Goal: Task Accomplishment & Management: Manage account settings

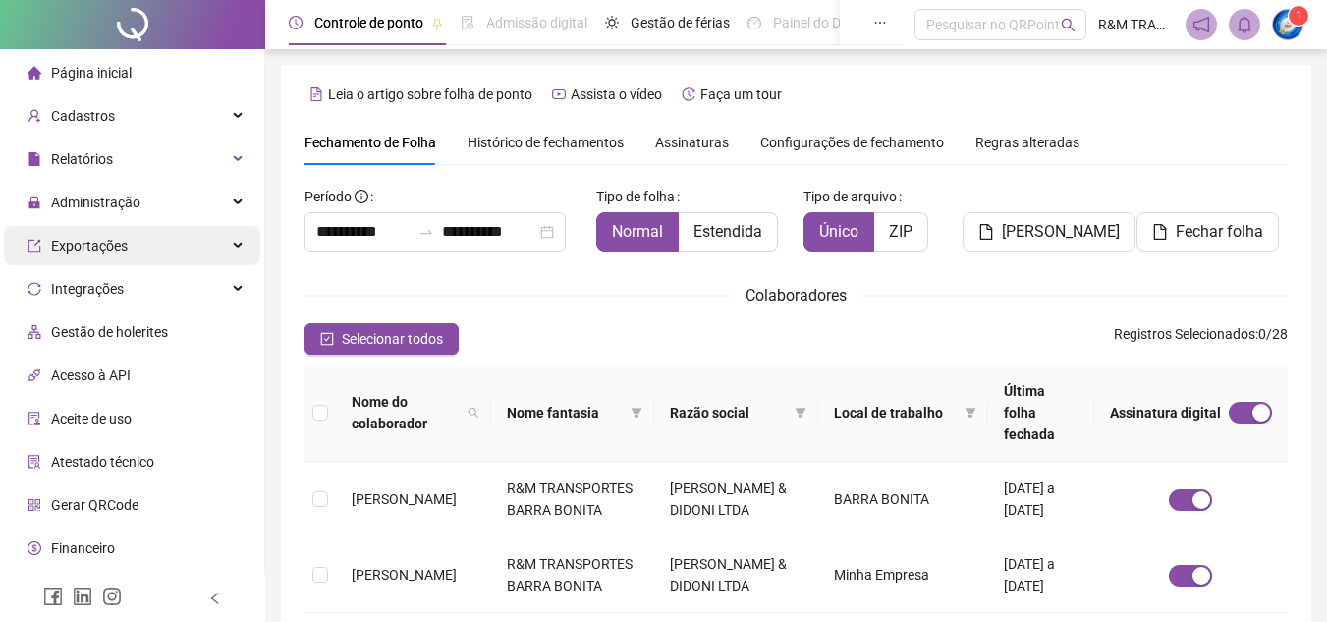
scroll to position [91, 0]
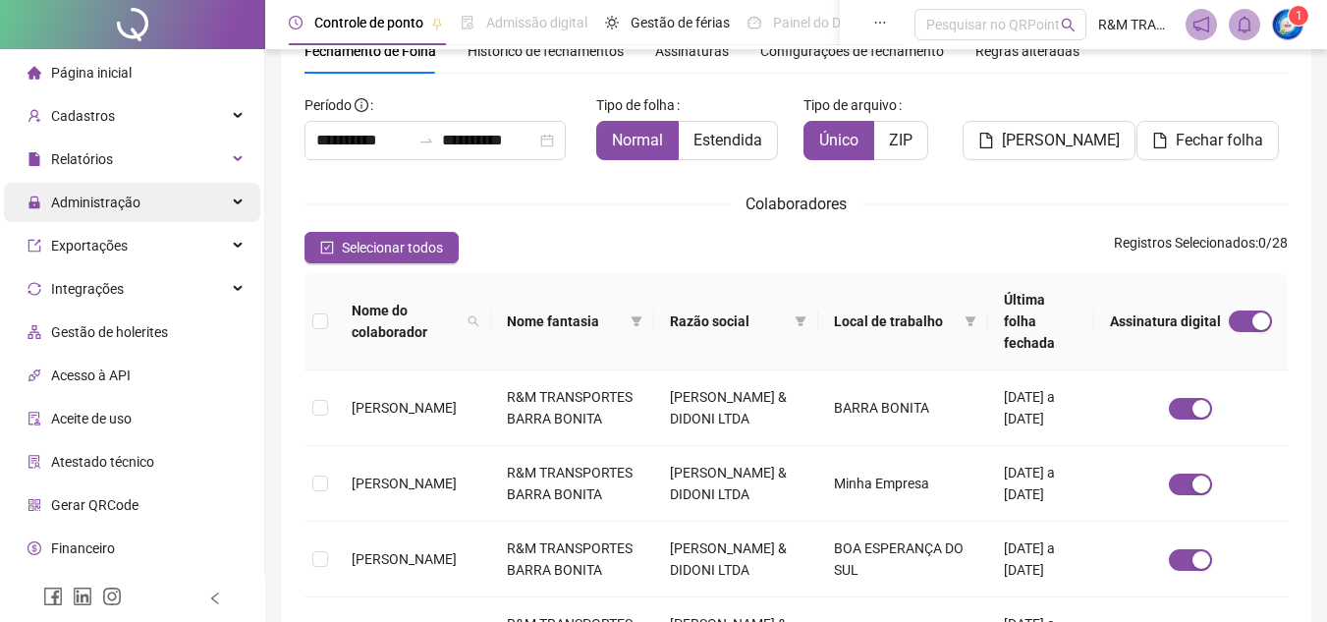
click at [225, 195] on div "Administração" at bounding box center [132, 202] width 256 height 39
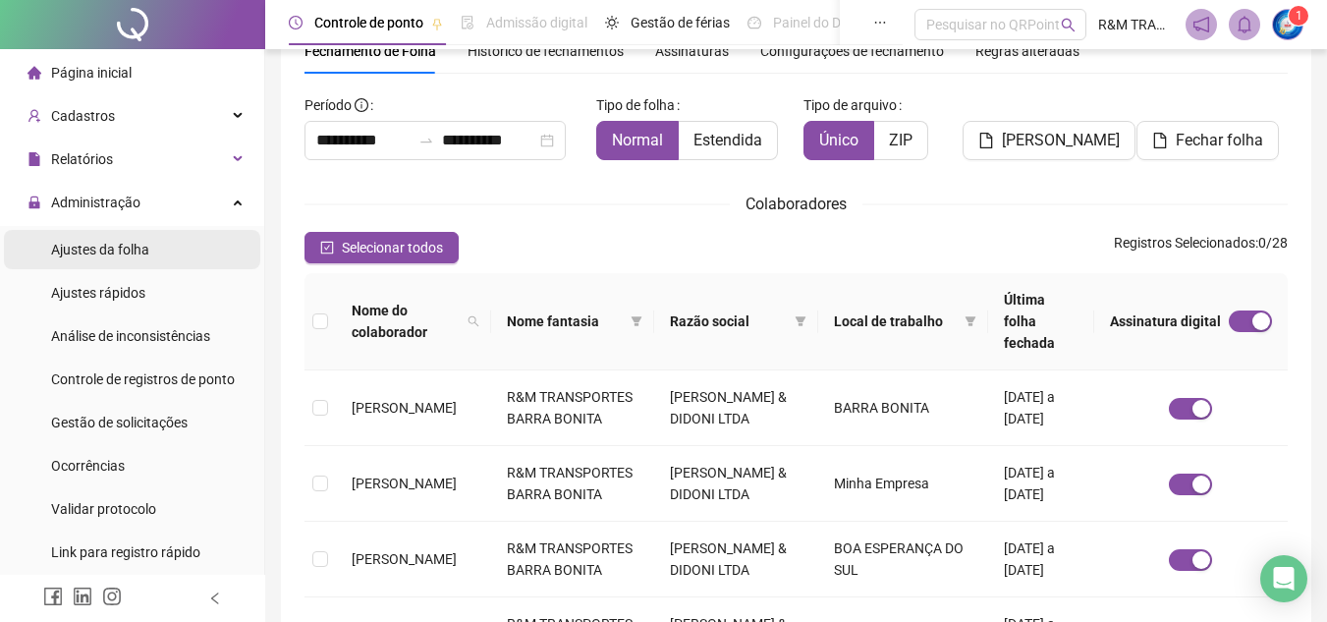
click at [140, 250] on span "Ajustes da folha" at bounding box center [100, 250] width 98 height 16
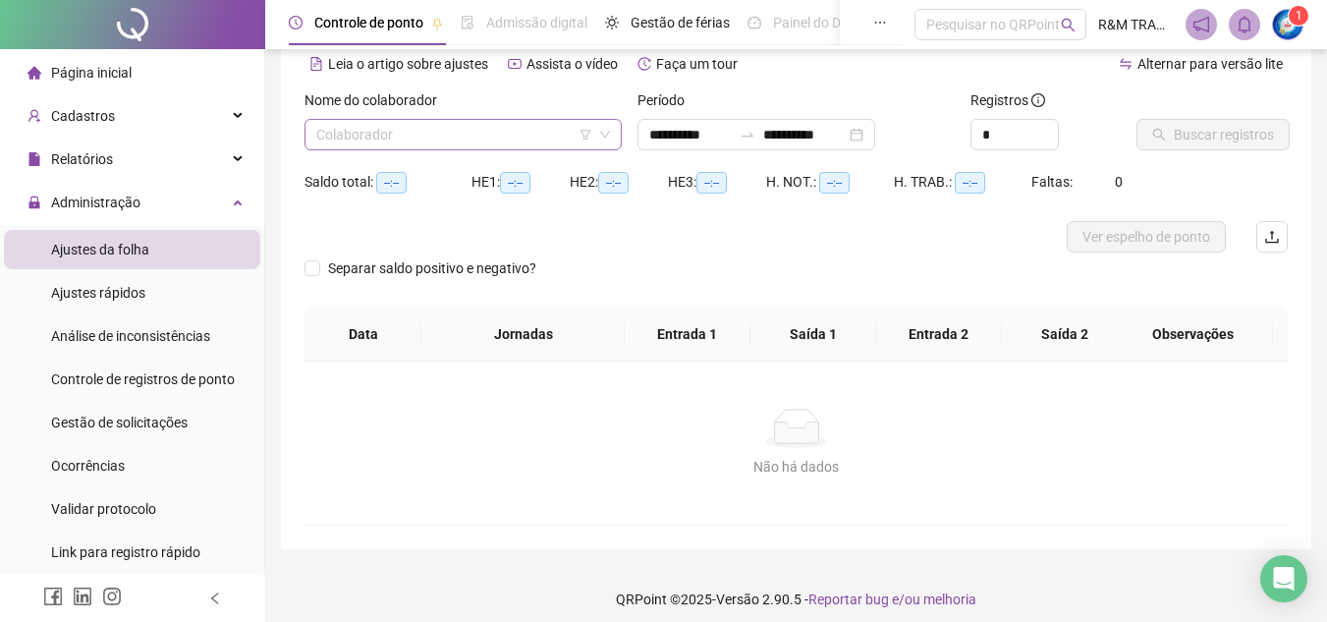
click at [389, 135] on input "search" at bounding box center [454, 134] width 276 height 29
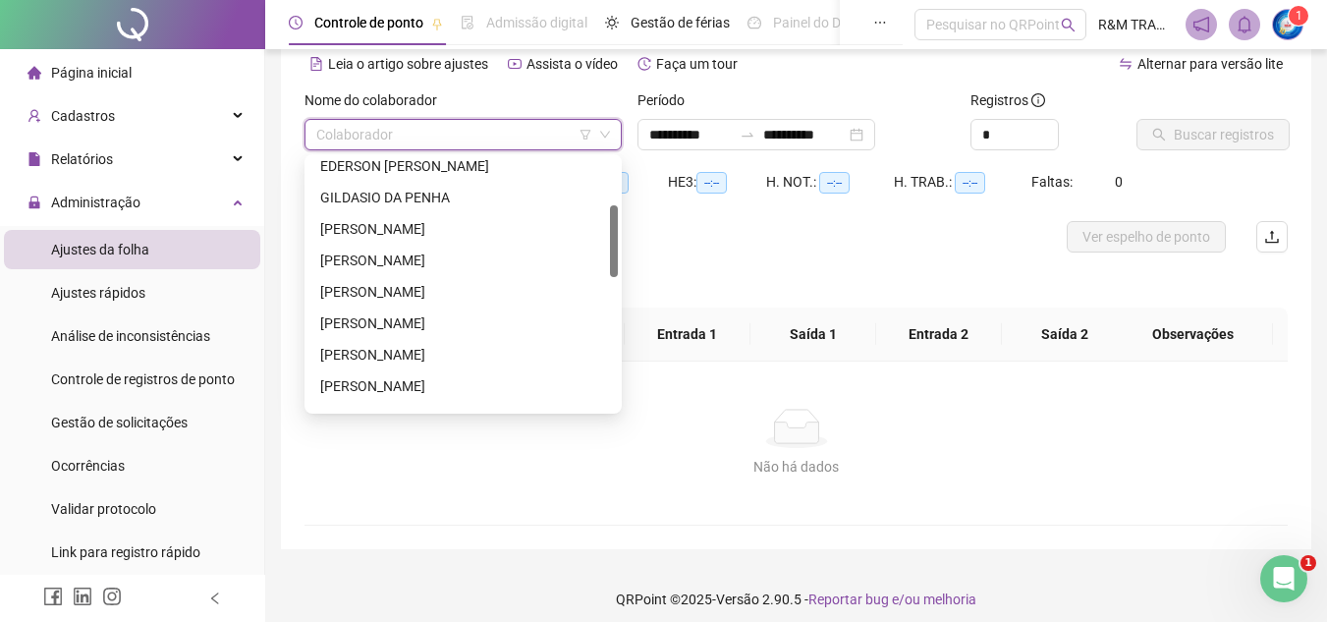
scroll to position [196, 0]
drag, startPoint x: 615, startPoint y: 163, endPoint x: 619, endPoint y: 219, distance: 56.1
click at [619, 219] on div "224494 292298 [PERSON_NAME] [PERSON_NAME] DOS SANTOS [PERSON_NAME] [PERSON_NAME…" at bounding box center [462, 283] width 317 height 259
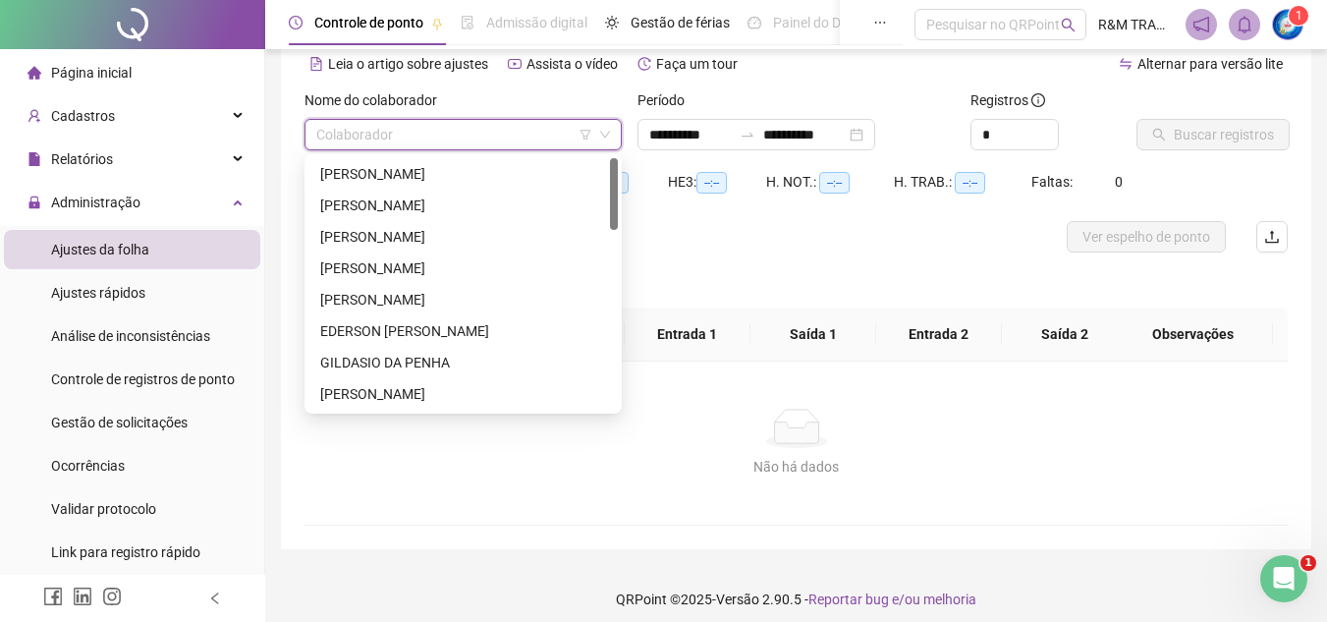
drag, startPoint x: 615, startPoint y: 270, endPoint x: 604, endPoint y: 178, distance: 92.9
click at [604, 178] on div "[PERSON_NAME] [PERSON_NAME]" at bounding box center [462, 283] width 309 height 251
click at [372, 207] on div "[PERSON_NAME]" at bounding box center [463, 205] width 286 height 22
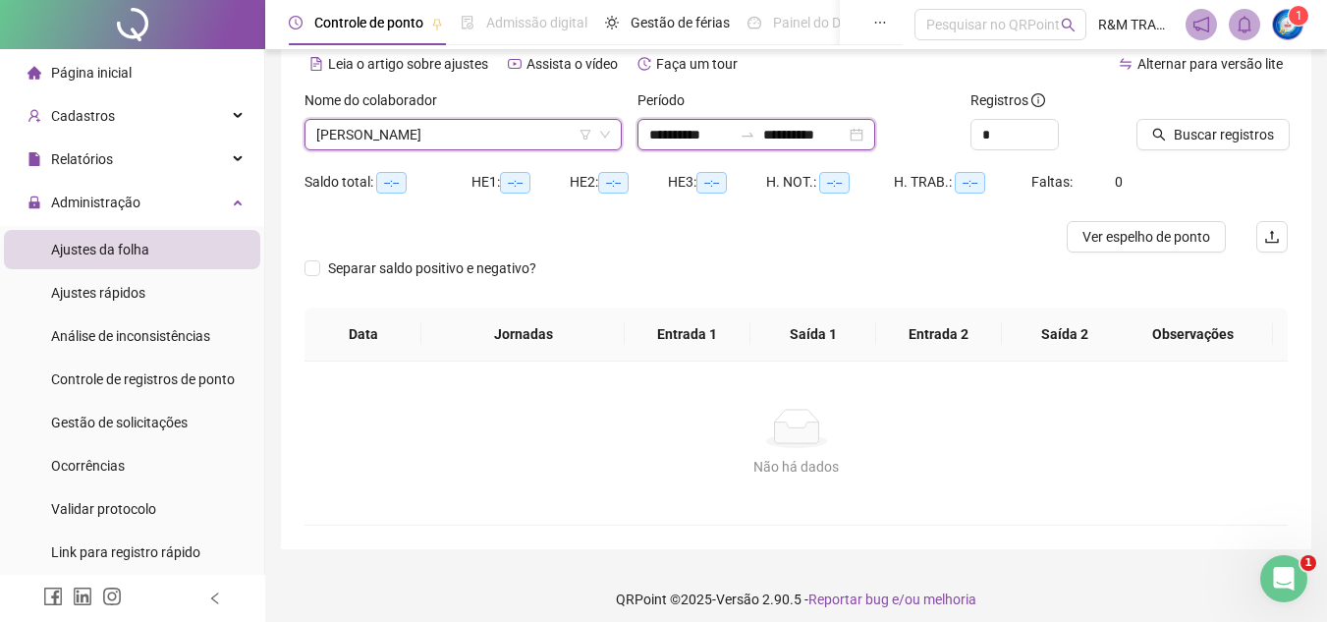
click at [846, 132] on input "**********" at bounding box center [804, 135] width 82 height 22
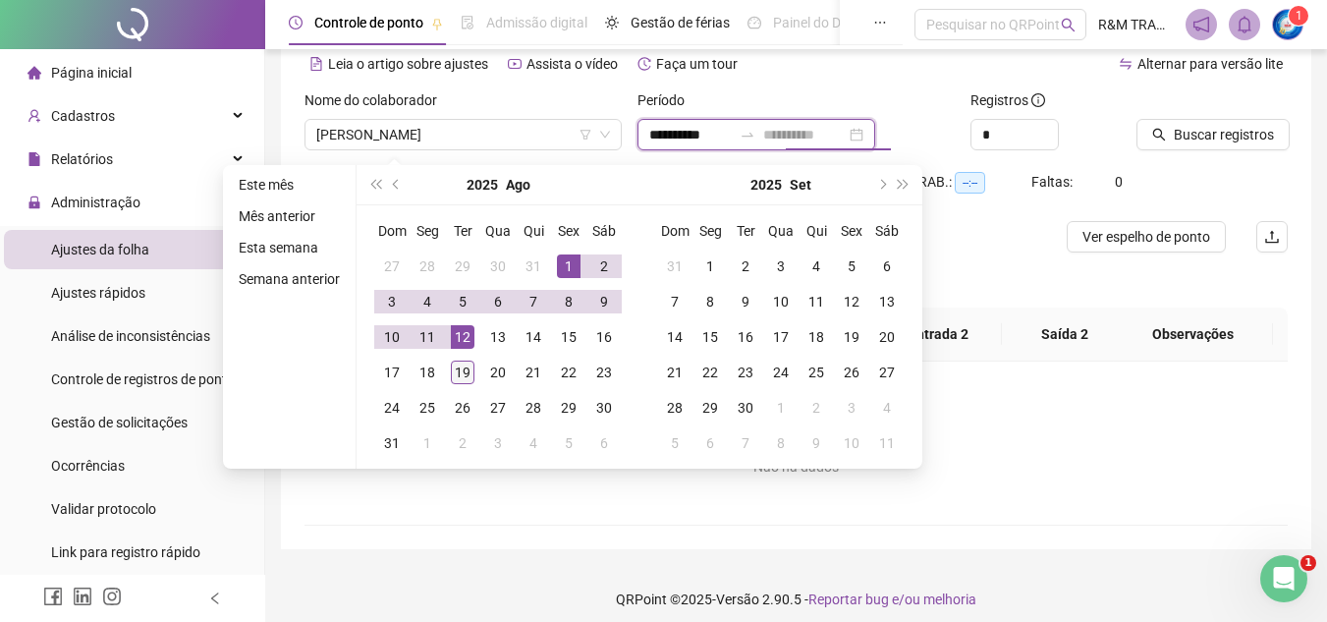
type input "**********"
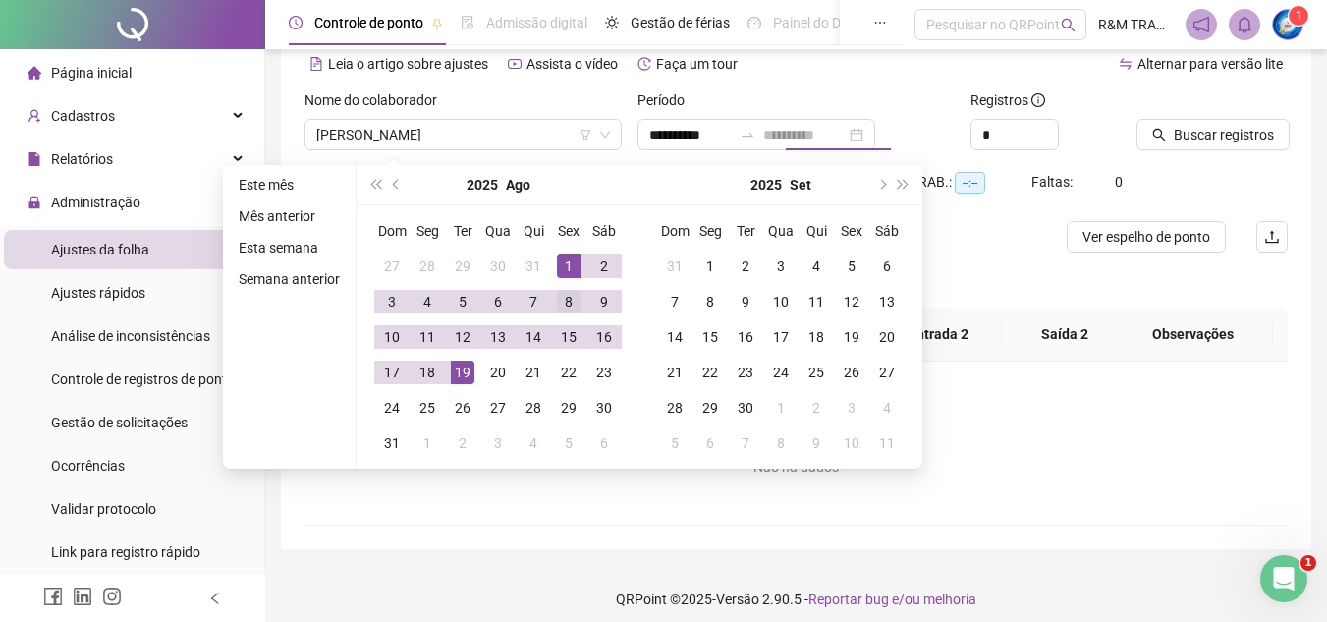
drag, startPoint x: 461, startPoint y: 377, endPoint x: 573, endPoint y: 292, distance: 140.8
click at [458, 378] on div "19" at bounding box center [463, 372] width 24 height 24
type input "**********"
click at [1055, 126] on span "Increase Value" at bounding box center [1047, 129] width 22 height 18
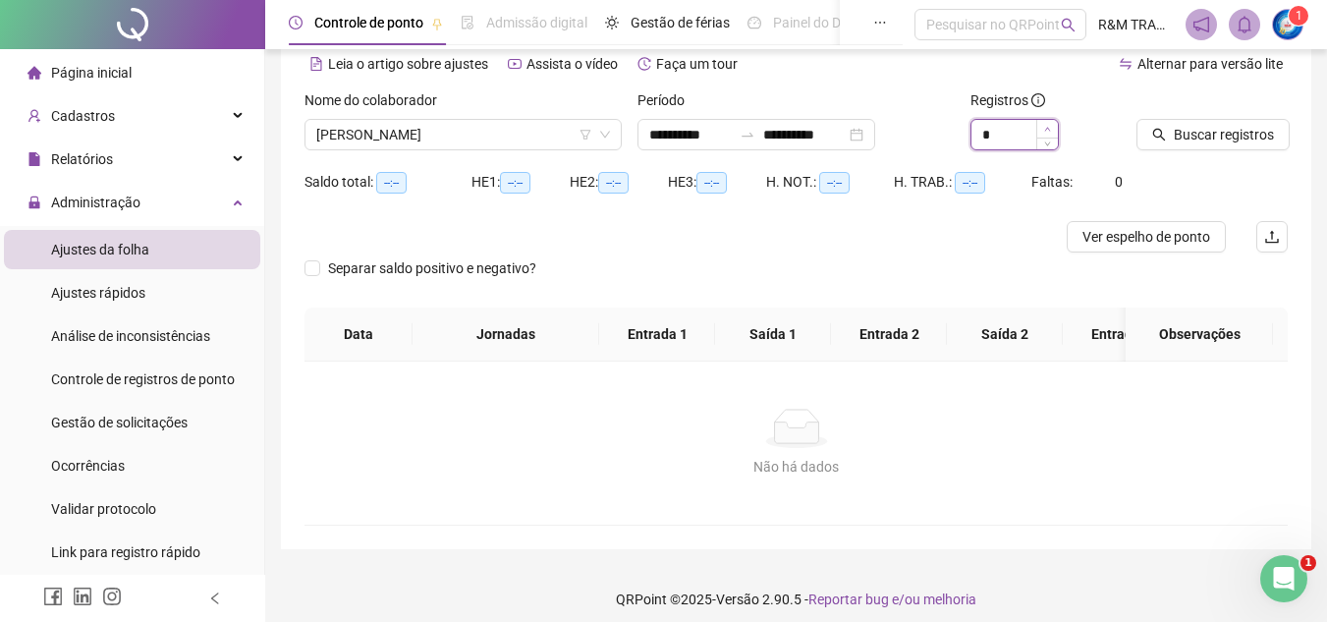
click at [1052, 126] on span "Increase Value" at bounding box center [1047, 129] width 22 height 18
type input "*"
click at [1207, 137] on span "Buscar registros" at bounding box center [1224, 135] width 100 height 22
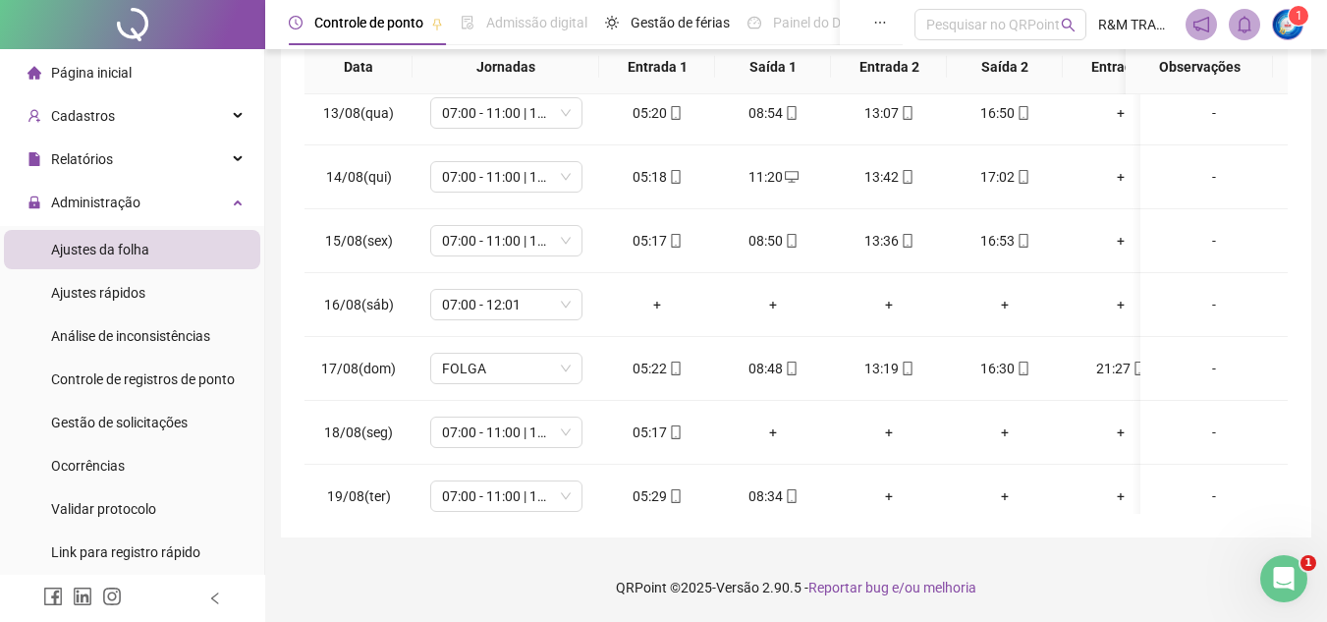
scroll to position [808, 0]
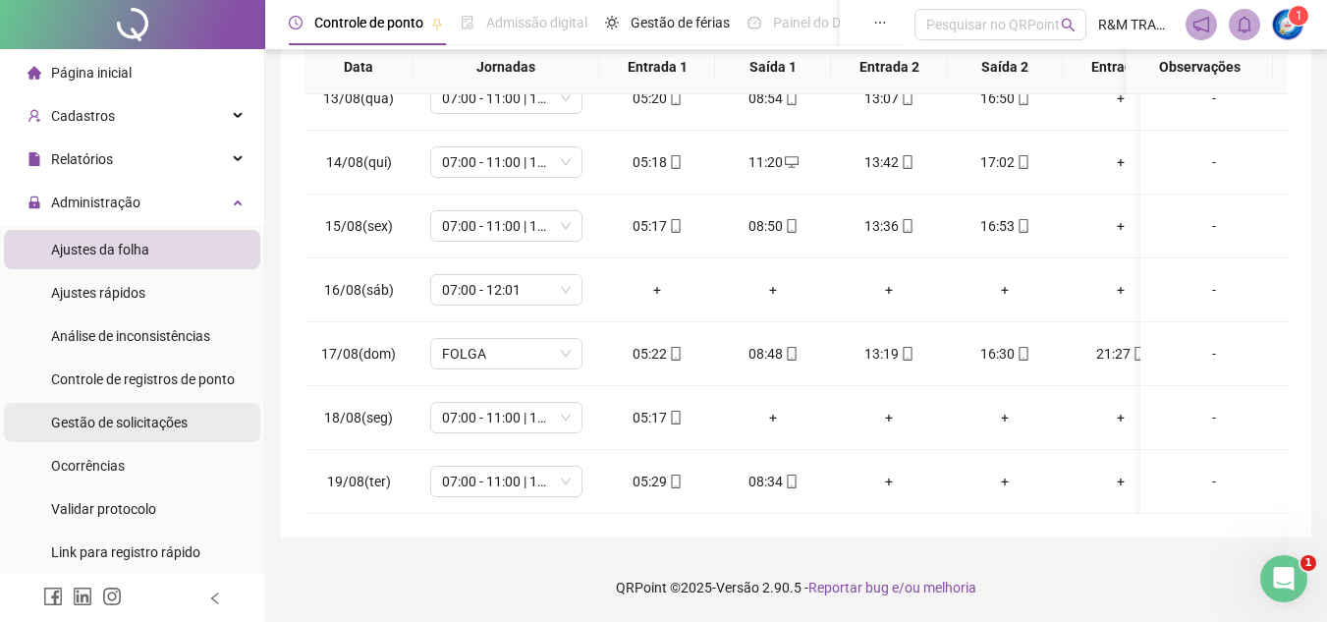
click at [143, 428] on span "Gestão de solicitações" at bounding box center [119, 422] width 137 height 16
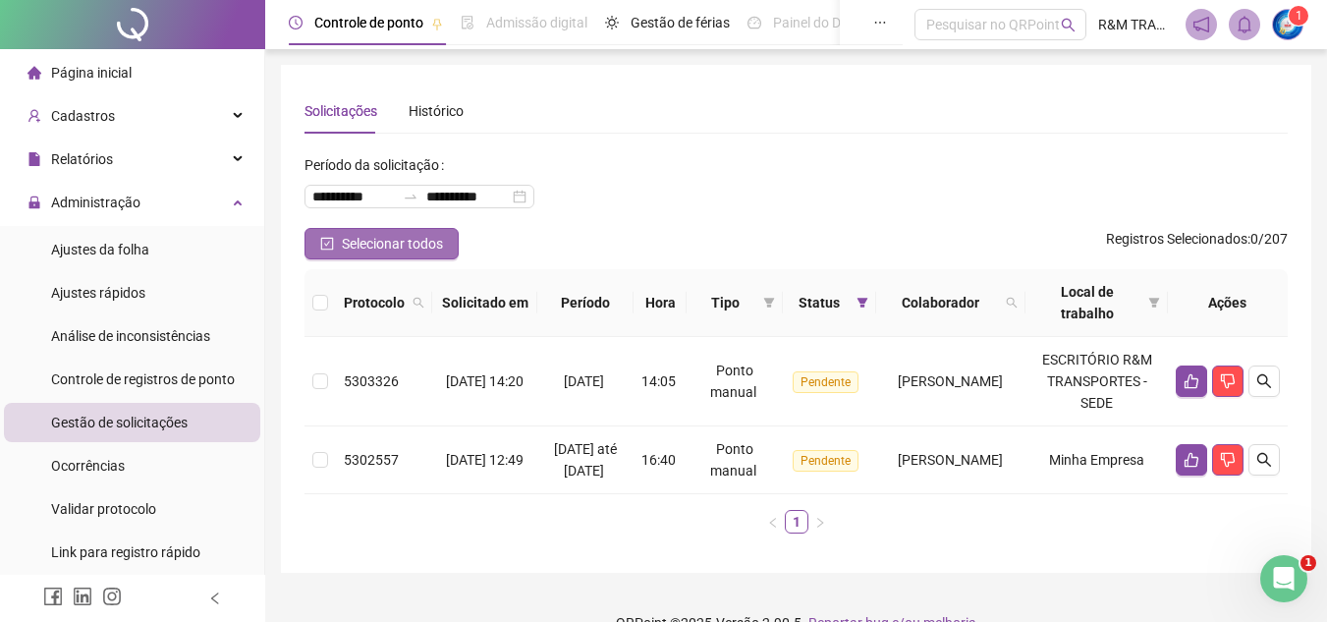
click at [373, 247] on span "Selecionar todos" at bounding box center [392, 244] width 101 height 22
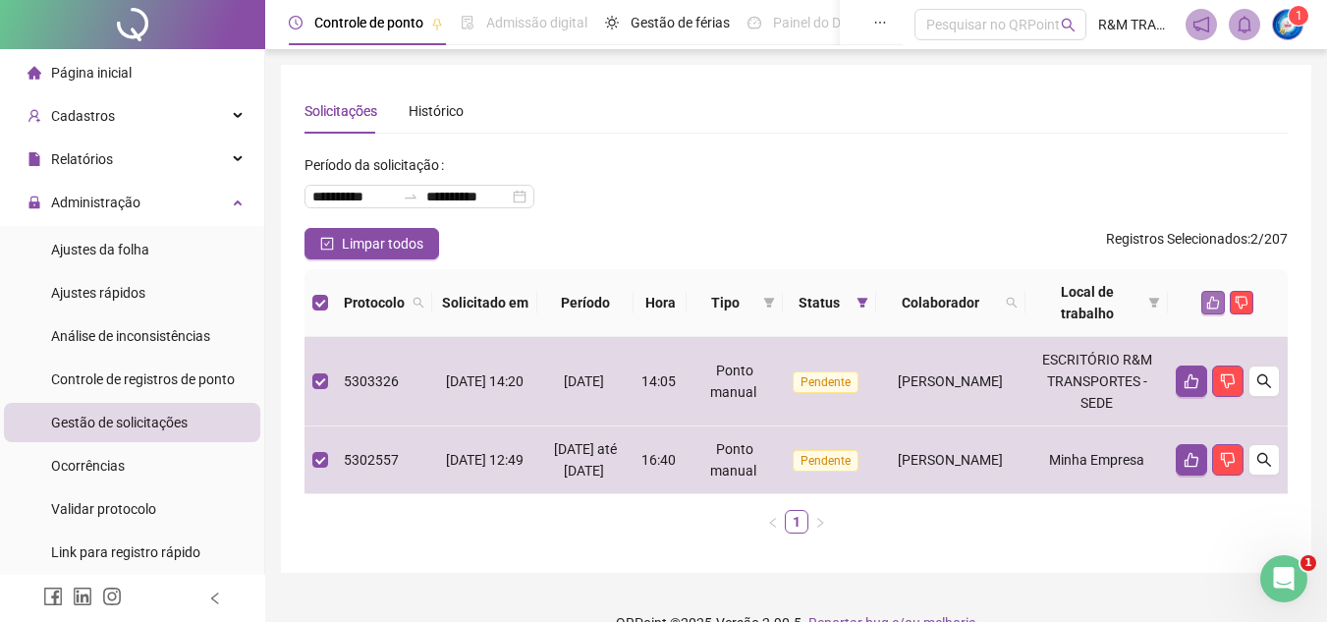
click at [1218, 298] on icon "like" at bounding box center [1213, 303] width 14 height 14
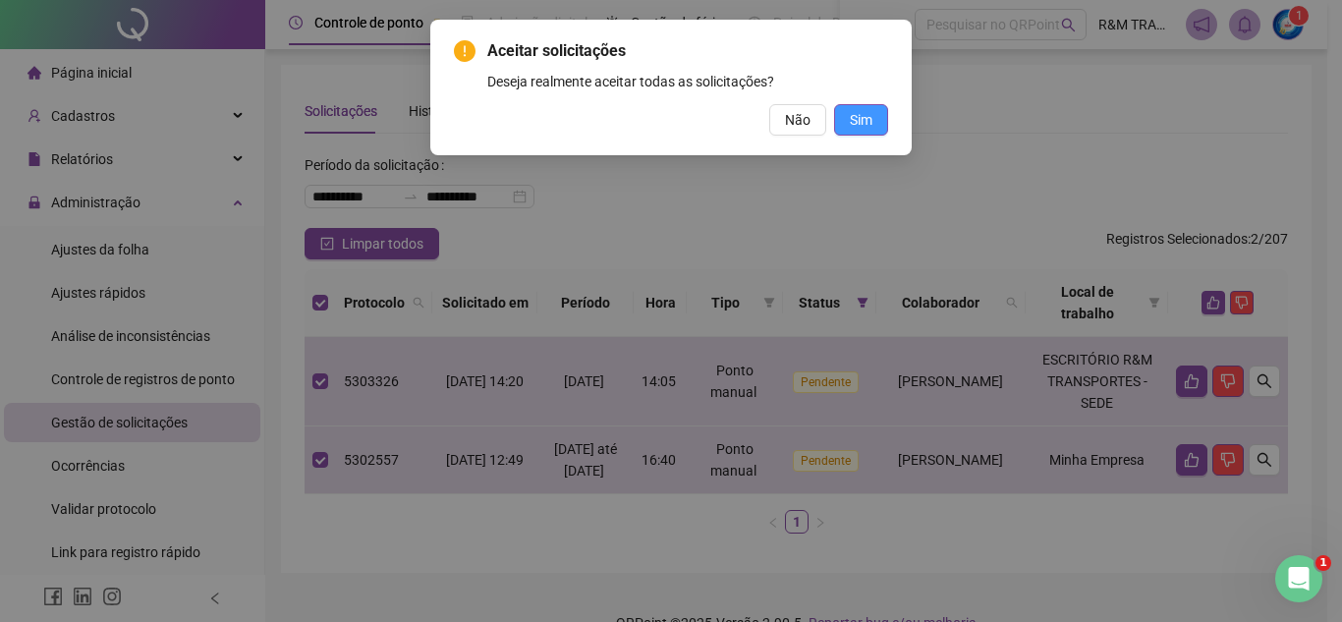
click at [853, 122] on span "Sim" at bounding box center [861, 120] width 23 height 22
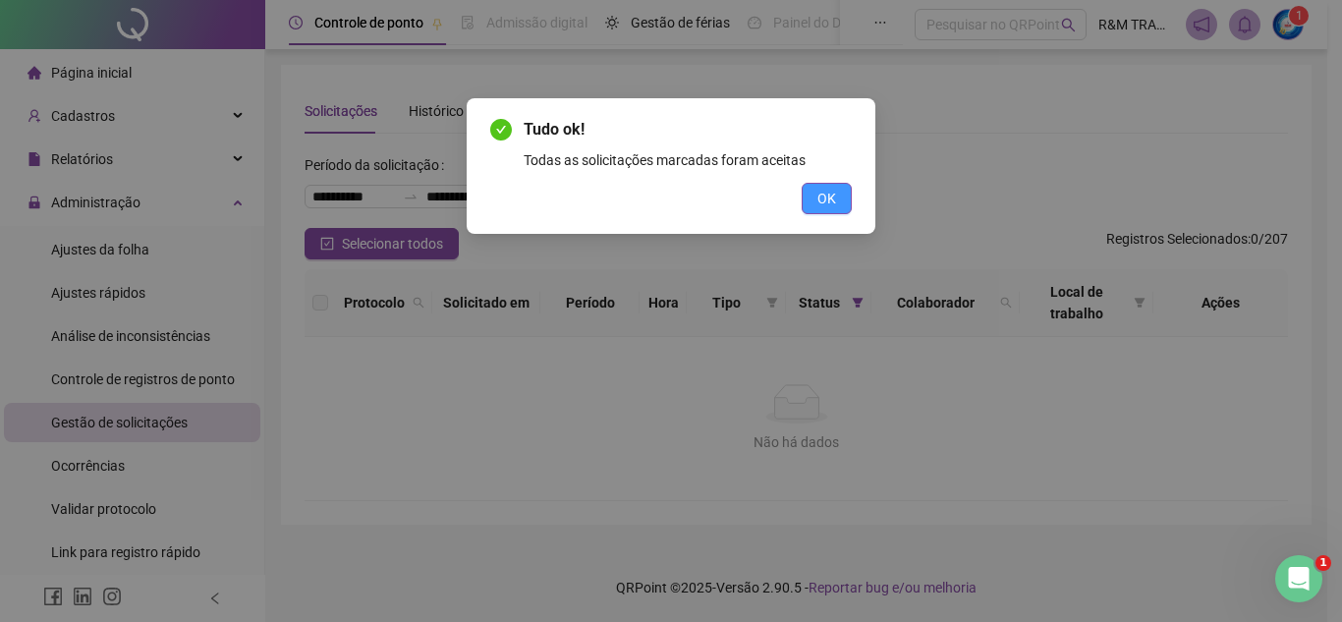
click at [835, 196] on span "OK" at bounding box center [826, 199] width 19 height 22
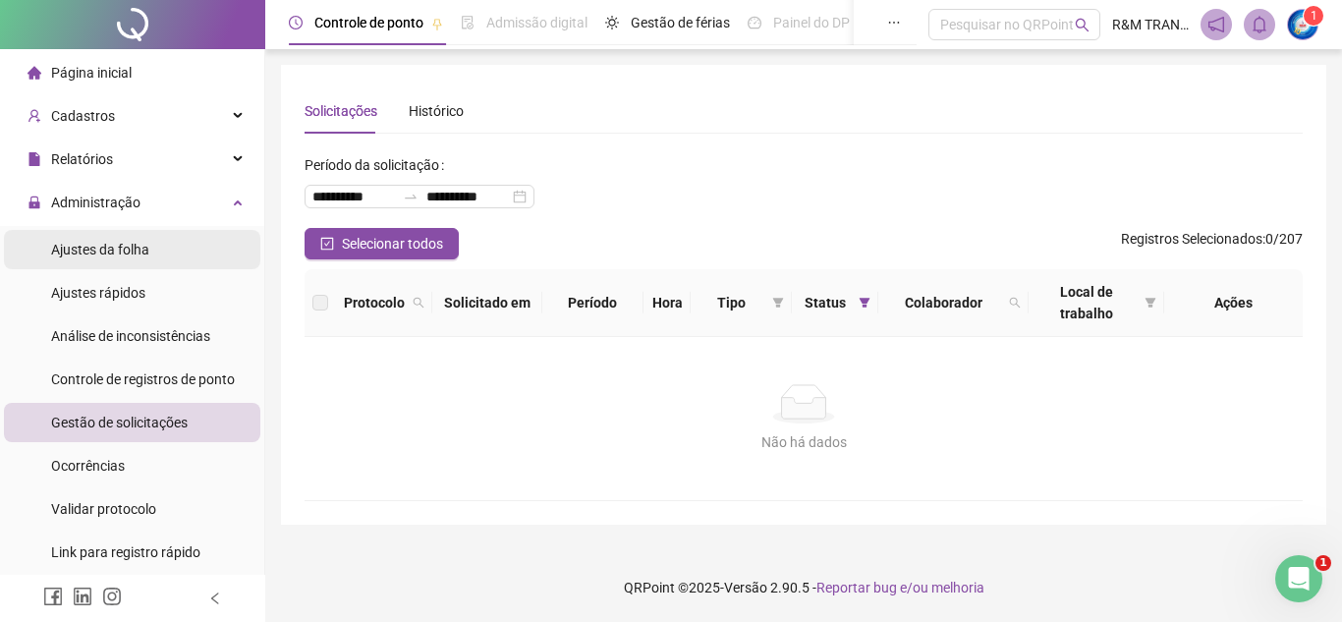
click at [118, 248] on span "Ajustes da folha" at bounding box center [100, 250] width 98 height 16
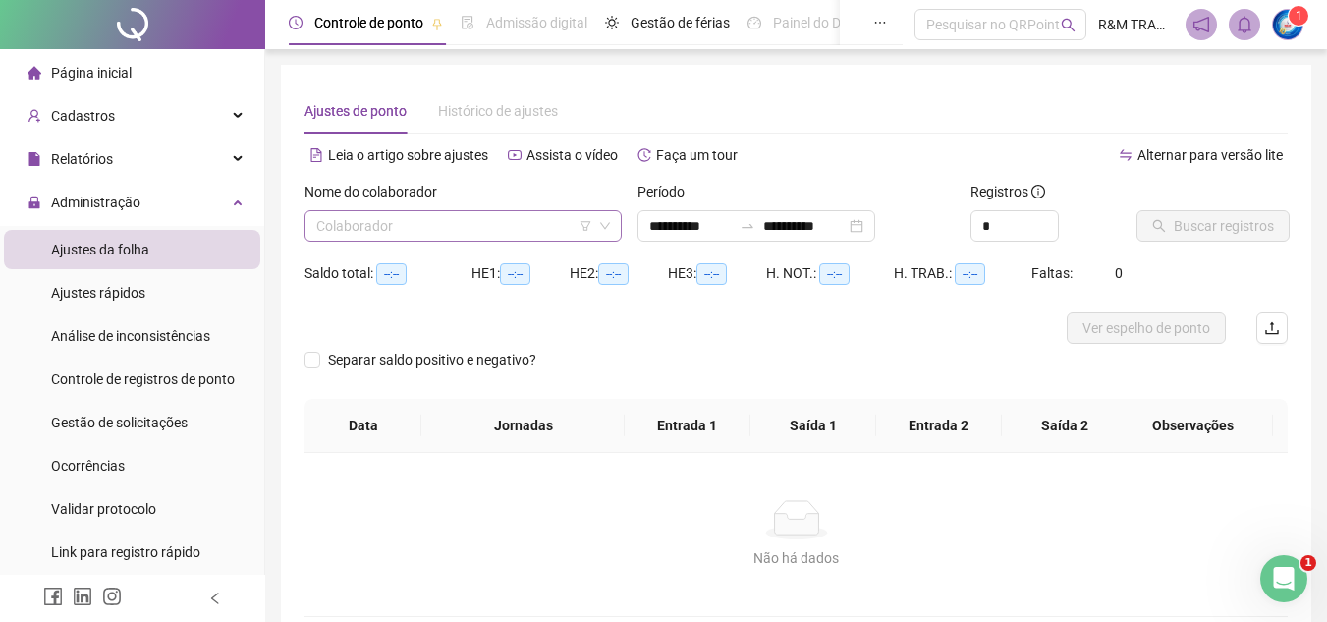
click at [377, 229] on input "search" at bounding box center [454, 225] width 276 height 29
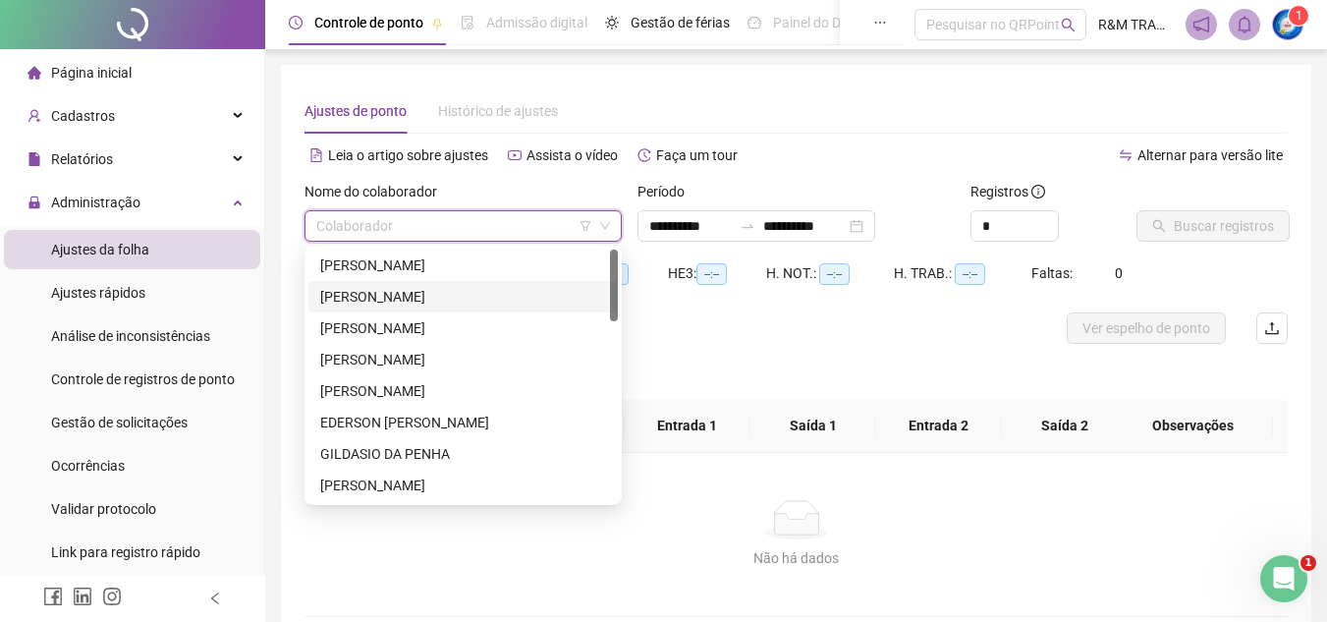
click at [388, 293] on div "[PERSON_NAME]" at bounding box center [463, 297] width 286 height 22
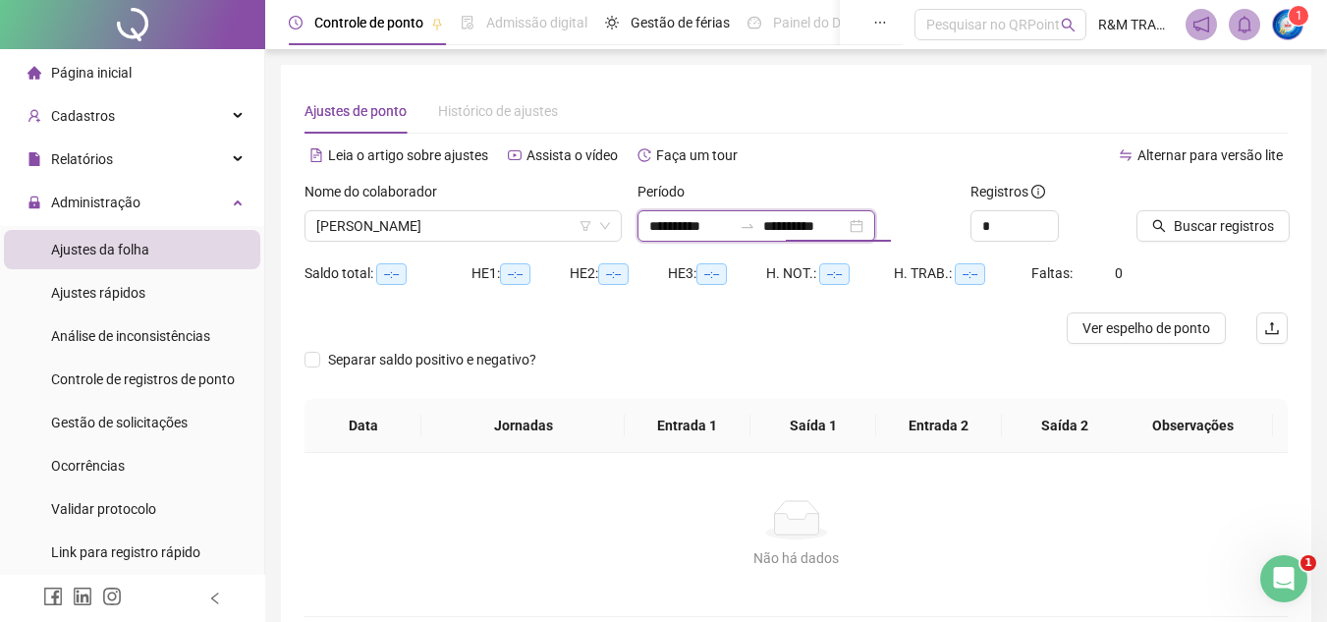
click at [846, 227] on input "**********" at bounding box center [804, 226] width 82 height 22
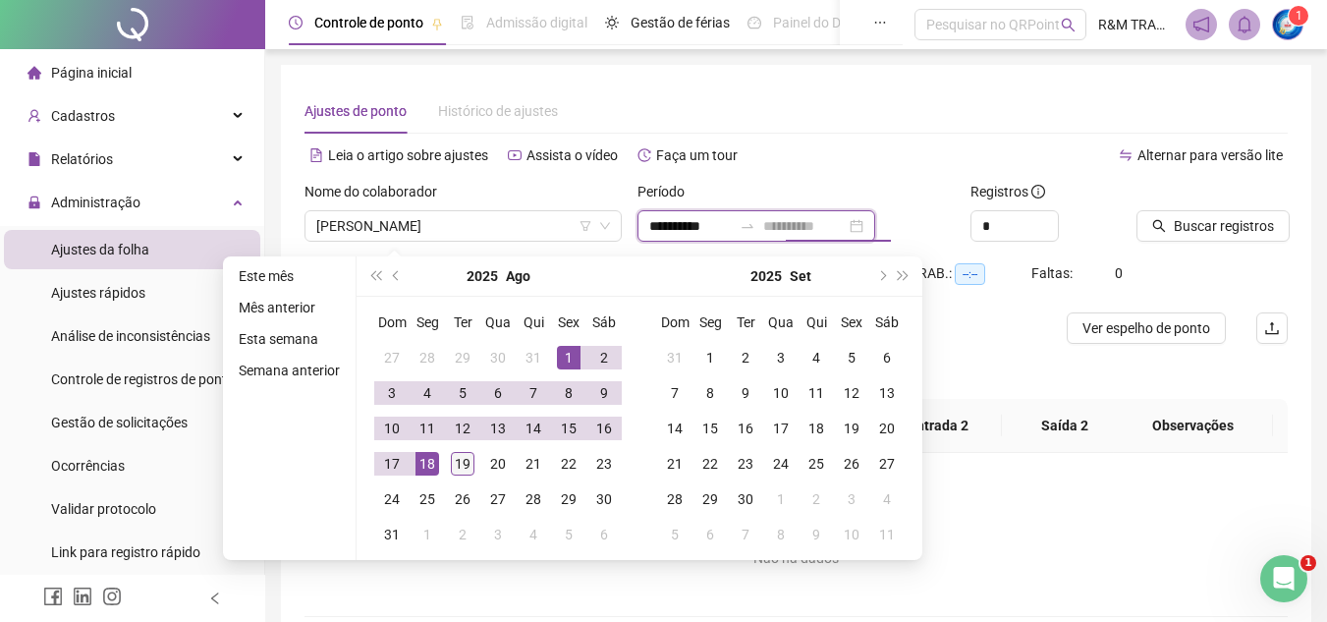
type input "**********"
click at [464, 460] on div "19" at bounding box center [463, 464] width 24 height 24
type input "**********"
click at [1045, 214] on span "Increase Value" at bounding box center [1047, 220] width 22 height 18
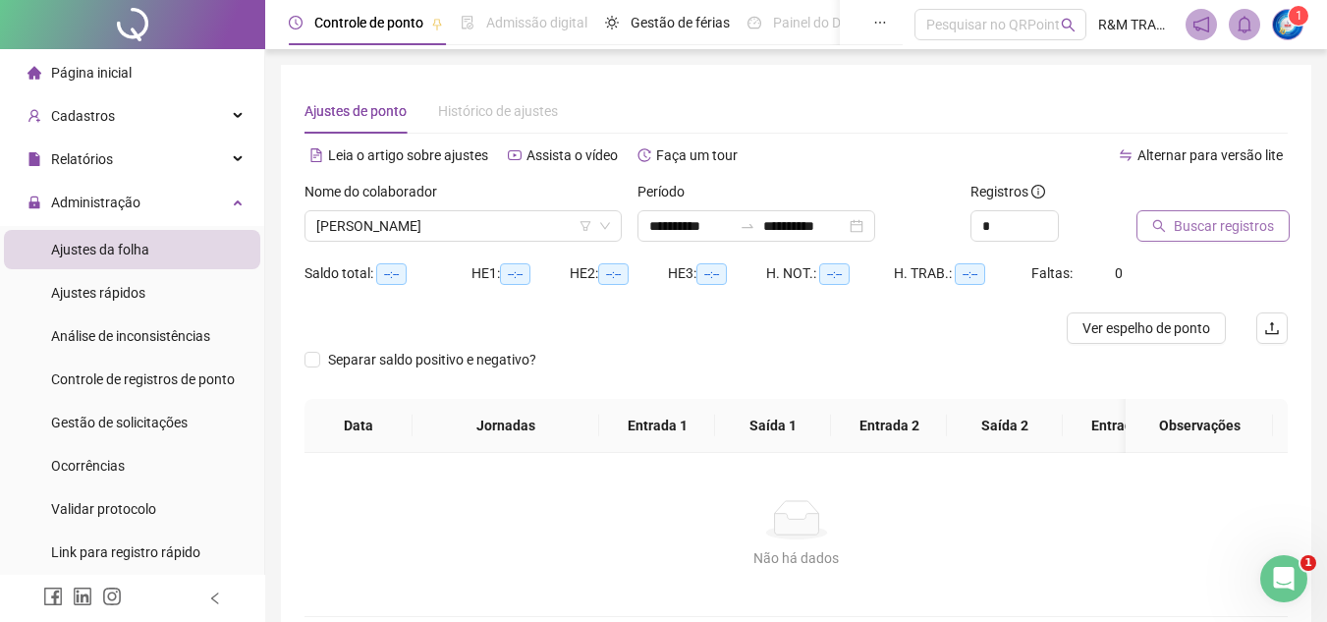
click at [1191, 230] on span "Buscar registros" at bounding box center [1224, 226] width 100 height 22
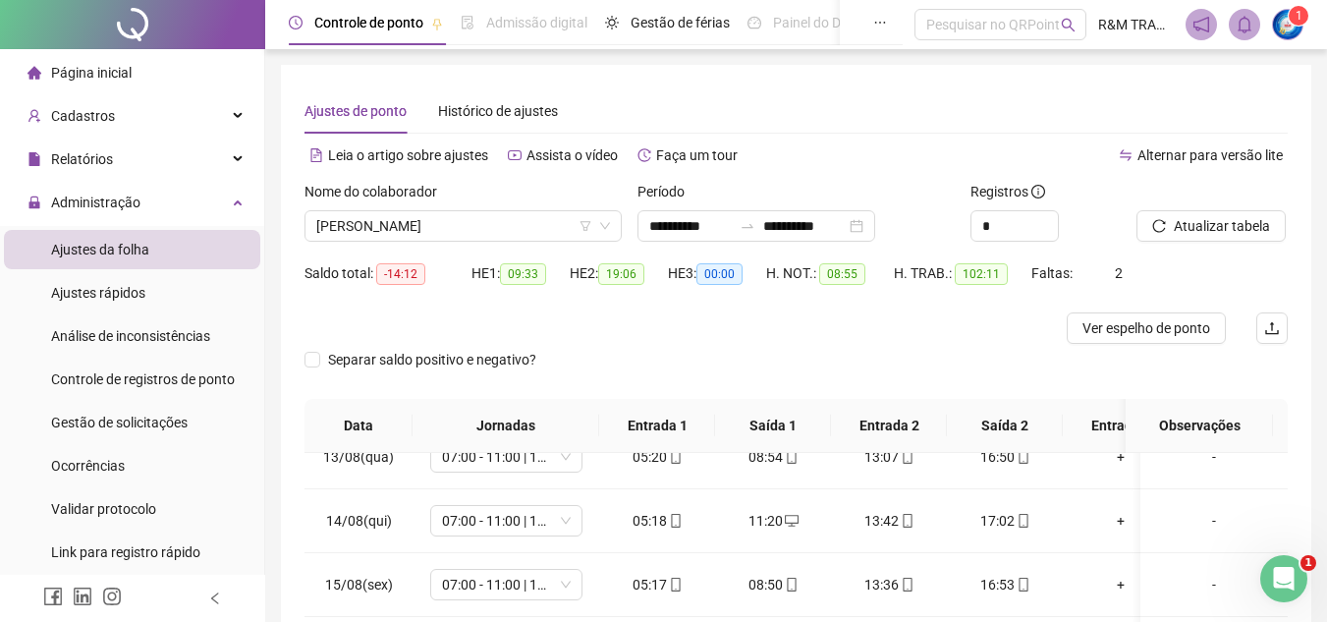
scroll to position [358, 0]
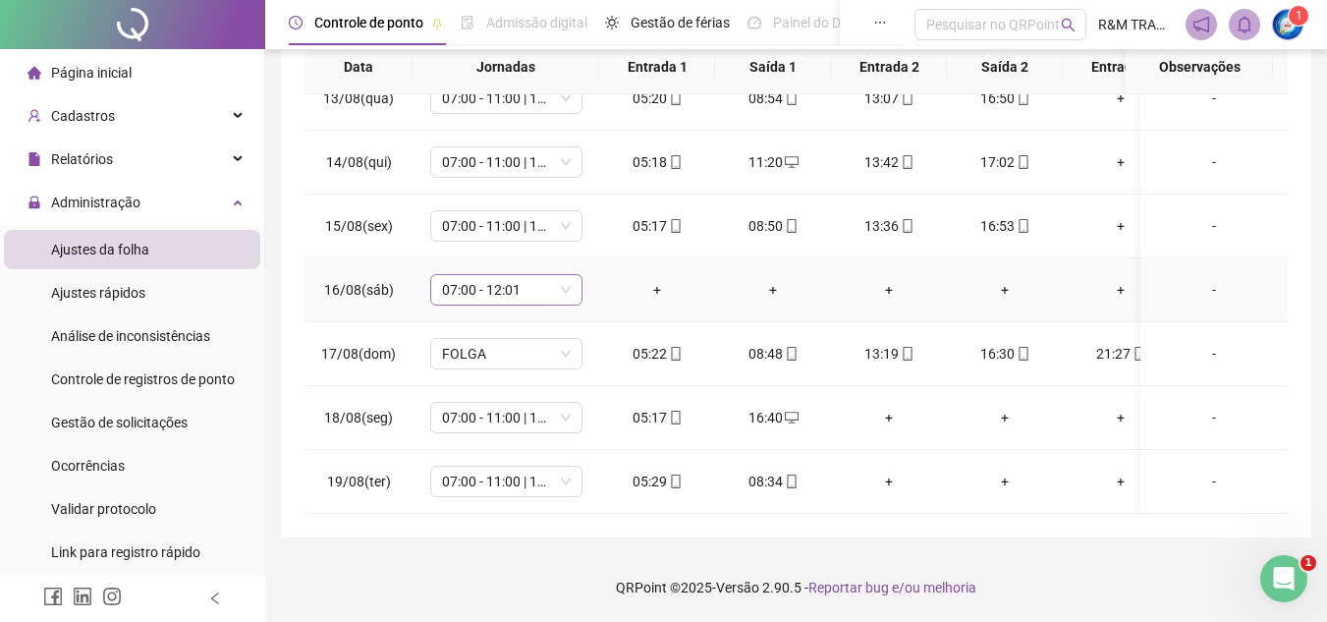
click at [562, 275] on span "07:00 - 12:01" at bounding box center [506, 289] width 129 height 29
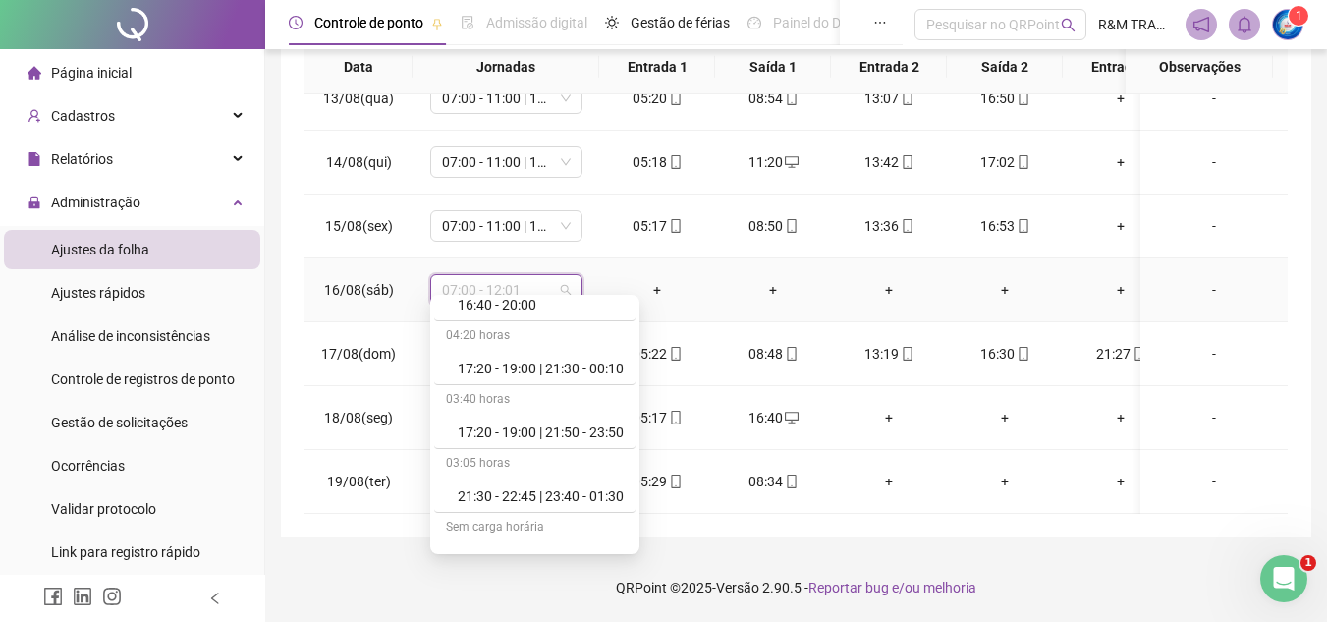
scroll to position [3579, 0]
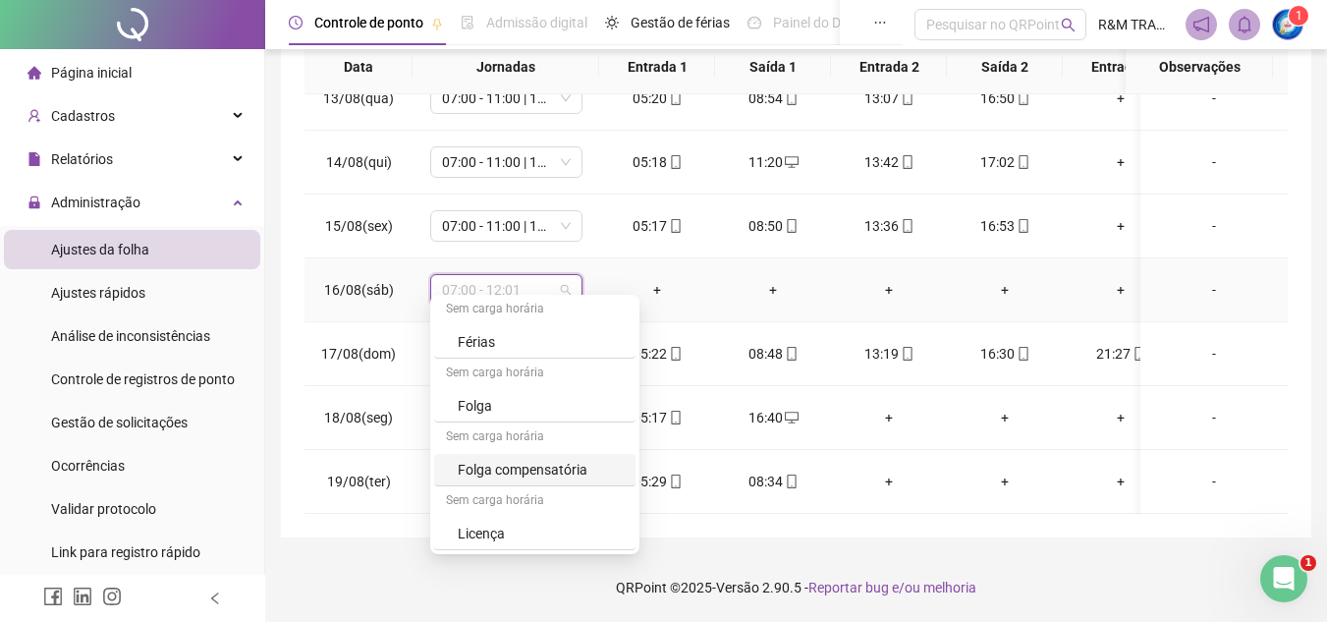
click at [557, 475] on div "Folga compensatória" at bounding box center [541, 470] width 166 height 22
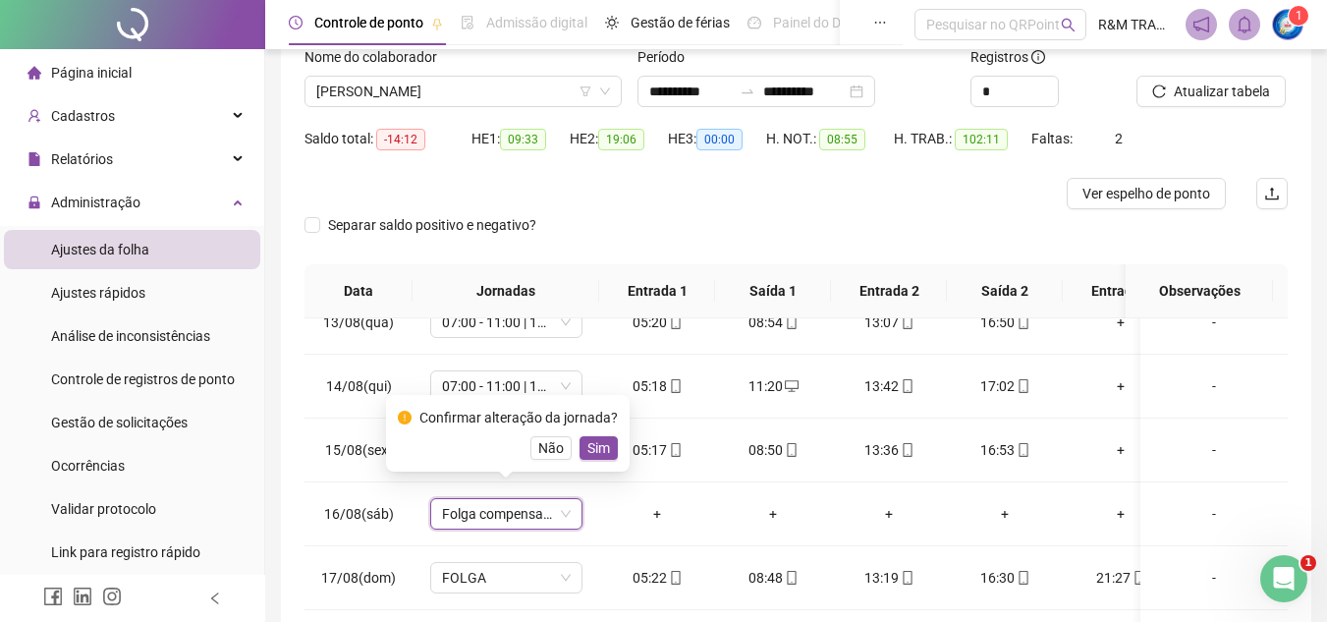
scroll to position [132, 0]
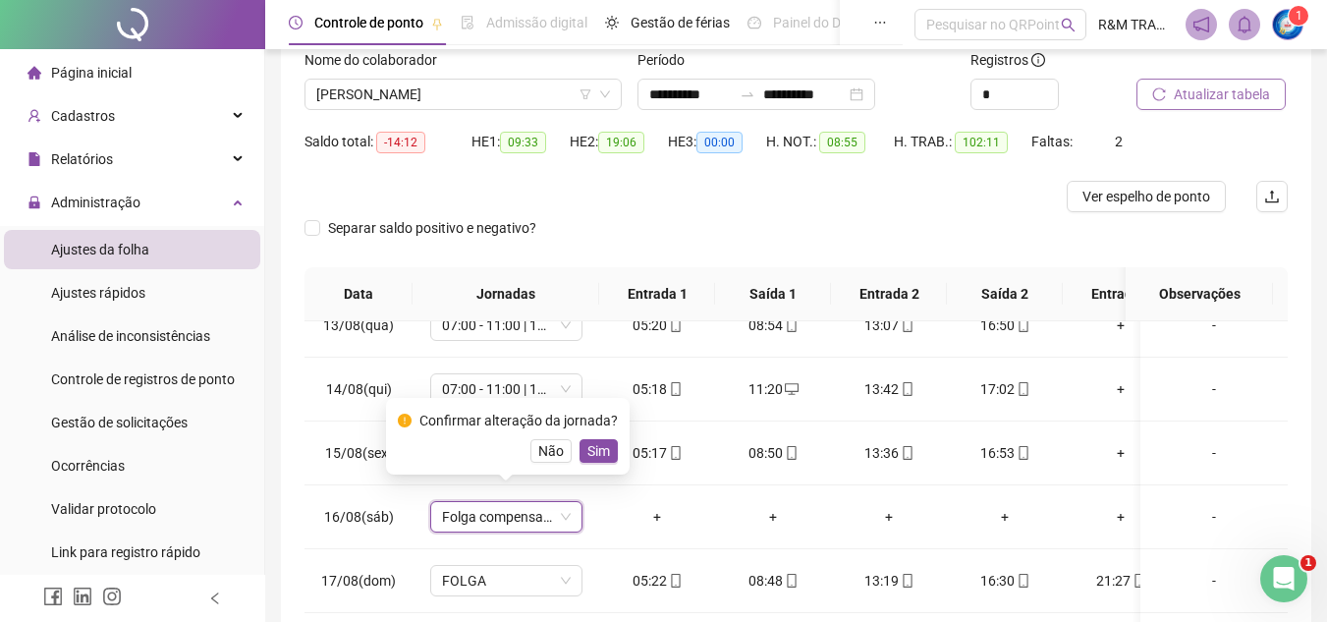
click at [1198, 89] on span "Atualizar tabela" at bounding box center [1222, 94] width 96 height 22
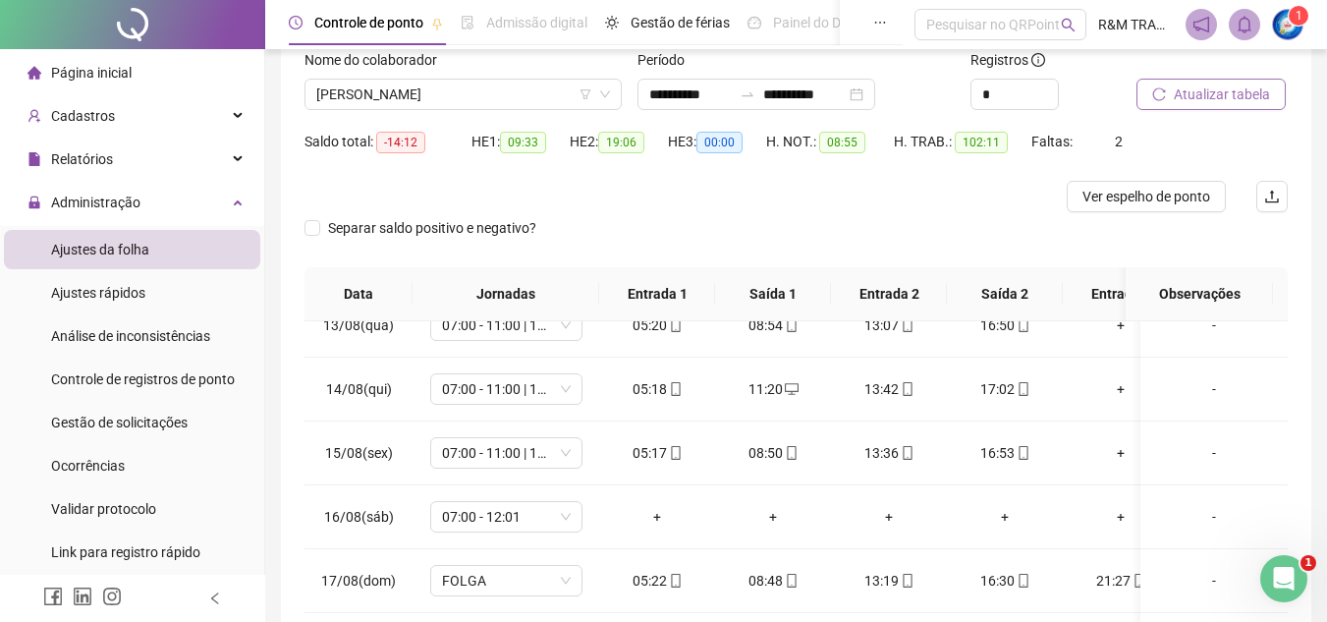
click at [1223, 98] on span "Atualizar tabela" at bounding box center [1222, 94] width 96 height 22
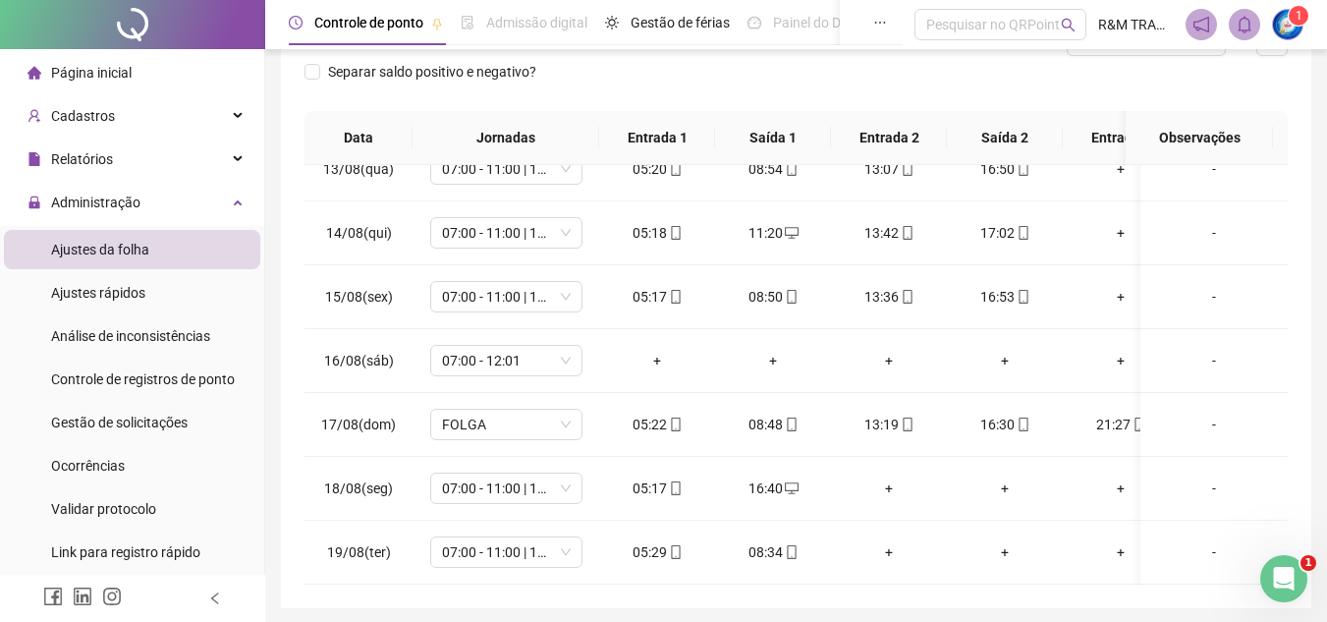
scroll to position [358, 0]
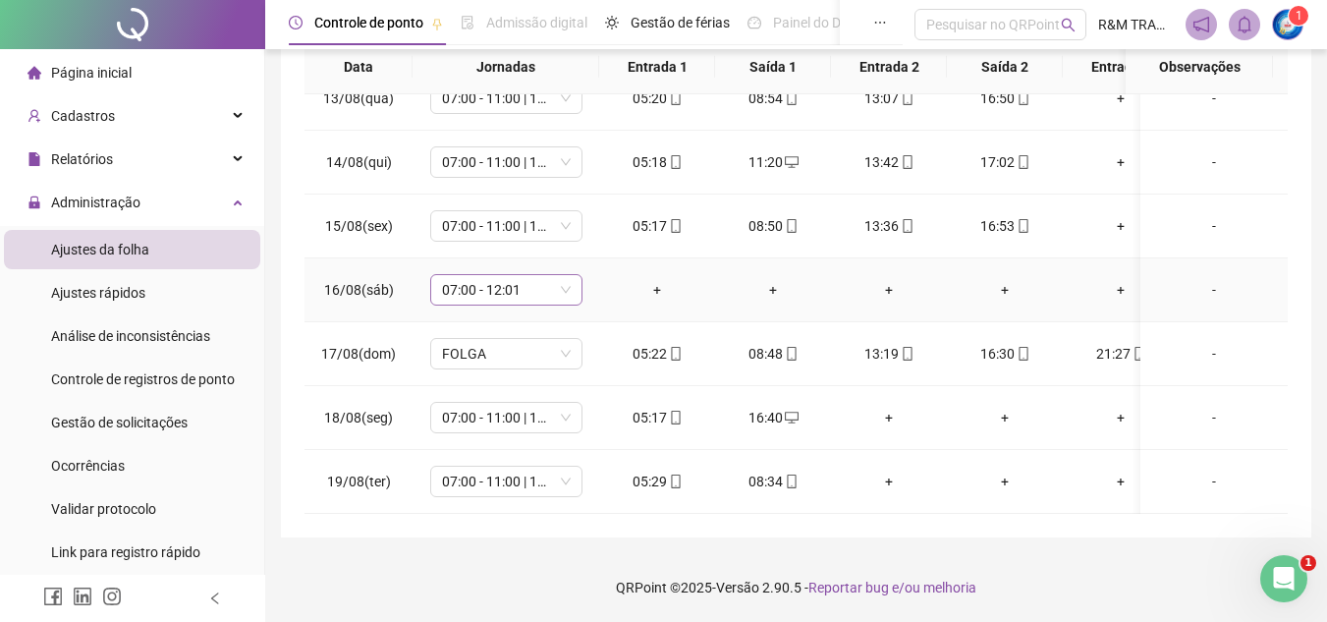
click at [568, 275] on span "07:00 - 12:01" at bounding box center [506, 289] width 129 height 29
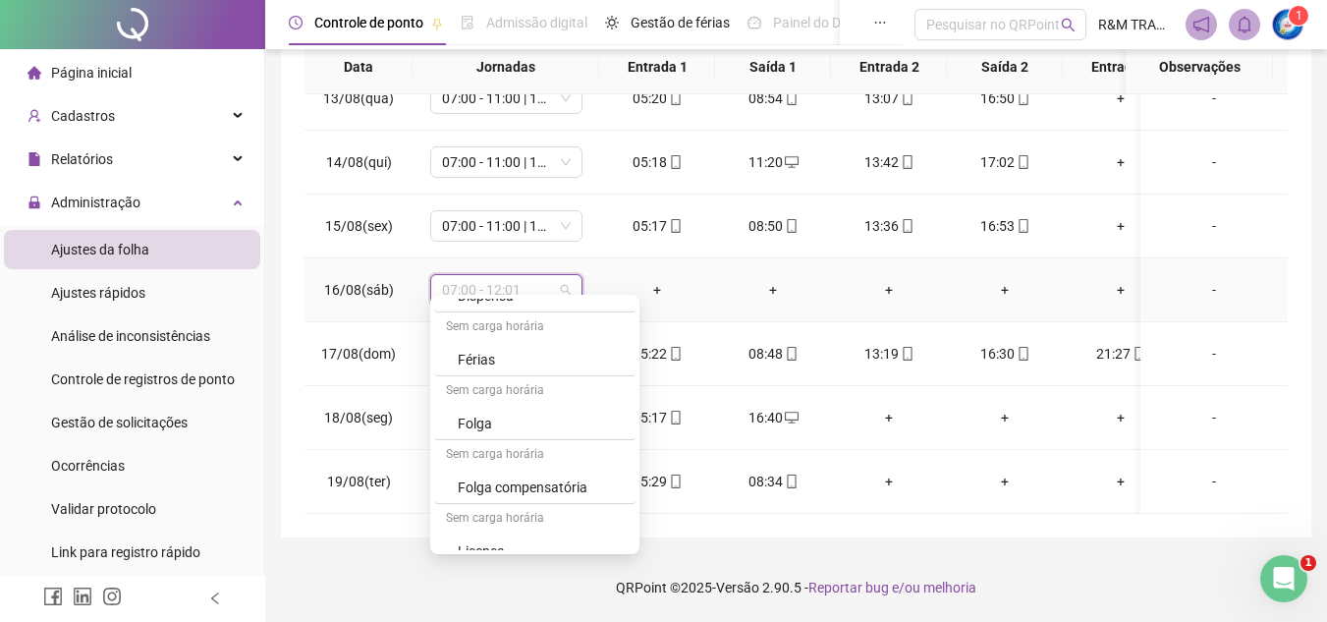
scroll to position [3543, 0]
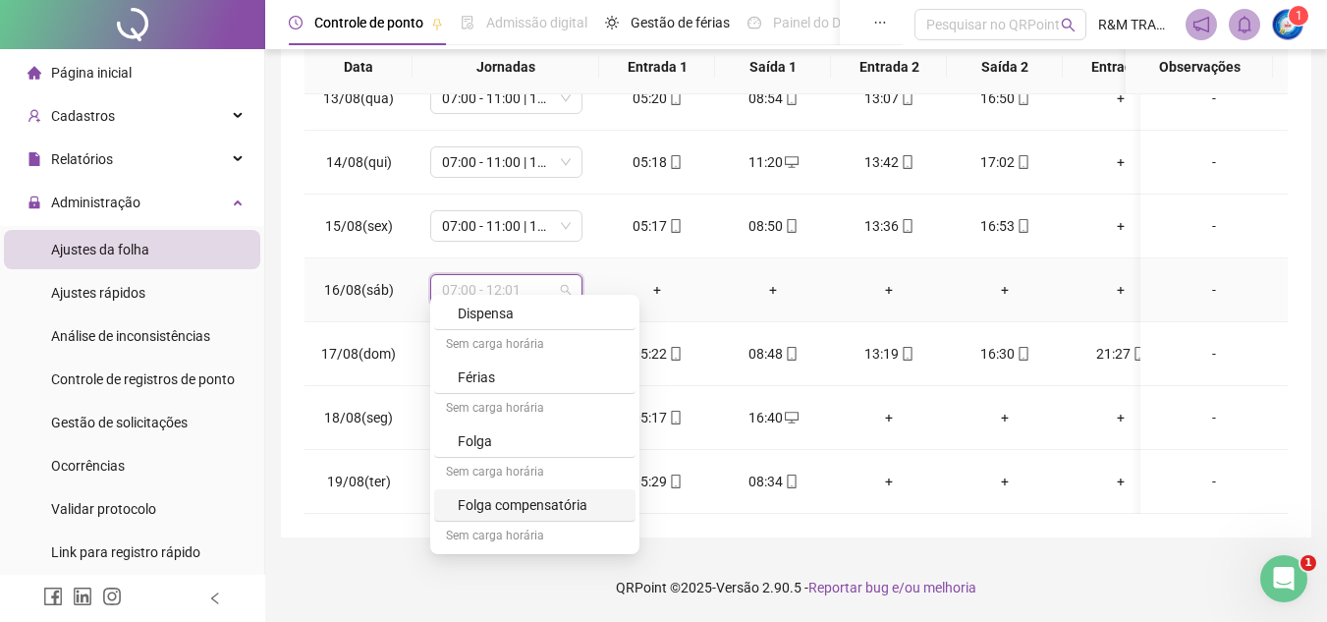
click at [550, 505] on div "Folga compensatória" at bounding box center [541, 505] width 166 height 22
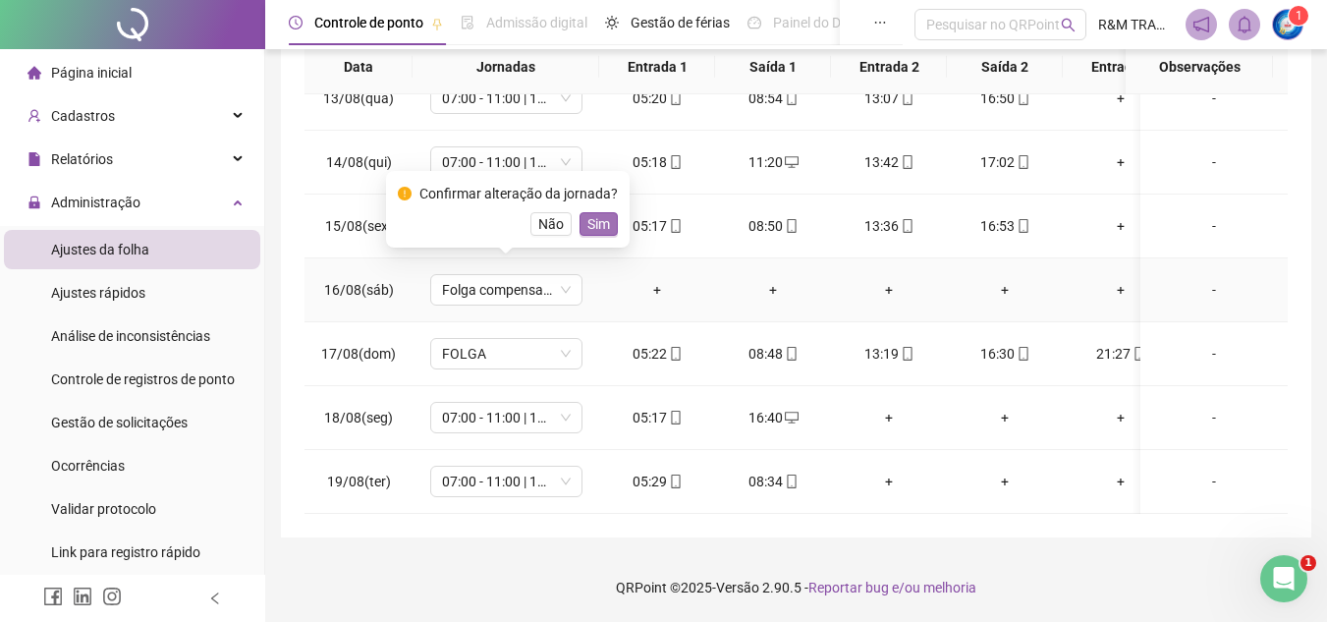
click at [590, 227] on span "Sim" at bounding box center [598, 224] width 23 height 22
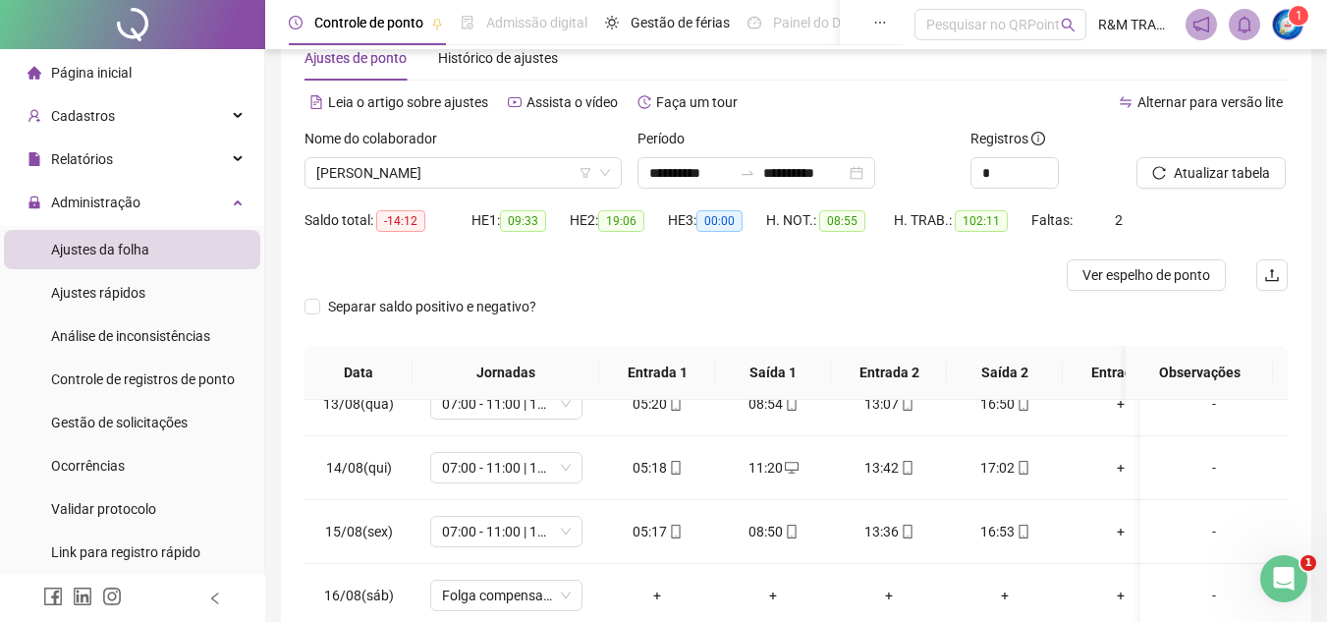
scroll to position [0, 0]
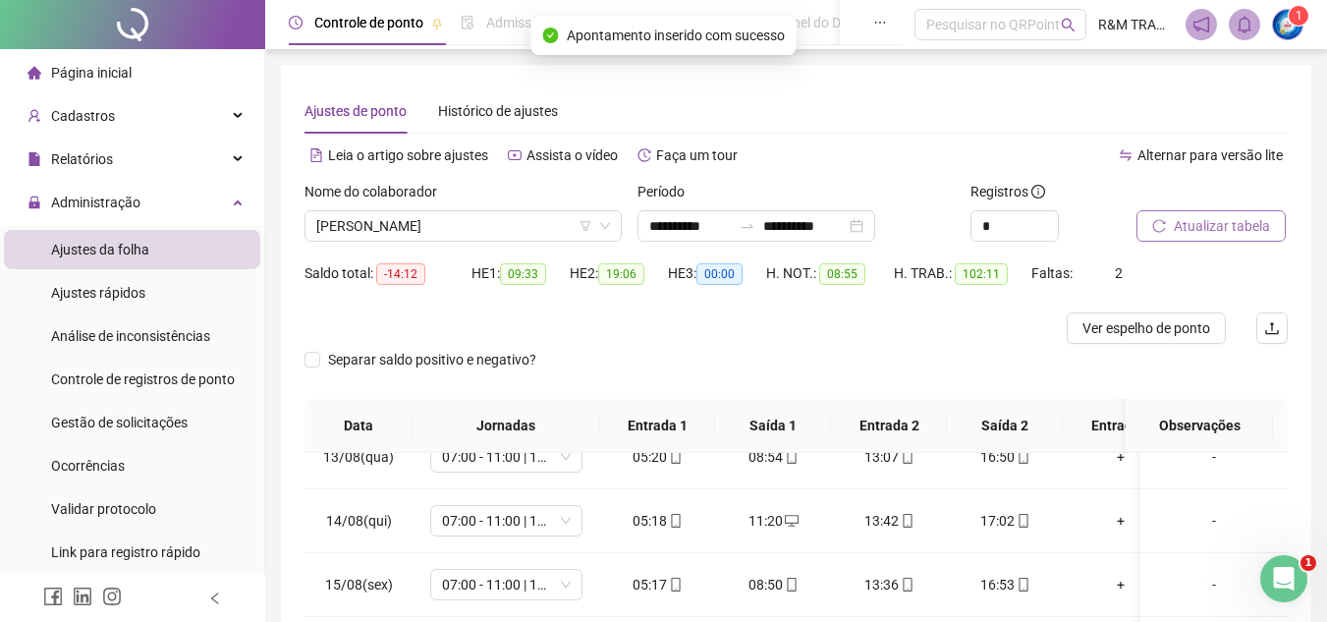
click at [1196, 232] on span "Atualizar tabela" at bounding box center [1222, 226] width 96 height 22
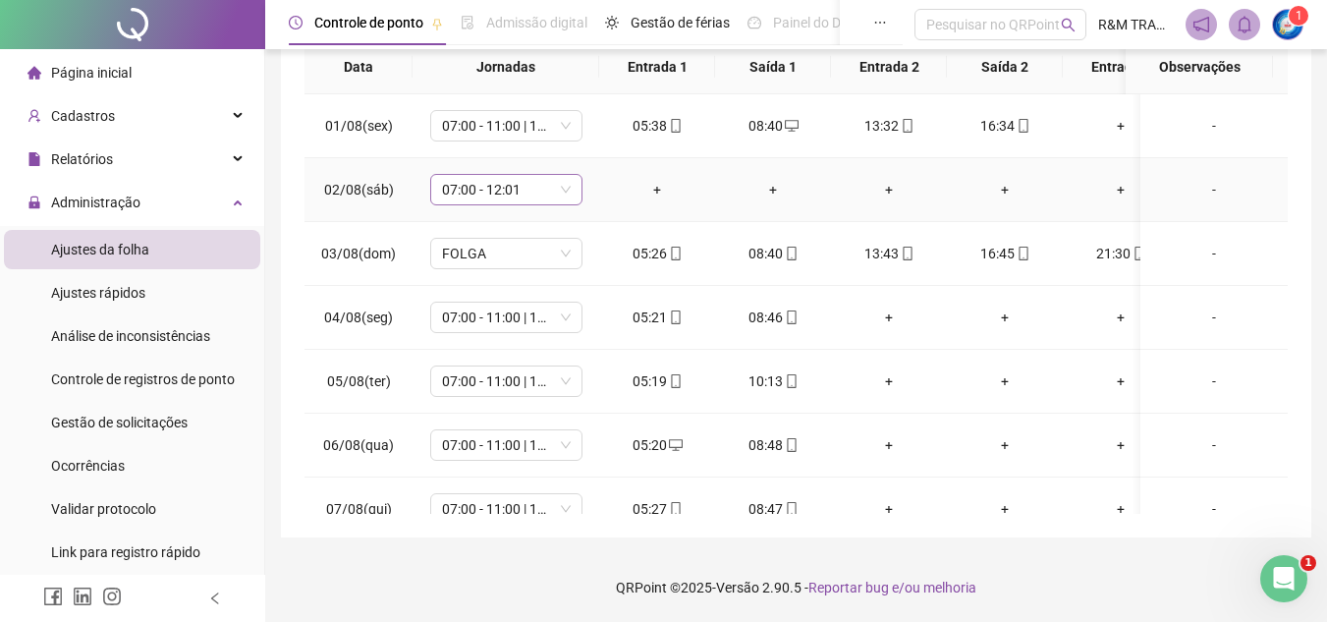
click at [564, 186] on span "07:00 - 12:01" at bounding box center [506, 189] width 129 height 29
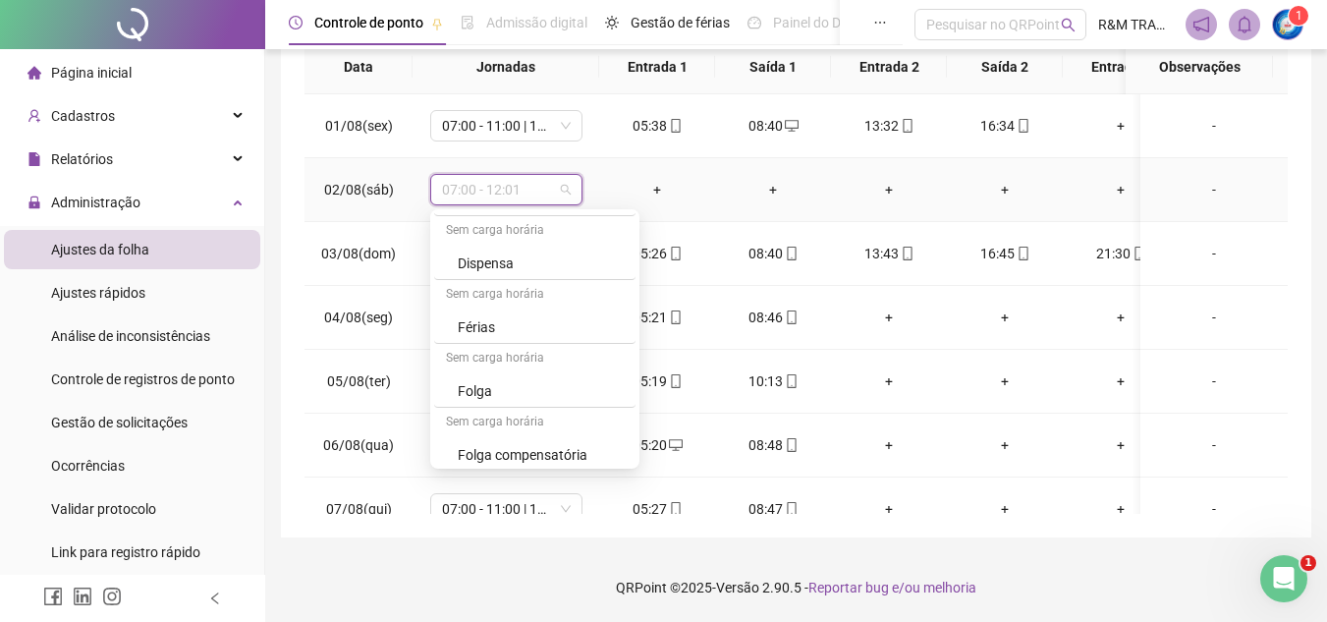
scroll to position [3579, 0]
click at [585, 385] on div "Folga compensatória" at bounding box center [541, 384] width 166 height 22
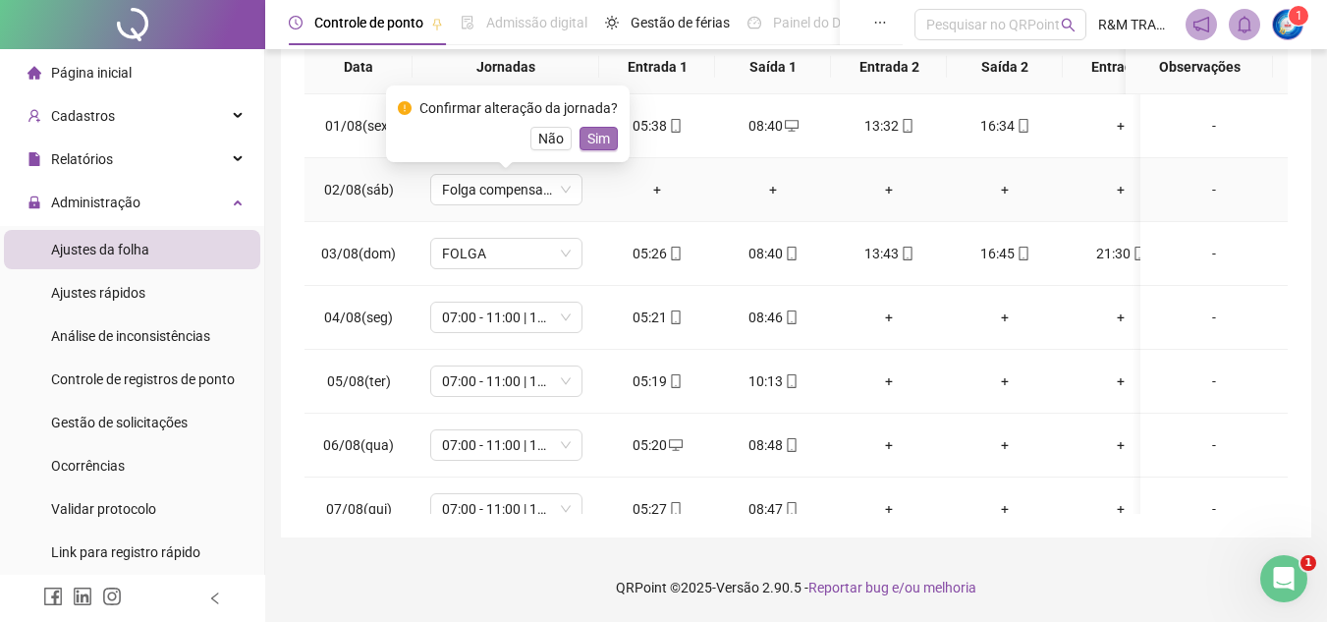
click at [597, 138] on span "Sim" at bounding box center [598, 139] width 23 height 22
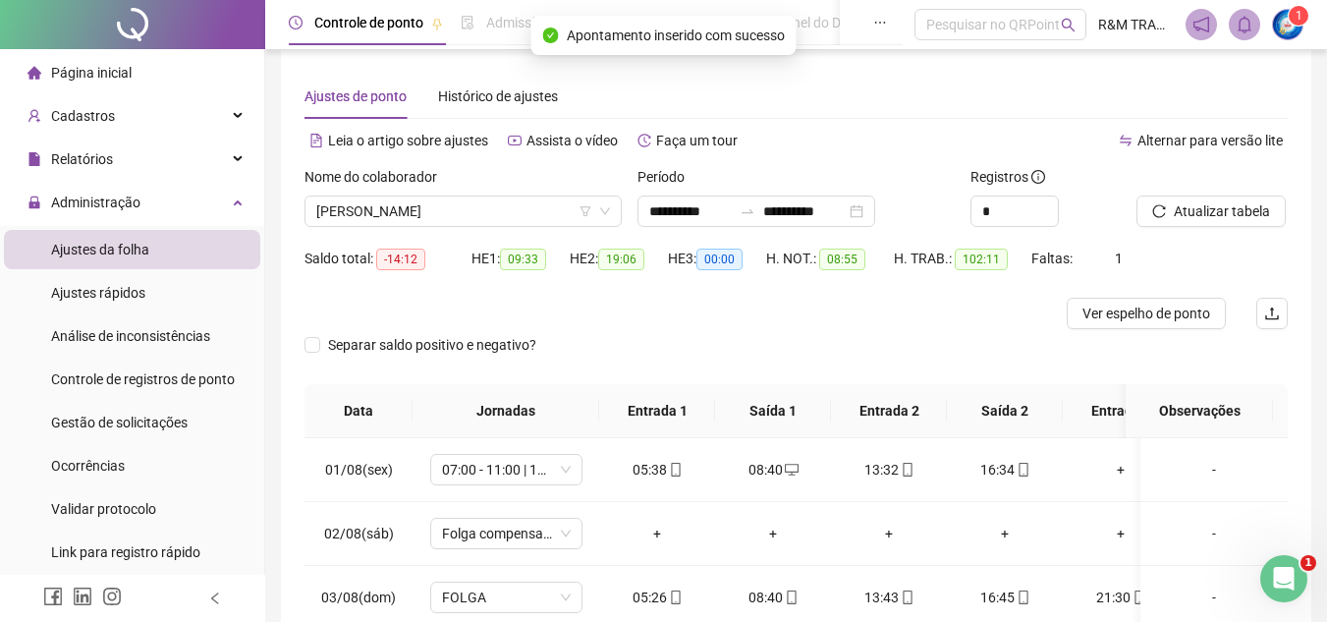
scroll to position [0, 0]
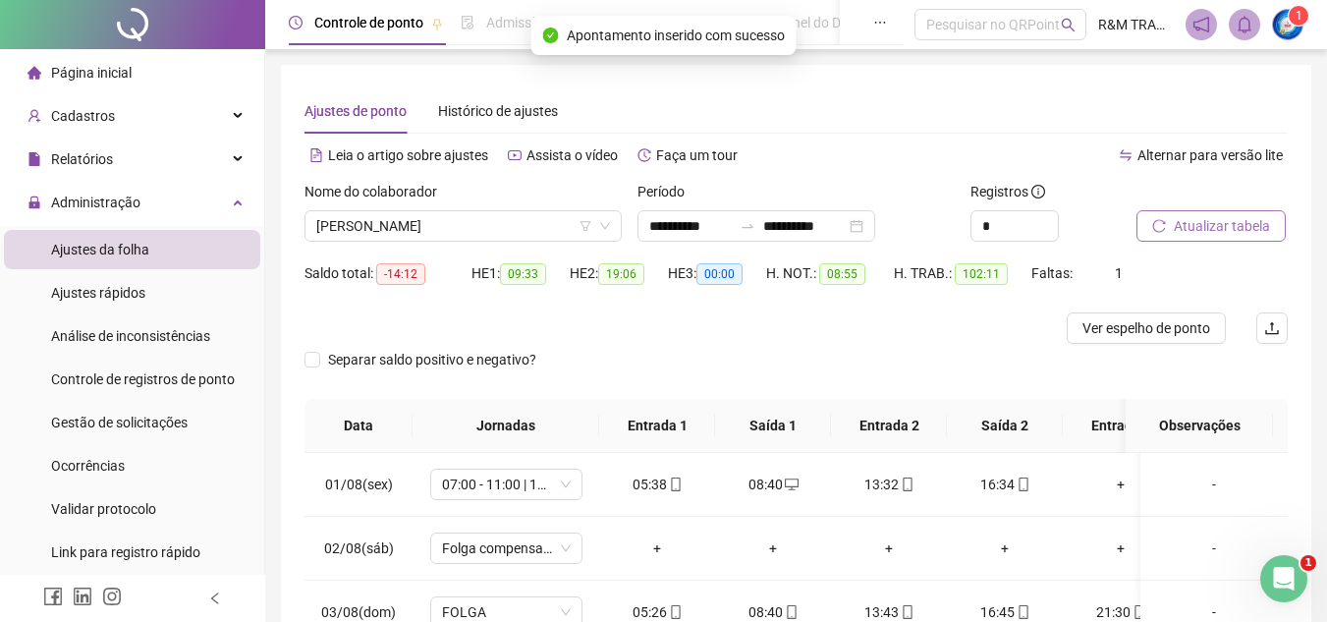
click at [1202, 224] on span "Atualizar tabela" at bounding box center [1222, 226] width 96 height 22
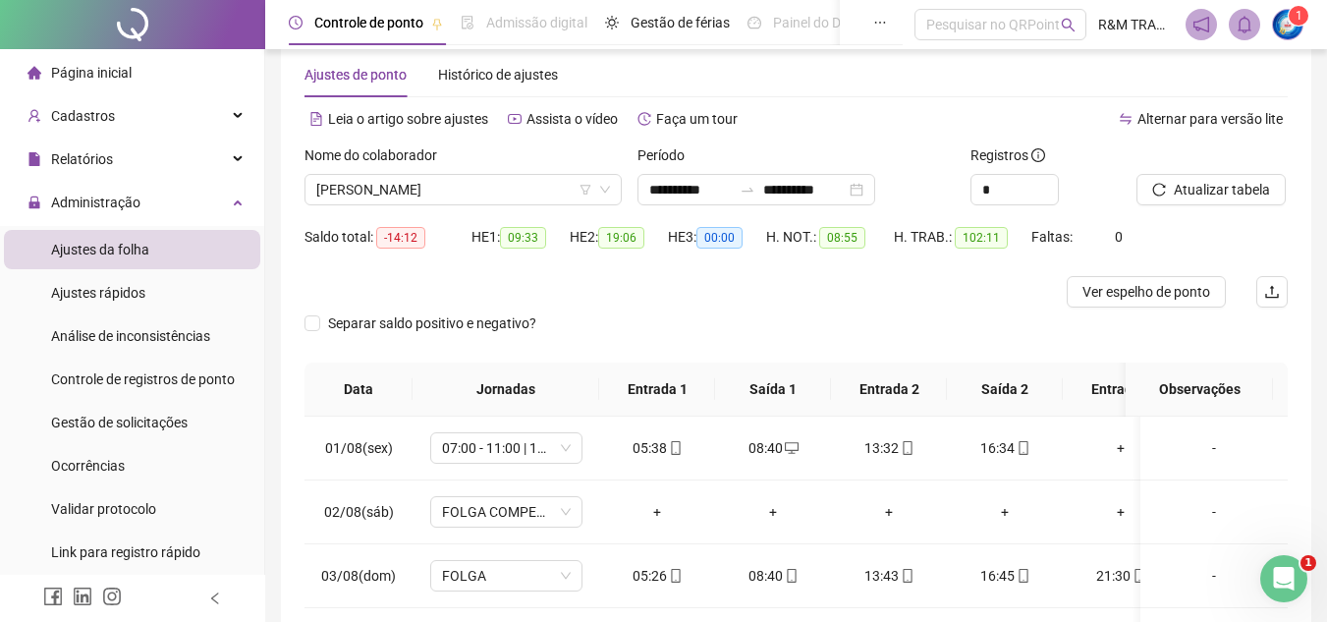
scroll to position [34, 0]
click at [1047, 183] on icon "up" at bounding box center [1047, 186] width 7 height 7
type input "*"
click at [1197, 188] on span "Atualizar tabela" at bounding box center [1222, 192] width 96 height 22
click at [1205, 196] on span "Atualizar tabela" at bounding box center [1222, 192] width 96 height 22
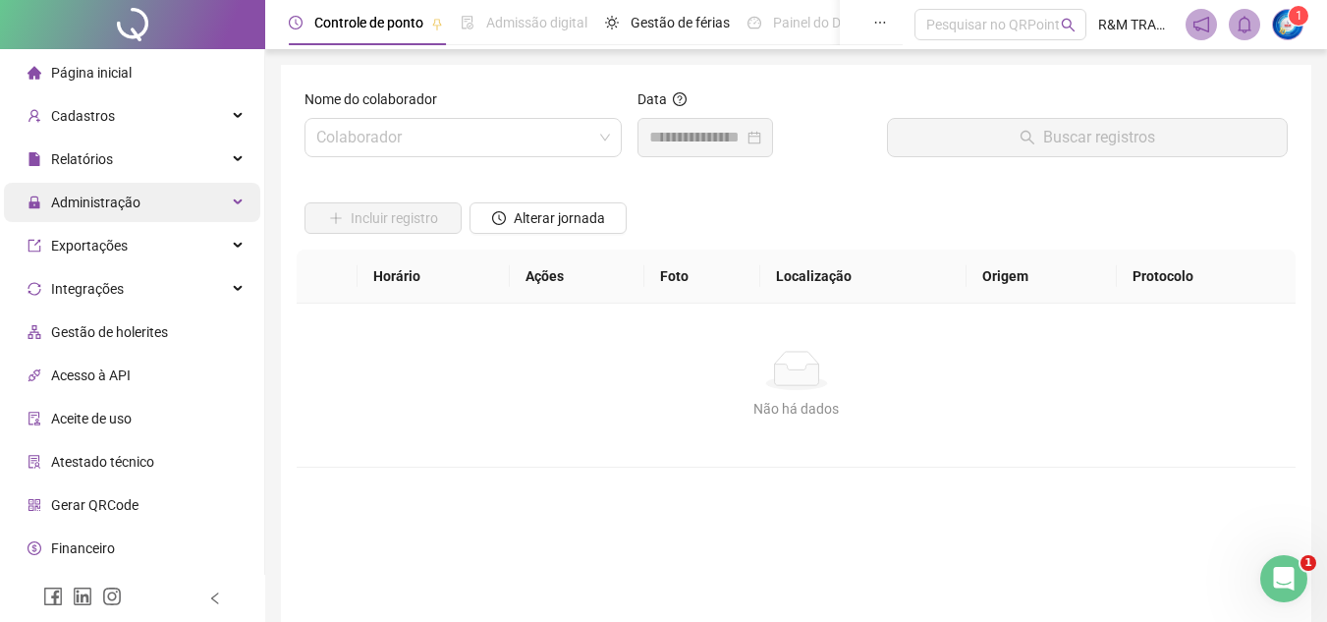
click at [149, 196] on div "Administração" at bounding box center [132, 202] width 256 height 39
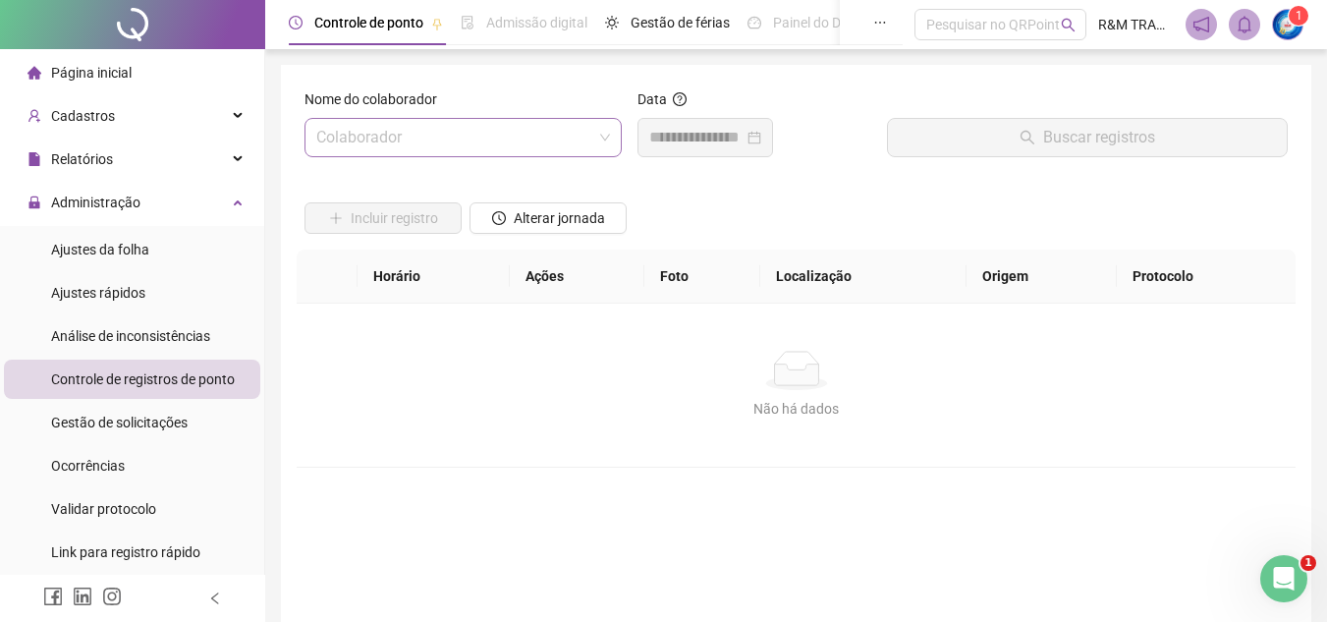
click at [350, 134] on input "search" at bounding box center [454, 137] width 276 height 37
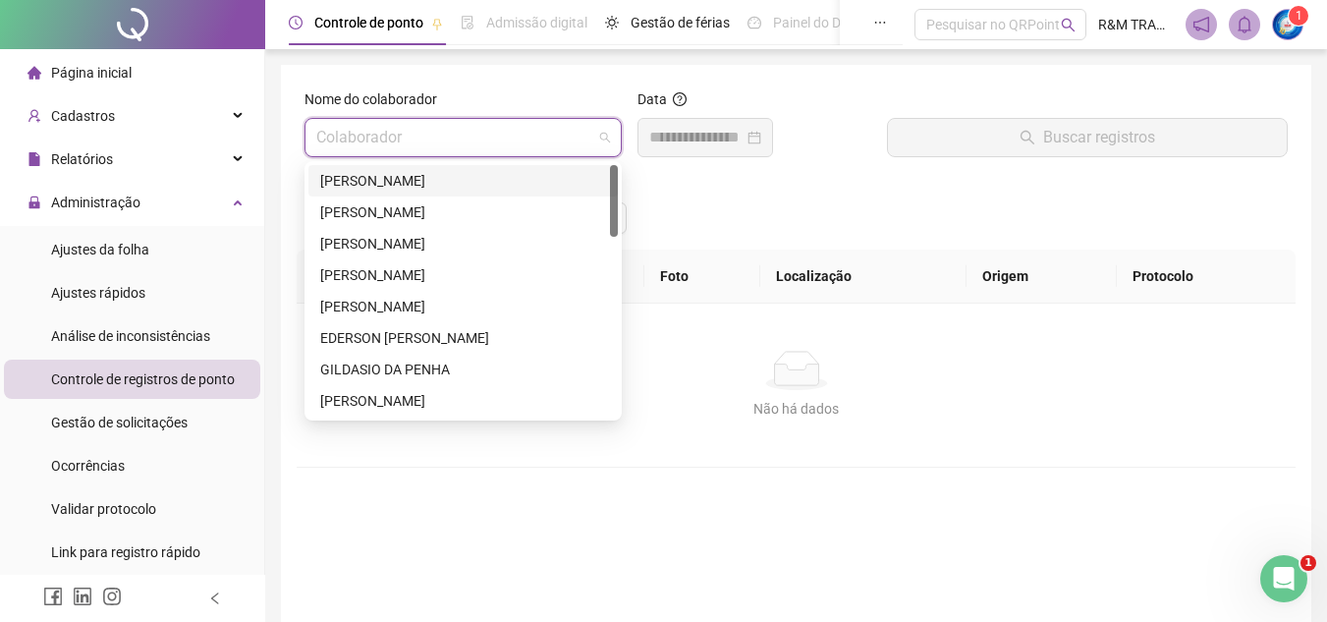
click at [360, 180] on div "[PERSON_NAME]" at bounding box center [463, 181] width 286 height 22
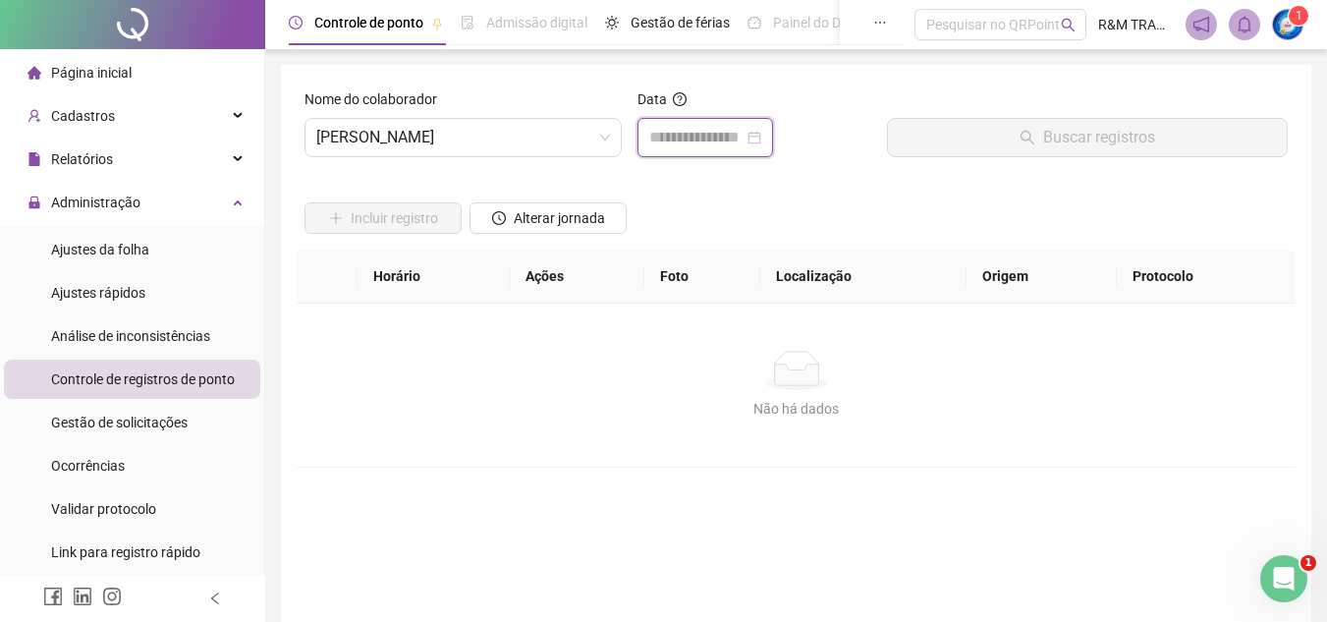
click at [702, 137] on input at bounding box center [696, 138] width 94 height 24
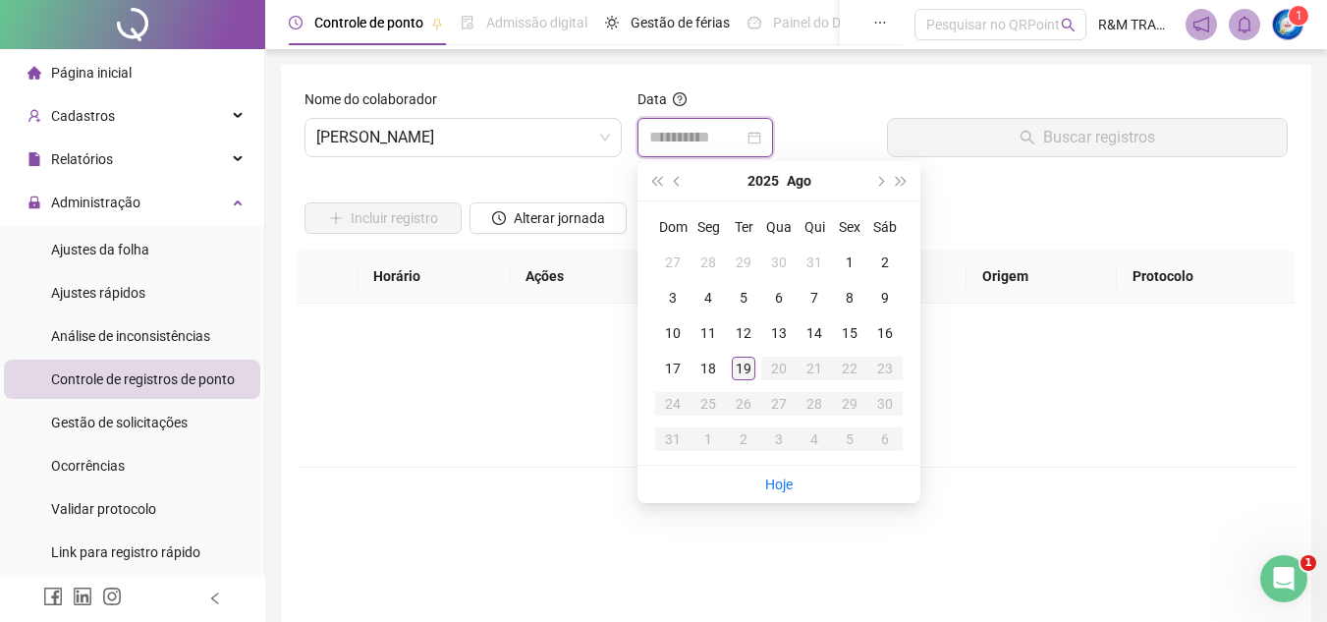
type input "**********"
click at [746, 371] on div "19" at bounding box center [744, 369] width 24 height 24
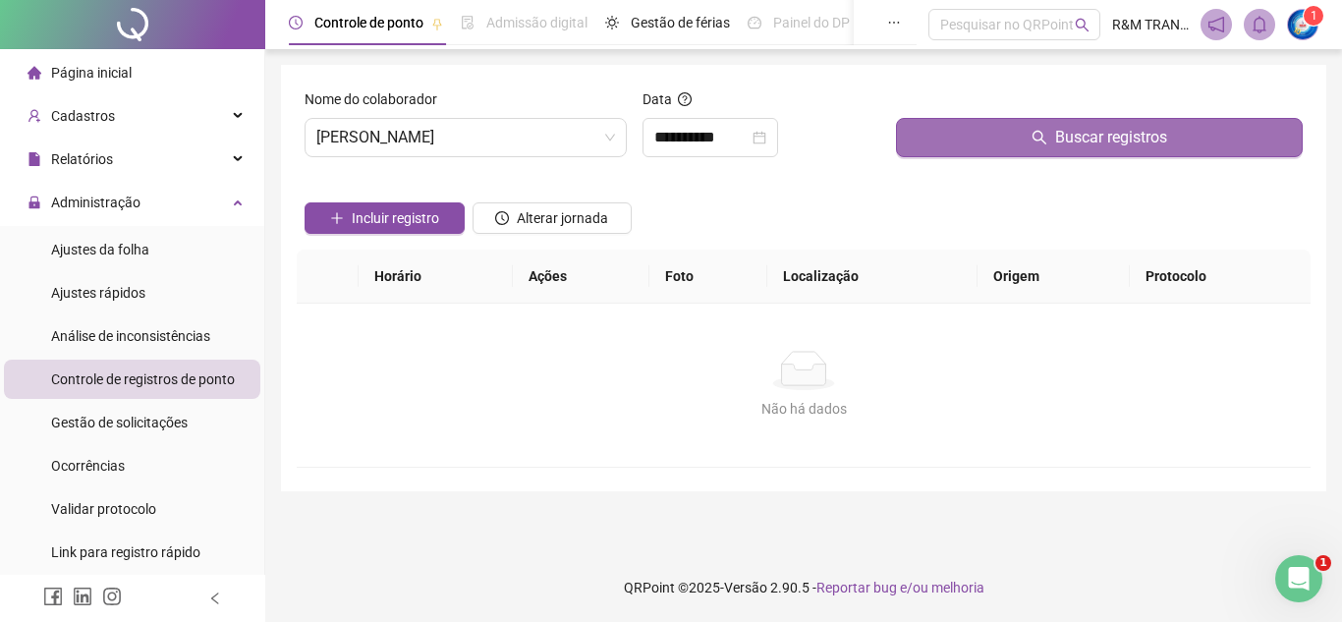
click at [1013, 136] on button "Buscar registros" at bounding box center [1099, 137] width 407 height 39
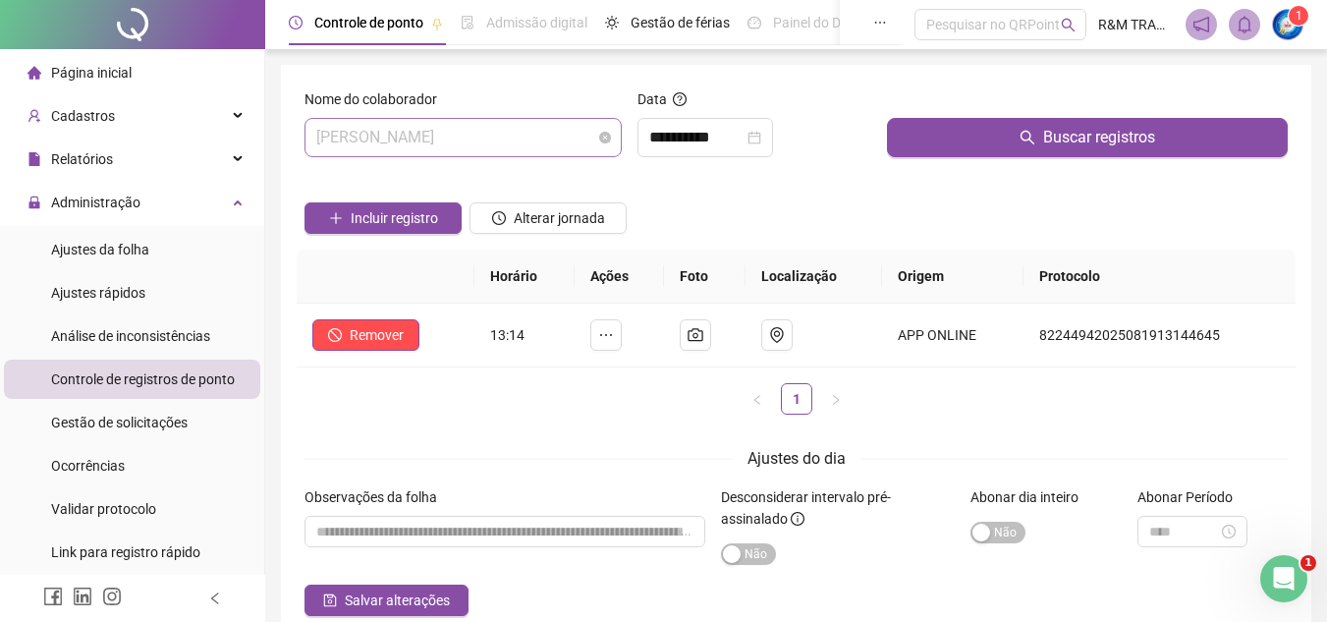
click at [453, 137] on span "[PERSON_NAME]" at bounding box center [463, 137] width 294 height 37
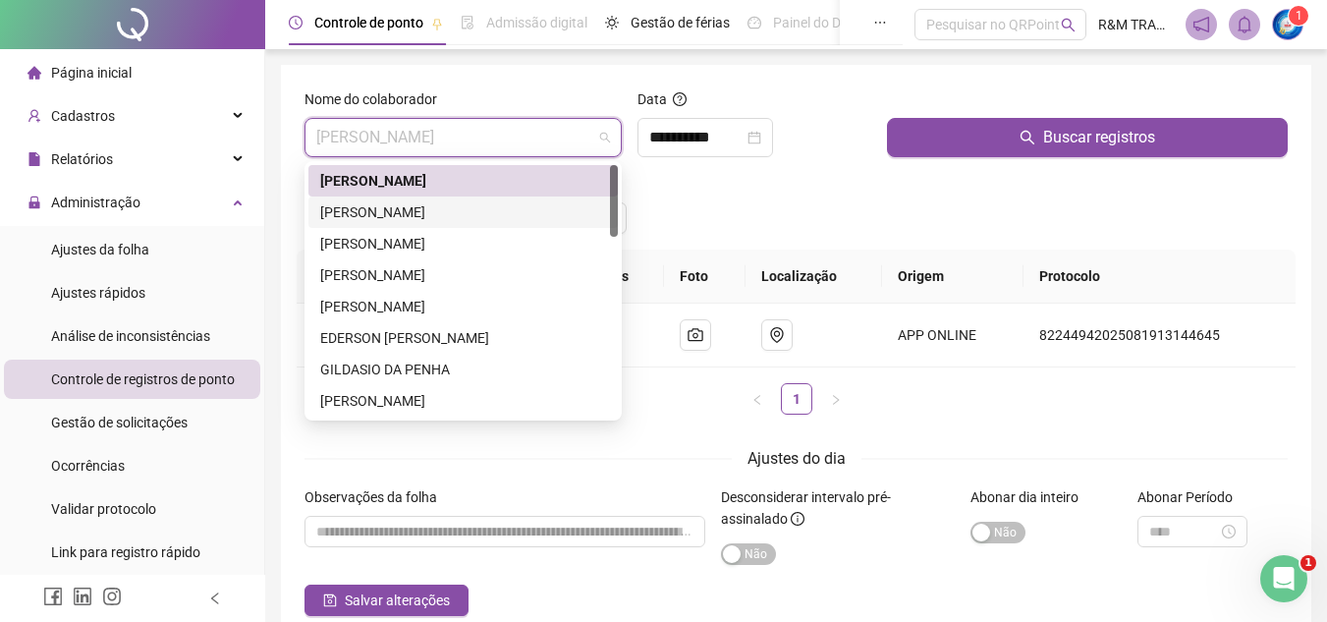
click at [703, 219] on div "Incluir registro Alterar jornada" at bounding box center [796, 211] width 991 height 77
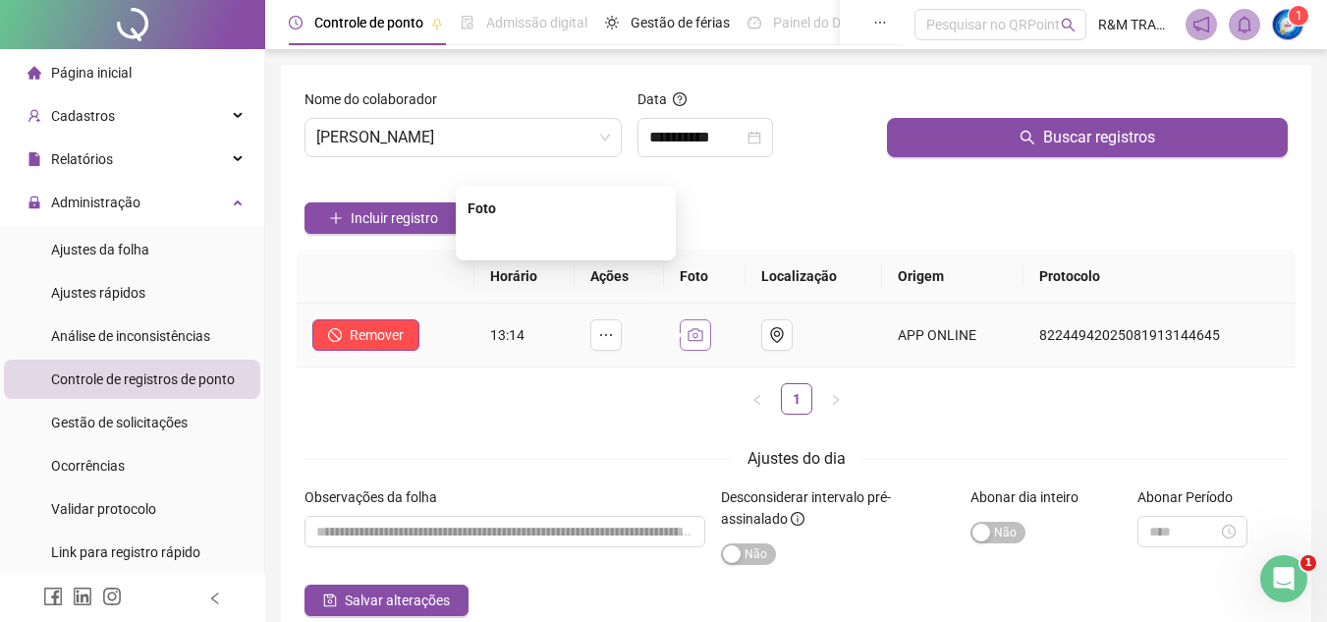
click at [694, 340] on icon "camera" at bounding box center [695, 335] width 16 height 16
click at [434, 136] on span "[PERSON_NAME]" at bounding box center [463, 137] width 294 height 37
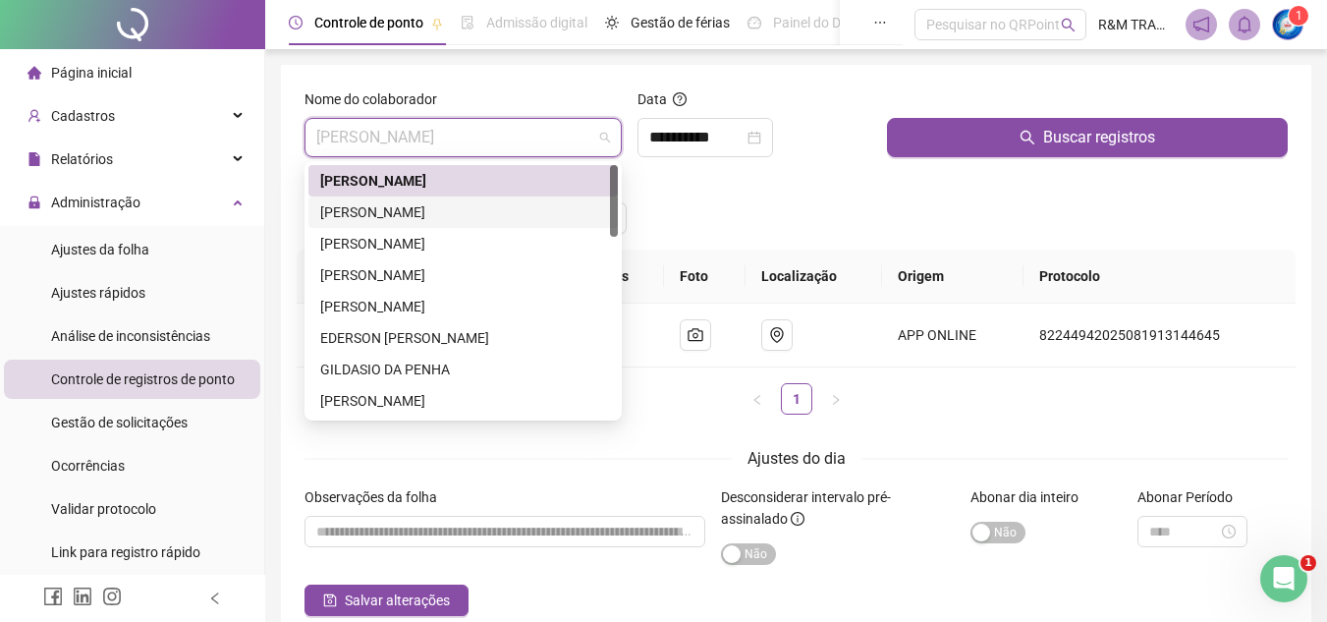
click at [436, 209] on div "[PERSON_NAME]" at bounding box center [463, 212] width 286 height 22
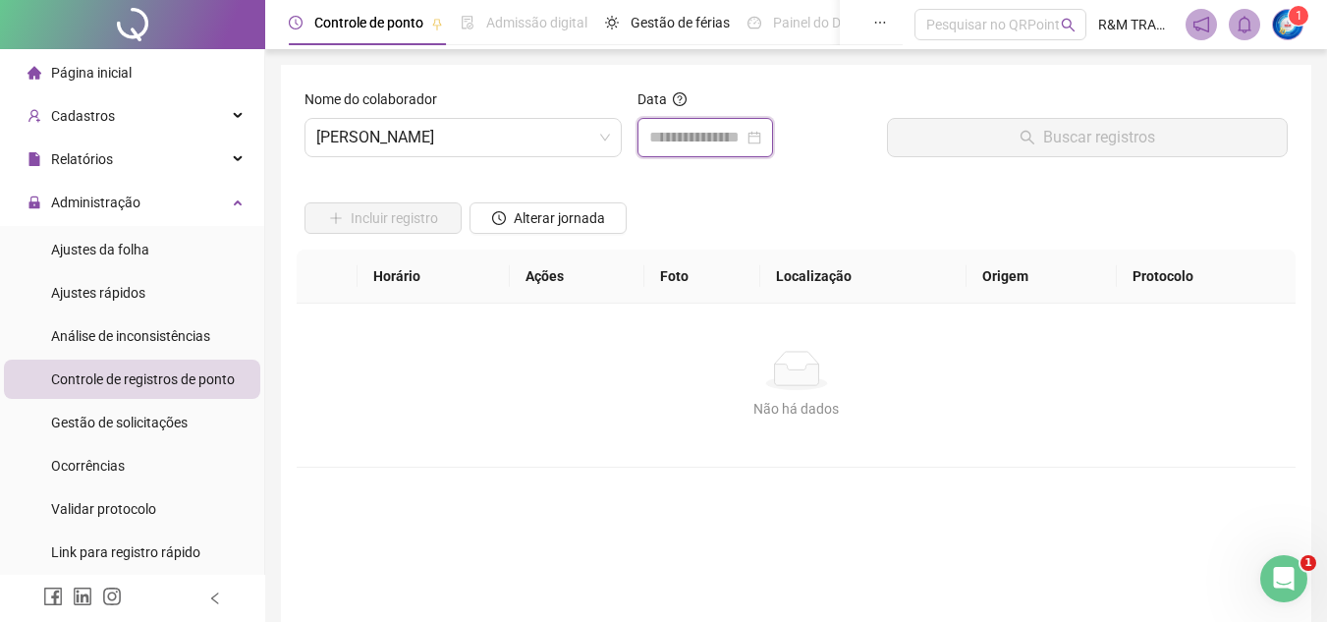
click at [699, 131] on input at bounding box center [696, 138] width 94 height 24
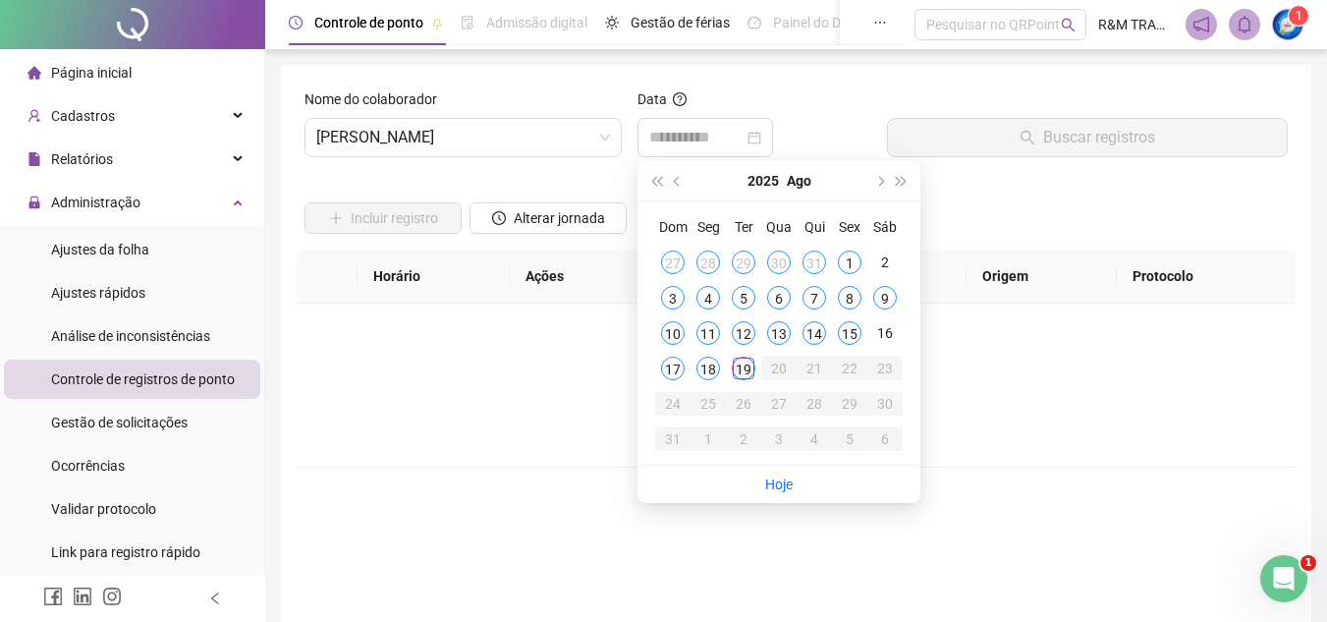
click at [741, 367] on div "19" at bounding box center [744, 369] width 24 height 24
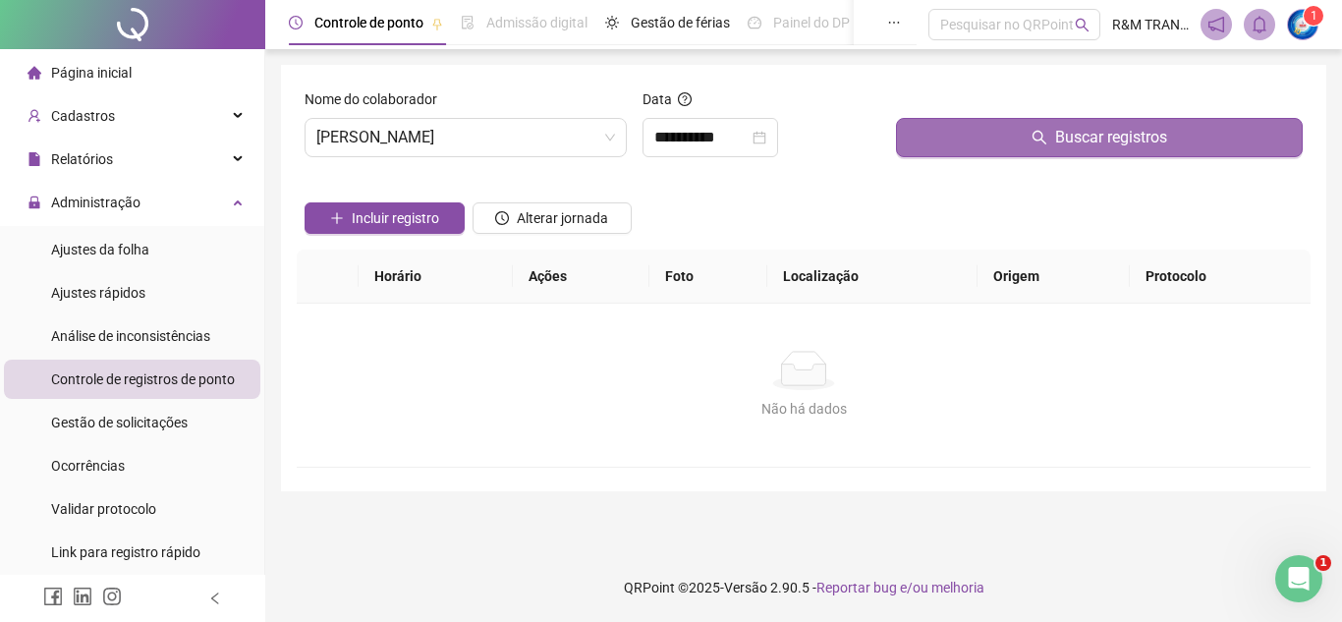
click at [951, 140] on button "Buscar registros" at bounding box center [1099, 137] width 407 height 39
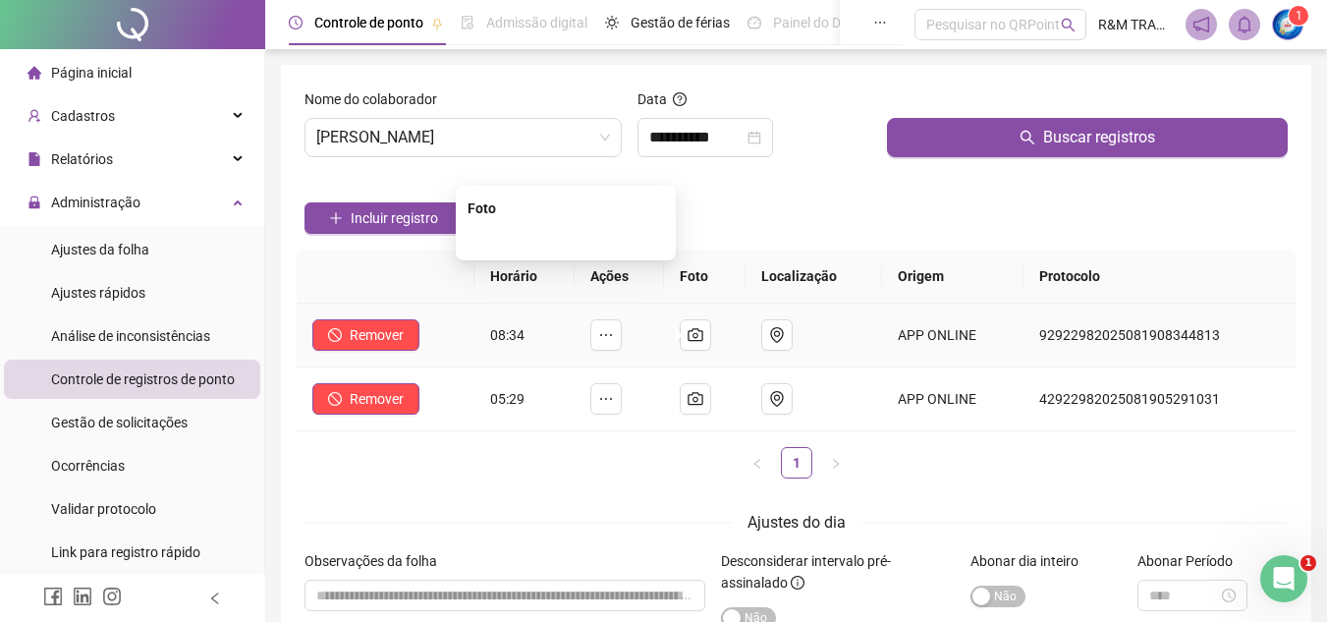
click at [566, 239] on img at bounding box center [566, 239] width 0 height 0
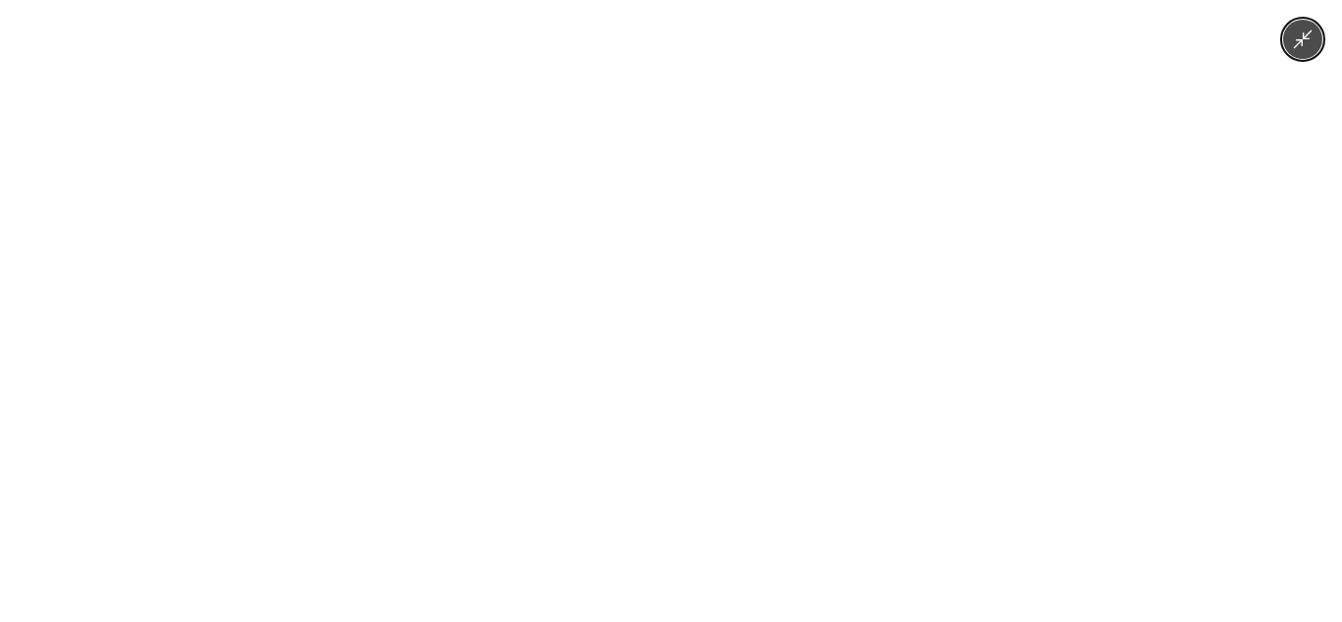
click at [1293, 38] on icon "Minimize image" at bounding box center [1302, 39] width 22 height 22
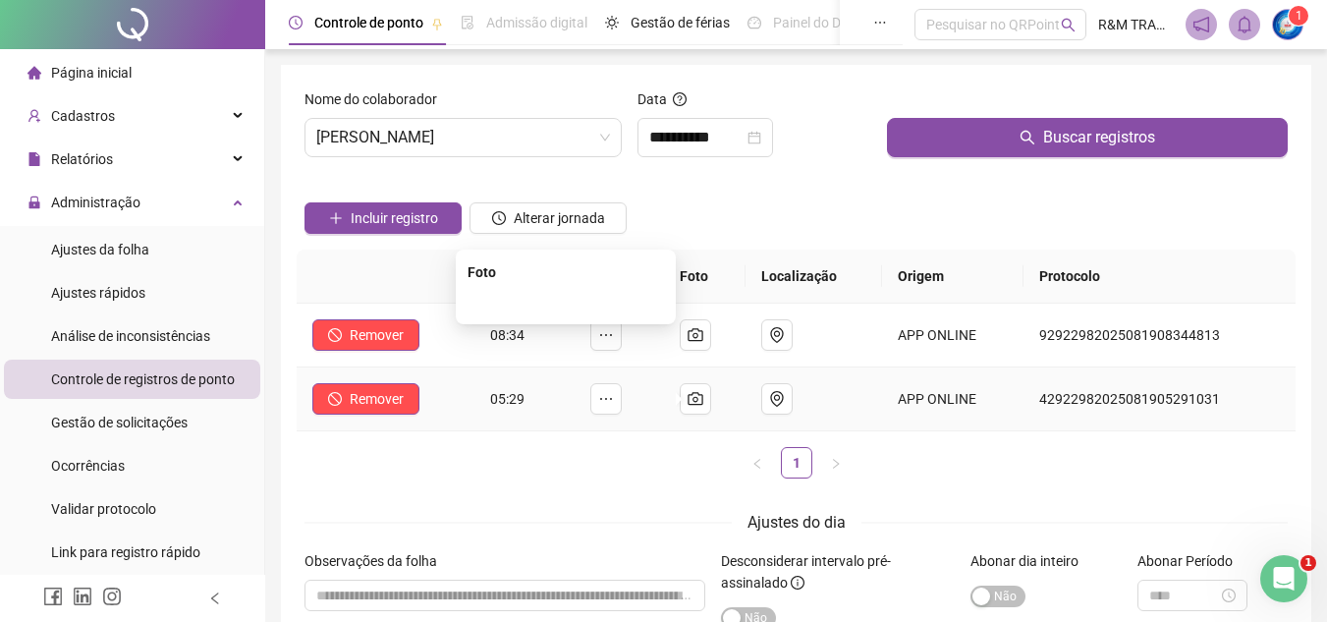
click at [566, 302] on img at bounding box center [566, 302] width 0 height 0
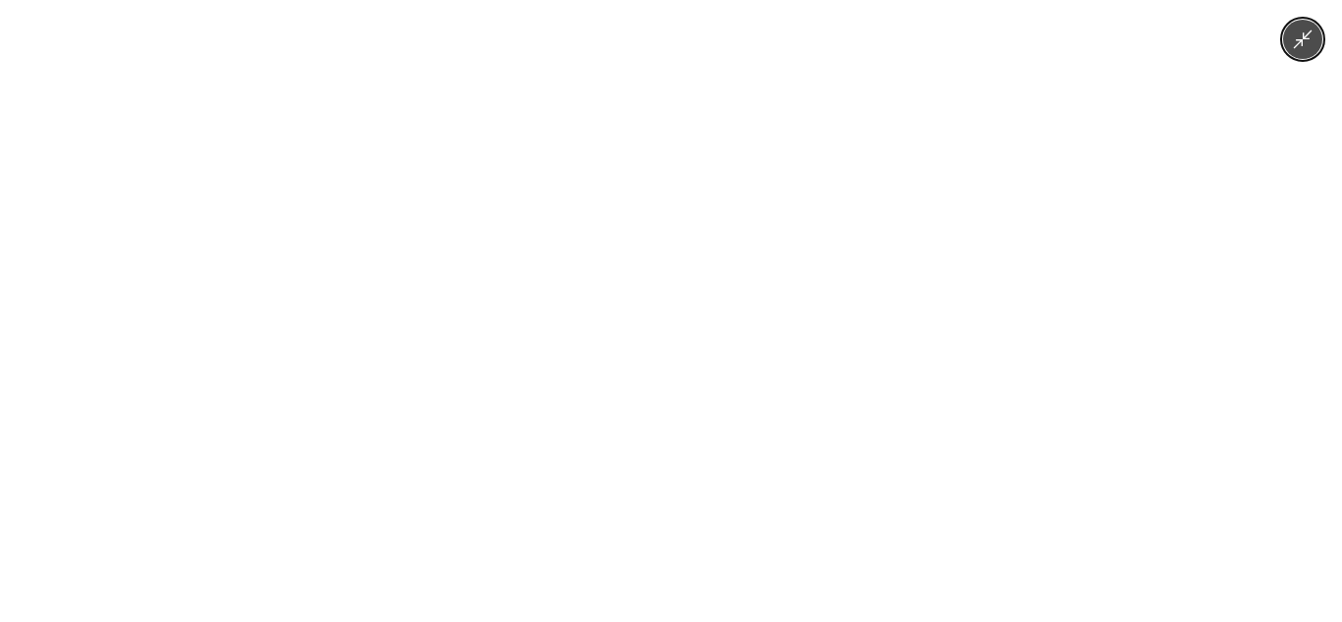
click at [1308, 38] on icon "Minimize image" at bounding box center [1302, 39] width 19 height 19
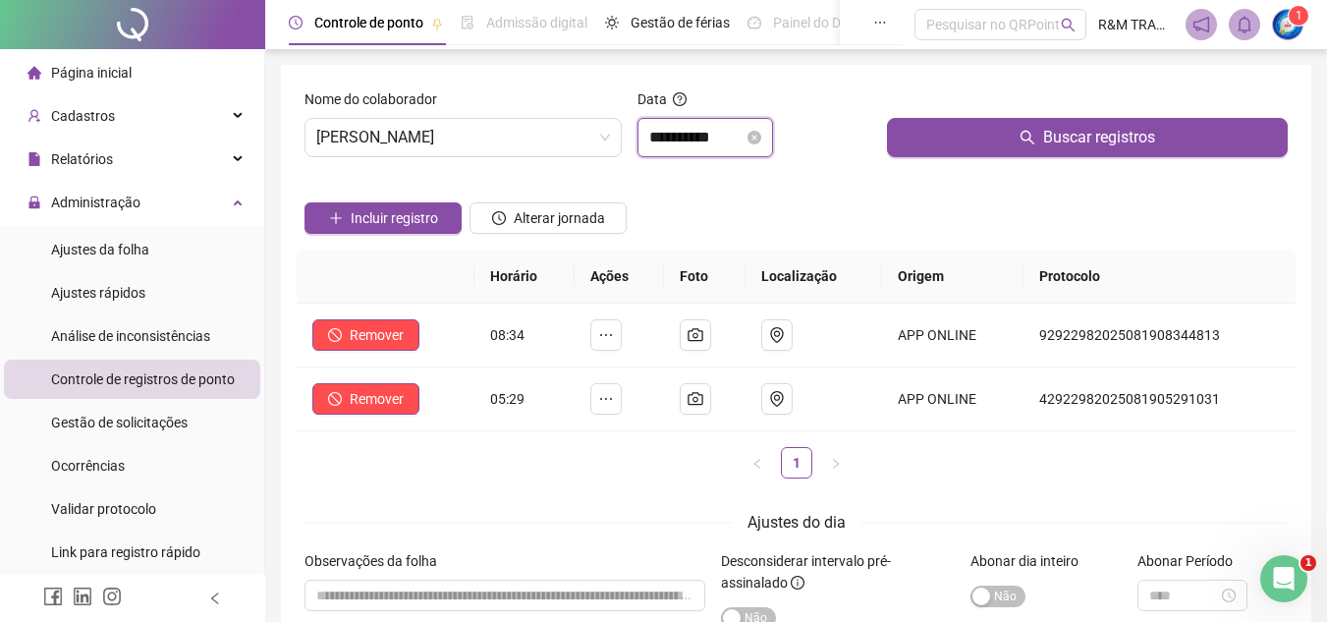
click at [679, 132] on input "**********" at bounding box center [696, 138] width 94 height 24
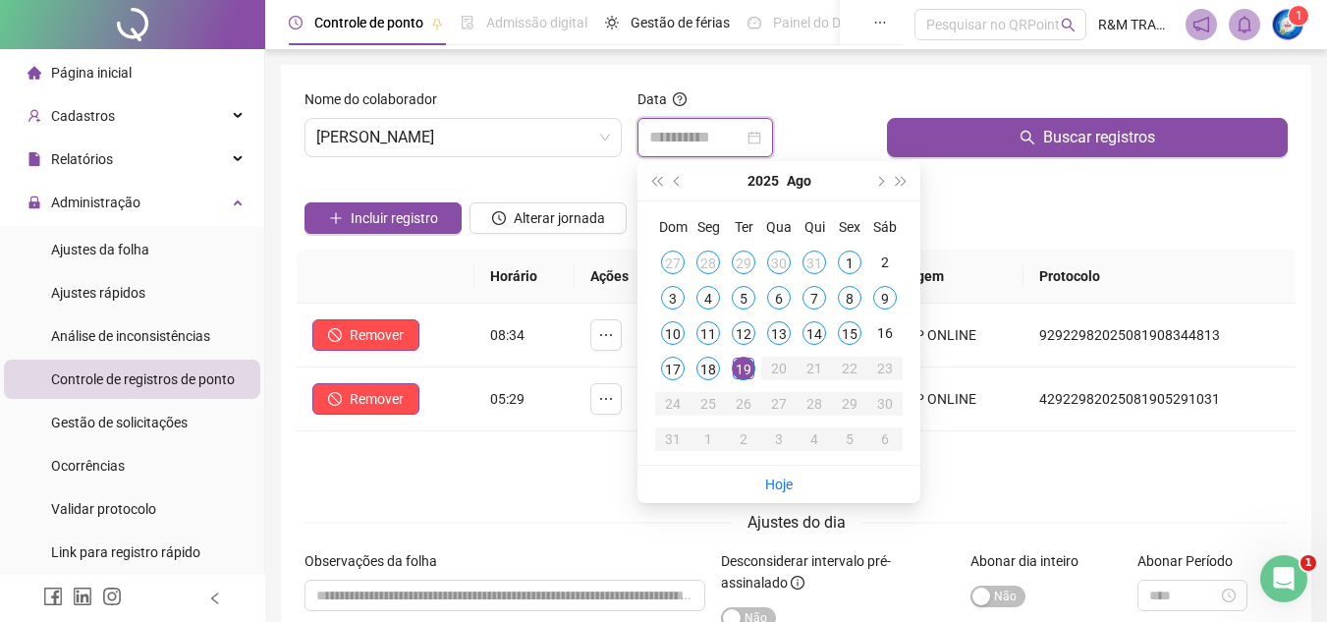
type input "**********"
click at [711, 370] on div "18" at bounding box center [708, 369] width 24 height 24
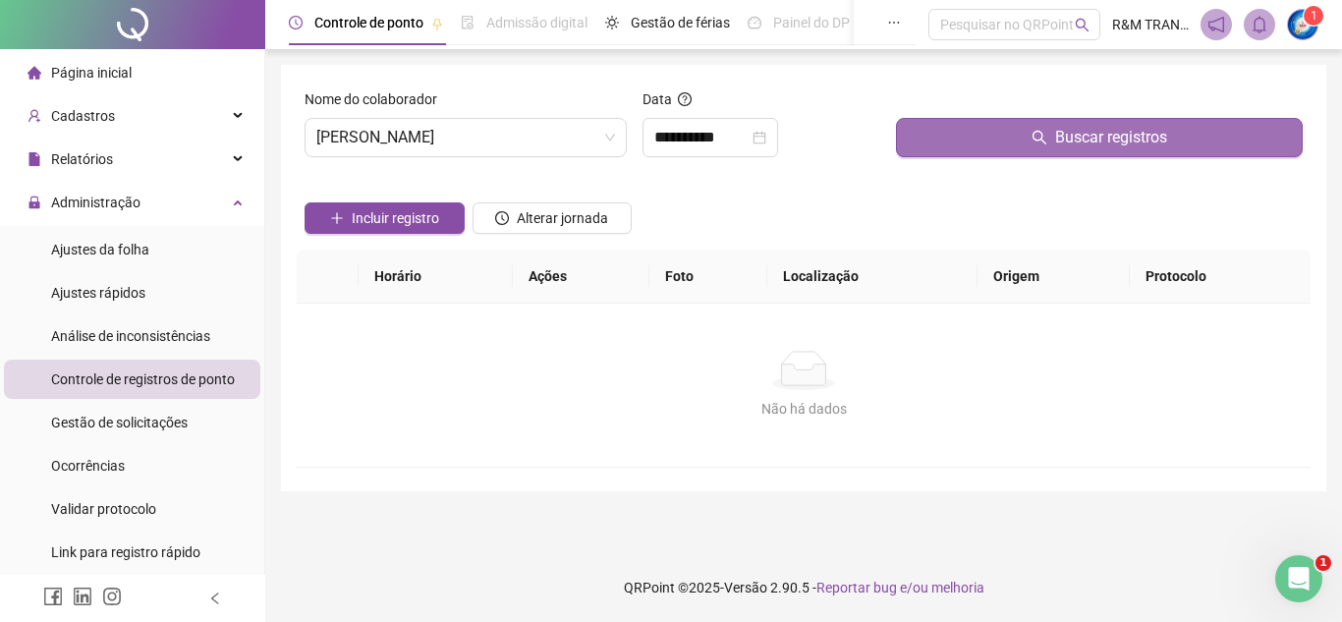
click at [1002, 136] on button "Buscar registros" at bounding box center [1099, 137] width 407 height 39
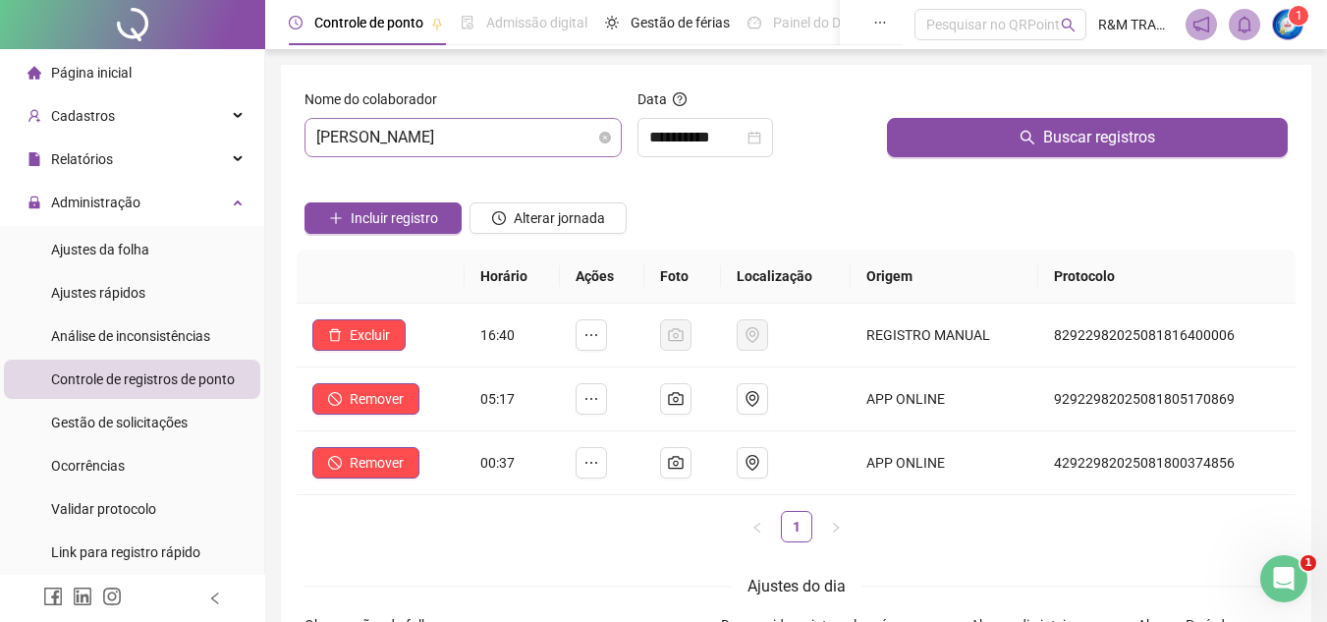
click at [503, 137] on span "[PERSON_NAME]" at bounding box center [463, 137] width 294 height 37
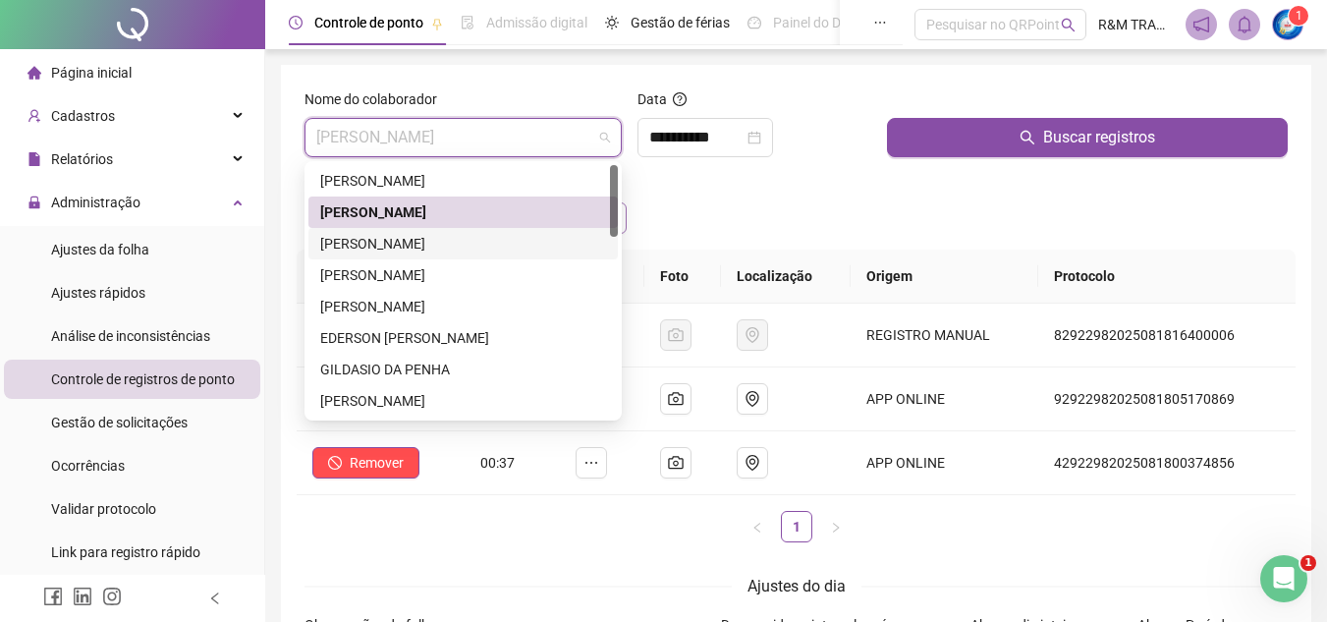
drag, startPoint x: 456, startPoint y: 247, endPoint x: 503, endPoint y: 216, distance: 56.7
click at [459, 245] on div "[PERSON_NAME]" at bounding box center [463, 244] width 286 height 22
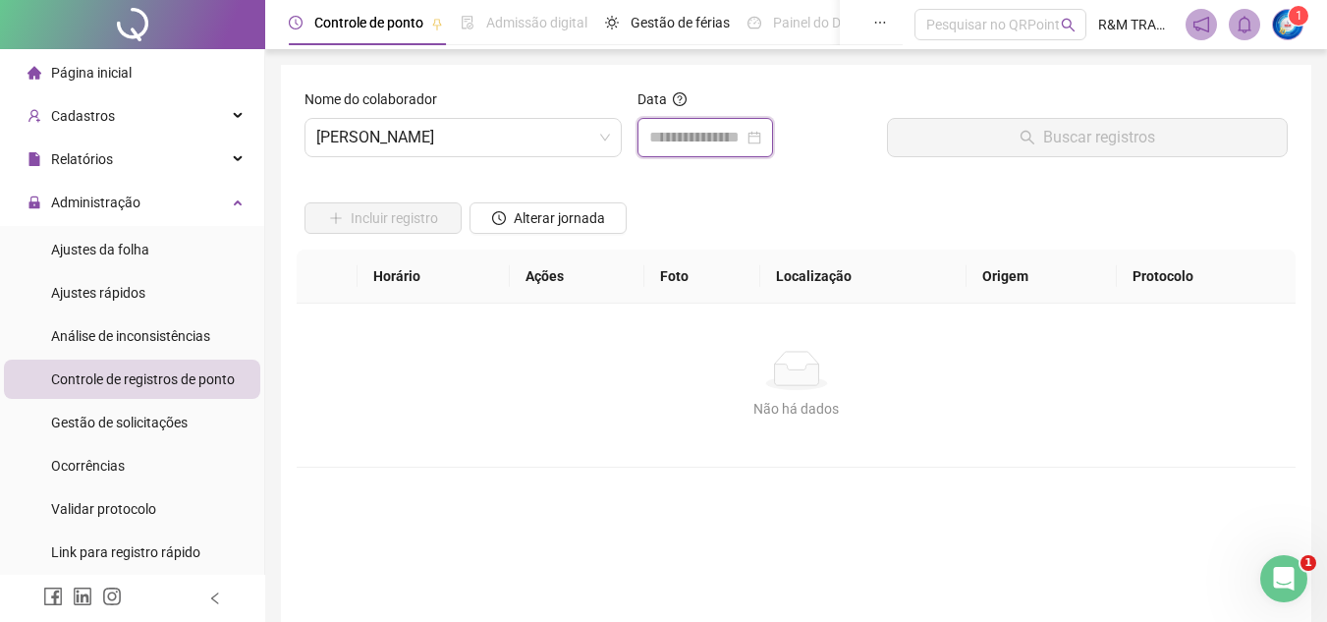
click at [688, 139] on input at bounding box center [696, 138] width 94 height 24
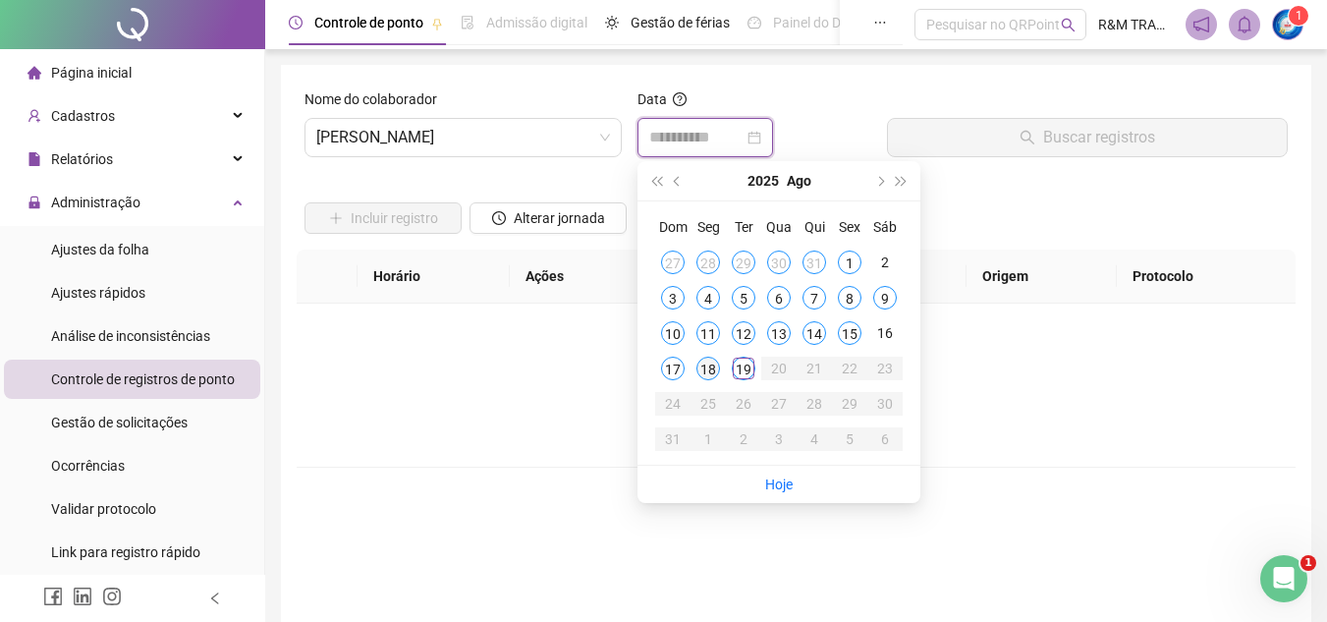
type input "**********"
click at [712, 370] on div "18" at bounding box center [708, 369] width 24 height 24
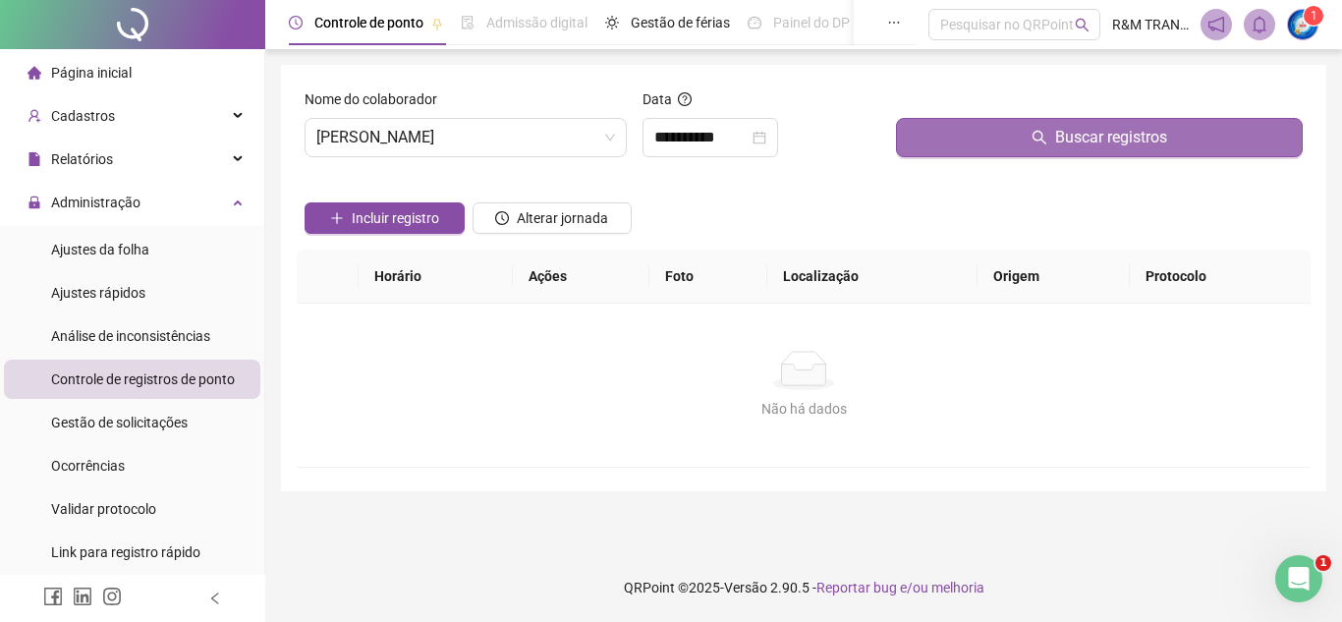
click at [949, 134] on button "Buscar registros" at bounding box center [1099, 137] width 407 height 39
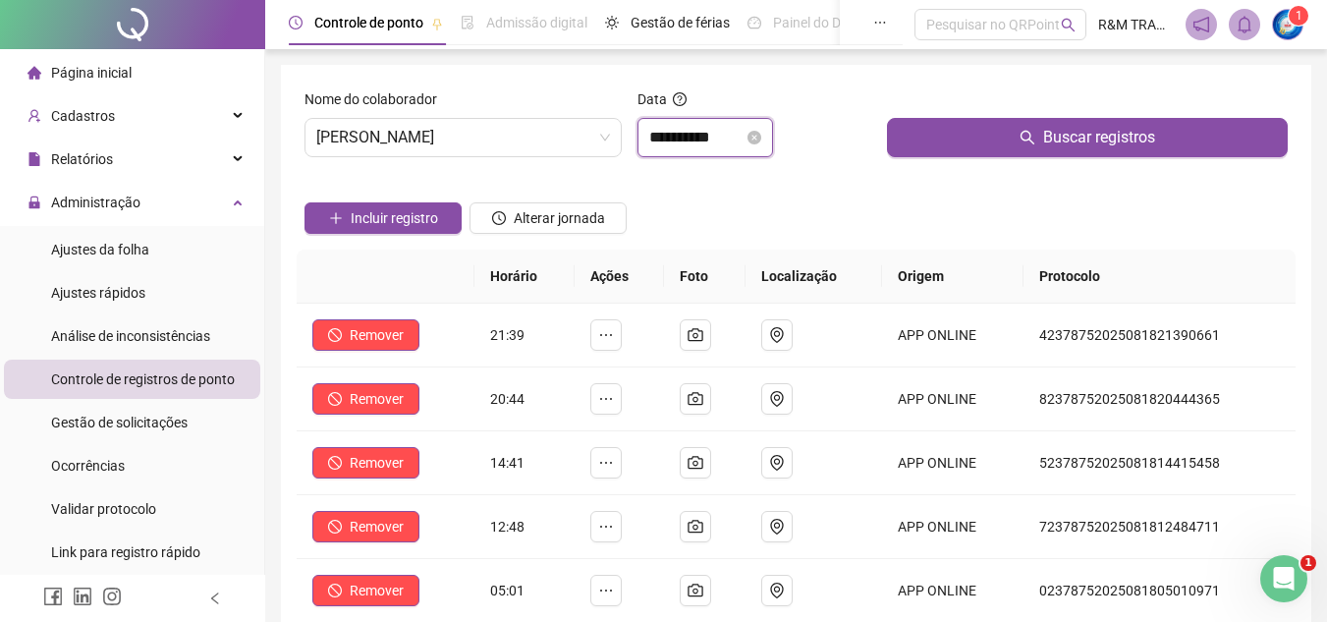
click at [679, 136] on input "**********" at bounding box center [696, 138] width 94 height 24
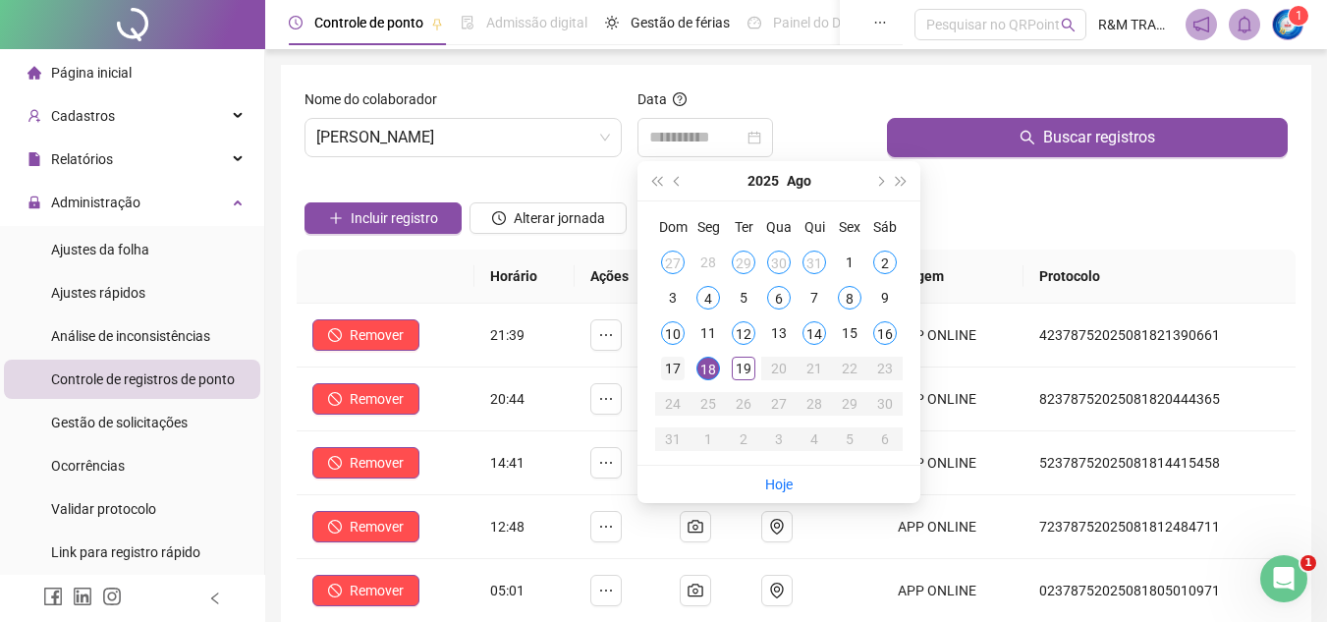
click at [669, 369] on div "17" at bounding box center [673, 369] width 24 height 24
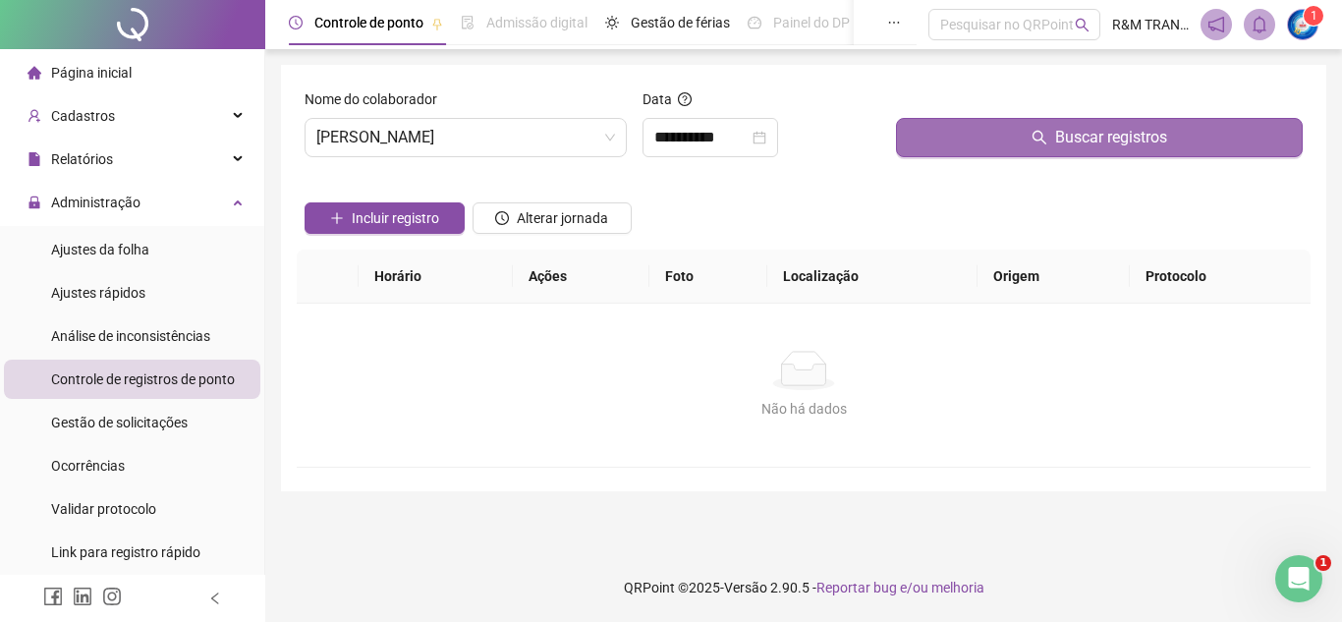
click at [1018, 140] on button "Buscar registros" at bounding box center [1099, 137] width 407 height 39
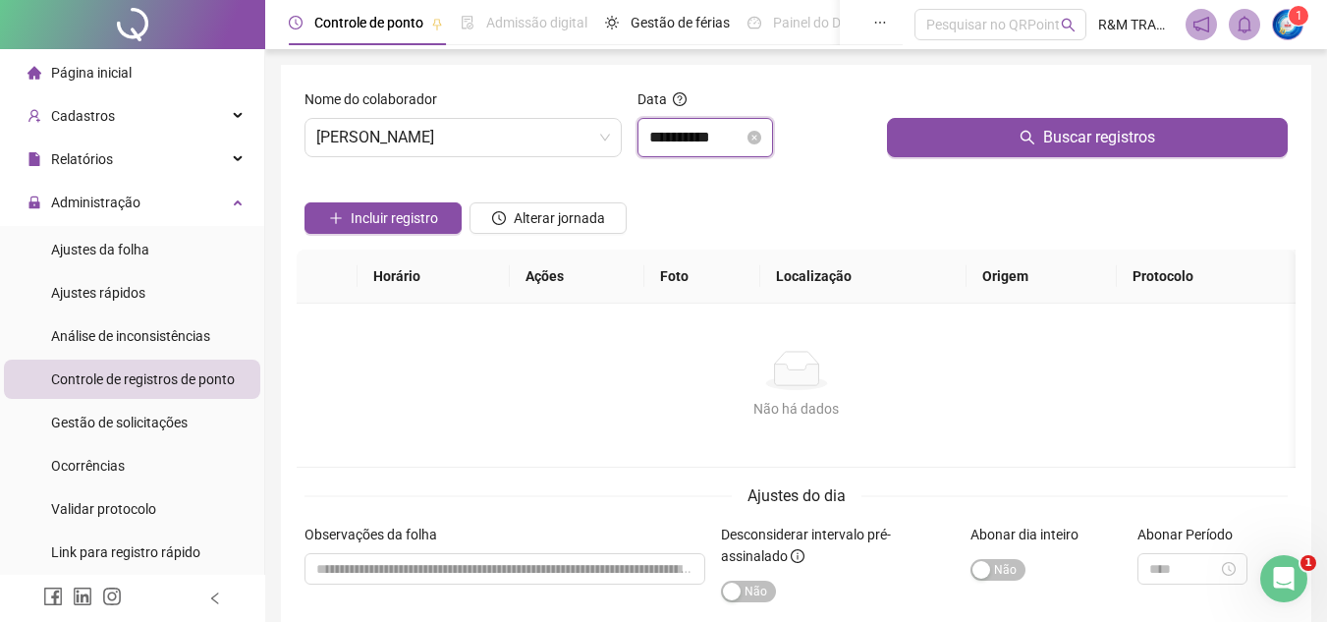
click at [667, 127] on input "**********" at bounding box center [696, 138] width 94 height 24
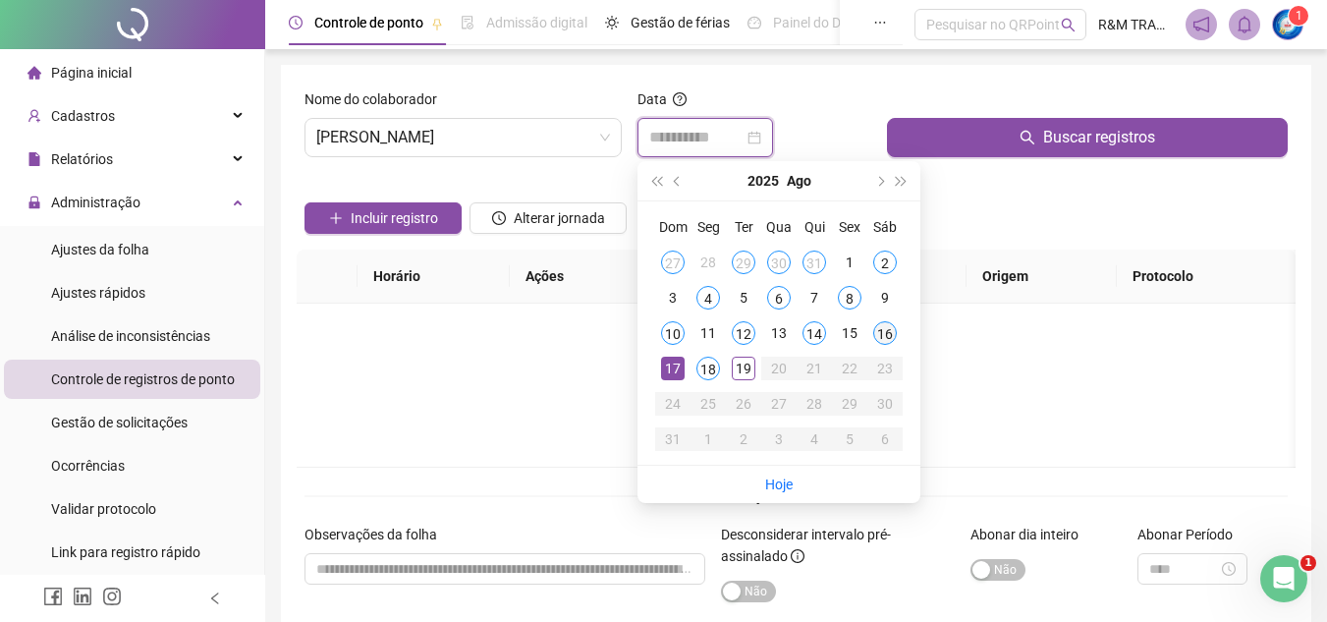
type input "**********"
click at [879, 329] on div "16" at bounding box center [885, 333] width 24 height 24
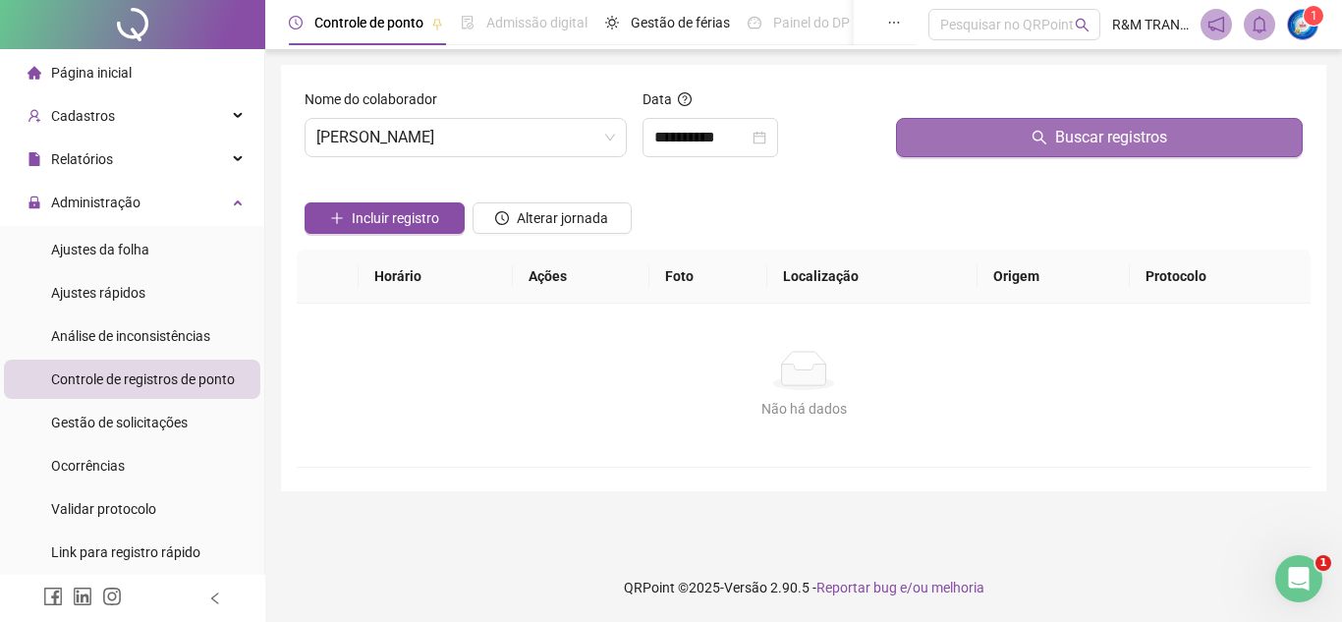
click at [960, 139] on button "Buscar registros" at bounding box center [1099, 137] width 407 height 39
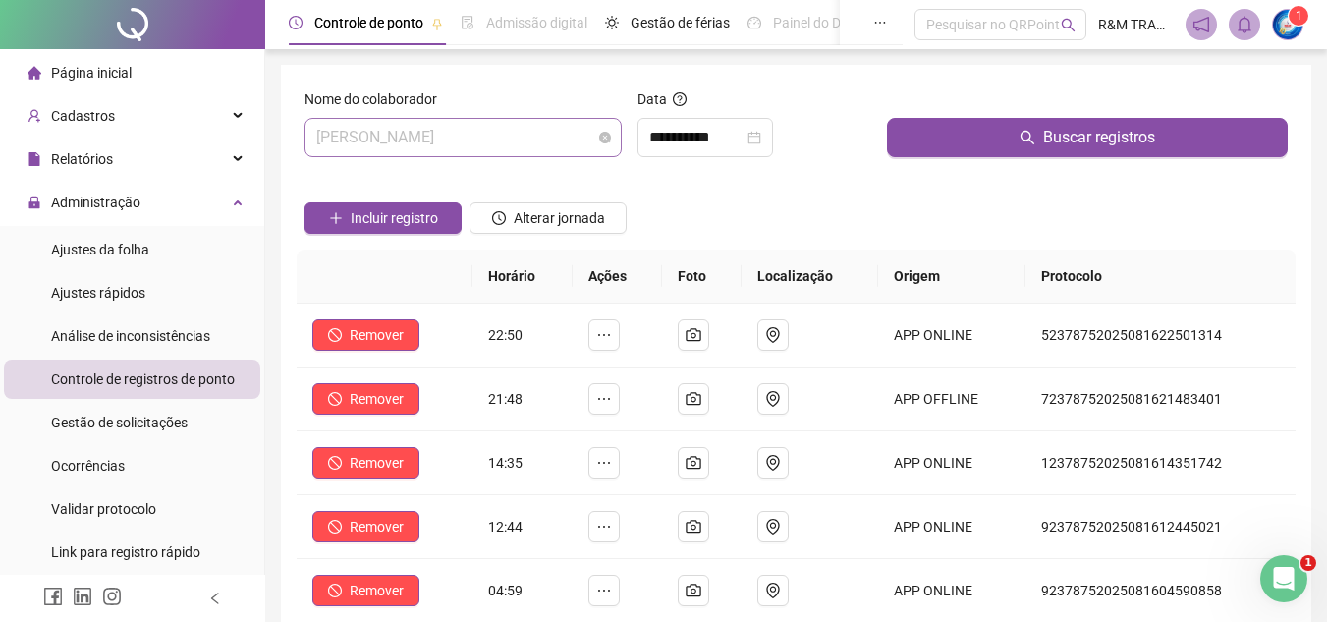
click at [467, 156] on div "[PERSON_NAME]" at bounding box center [462, 137] width 317 height 39
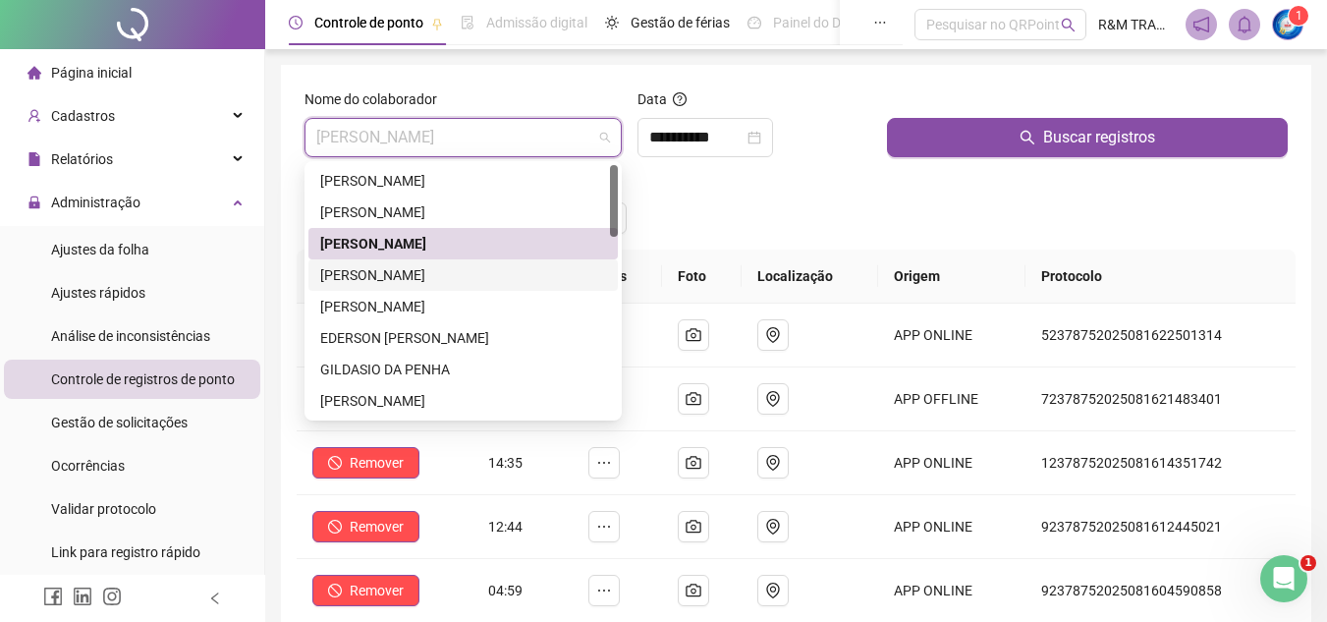
click at [453, 274] on div "[PERSON_NAME]" at bounding box center [463, 275] width 286 height 22
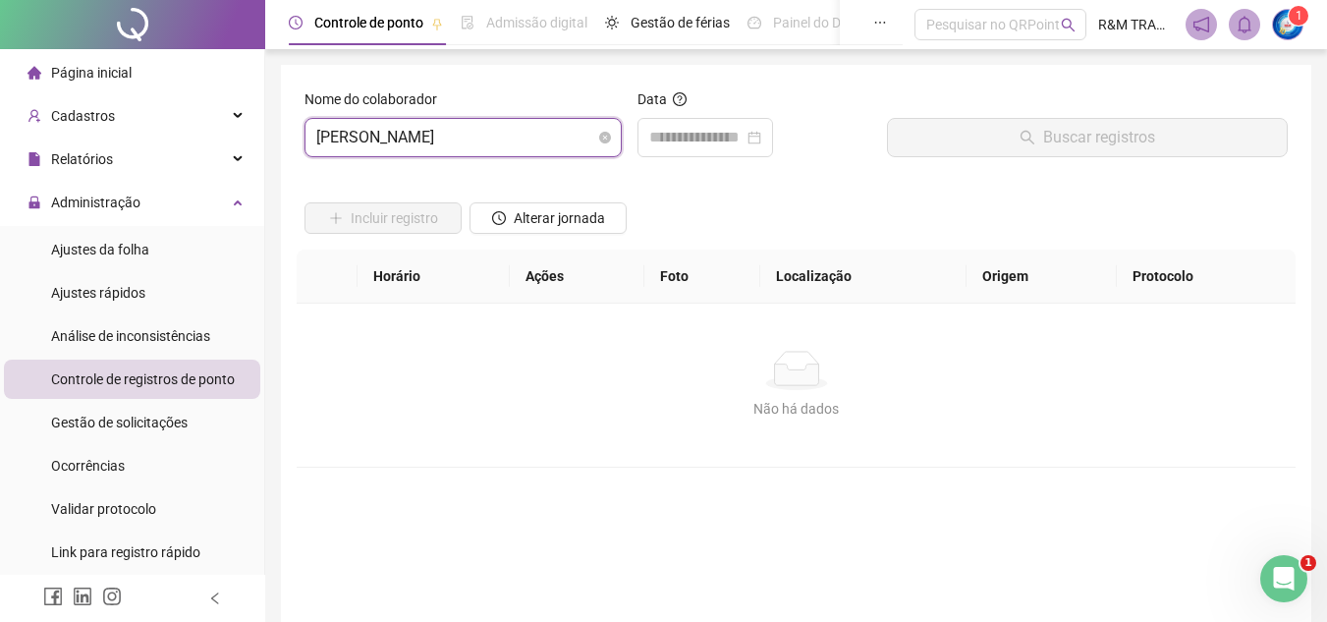
click at [437, 138] on span "[PERSON_NAME]" at bounding box center [463, 137] width 294 height 37
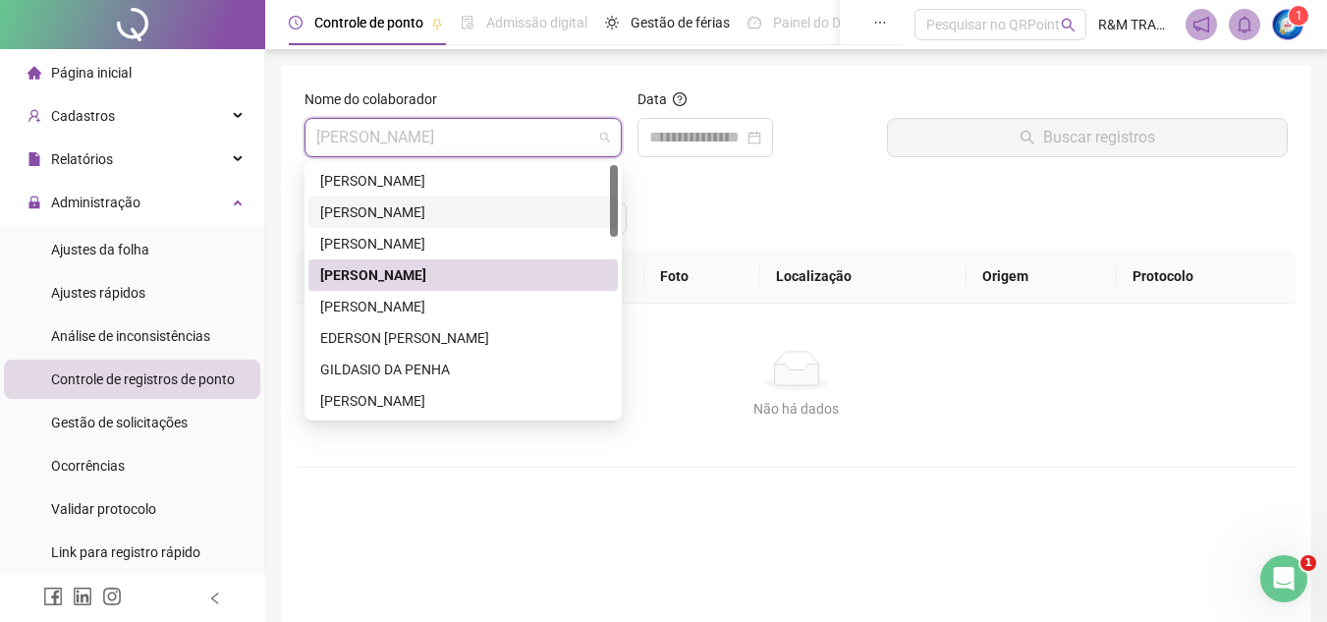
click at [405, 203] on div "[PERSON_NAME]" at bounding box center [463, 212] width 286 height 22
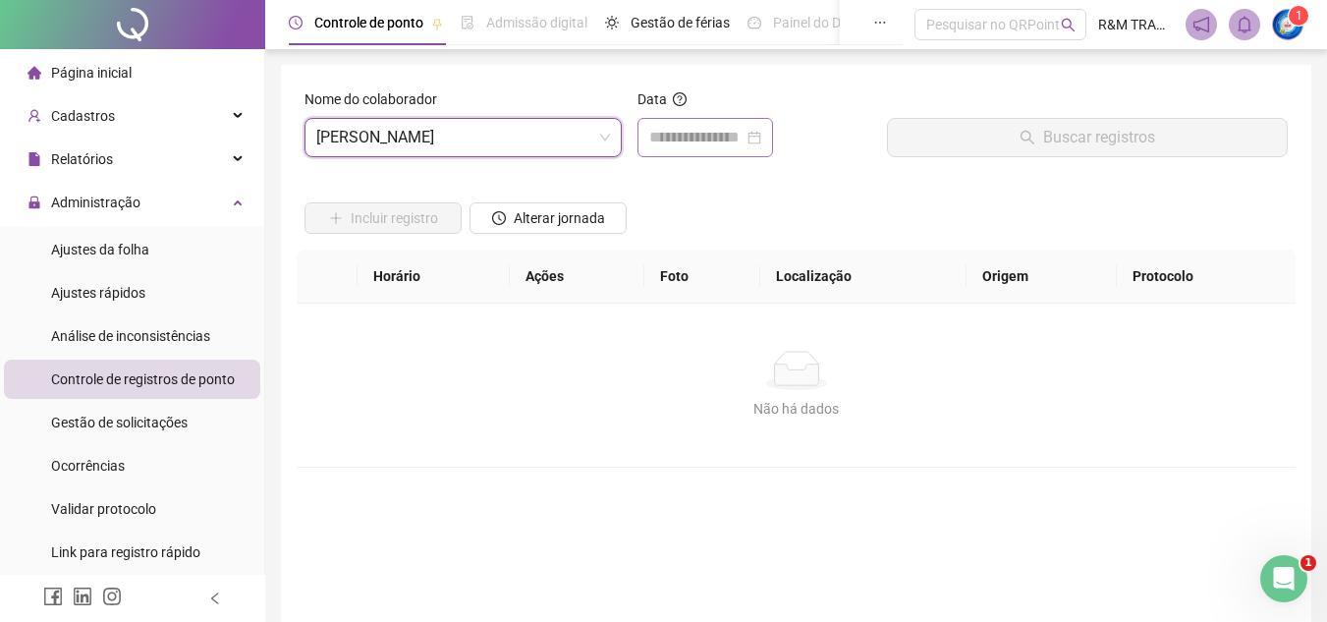
click at [684, 123] on div at bounding box center [705, 137] width 136 height 39
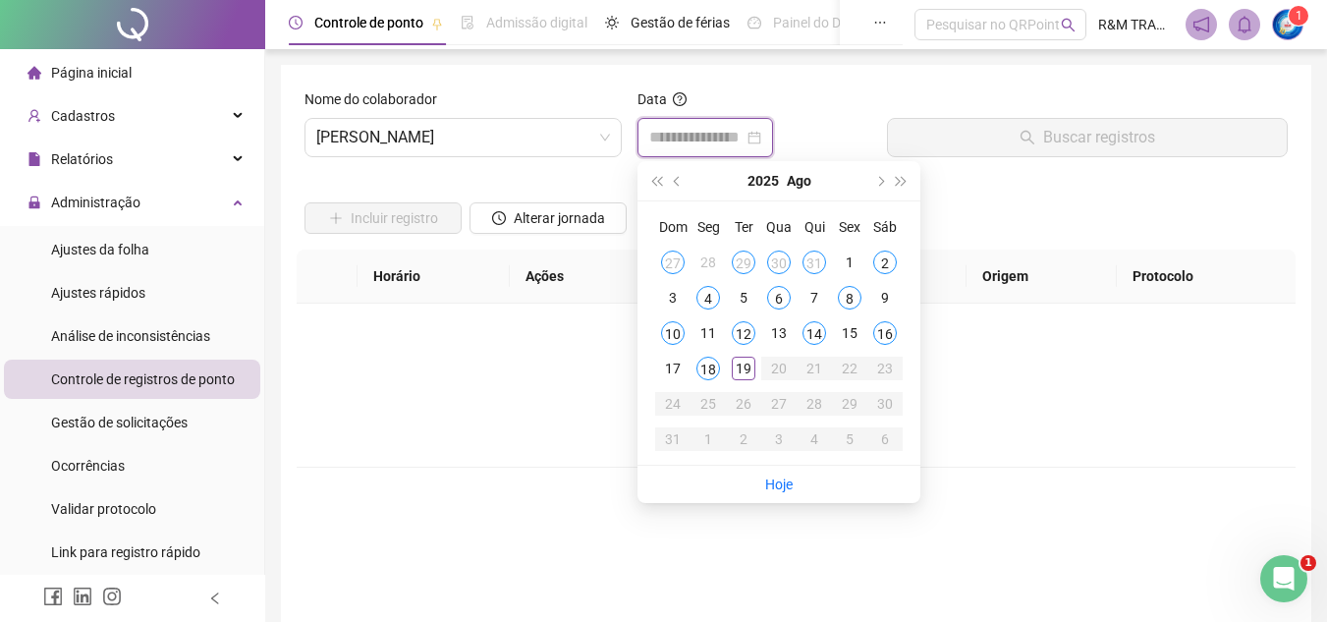
click at [680, 134] on input at bounding box center [696, 138] width 94 height 24
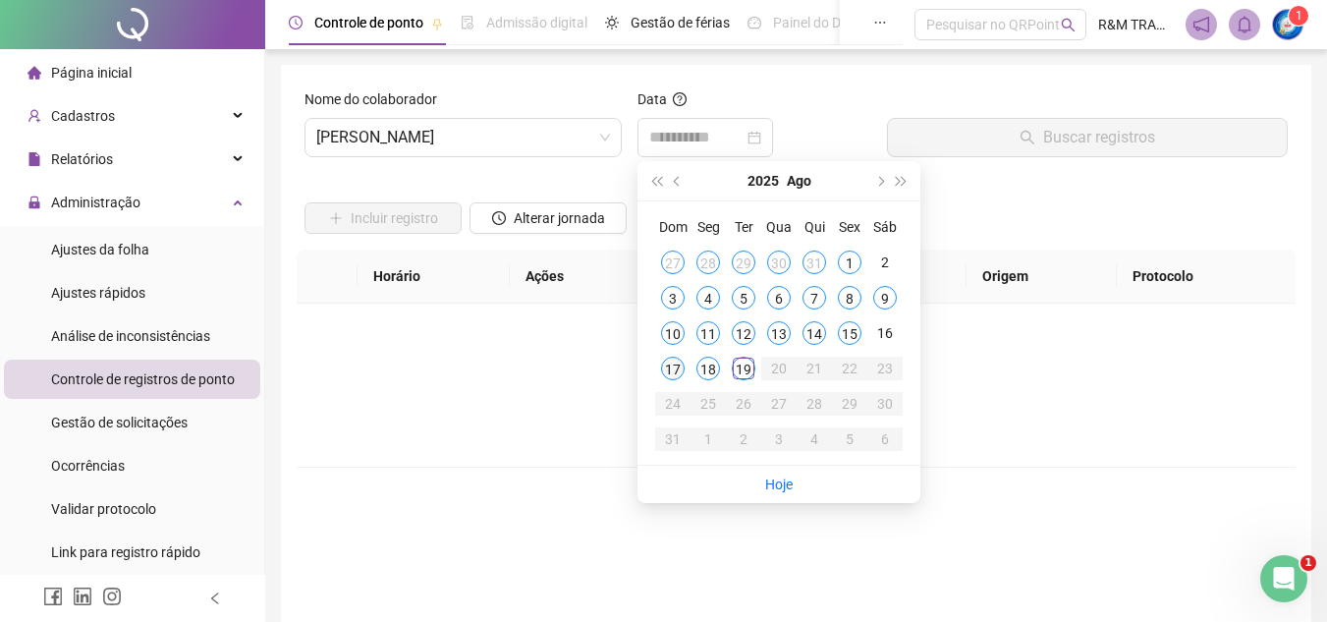
click at [675, 368] on div "17" at bounding box center [673, 369] width 24 height 24
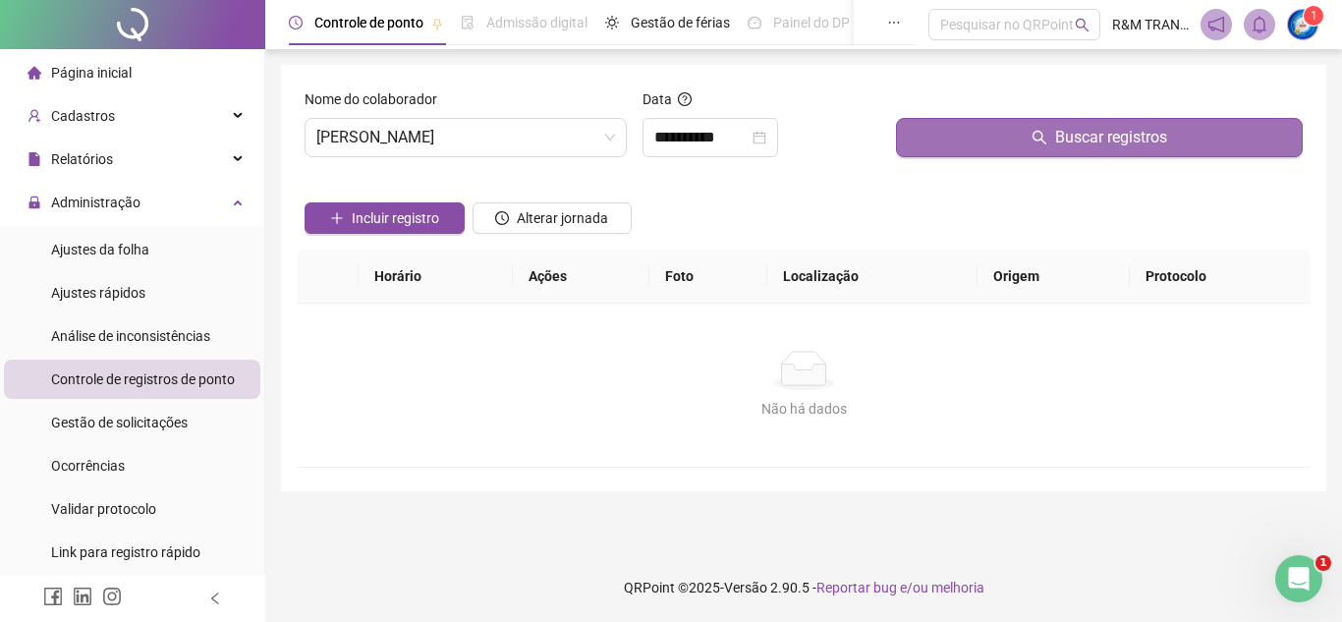
click at [977, 142] on button "Buscar registros" at bounding box center [1099, 137] width 407 height 39
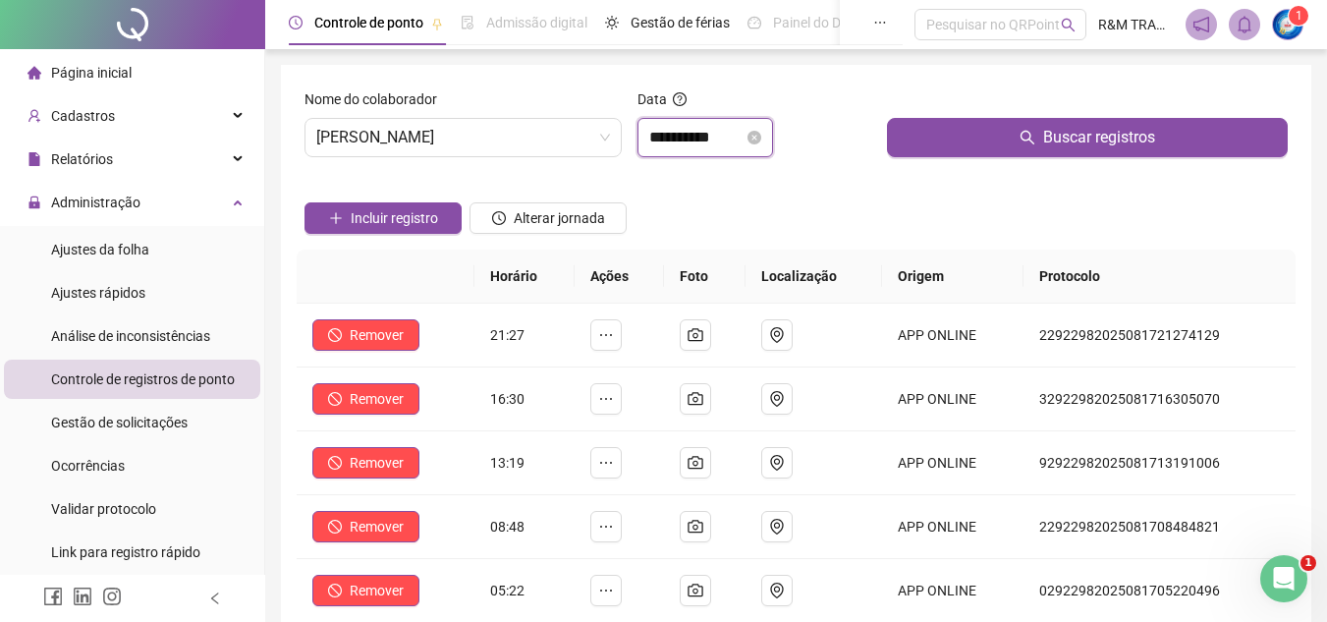
click at [717, 130] on input "**********" at bounding box center [696, 138] width 94 height 24
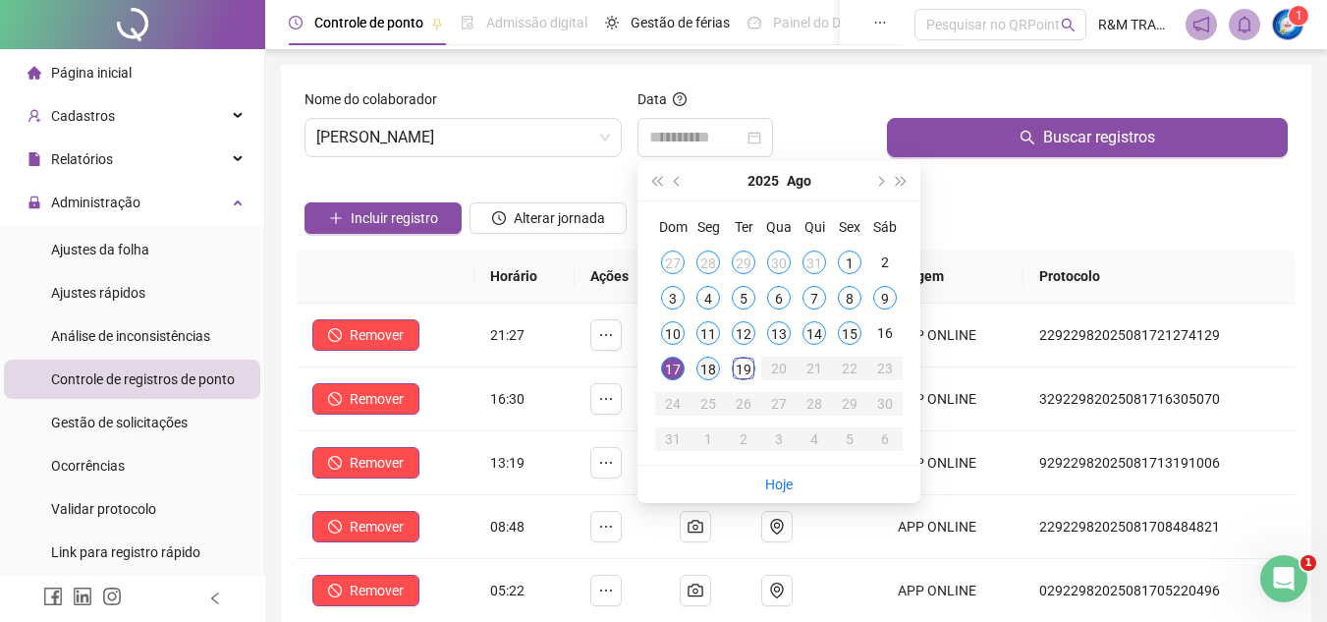
click at [701, 373] on div "18" at bounding box center [708, 369] width 24 height 24
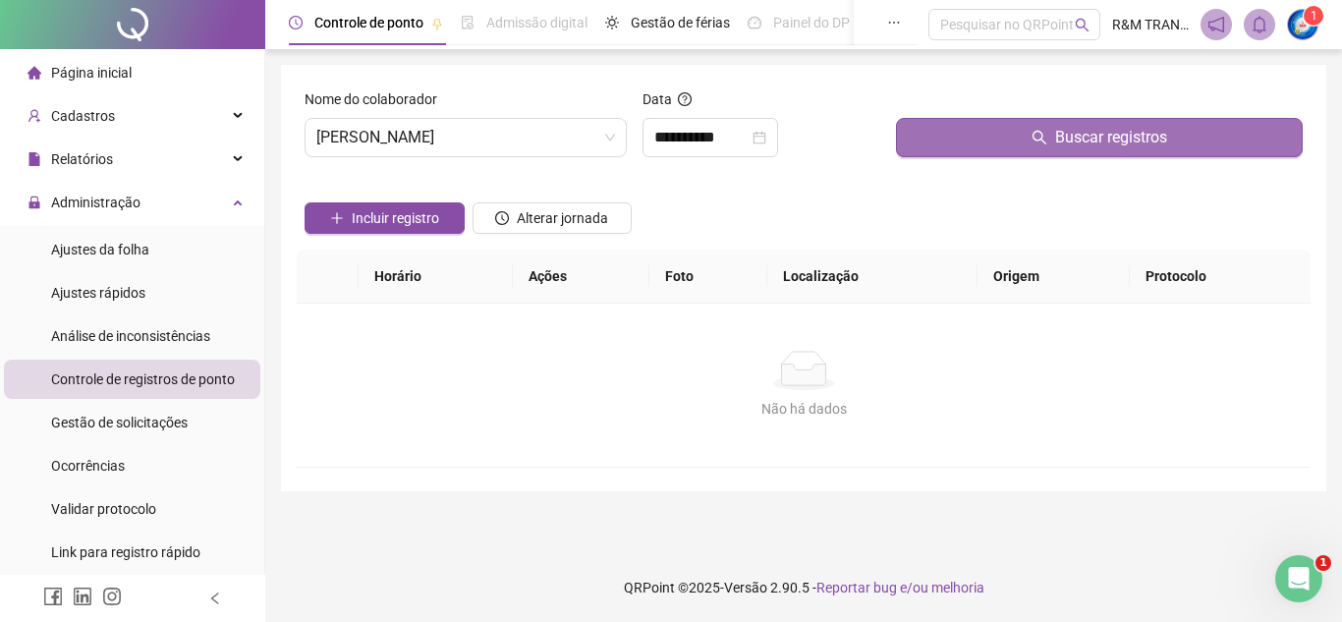
click at [961, 137] on button "Buscar registros" at bounding box center [1099, 137] width 407 height 39
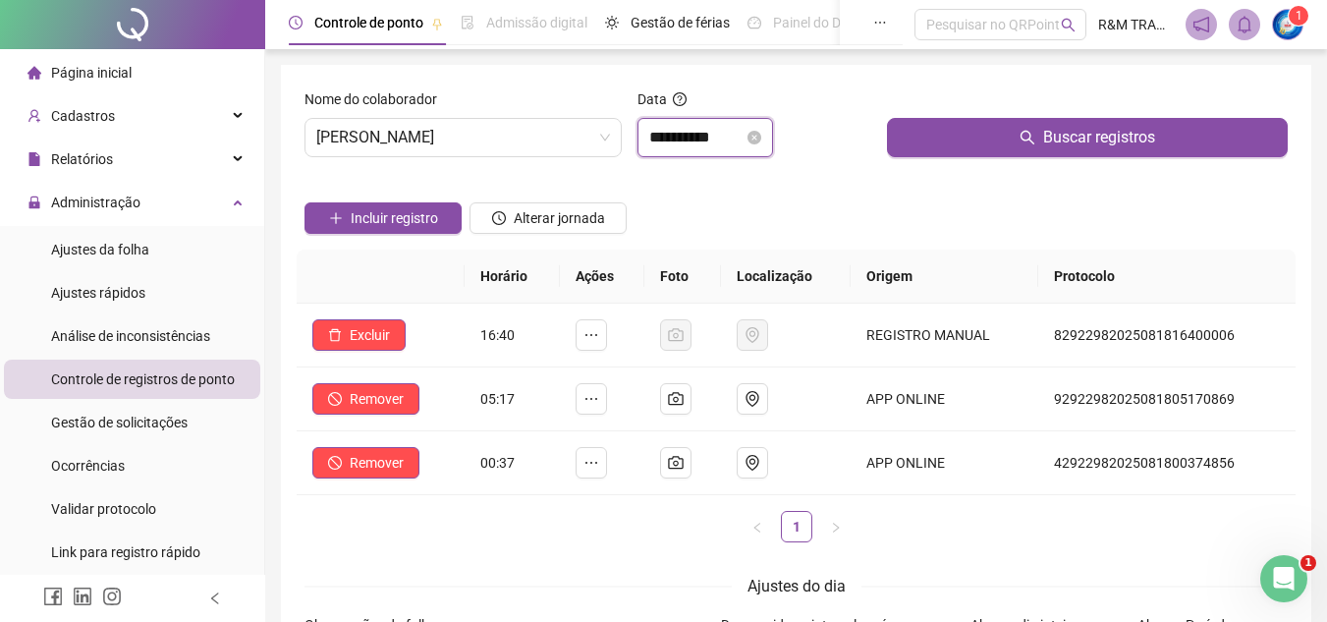
click at [672, 131] on input "**********" at bounding box center [696, 138] width 94 height 24
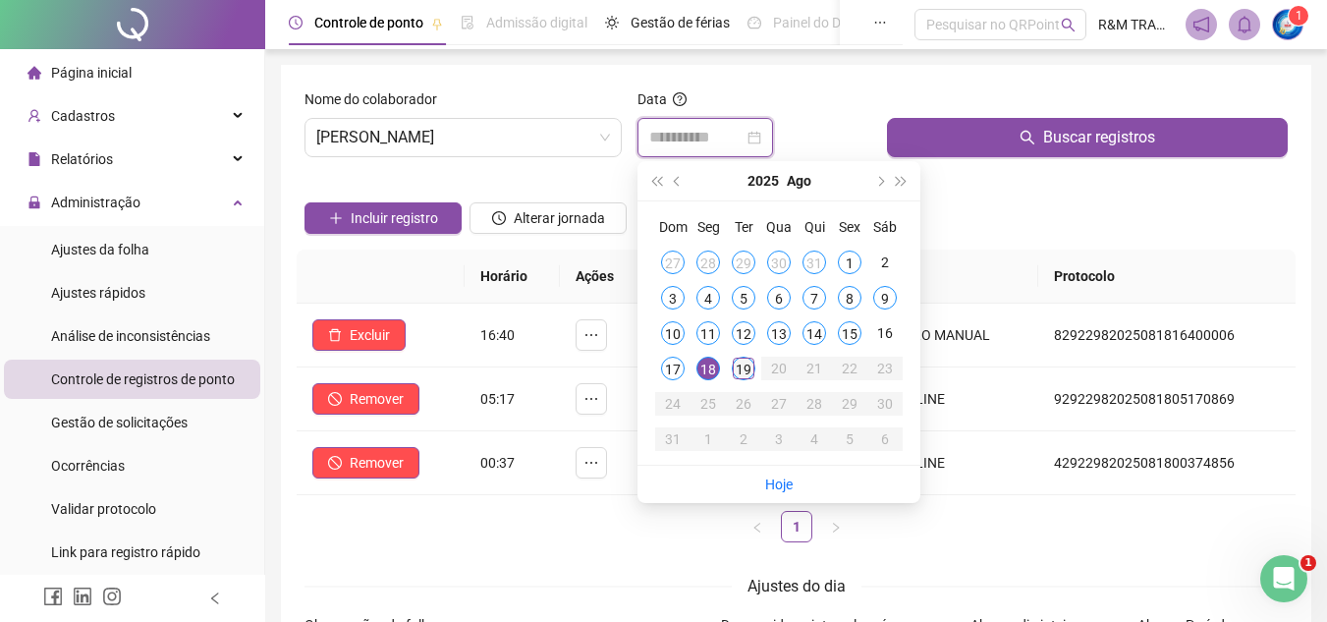
type input "**********"
click at [741, 369] on div "19" at bounding box center [744, 369] width 24 height 24
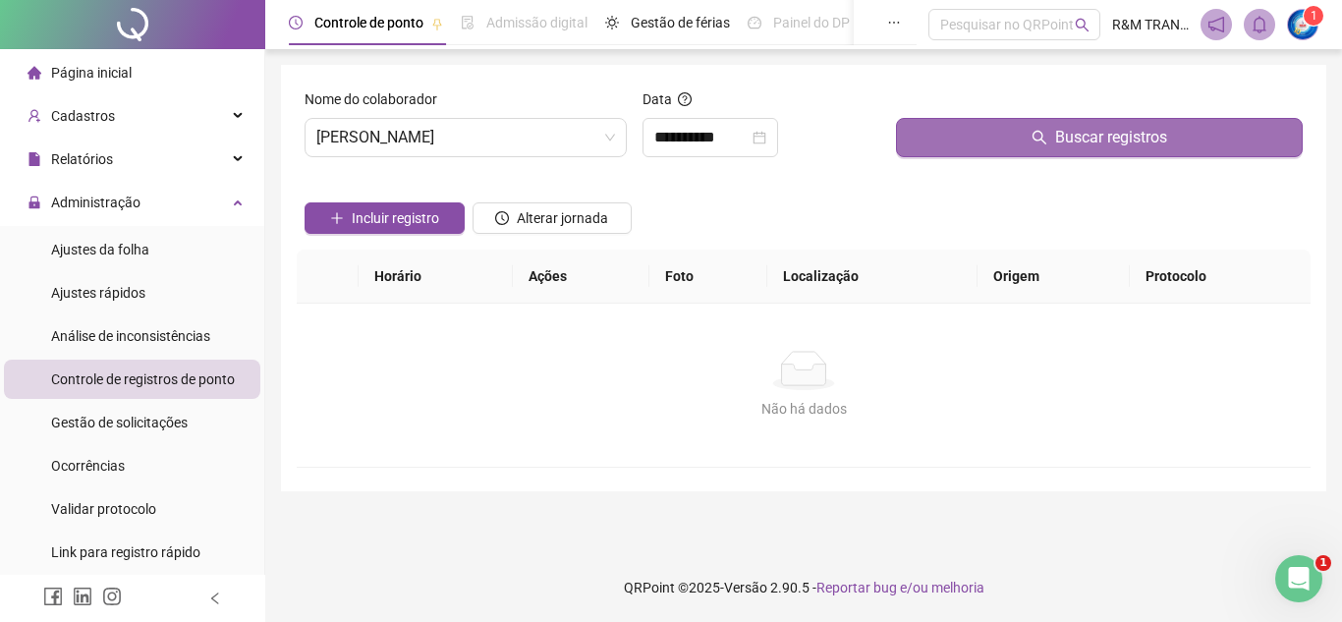
click at [998, 134] on button "Buscar registros" at bounding box center [1099, 137] width 407 height 39
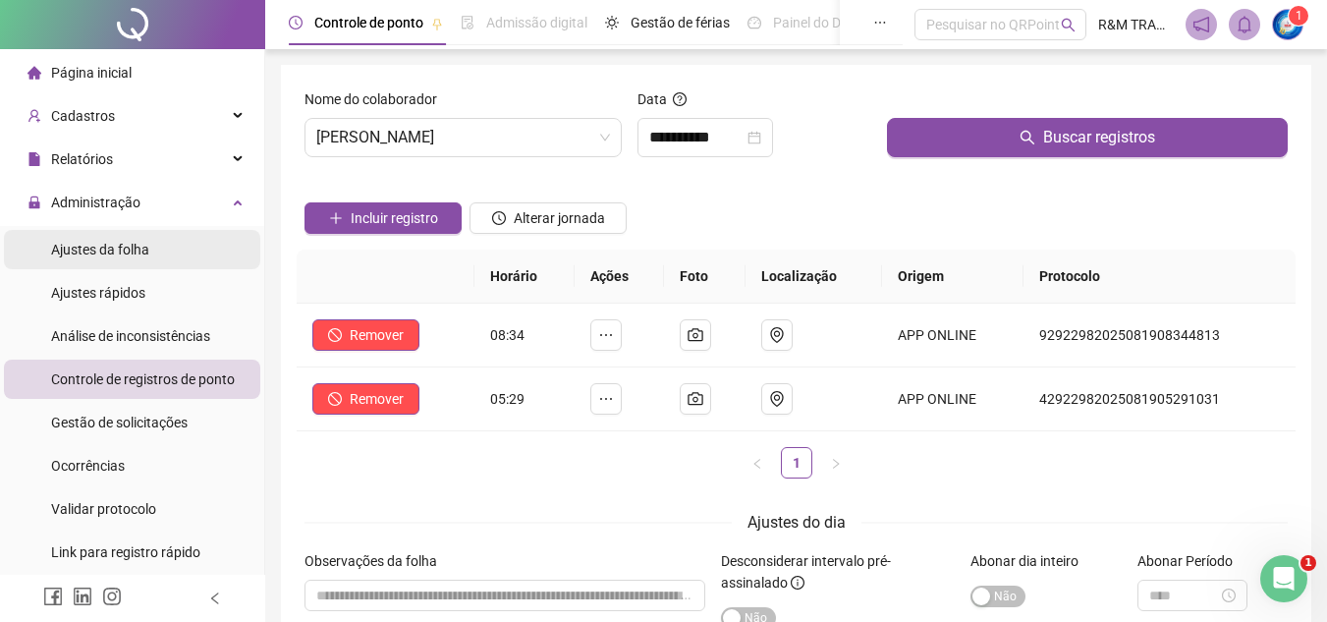
click at [117, 242] on span "Ajustes da folha" at bounding box center [100, 250] width 98 height 16
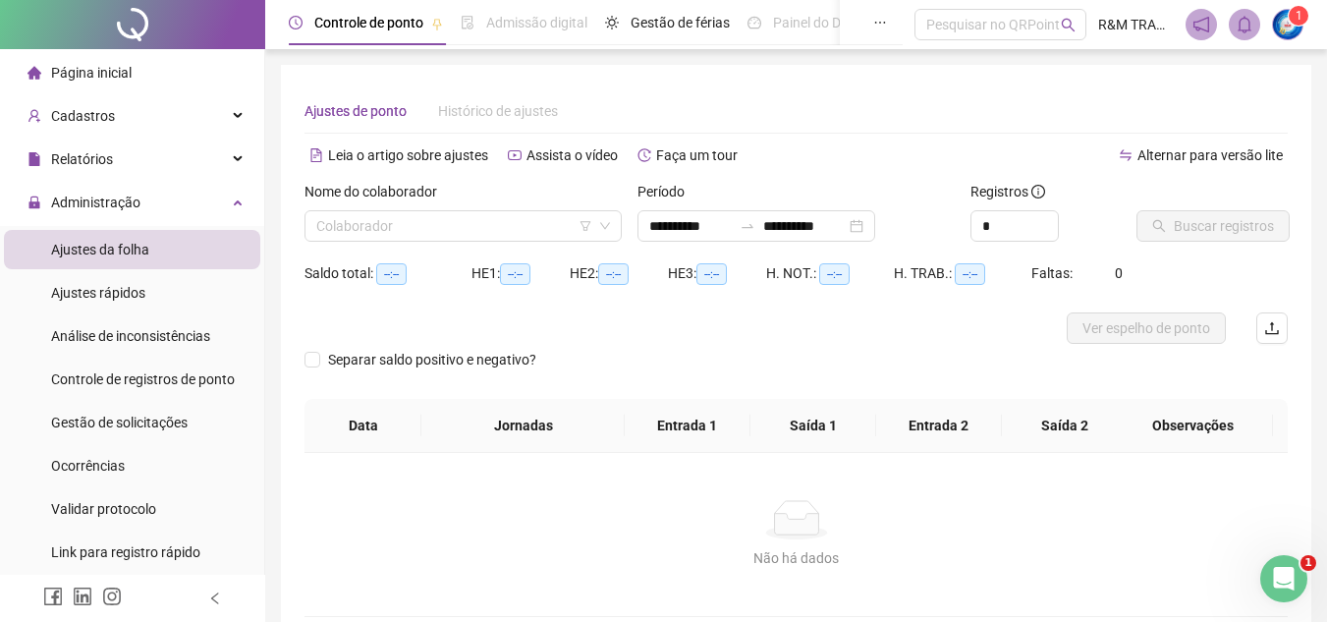
type input "**********"
click at [402, 227] on input "search" at bounding box center [454, 225] width 276 height 29
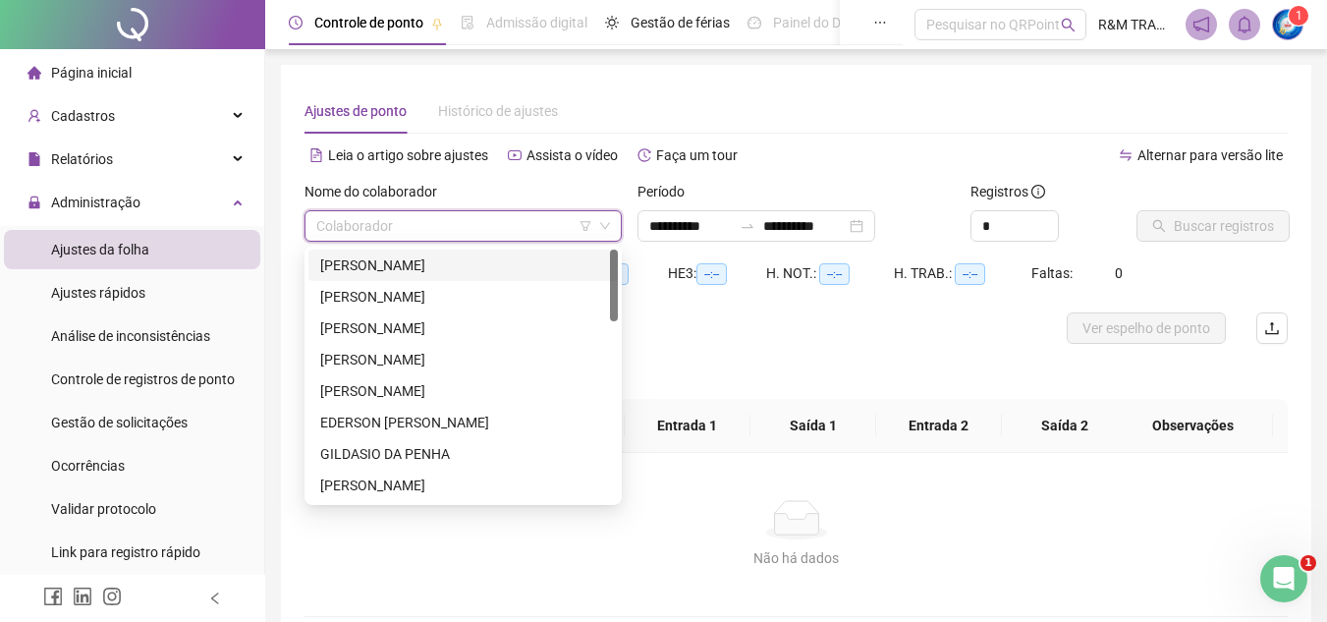
click at [414, 261] on div "[PERSON_NAME]" at bounding box center [463, 265] width 286 height 22
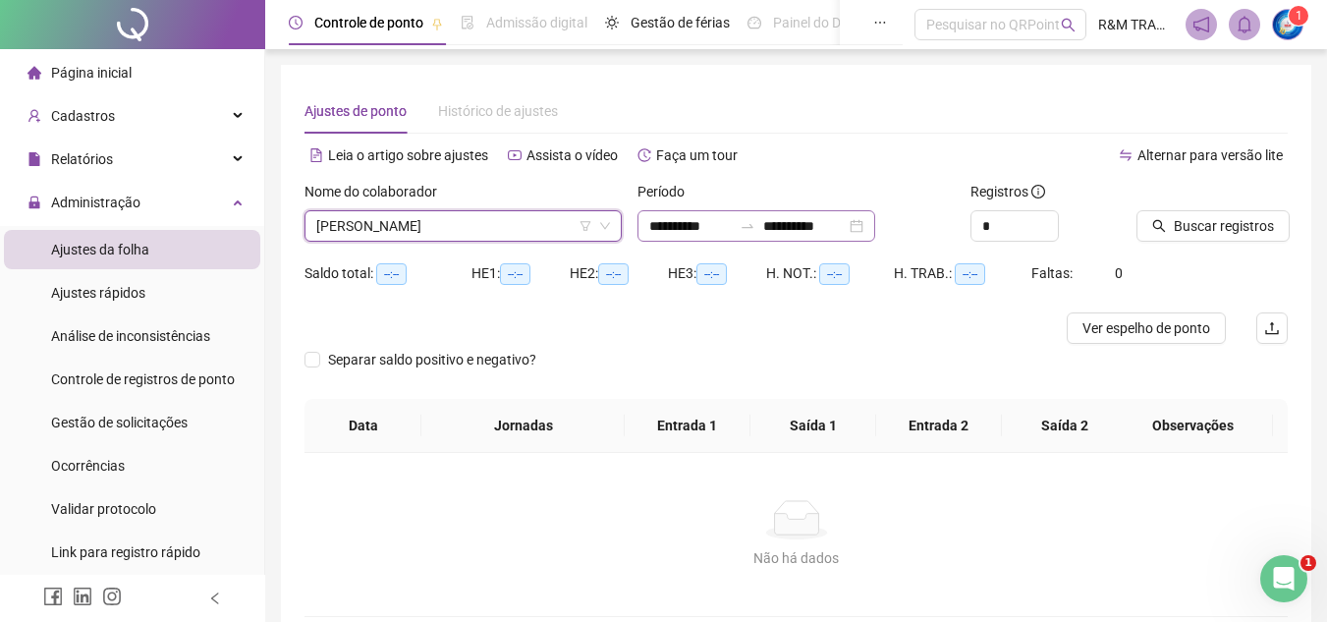
click at [841, 214] on div "**********" at bounding box center [756, 225] width 238 height 31
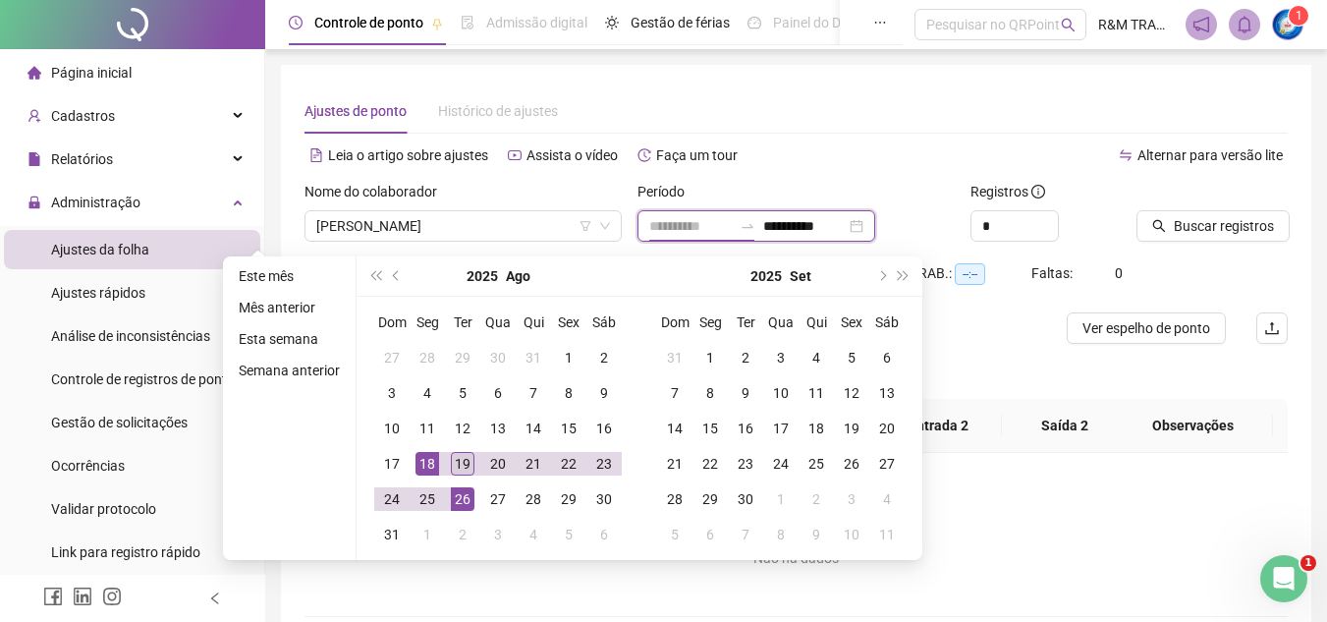
type input "**********"
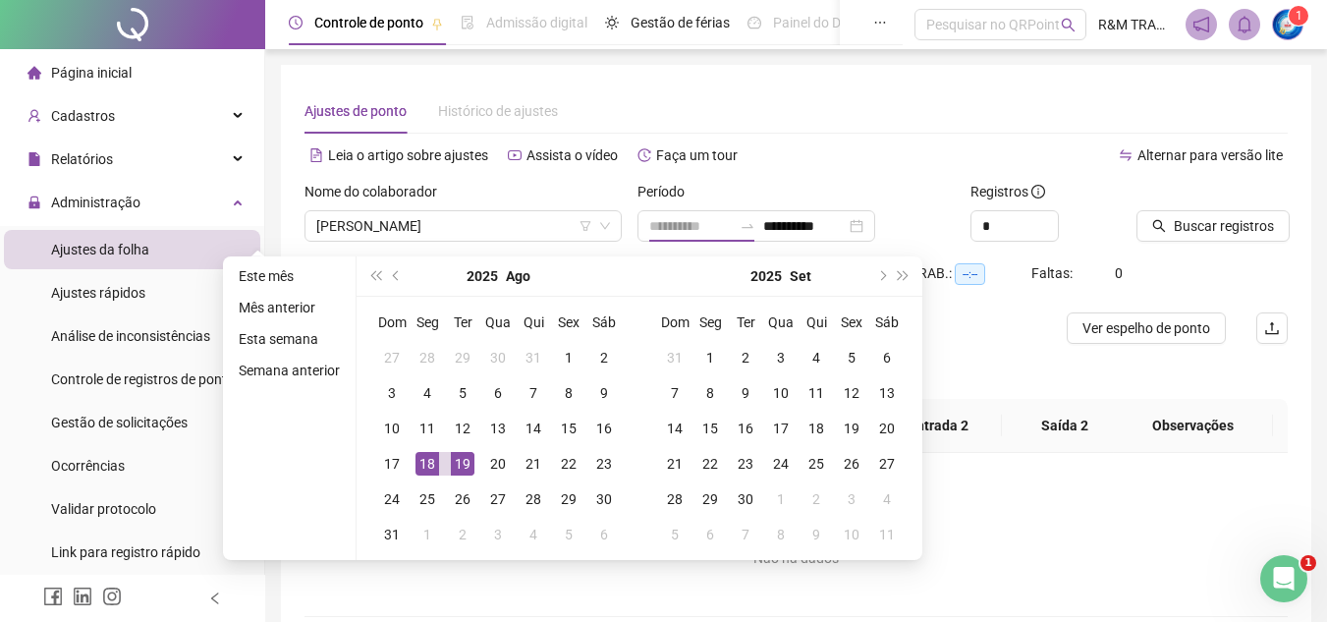
click at [454, 469] on div "19" at bounding box center [463, 464] width 24 height 24
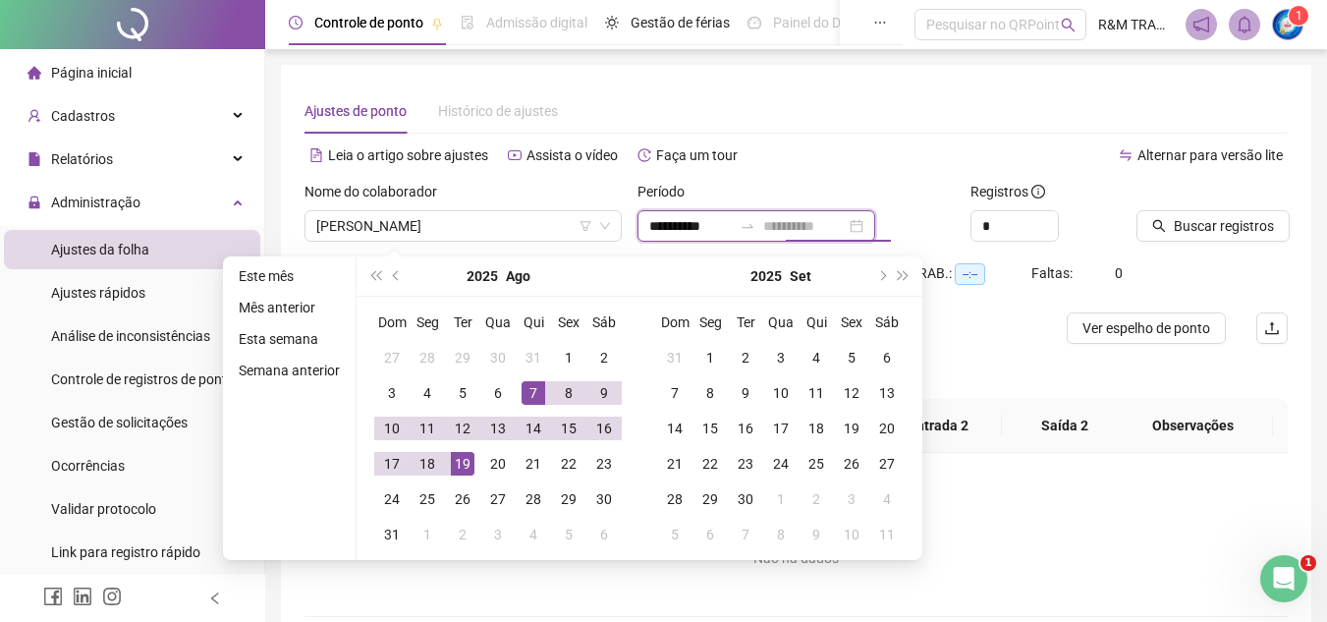
type input "**********"
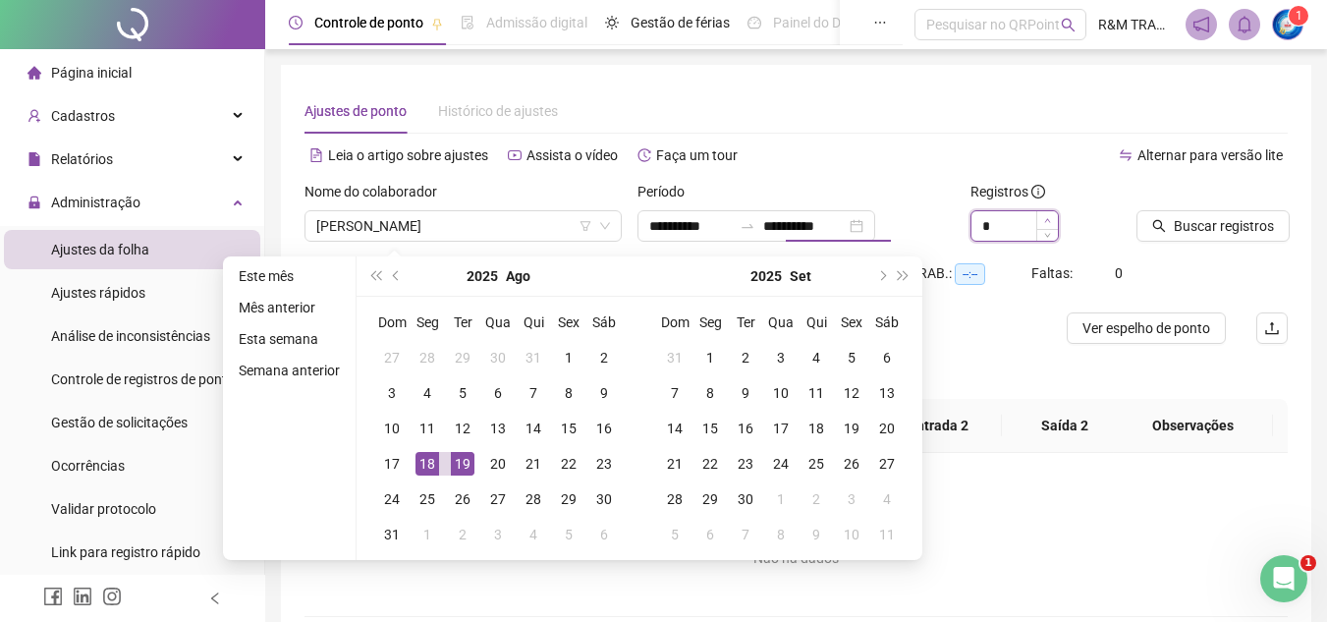
click at [1046, 222] on icon "up" at bounding box center [1047, 220] width 7 height 7
type input "**********"
type input "*"
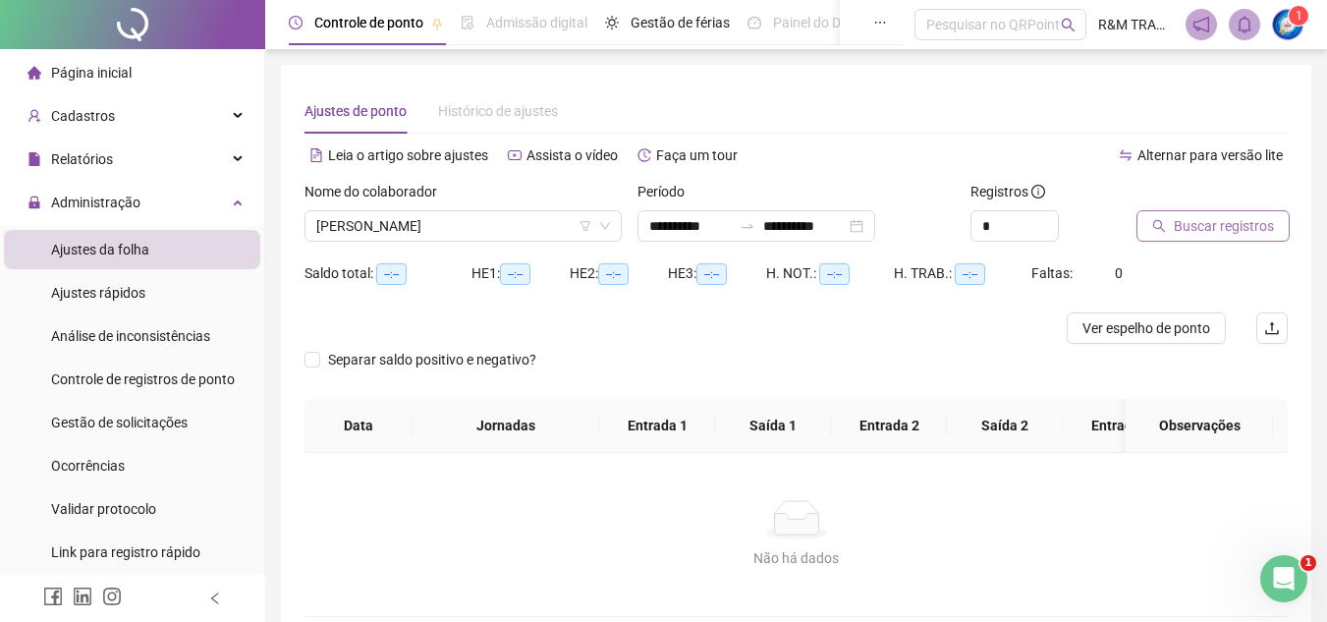
click at [1188, 222] on span "Buscar registros" at bounding box center [1224, 226] width 100 height 22
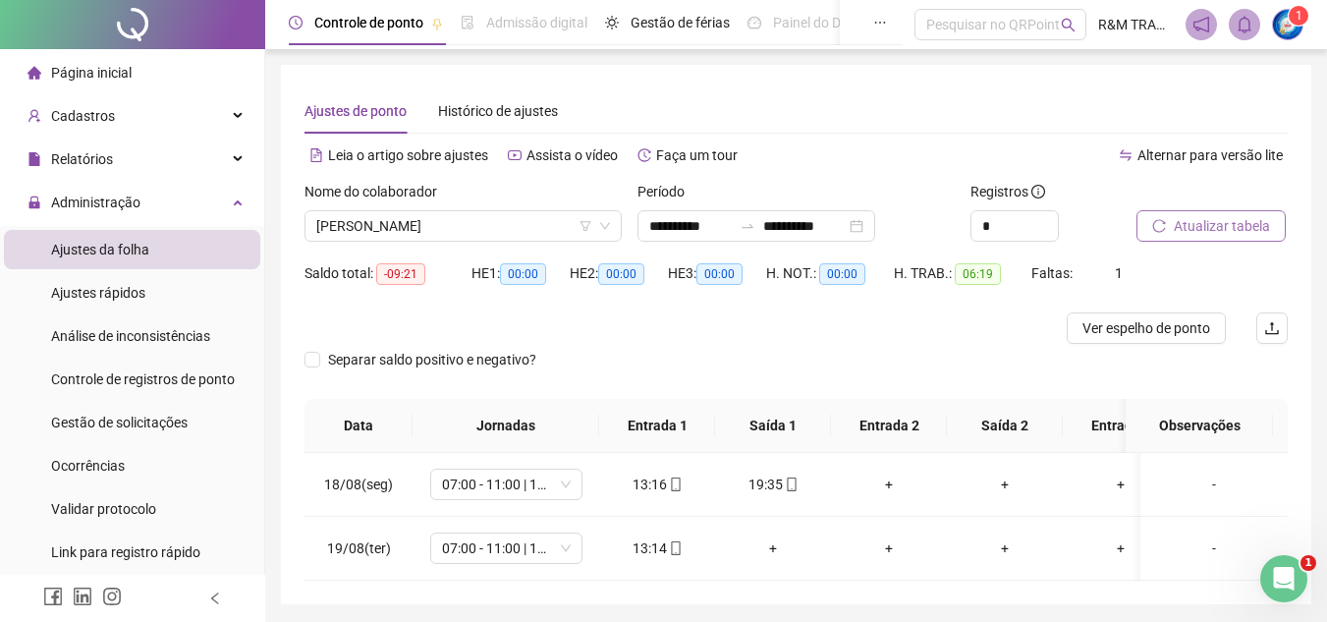
click at [1205, 232] on span "Atualizar tabela" at bounding box center [1222, 226] width 96 height 22
click at [134, 434] on div "Gestão de solicitações" at bounding box center [119, 422] width 137 height 39
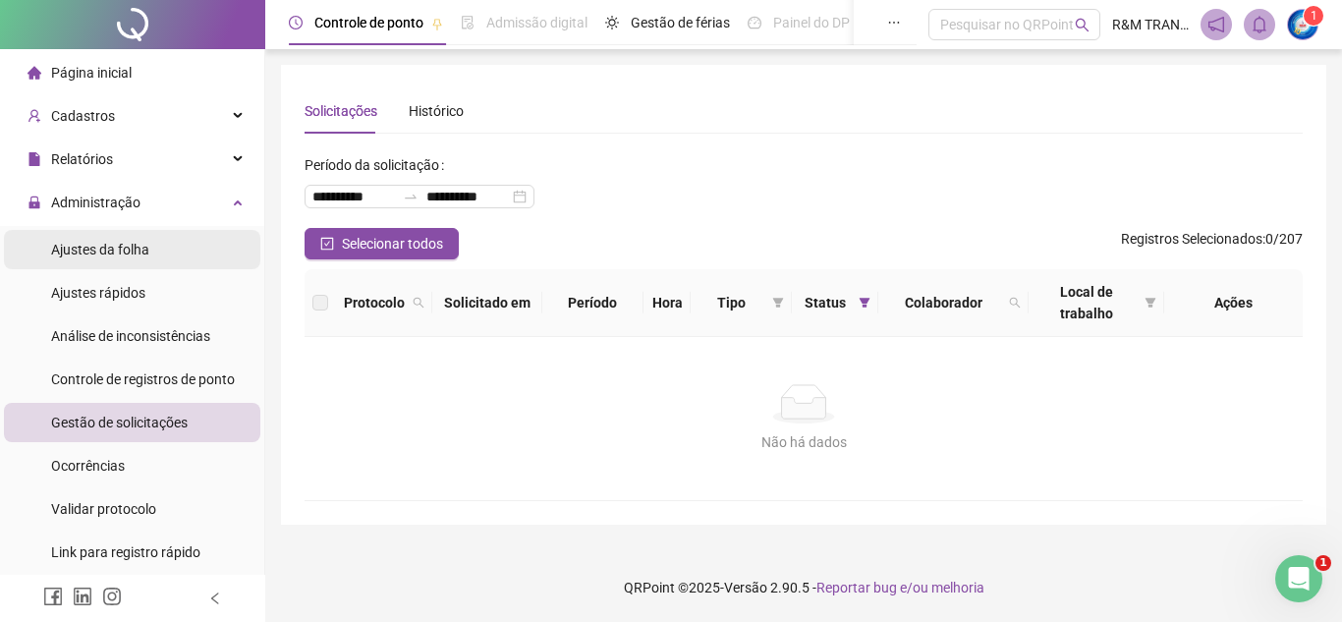
click at [111, 248] on span "Ajustes da folha" at bounding box center [100, 250] width 98 height 16
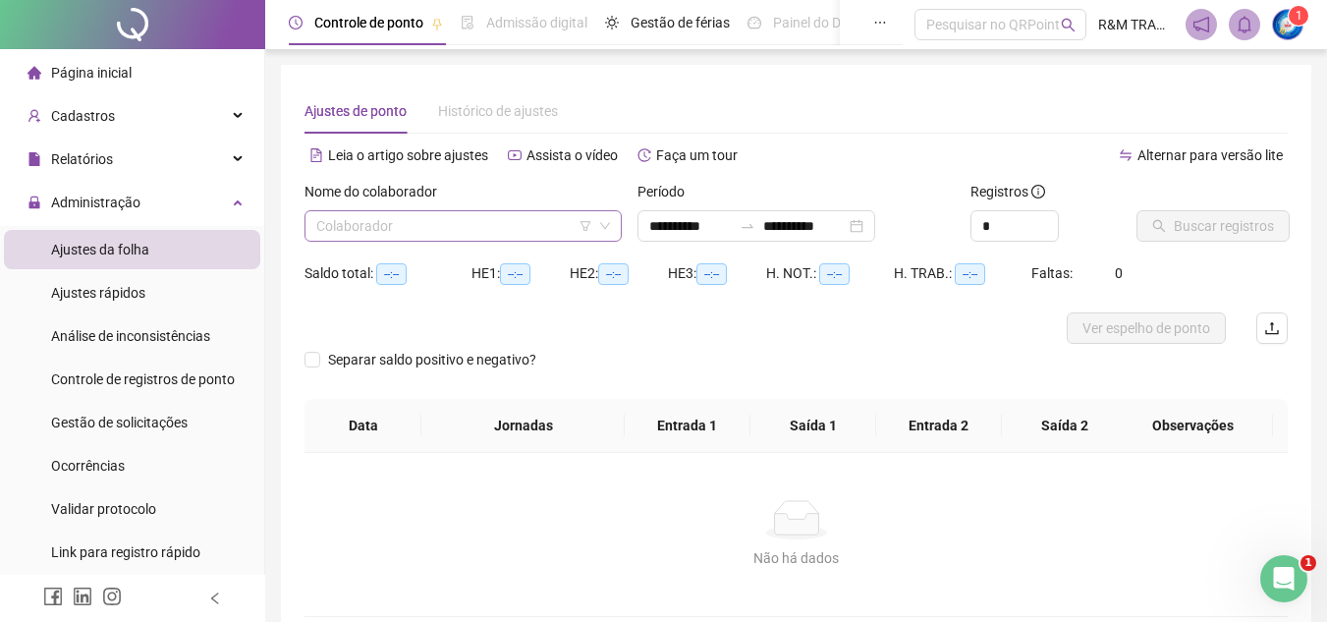
click at [412, 227] on input "search" at bounding box center [454, 225] width 276 height 29
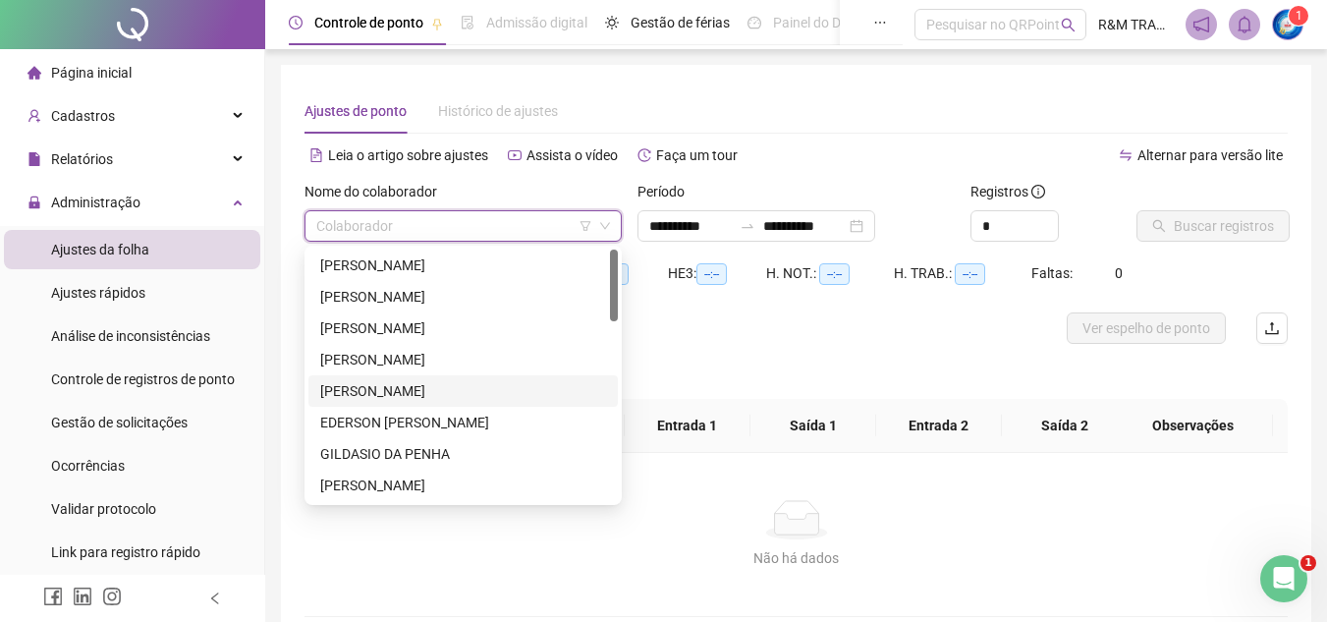
click at [384, 392] on div "[PERSON_NAME]" at bounding box center [463, 391] width 286 height 22
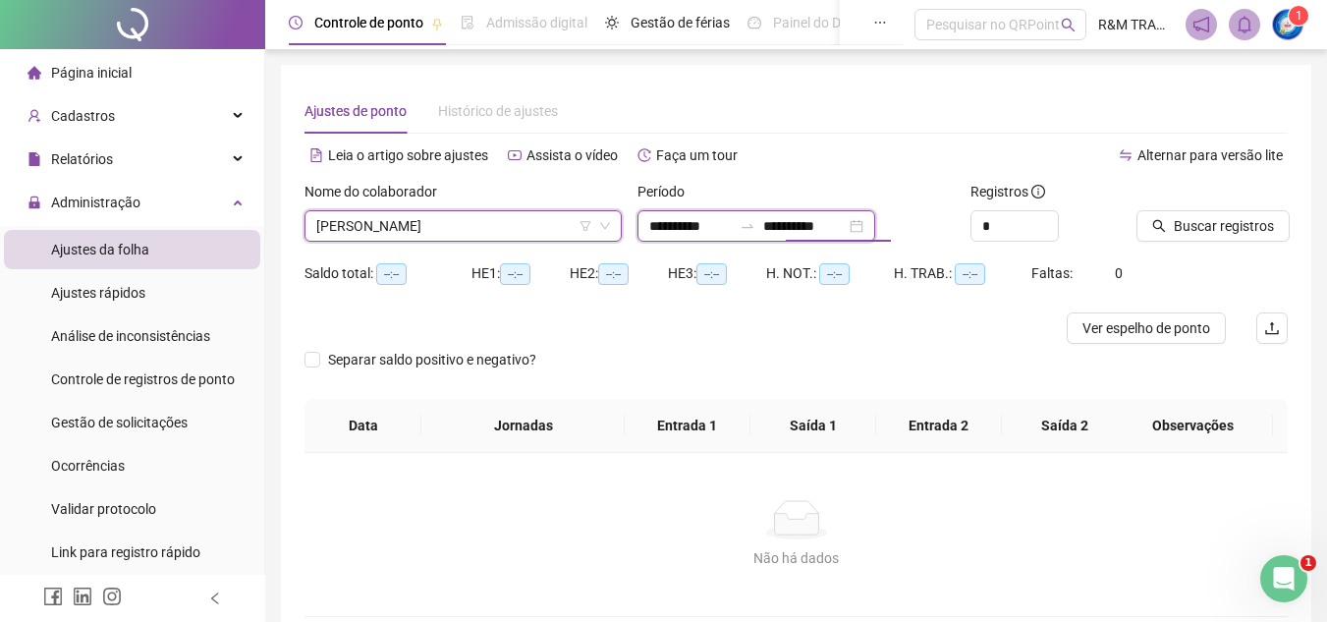
click at [845, 225] on input "**********" at bounding box center [804, 226] width 82 height 22
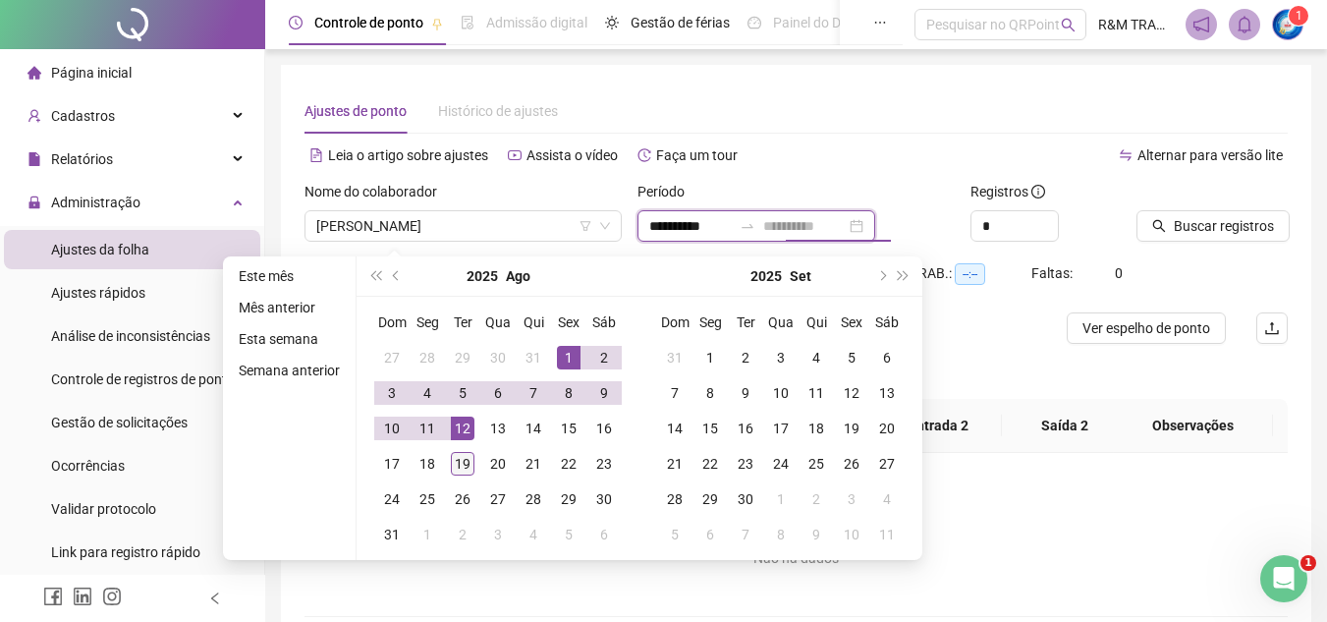
type input "**********"
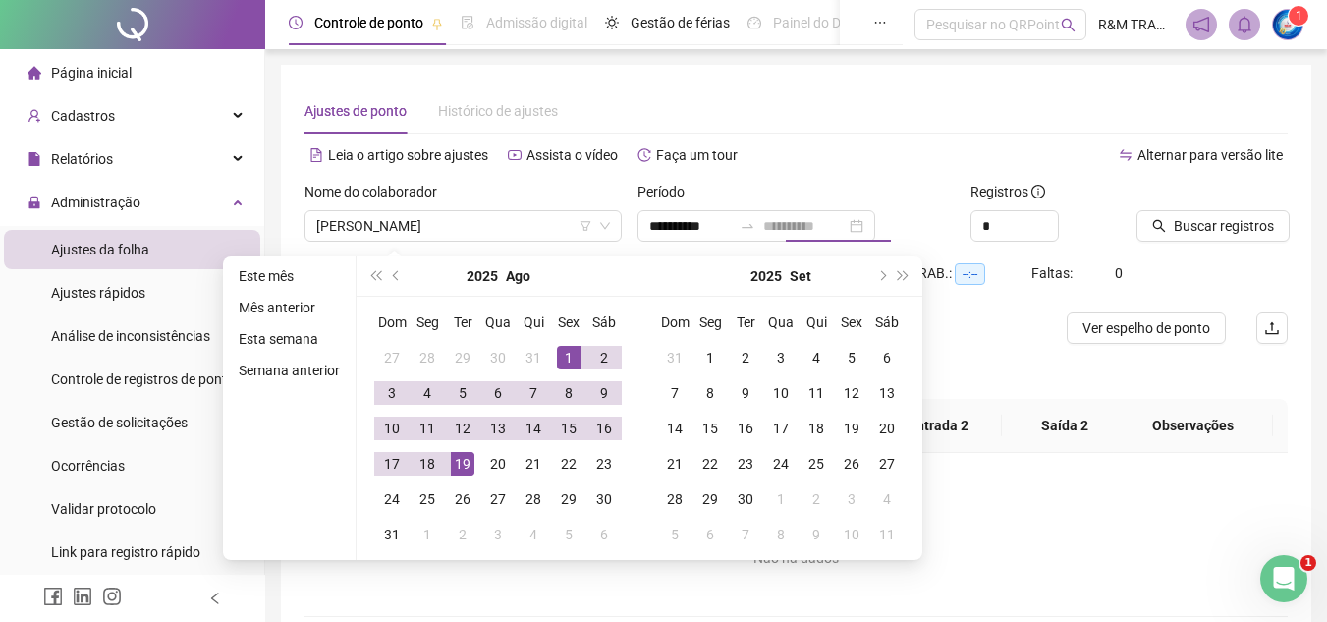
click at [459, 464] on div "19" at bounding box center [463, 464] width 24 height 24
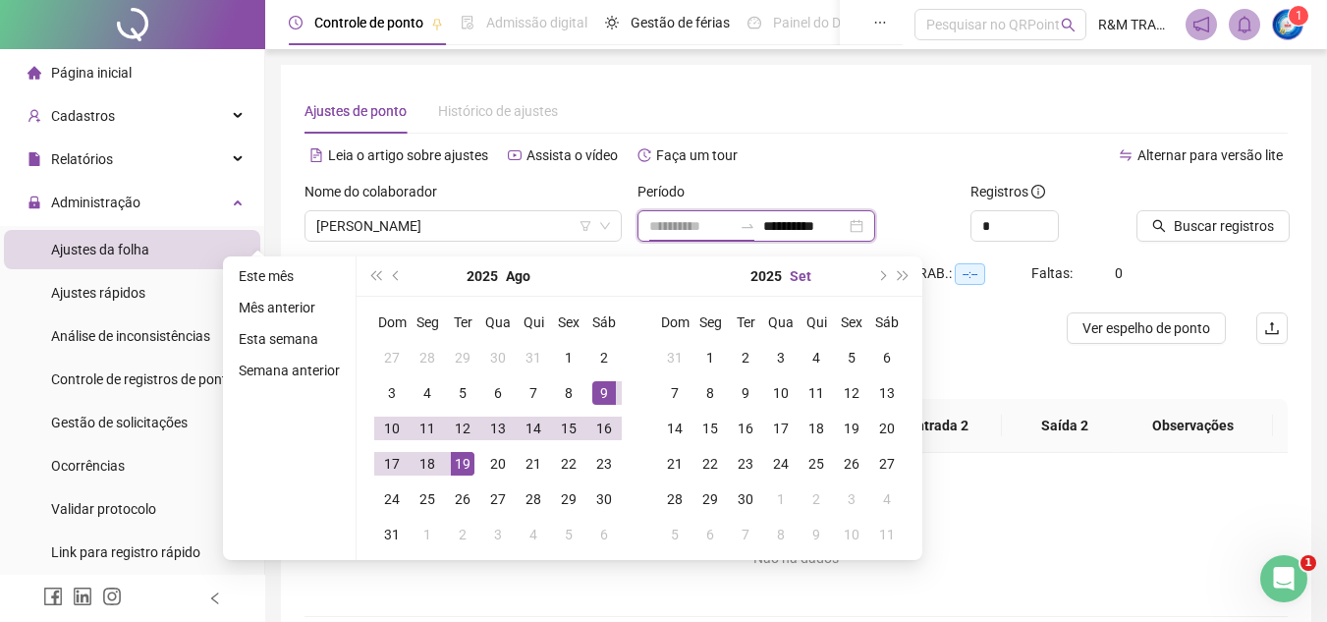
type input "**********"
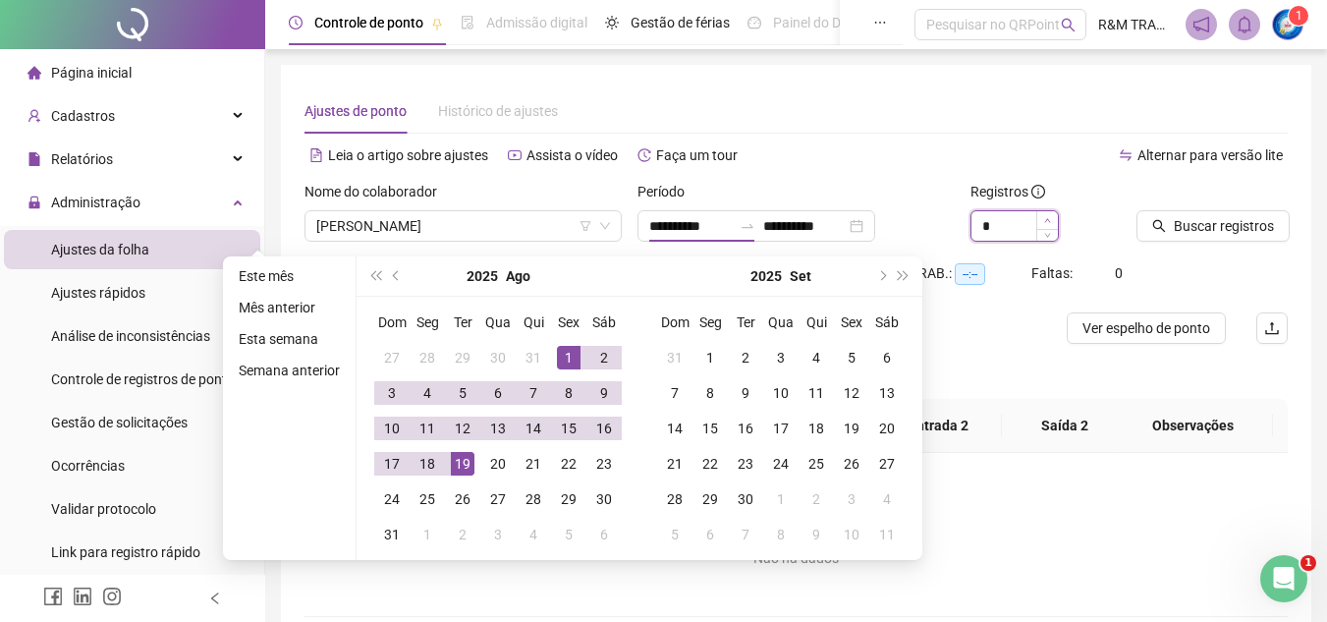
click at [1046, 217] on icon "up" at bounding box center [1047, 220] width 7 height 7
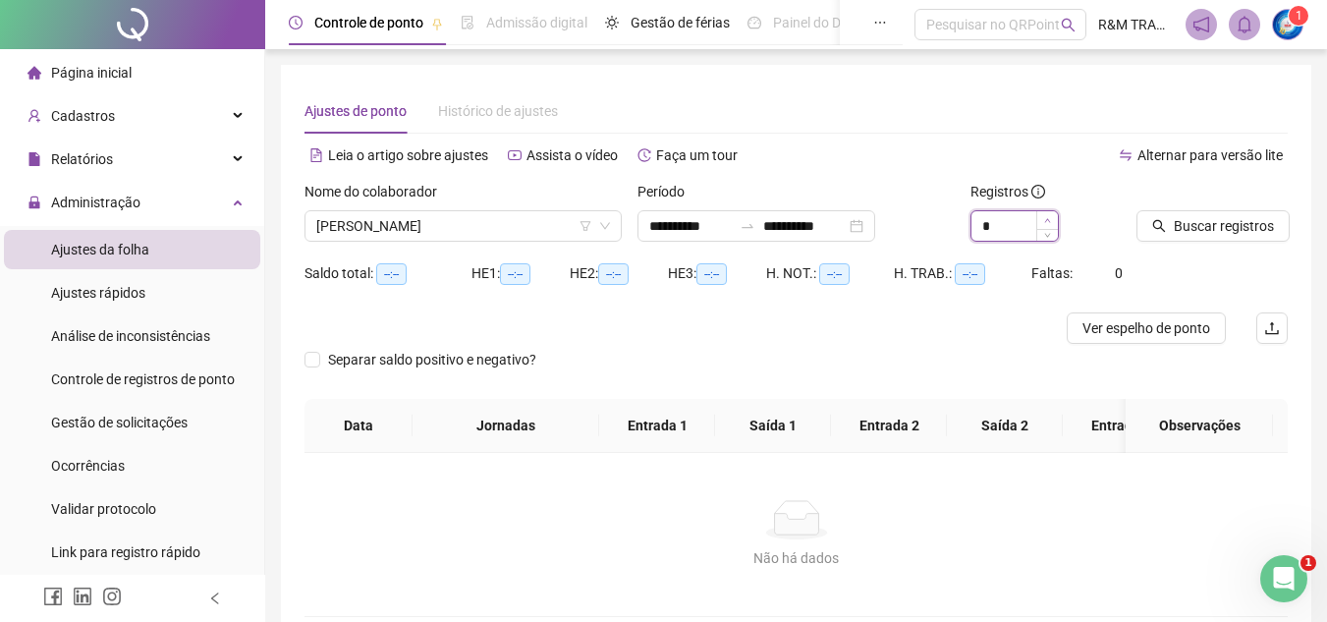
type input "*"
click at [1046, 217] on icon "up" at bounding box center [1047, 220] width 7 height 7
click at [1172, 223] on button "Buscar registros" at bounding box center [1212, 225] width 153 height 31
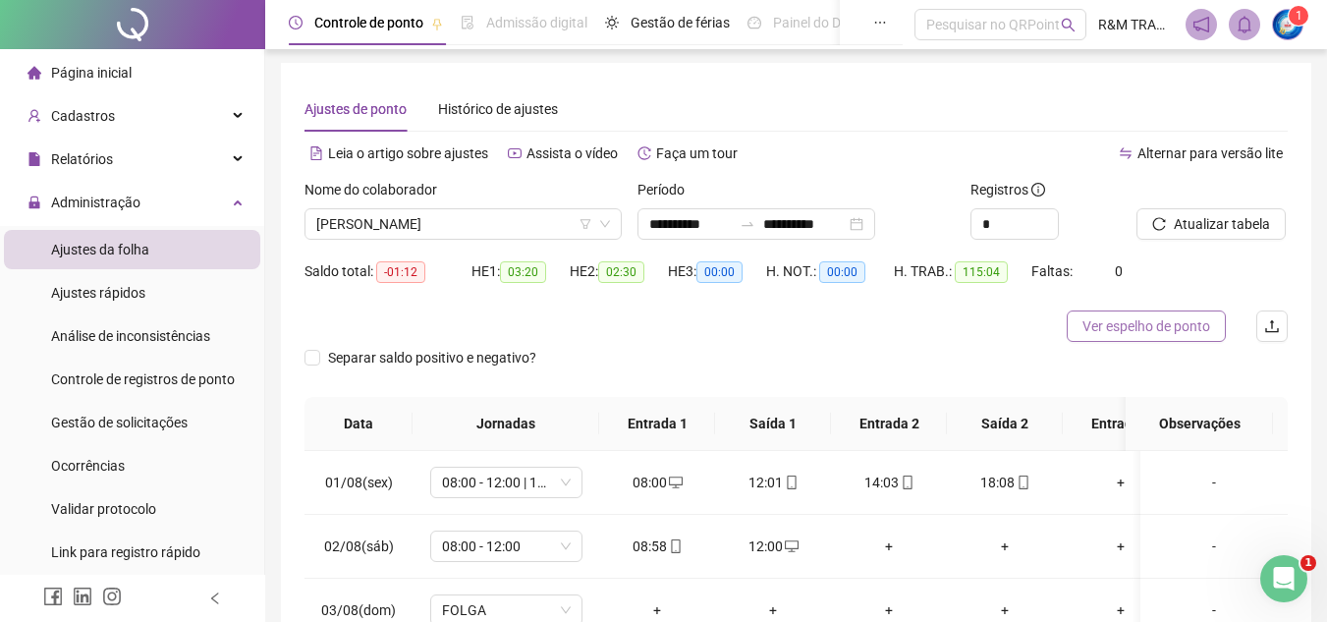
scroll to position [138, 0]
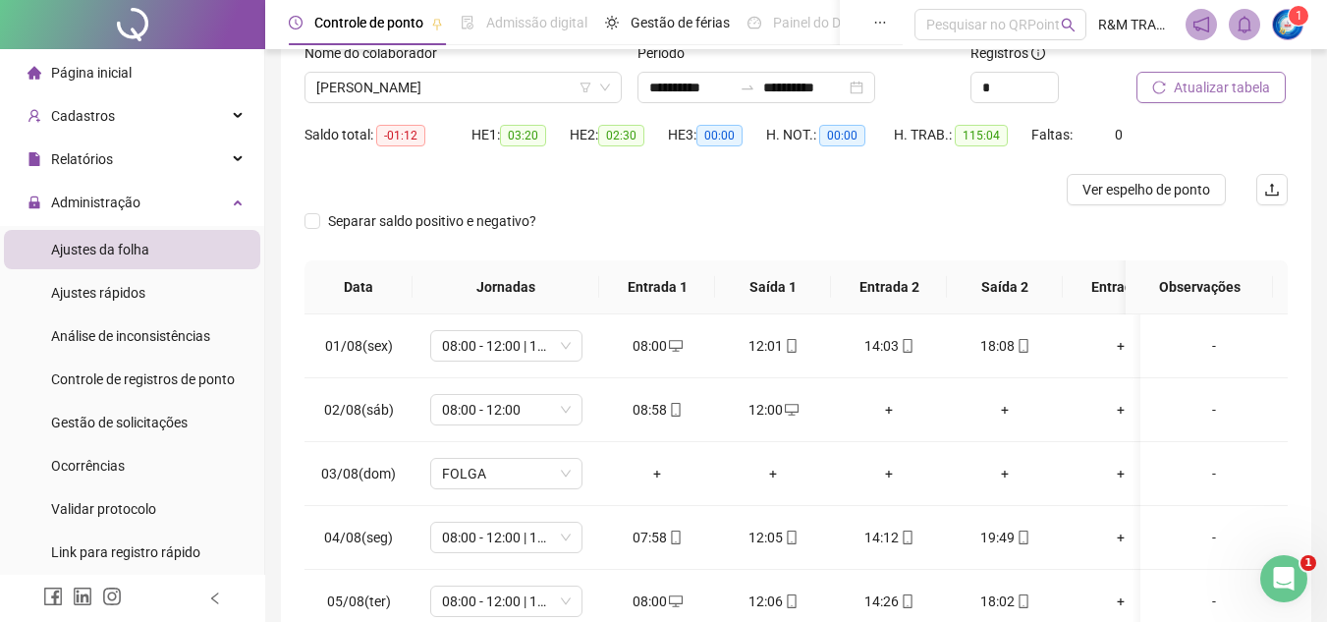
click at [1217, 89] on span "Atualizar tabela" at bounding box center [1222, 88] width 96 height 22
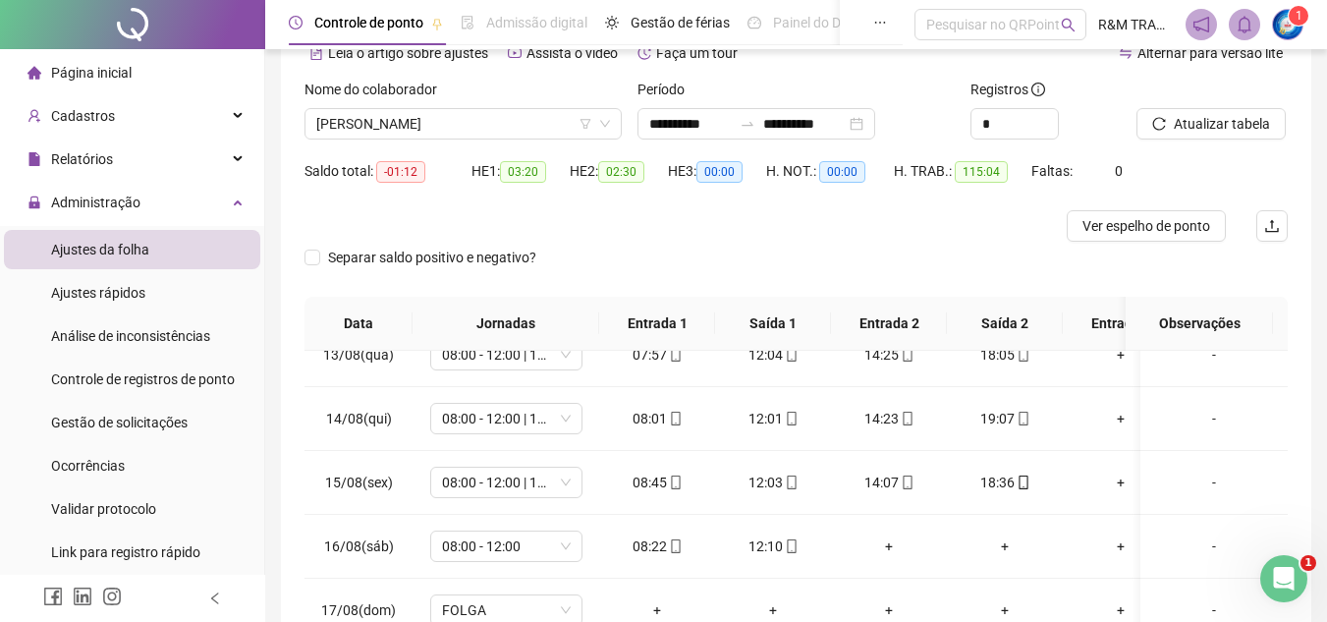
scroll to position [92, 0]
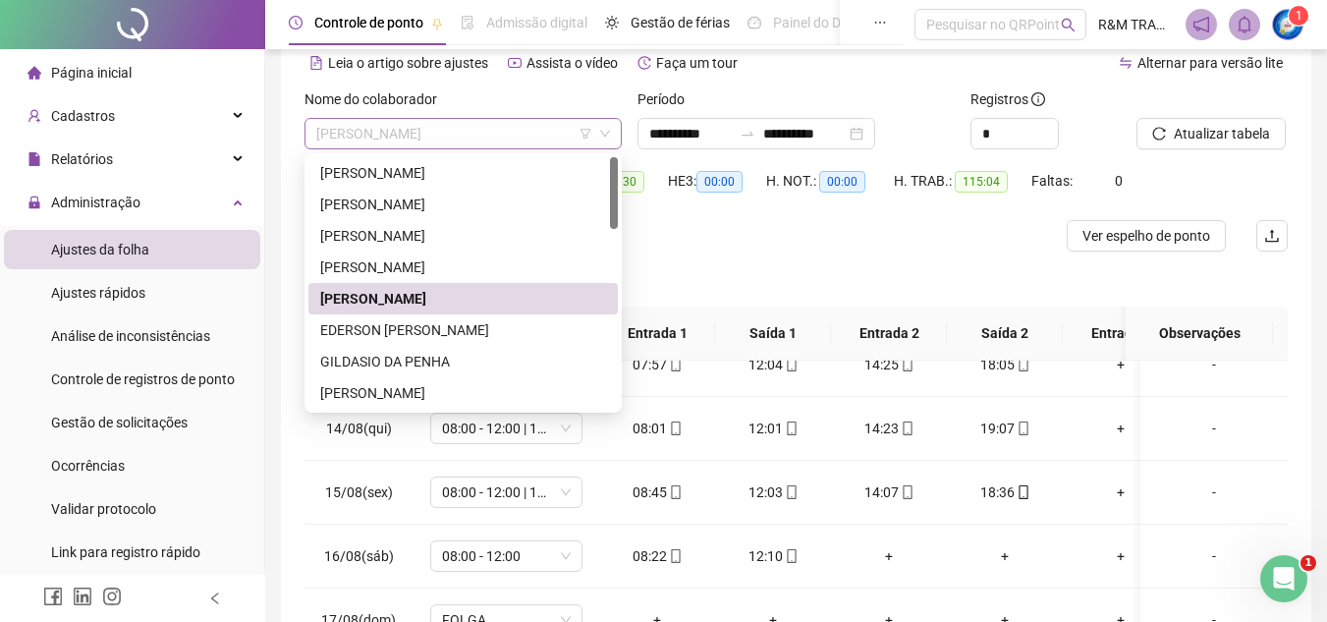
click at [453, 137] on span "[PERSON_NAME]" at bounding box center [463, 133] width 294 height 29
drag, startPoint x: 623, startPoint y: 211, endPoint x: 608, endPoint y: 194, distance: 22.3
click at [622, 227] on form "**********" at bounding box center [795, 197] width 983 height 218
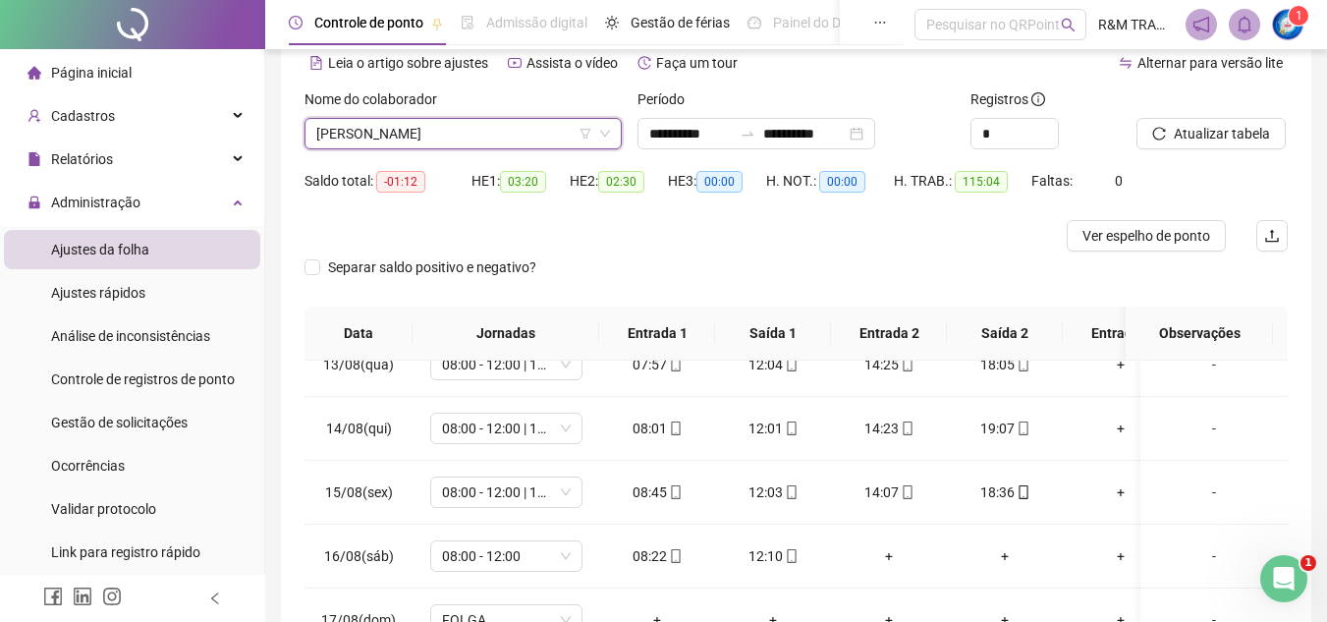
click at [648, 247] on div at bounding box center [673, 235] width 738 height 31
click at [523, 132] on span "[PERSON_NAME]" at bounding box center [463, 133] width 294 height 29
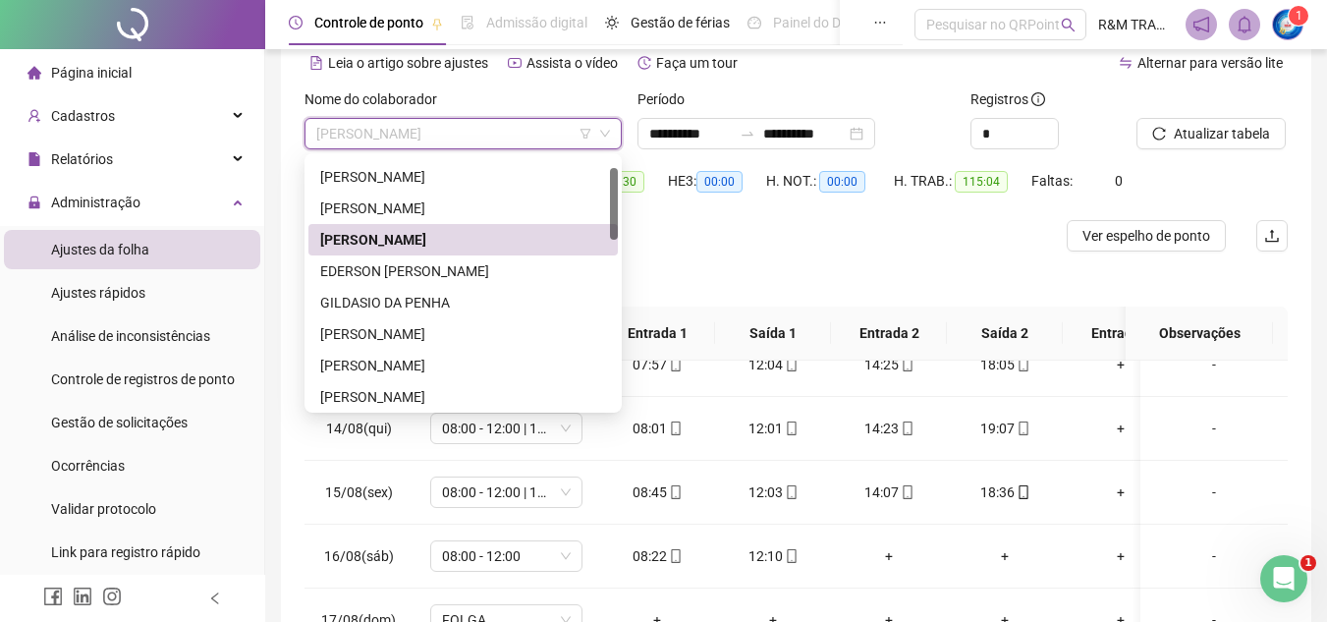
scroll to position [38, 0]
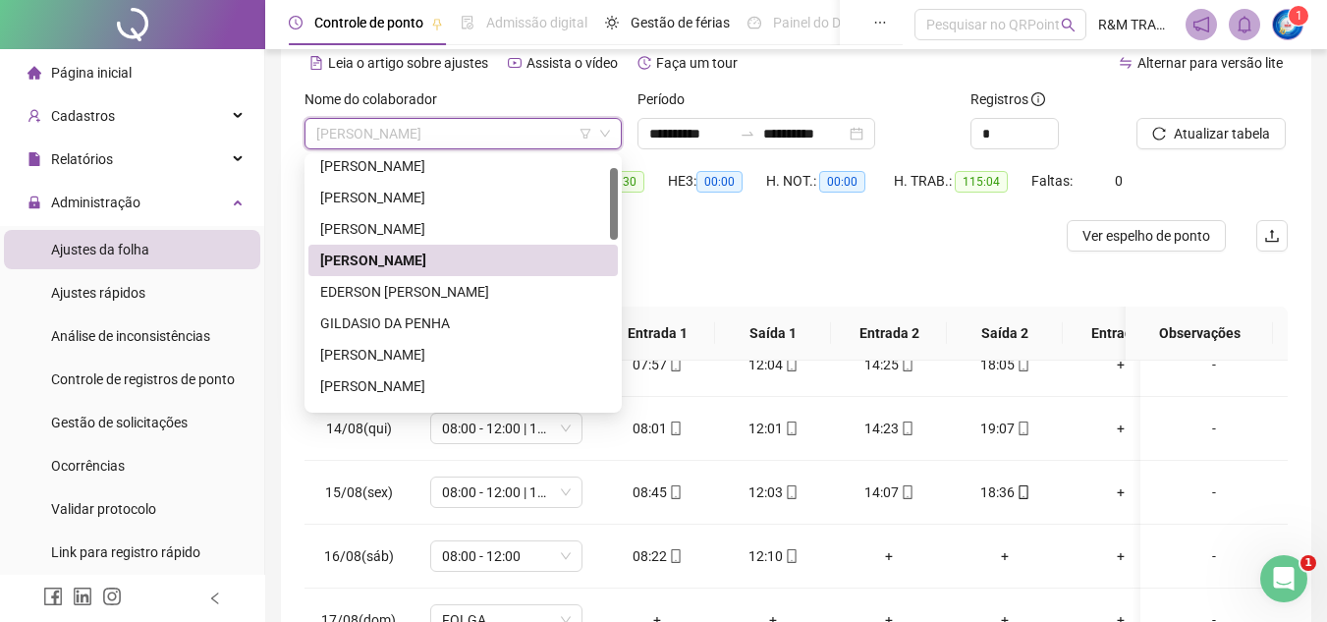
drag, startPoint x: 615, startPoint y: 170, endPoint x: 601, endPoint y: 181, distance: 17.5
click at [601, 181] on div "[PERSON_NAME] [PERSON_NAME]" at bounding box center [462, 282] width 309 height 251
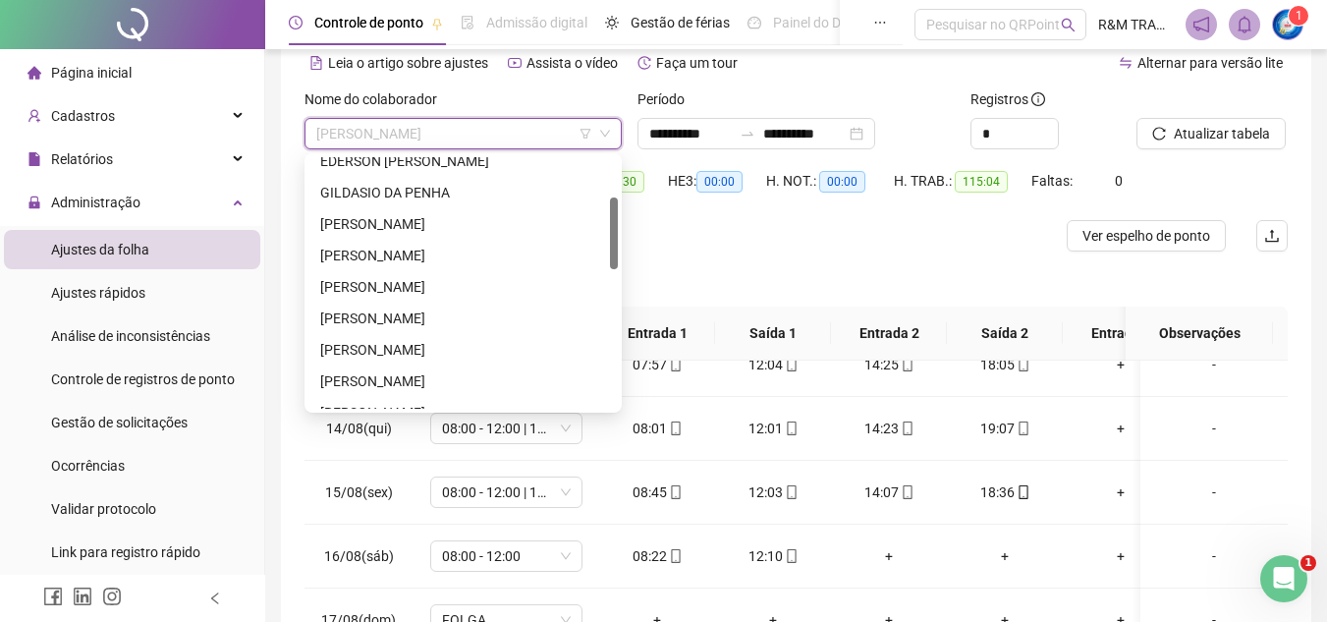
drag, startPoint x: 615, startPoint y: 195, endPoint x: 598, endPoint y: 236, distance: 43.6
click at [614, 235] on div at bounding box center [614, 233] width 8 height 72
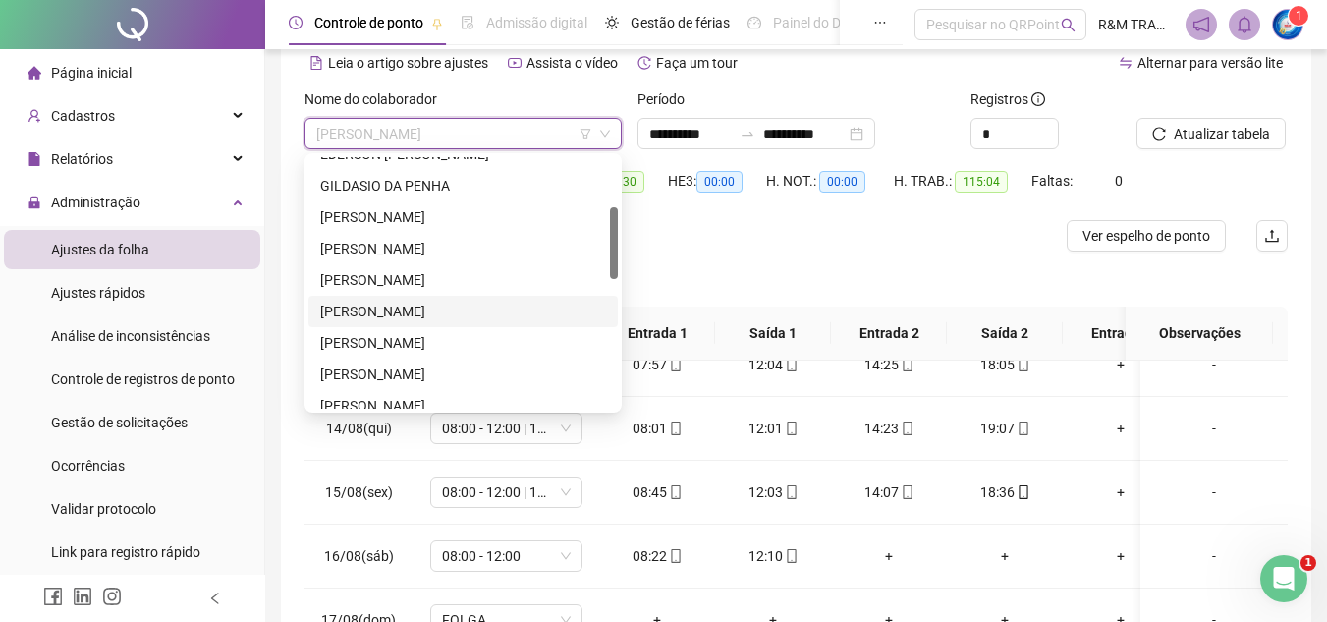
click at [379, 308] on div "[PERSON_NAME]" at bounding box center [463, 312] width 286 height 22
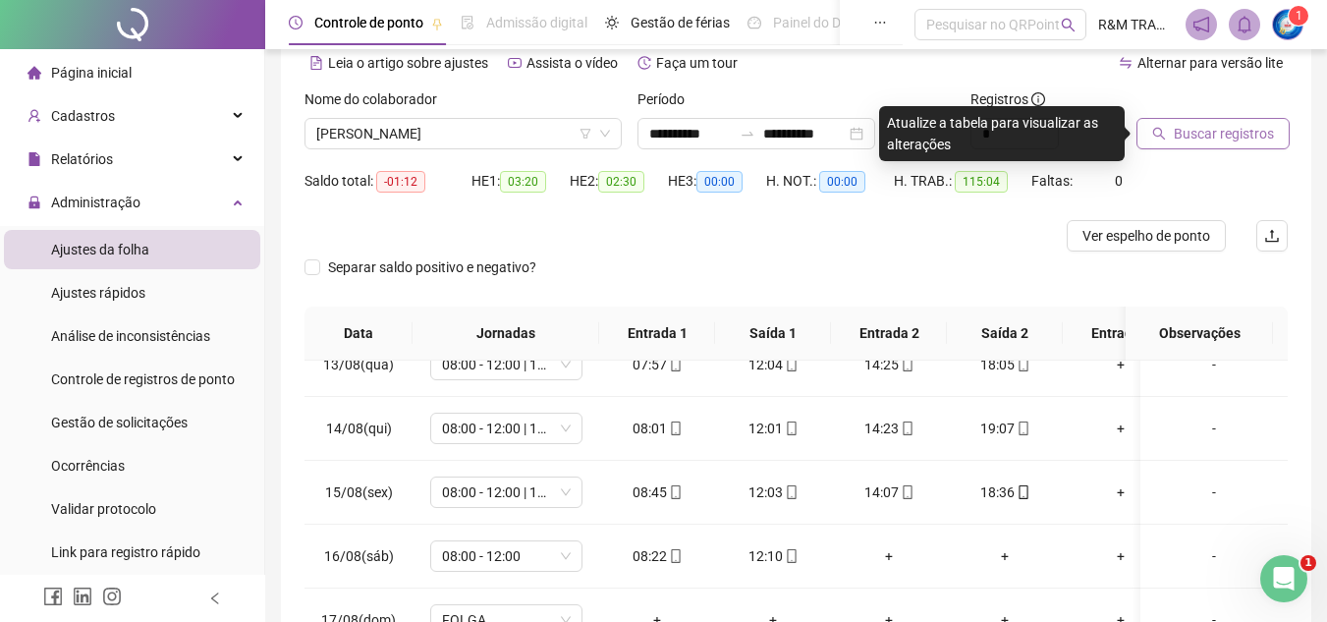
click at [1191, 135] on span "Buscar registros" at bounding box center [1224, 134] width 100 height 22
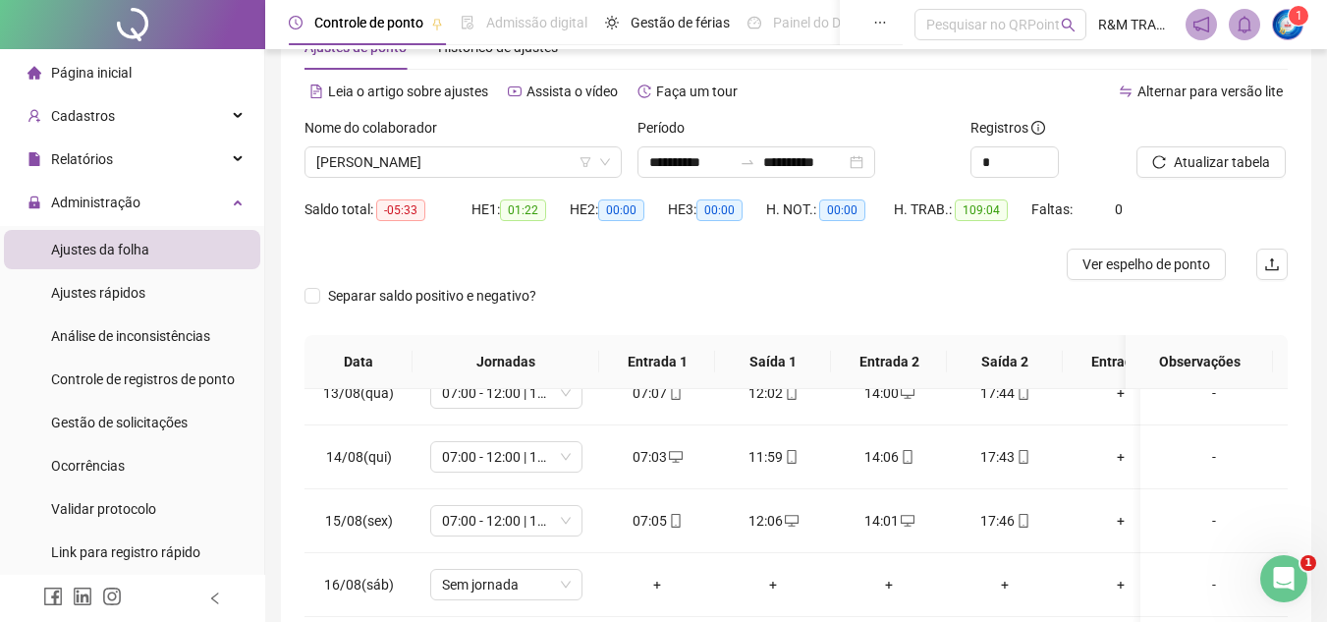
scroll to position [61, 0]
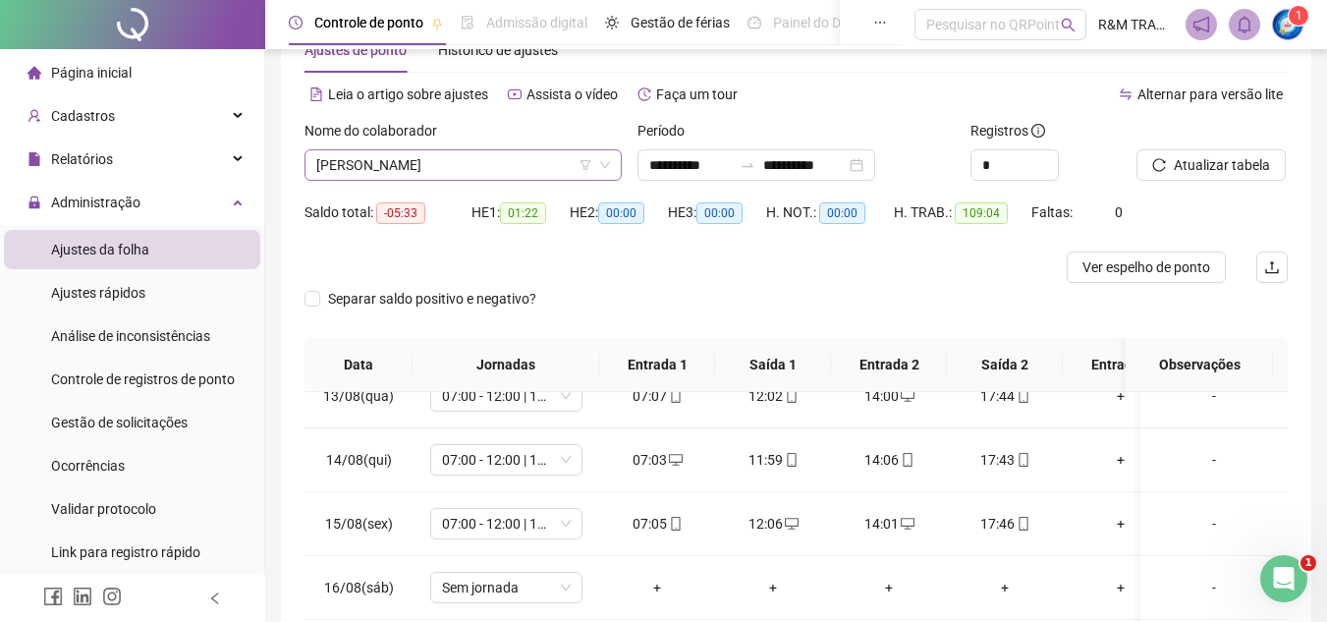
click at [394, 166] on span "[PERSON_NAME]" at bounding box center [463, 164] width 294 height 29
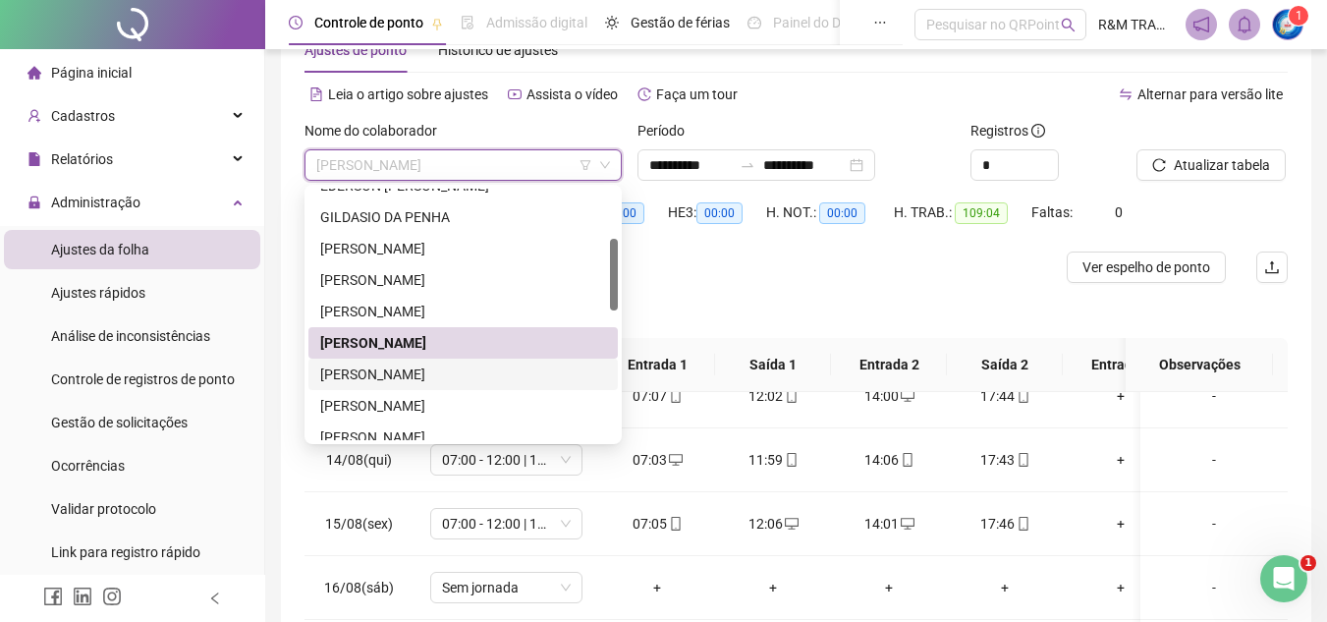
click at [412, 375] on div "[PERSON_NAME]" at bounding box center [463, 374] width 286 height 22
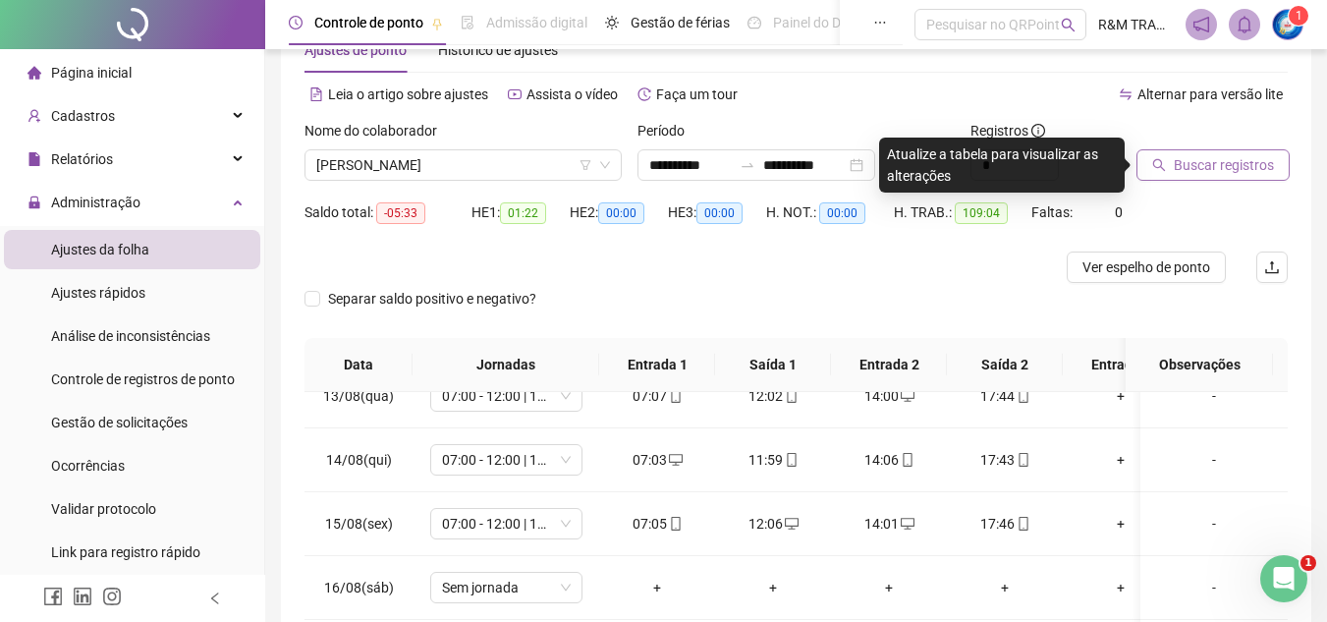
click at [1192, 167] on span "Buscar registros" at bounding box center [1224, 165] width 100 height 22
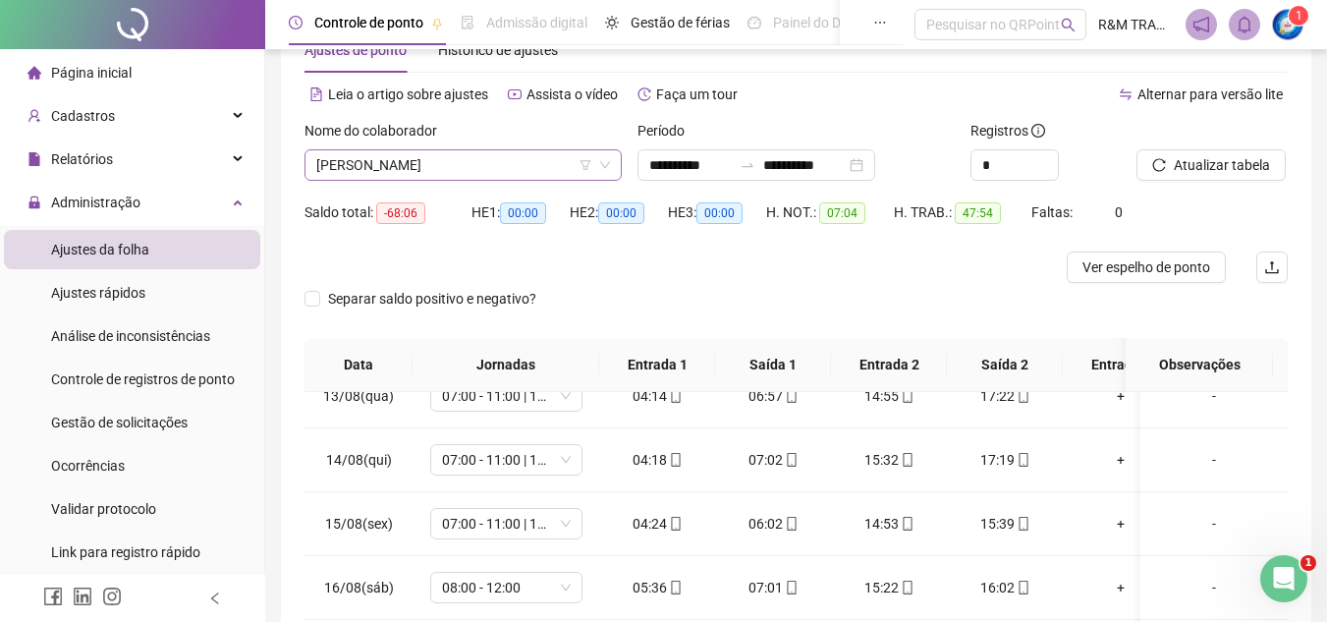
click at [443, 160] on span "[PERSON_NAME]" at bounding box center [463, 164] width 294 height 29
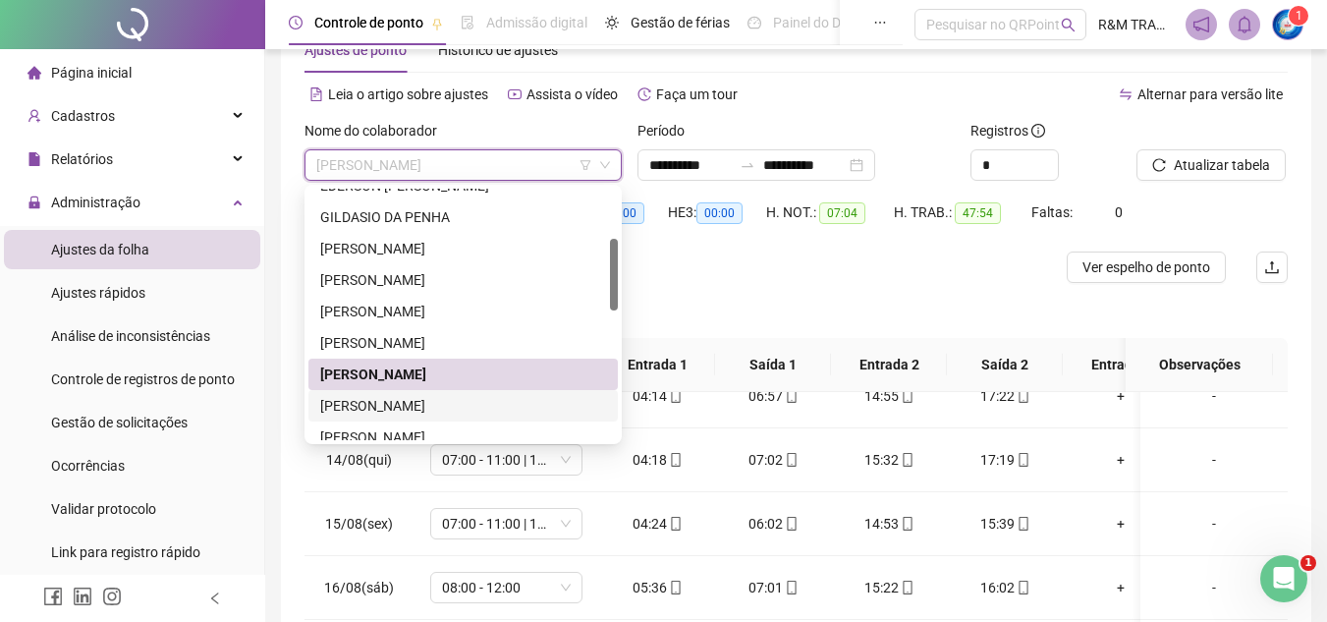
click at [425, 402] on div "[PERSON_NAME]" at bounding box center [463, 406] width 286 height 22
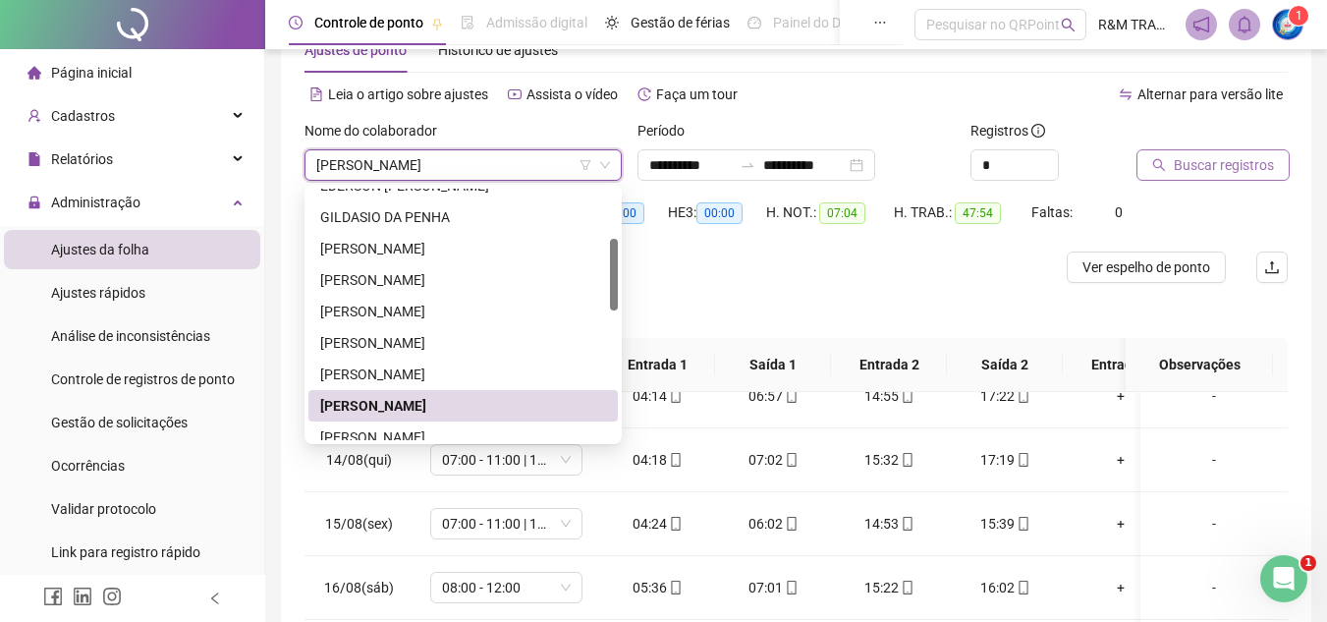
click at [1196, 169] on span "Buscar registros" at bounding box center [1224, 165] width 100 height 22
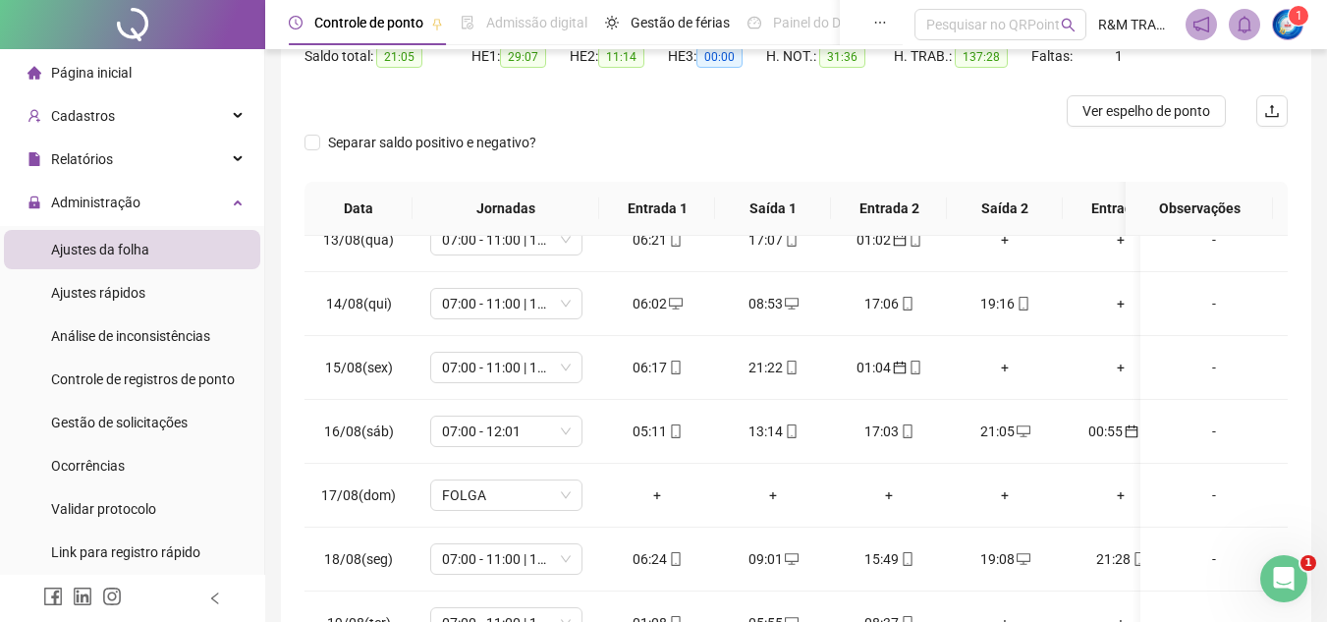
scroll to position [0, 0]
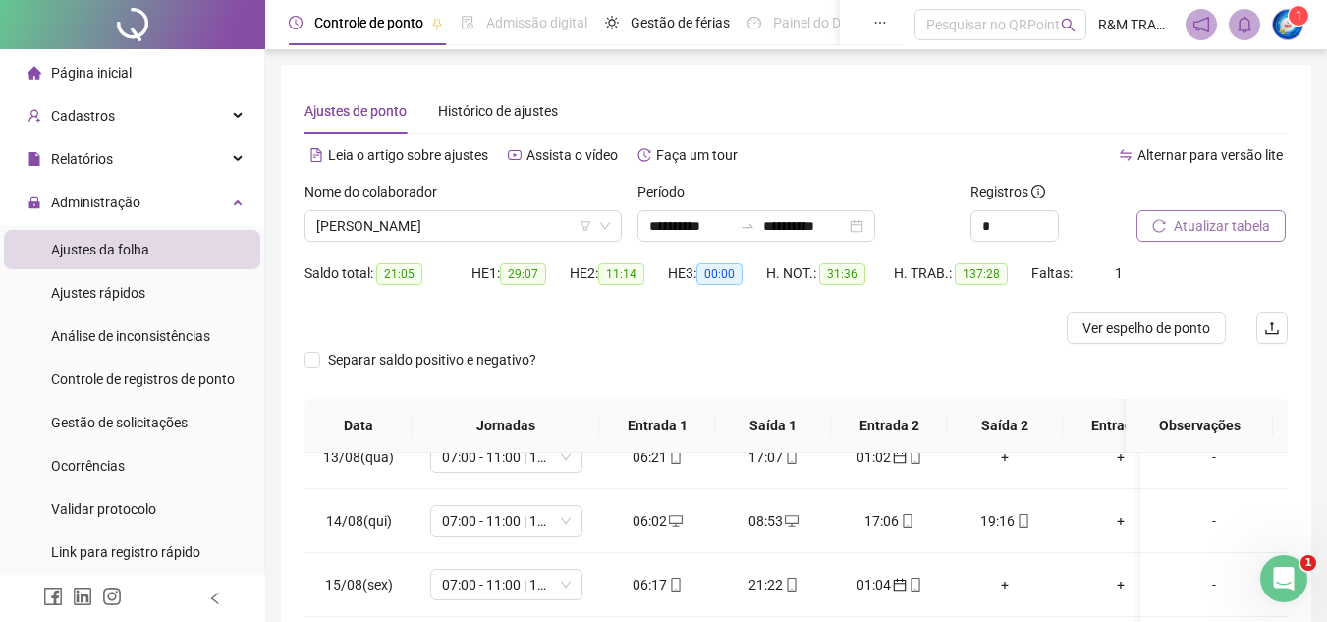
click at [1194, 234] on span "Atualizar tabela" at bounding box center [1222, 226] width 96 height 22
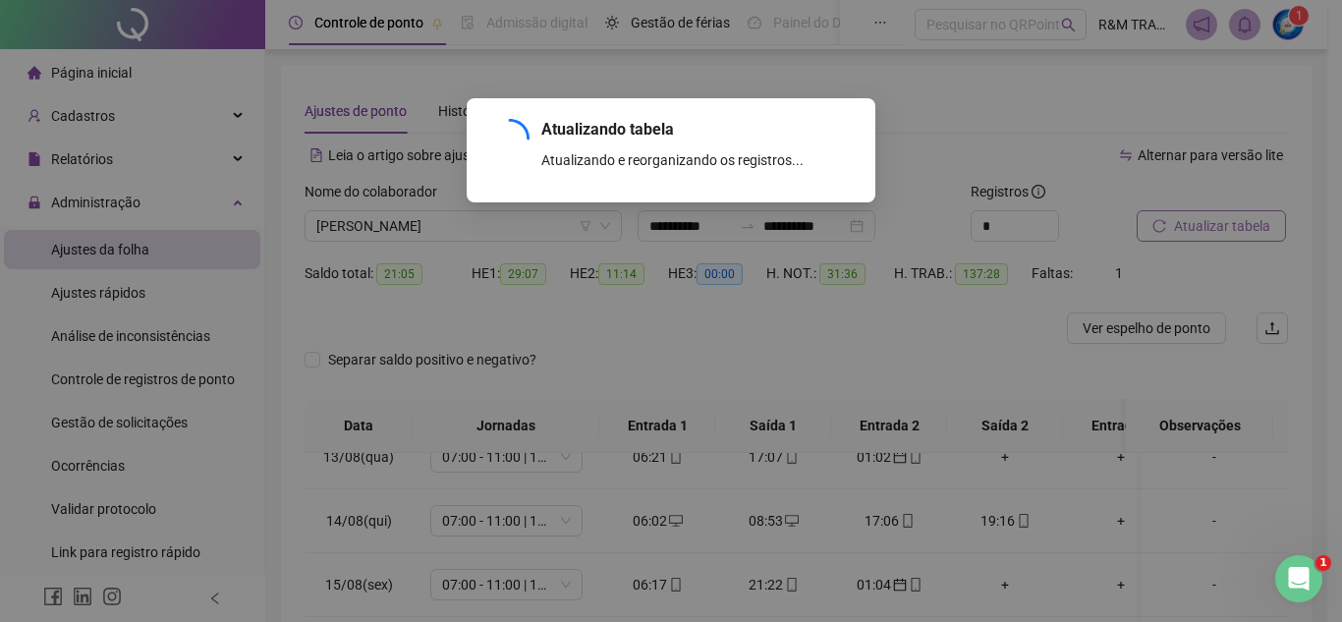
click at [1184, 225] on div "Atualizando tabela Atualizando e reorganizando os registros... OK" at bounding box center [671, 311] width 1342 height 622
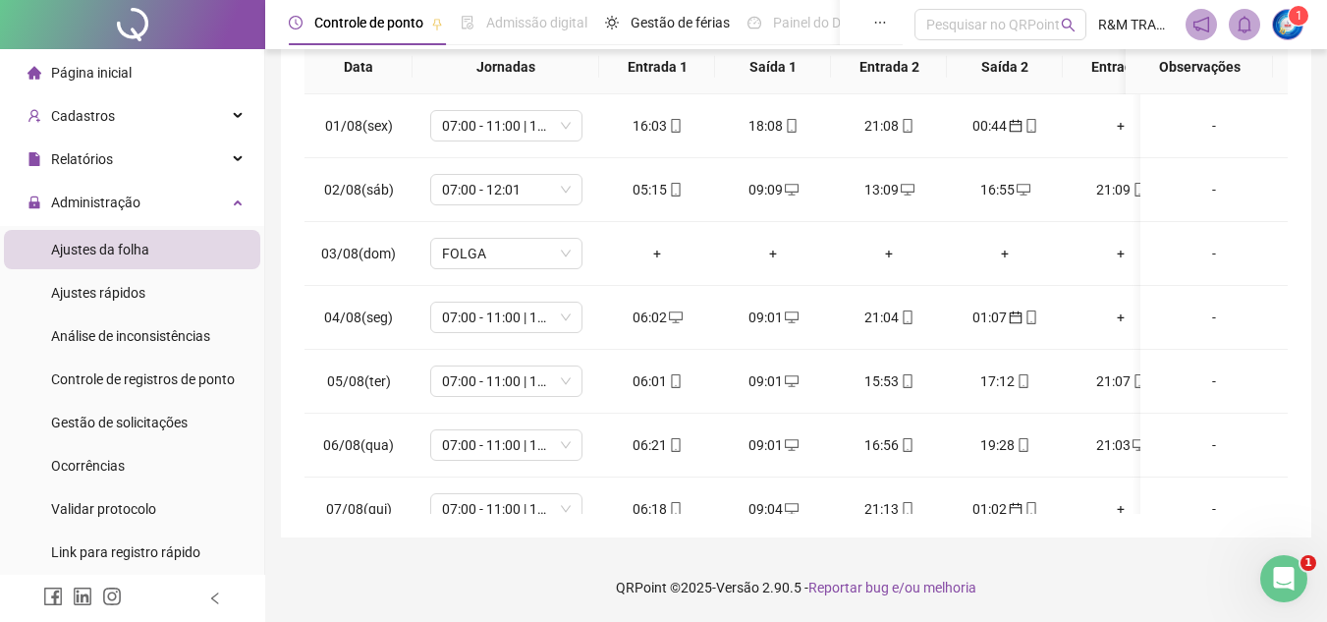
scroll to position [808, 0]
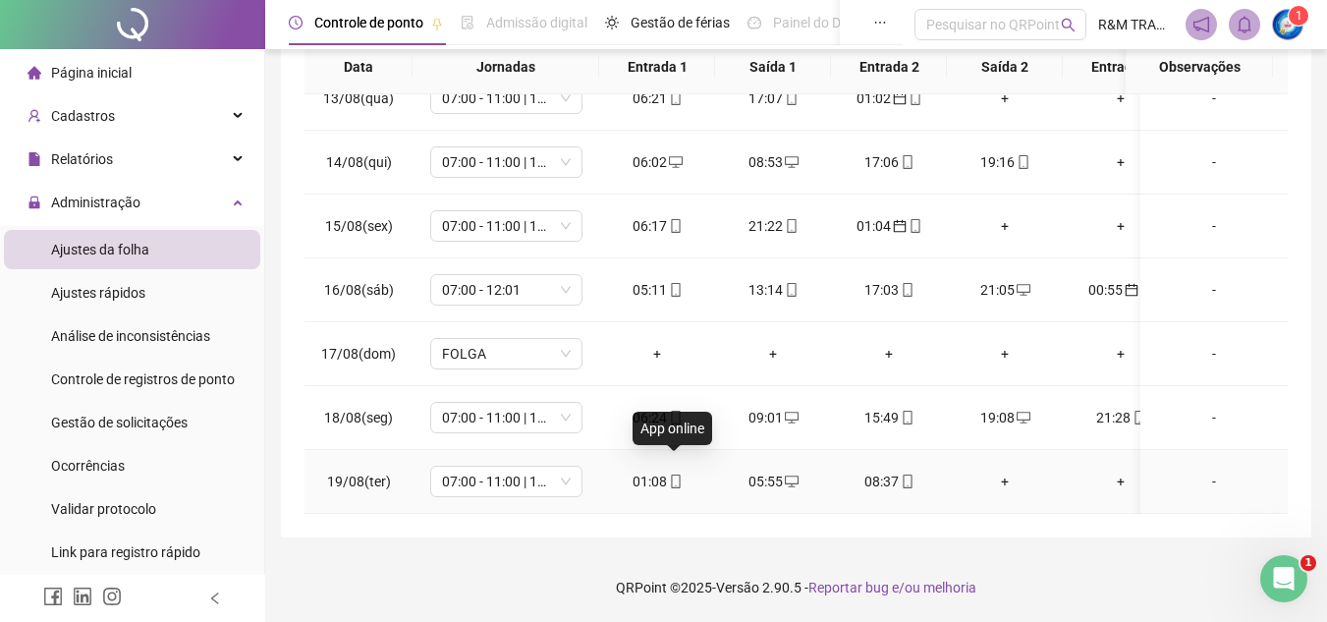
click at [672, 474] on icon "mobile" at bounding box center [676, 481] width 14 height 14
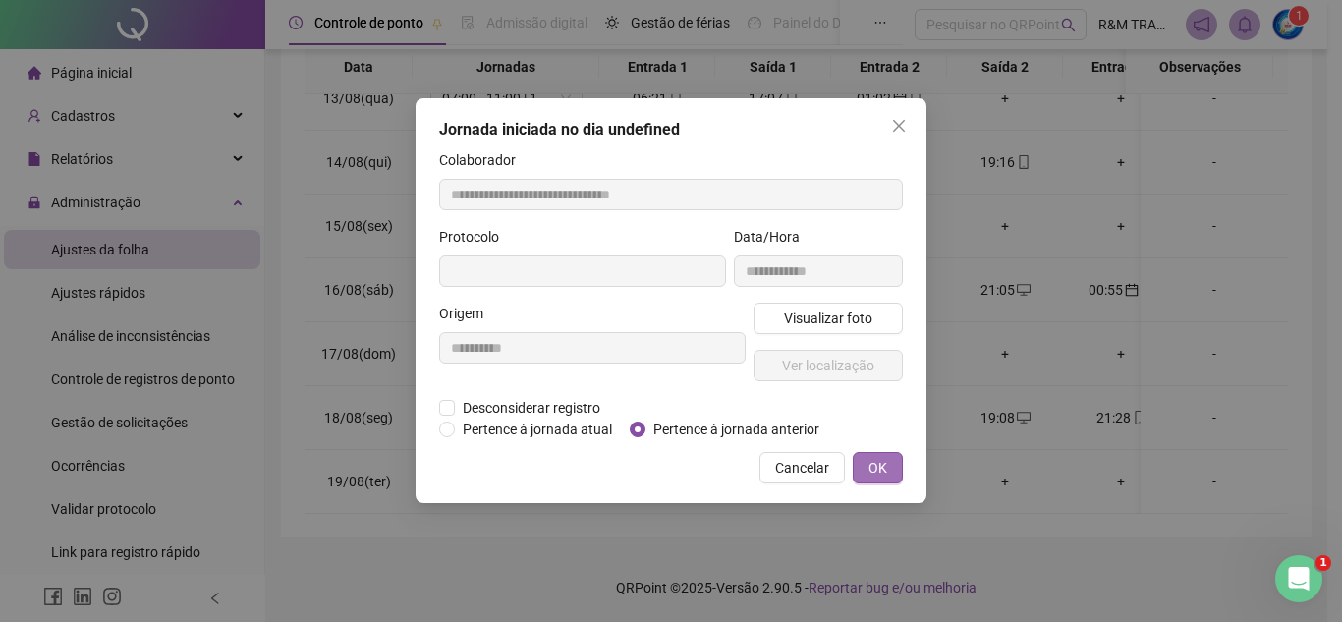
click at [886, 469] on span "OK" at bounding box center [877, 468] width 19 height 22
click at [873, 466] on span "OK" at bounding box center [877, 468] width 19 height 22
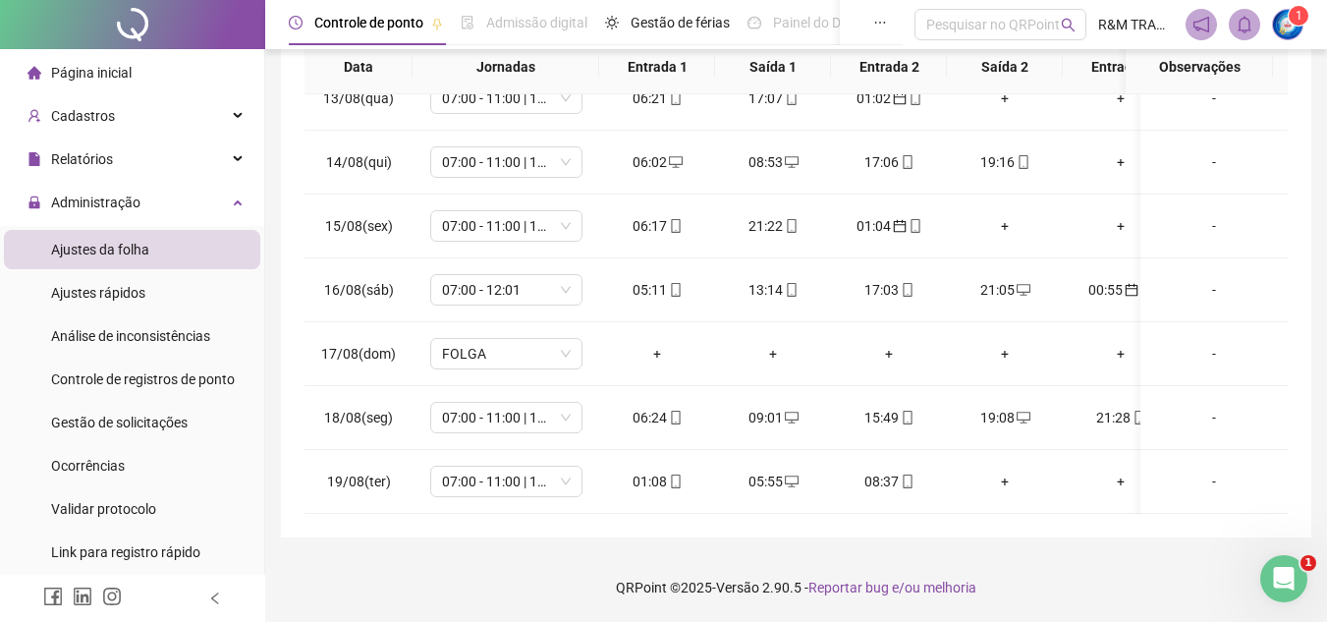
scroll to position [0, 0]
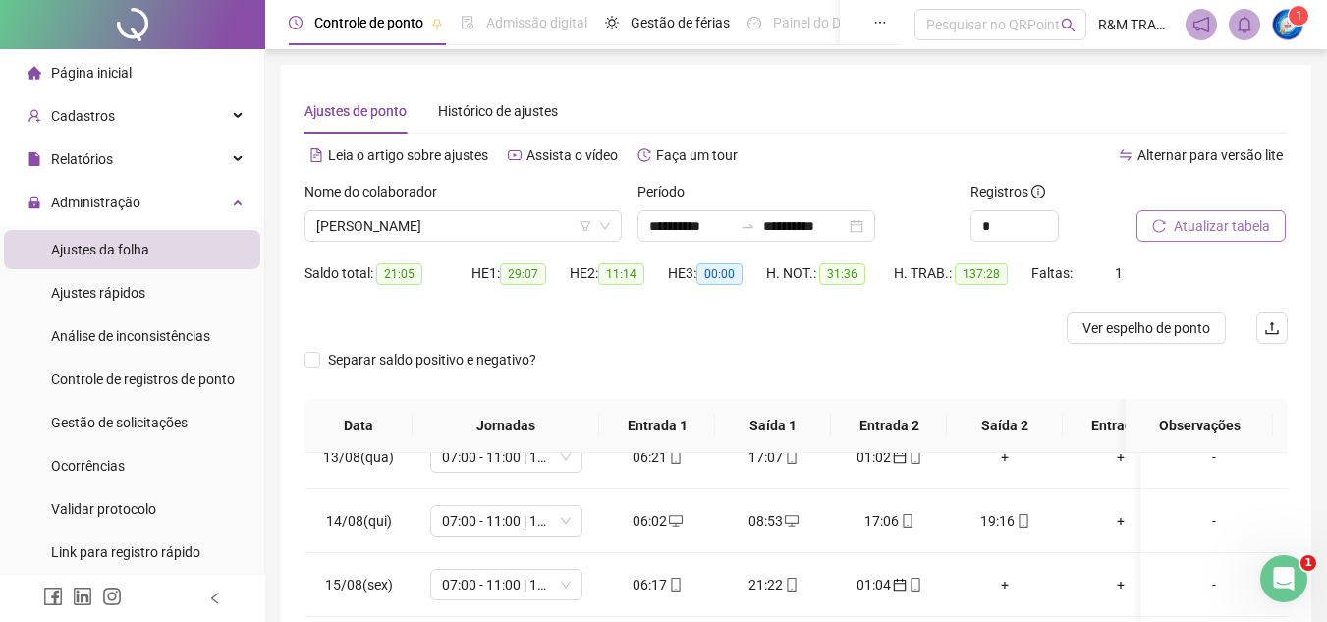
click at [1181, 228] on span "Atualizar tabela" at bounding box center [1222, 226] width 96 height 22
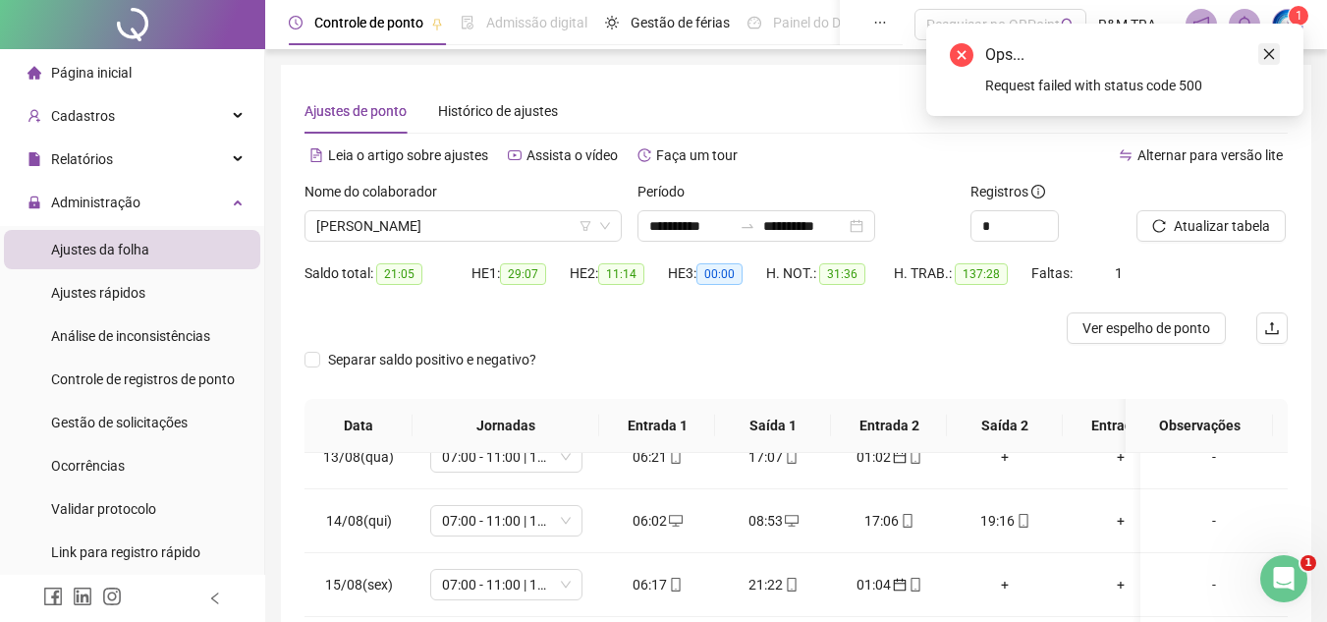
click at [1272, 55] on icon "close" at bounding box center [1269, 54] width 14 height 14
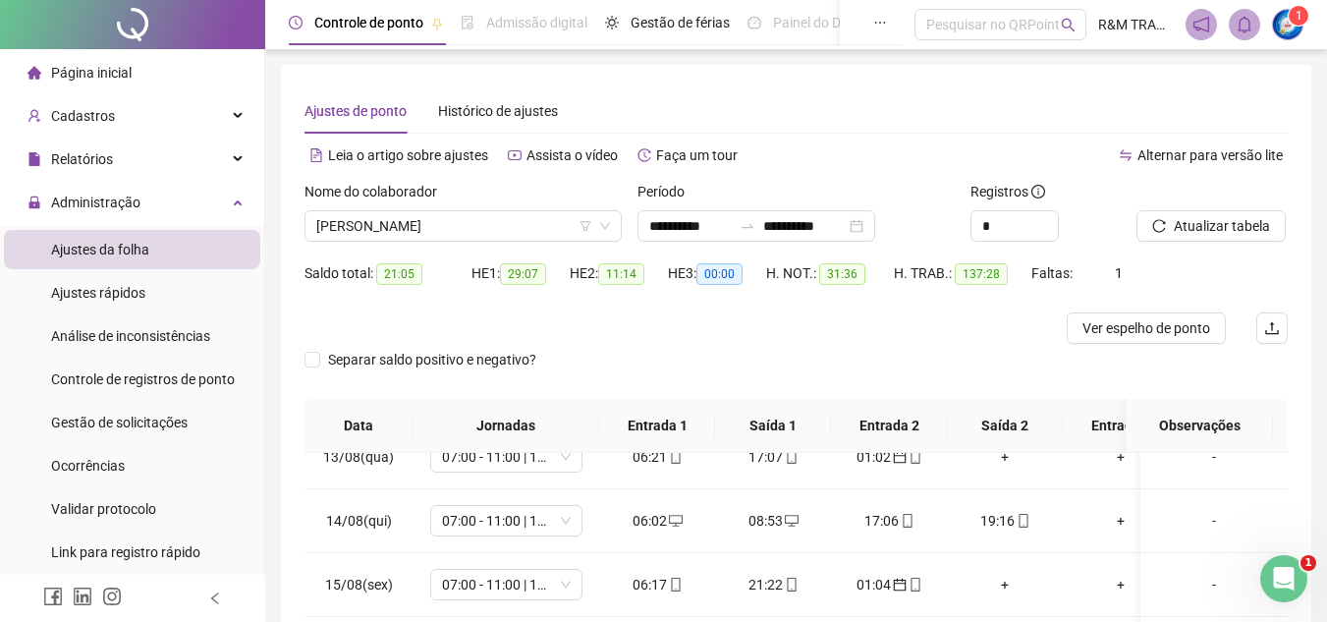
scroll to position [358, 0]
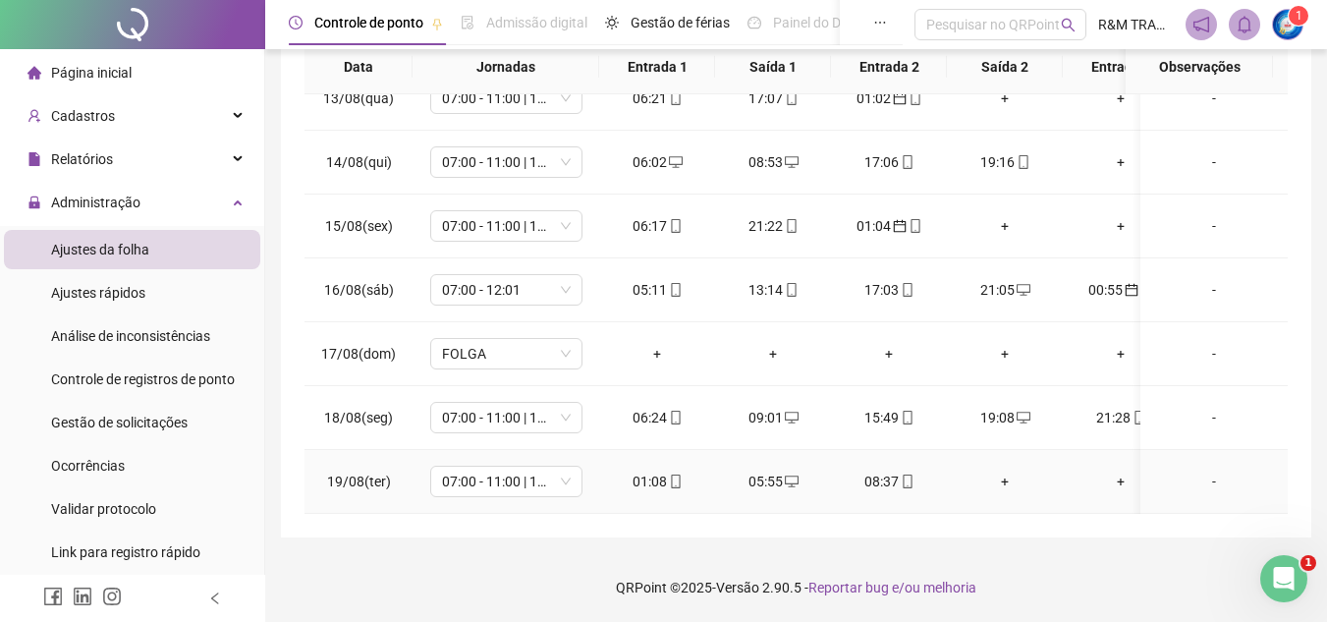
click at [682, 470] on div "01:08" at bounding box center [657, 481] width 84 height 22
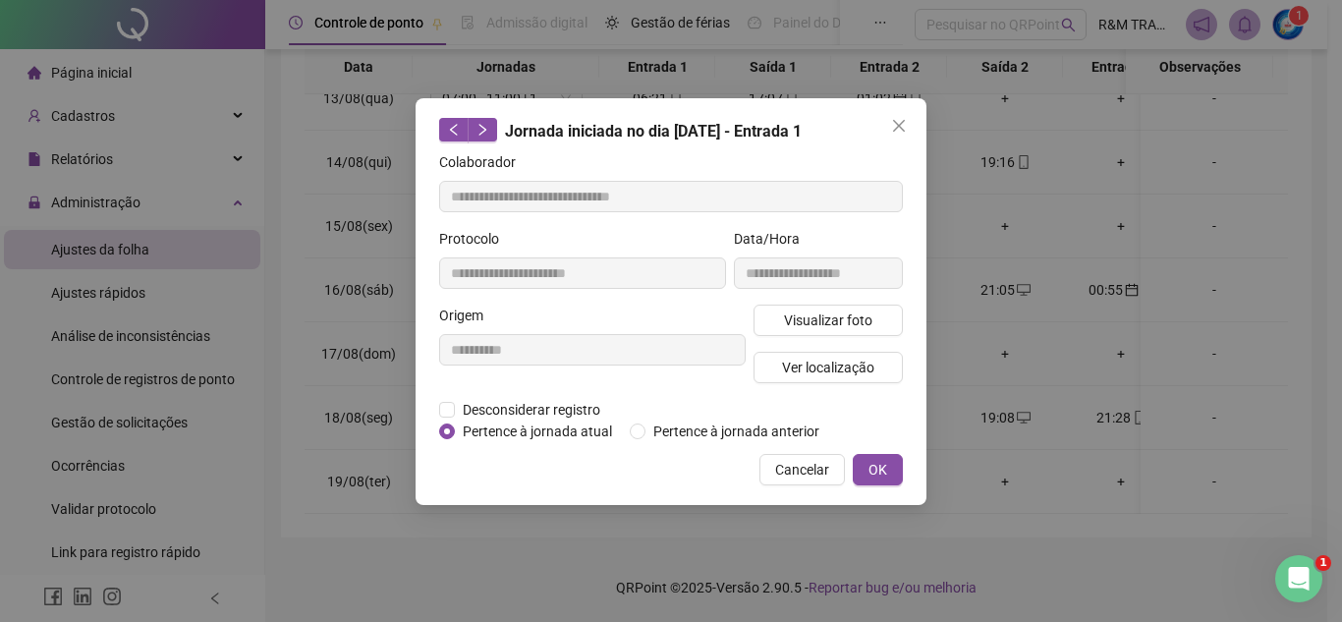
click at [674, 525] on div "**********" at bounding box center [671, 311] width 1342 height 622
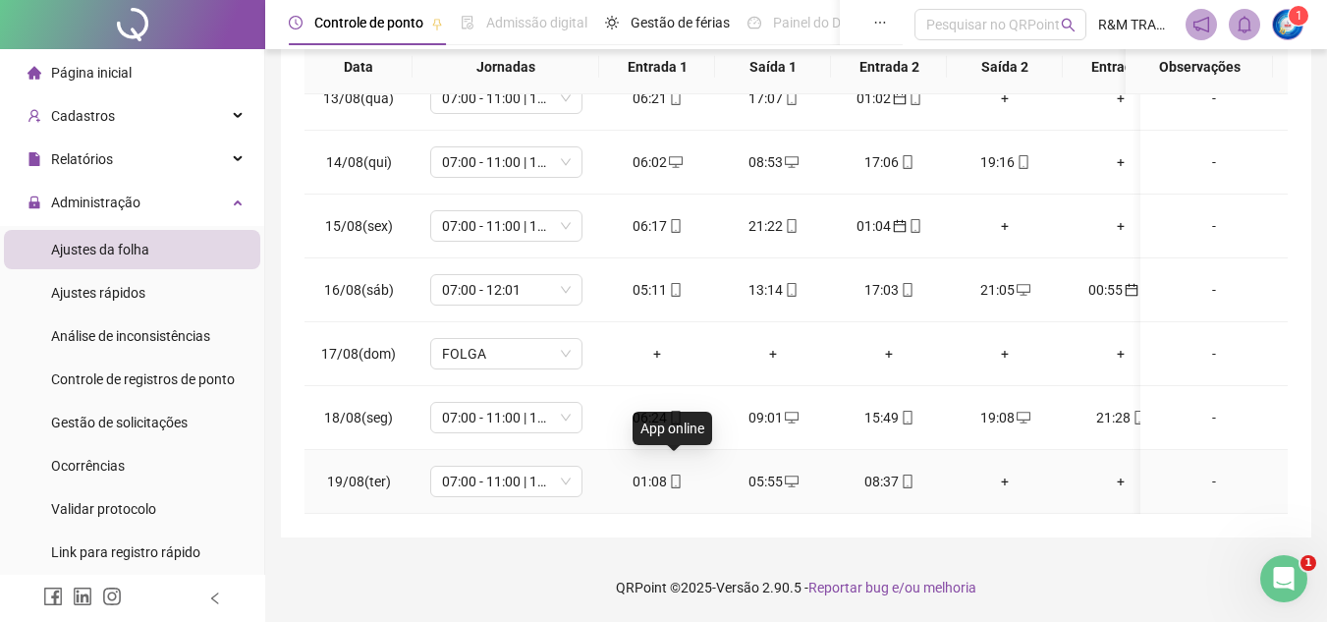
click at [673, 474] on icon "mobile" at bounding box center [676, 481] width 14 height 14
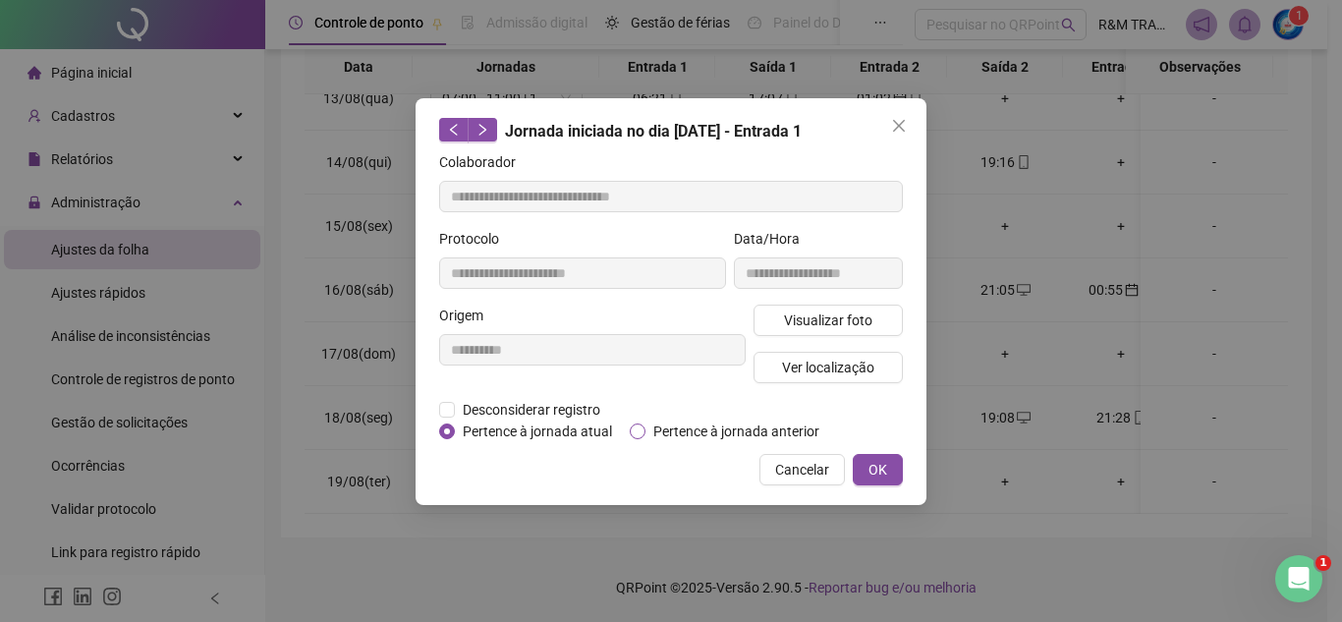
click at [661, 434] on span "Pertence à jornada anterior" at bounding box center [736, 431] width 182 height 22
click at [878, 470] on span "OK" at bounding box center [877, 470] width 19 height 22
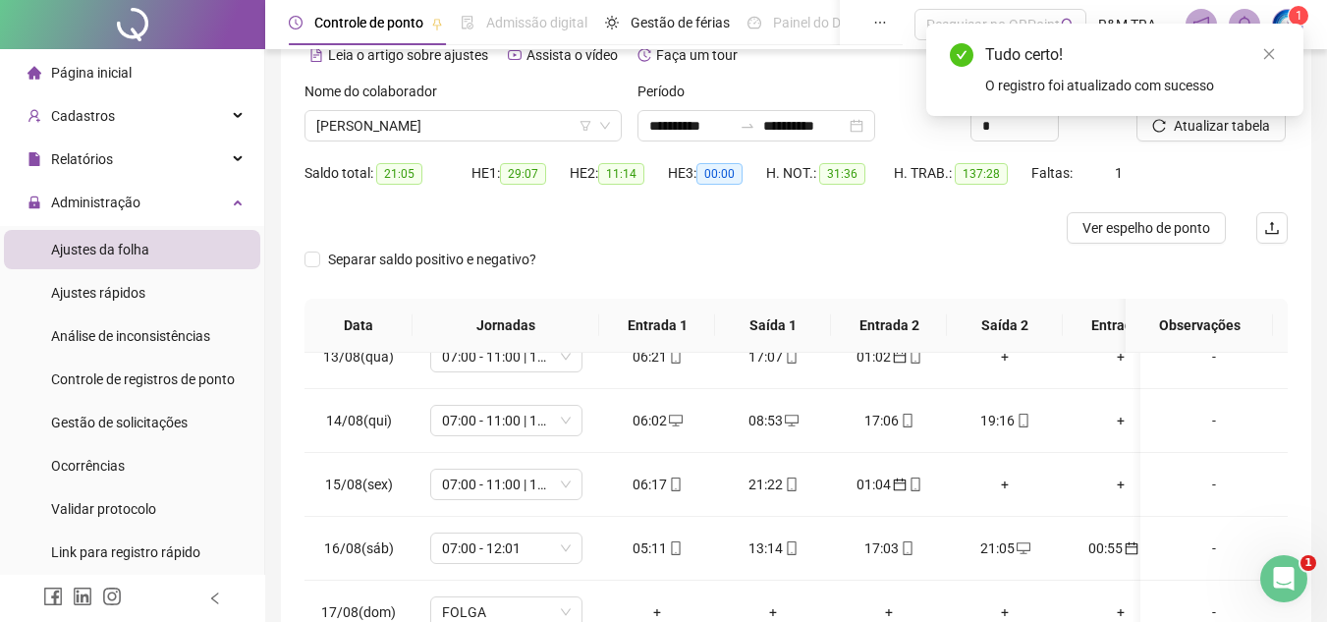
scroll to position [49, 0]
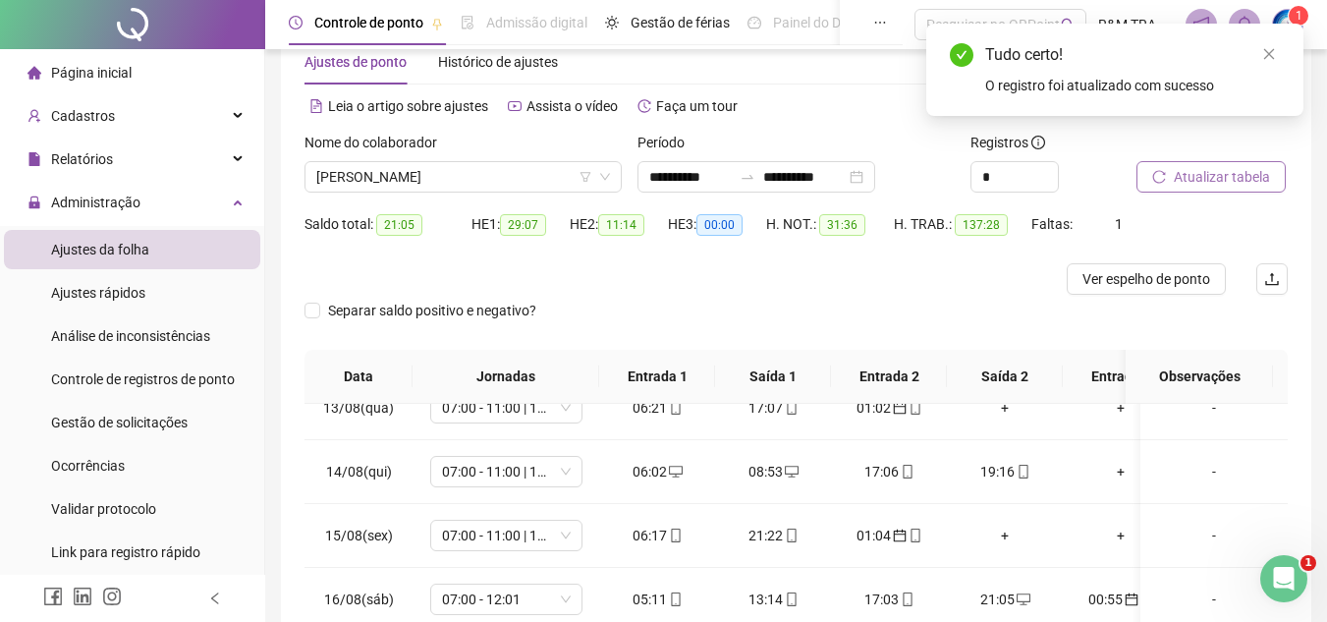
click at [1199, 180] on span "Atualizar tabela" at bounding box center [1222, 177] width 96 height 22
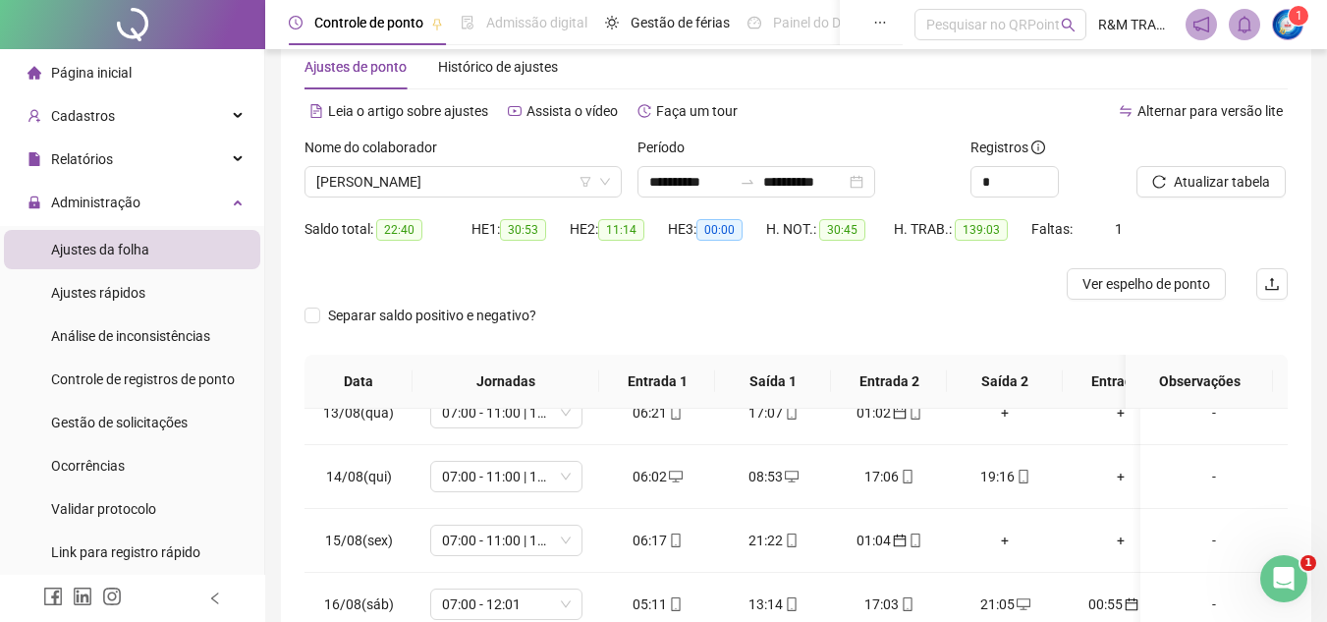
scroll to position [0, 0]
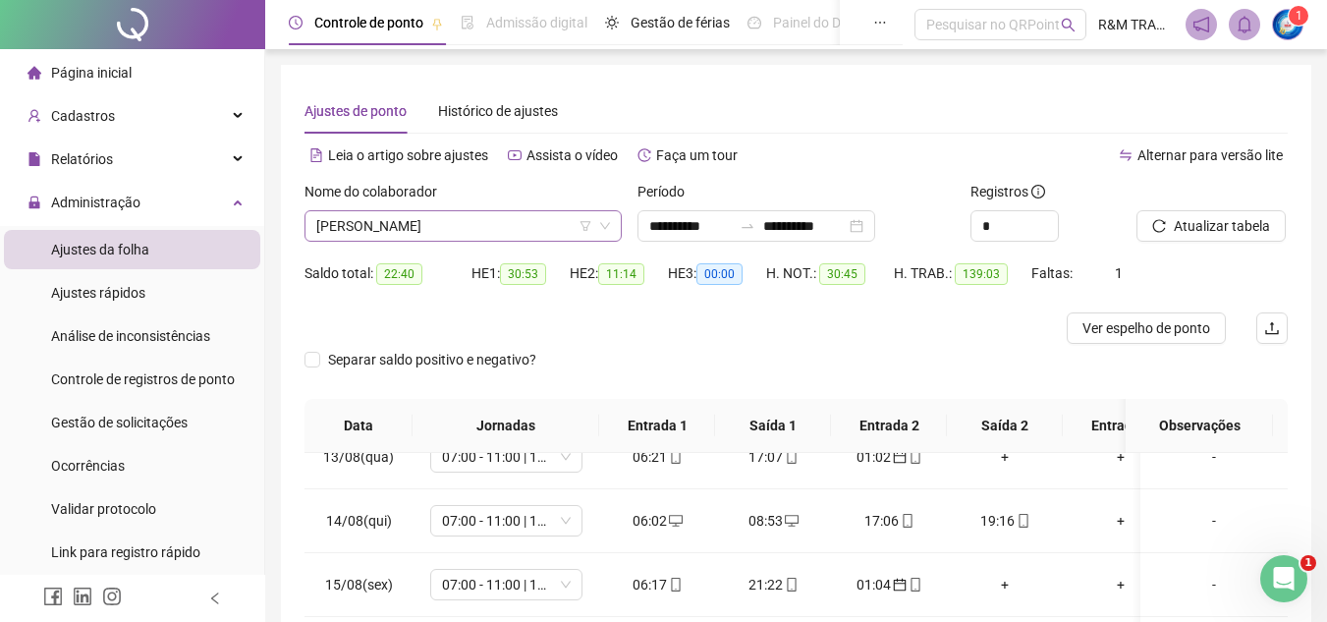
click at [448, 228] on span "[PERSON_NAME]" at bounding box center [463, 225] width 294 height 29
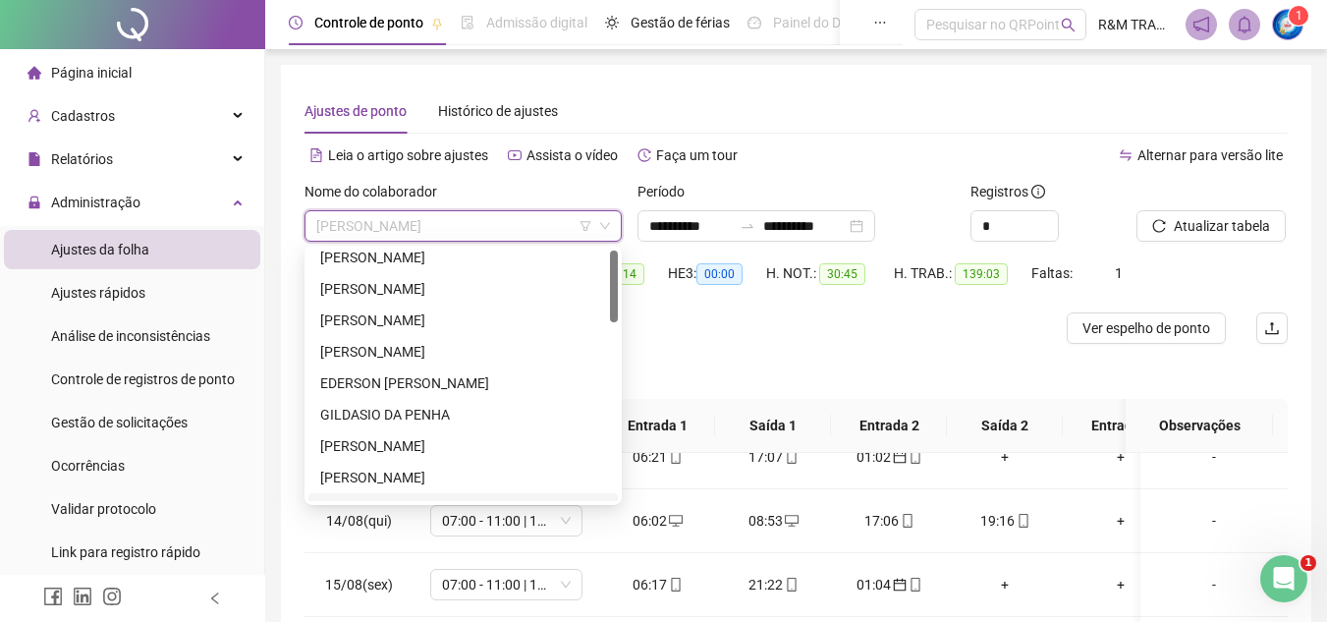
scroll to position [5, 0]
drag, startPoint x: 611, startPoint y: 361, endPoint x: 605, endPoint y: 312, distance: 49.5
click at [605, 312] on div "[PERSON_NAME] [PERSON_NAME]" at bounding box center [462, 374] width 309 height 251
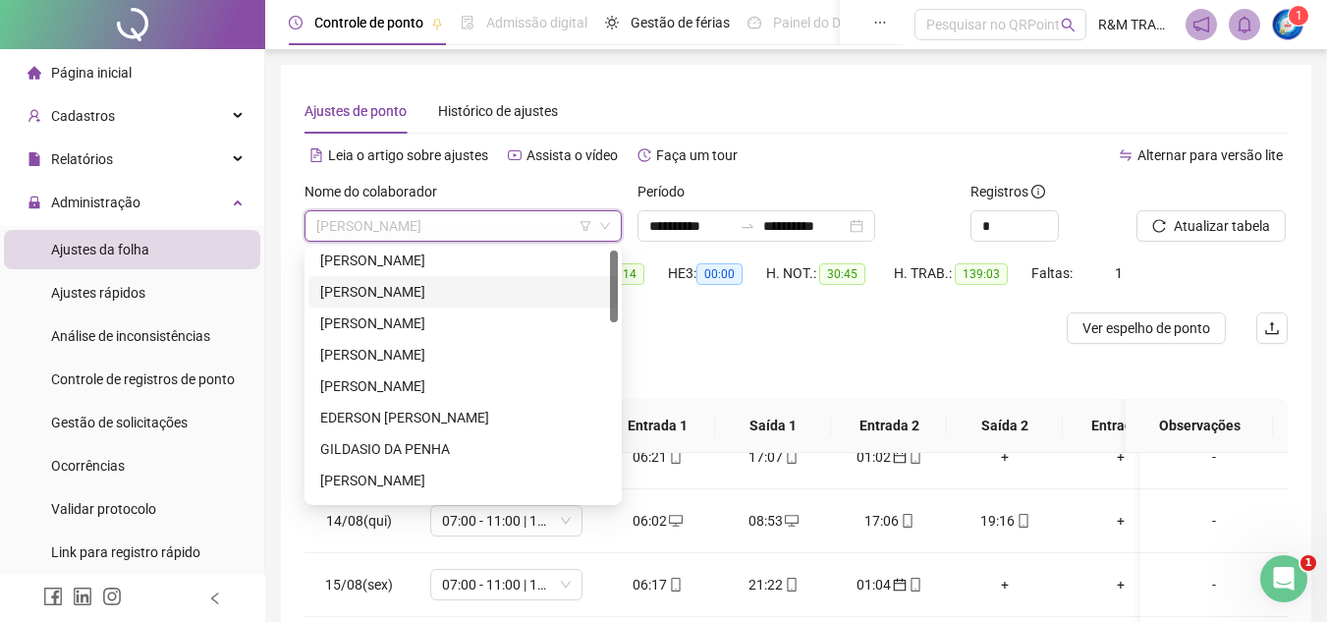
click at [394, 289] on div "[PERSON_NAME]" at bounding box center [463, 292] width 286 height 22
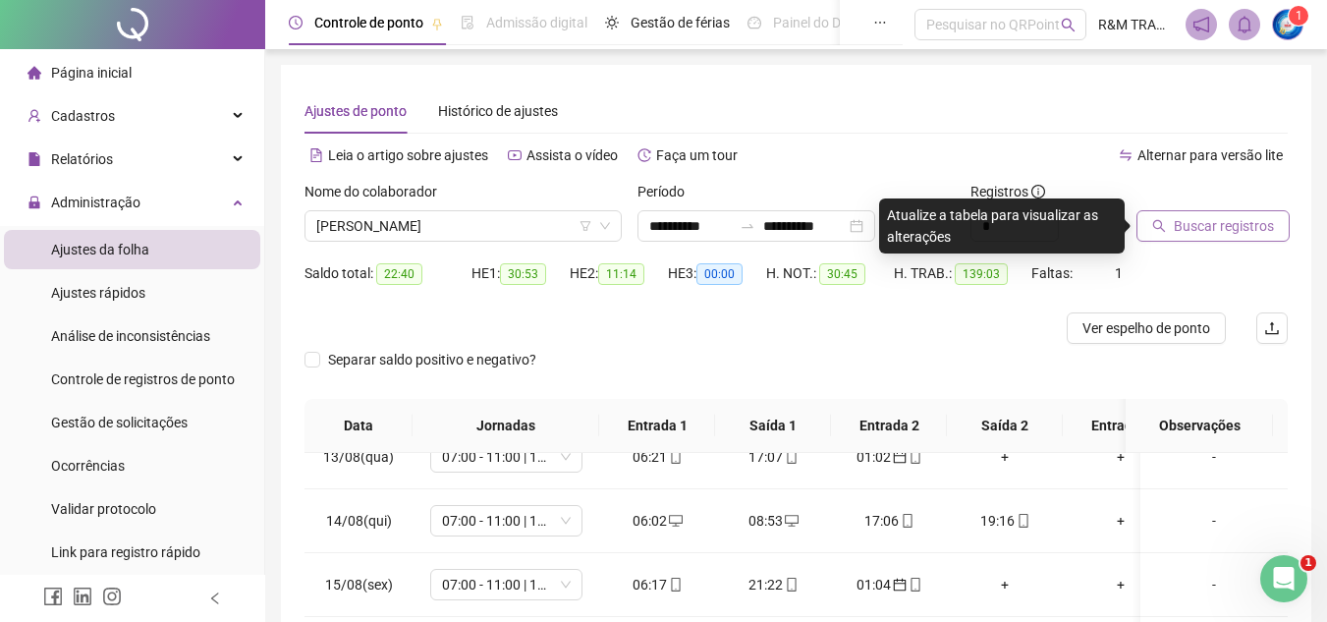
click at [1196, 222] on span "Buscar registros" at bounding box center [1224, 226] width 100 height 22
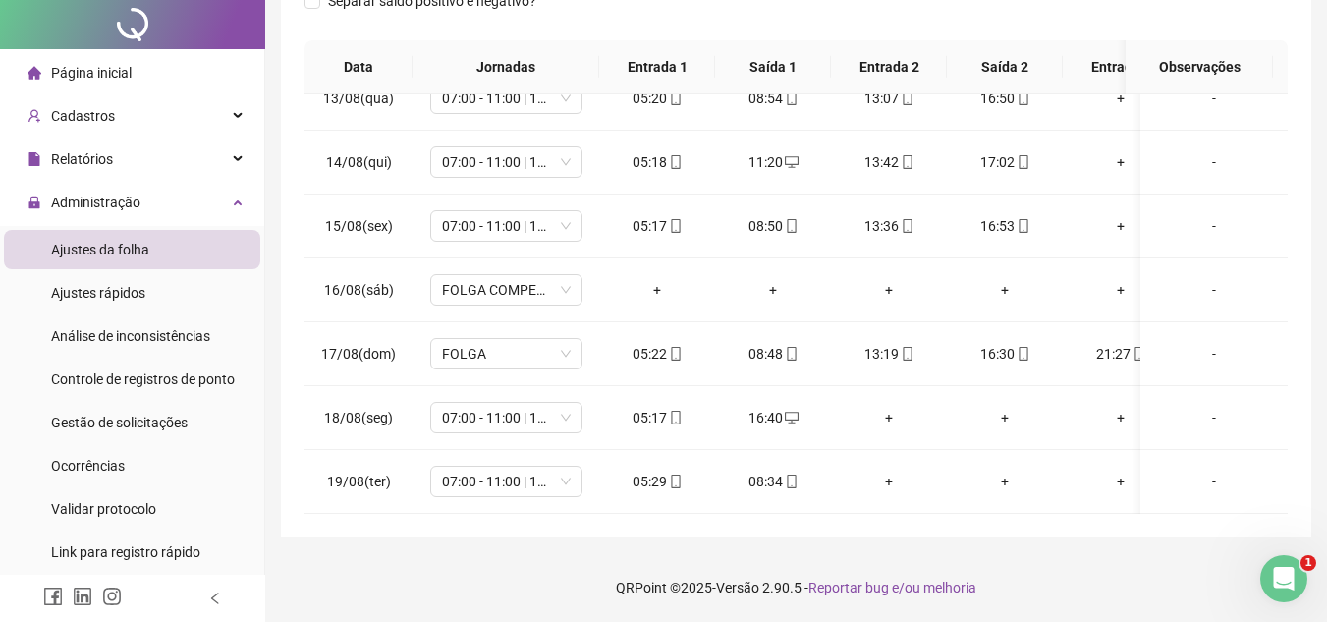
scroll to position [0, 0]
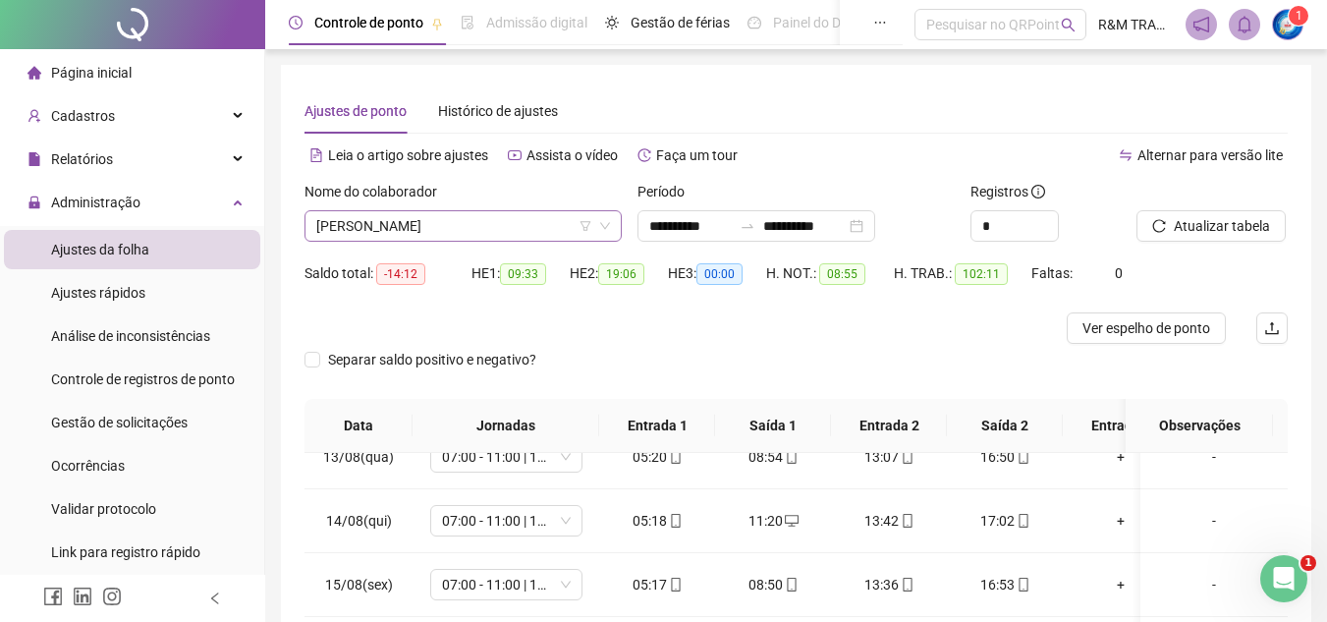
click at [365, 227] on span "[PERSON_NAME]" at bounding box center [463, 225] width 294 height 29
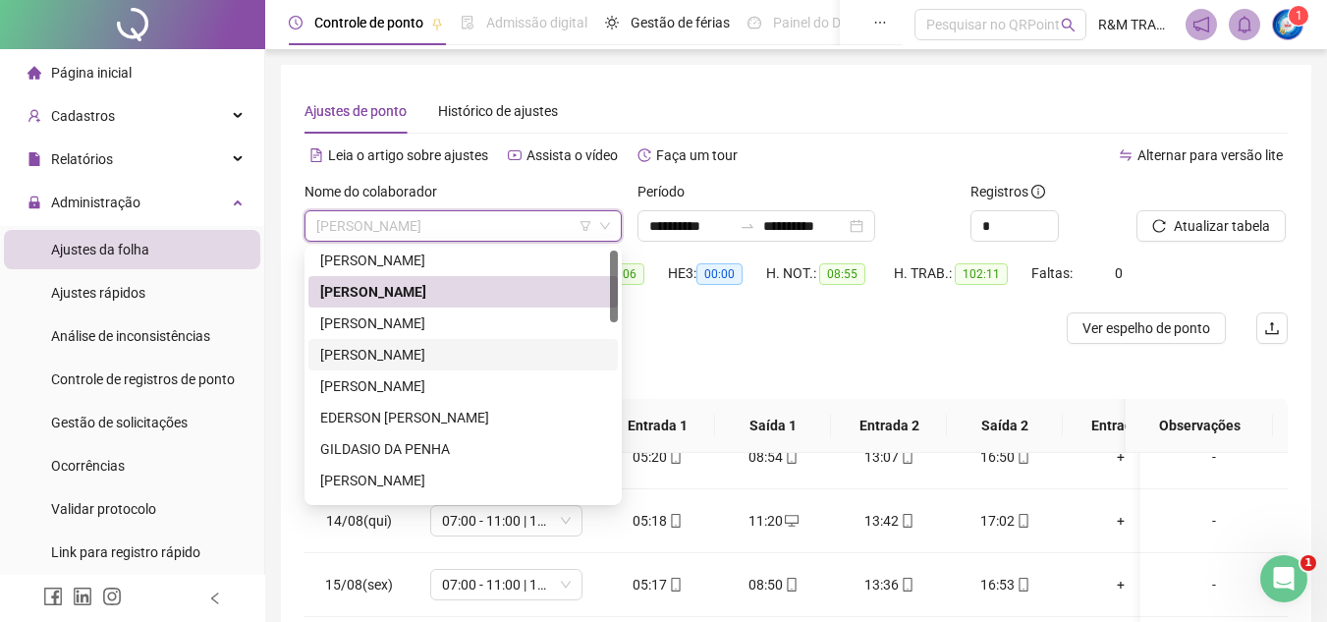
click at [385, 357] on div "[PERSON_NAME]" at bounding box center [463, 355] width 286 height 22
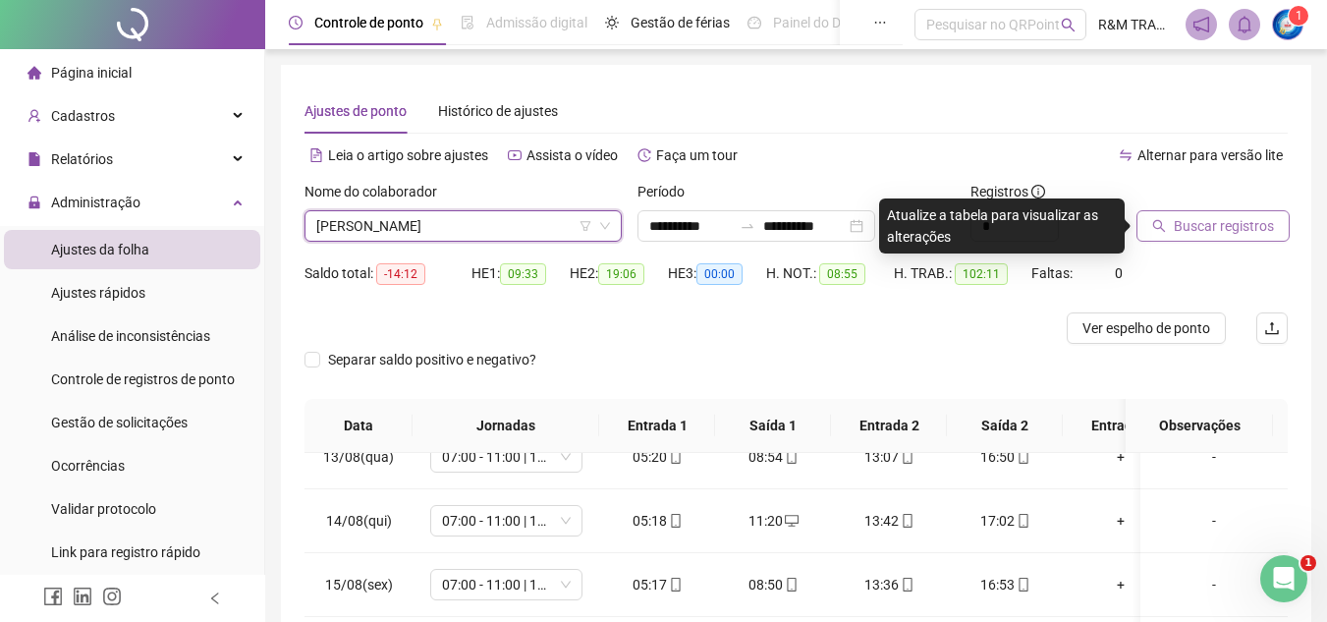
click at [1174, 230] on span "Buscar registros" at bounding box center [1224, 226] width 100 height 22
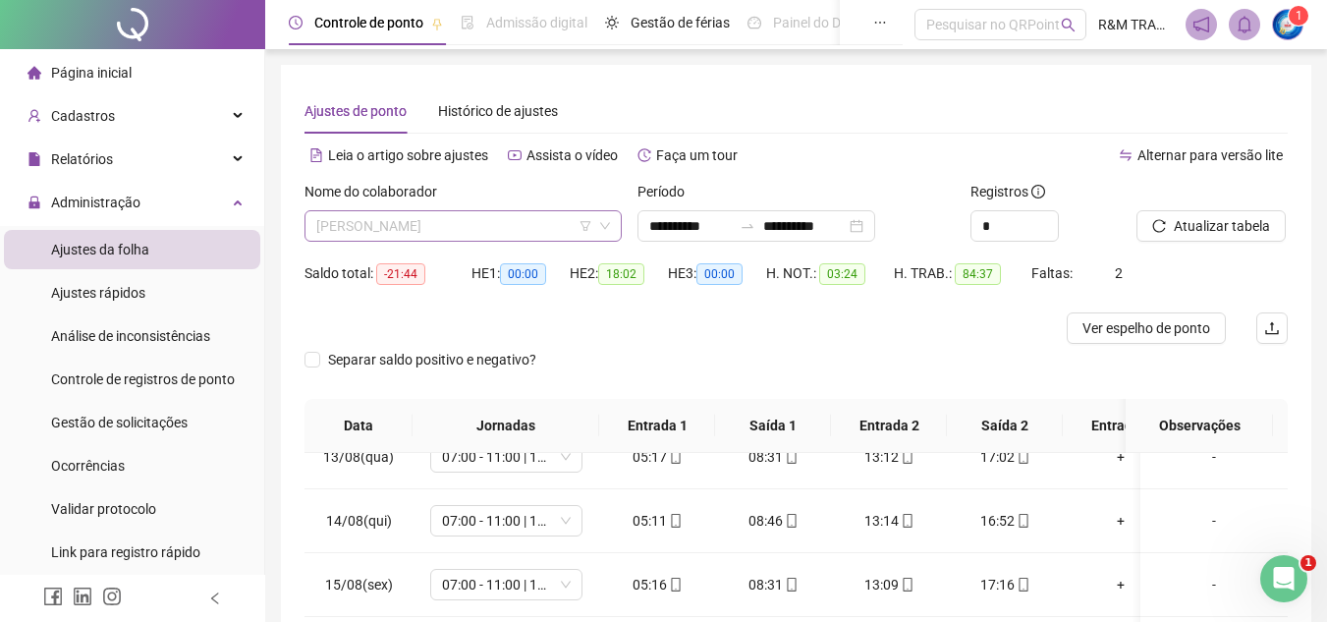
click at [382, 220] on span "[PERSON_NAME]" at bounding box center [463, 225] width 294 height 29
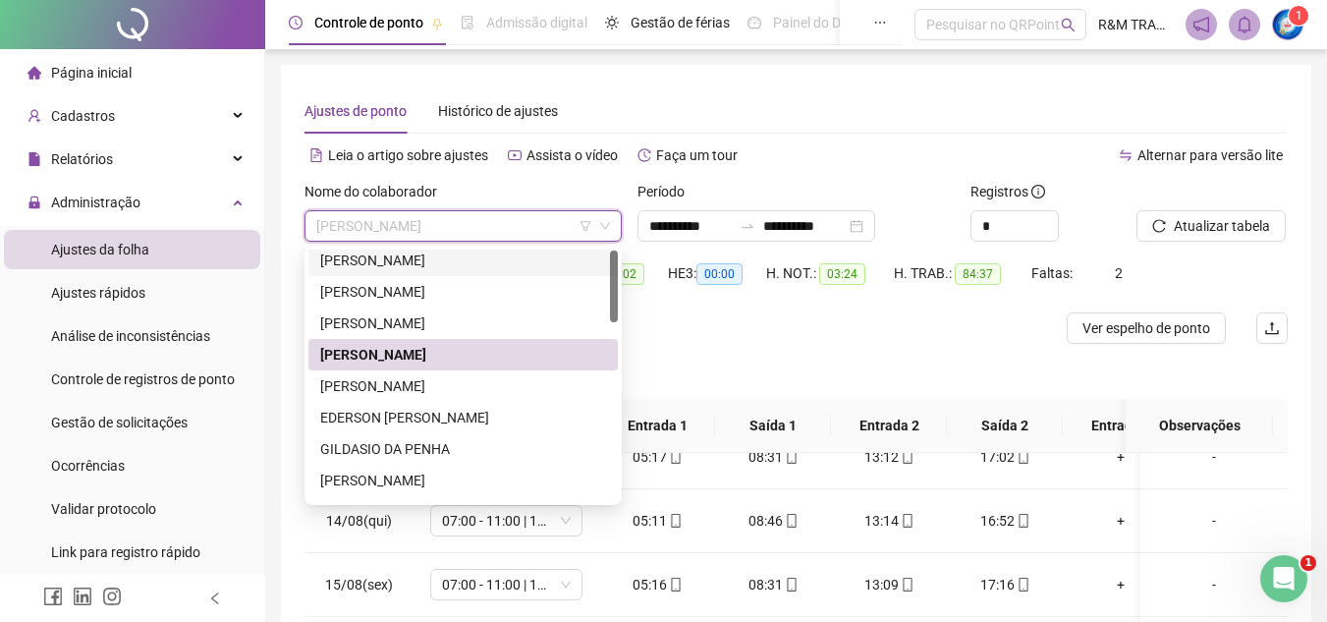
click at [470, 221] on span "[PERSON_NAME]" at bounding box center [463, 225] width 294 height 29
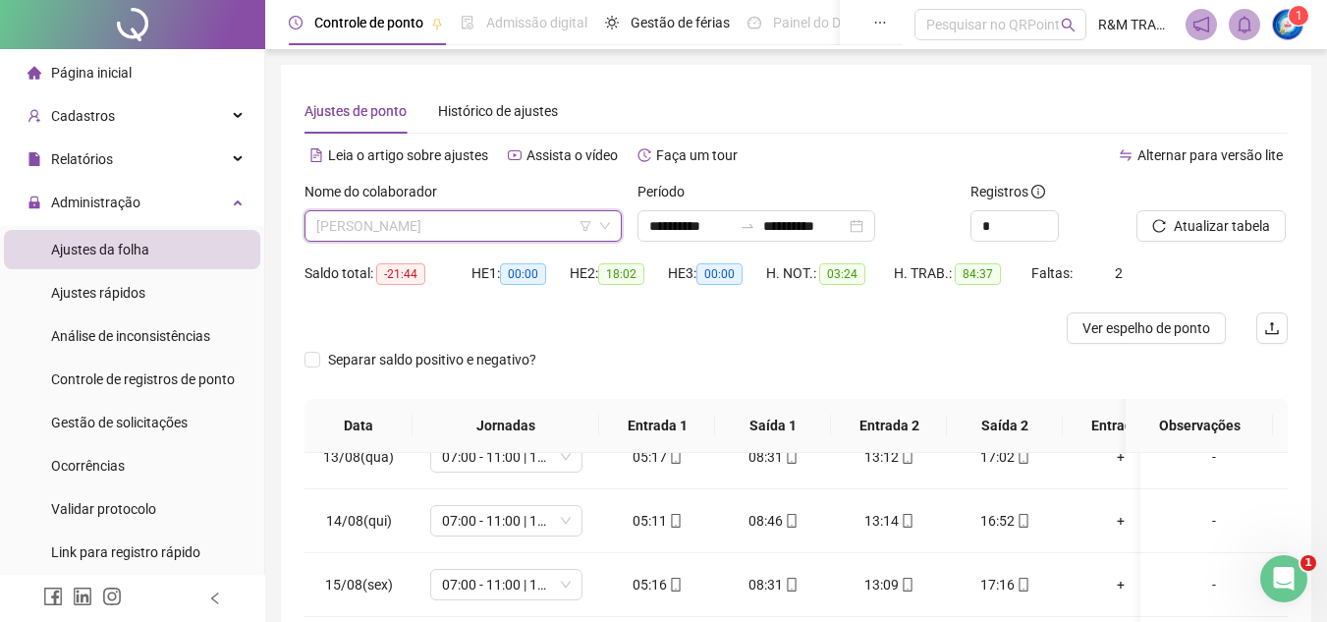
click at [482, 222] on span "[PERSON_NAME]" at bounding box center [463, 225] width 294 height 29
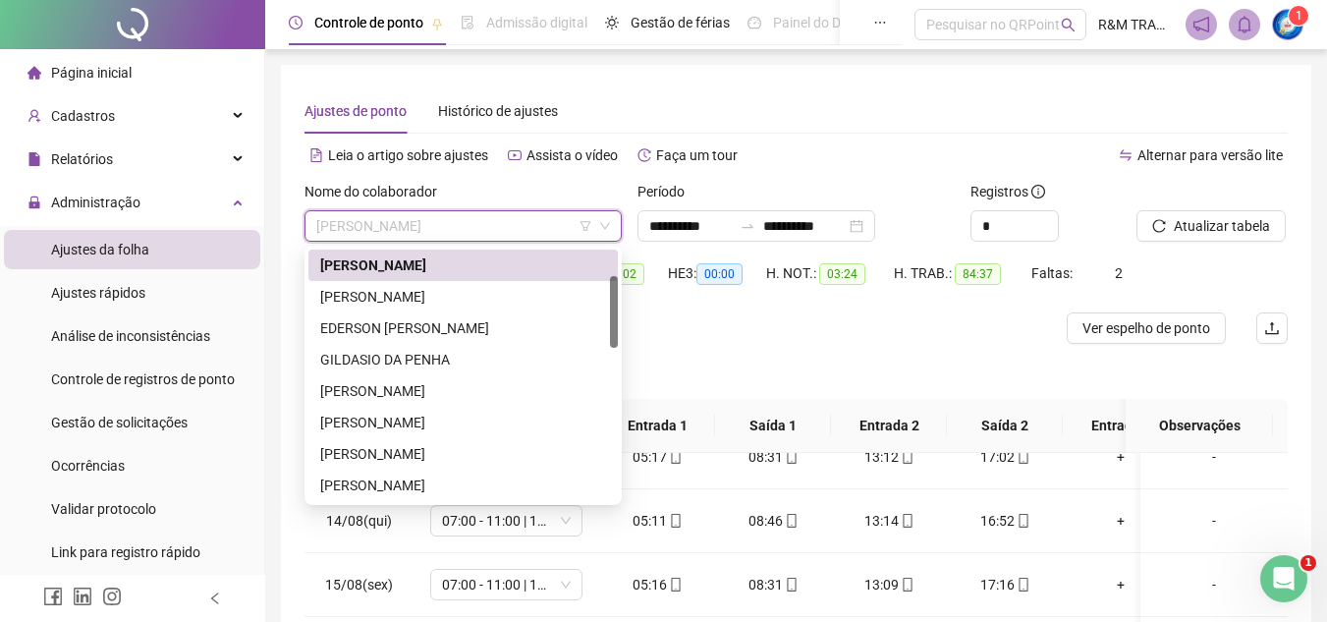
scroll to position [108, 0]
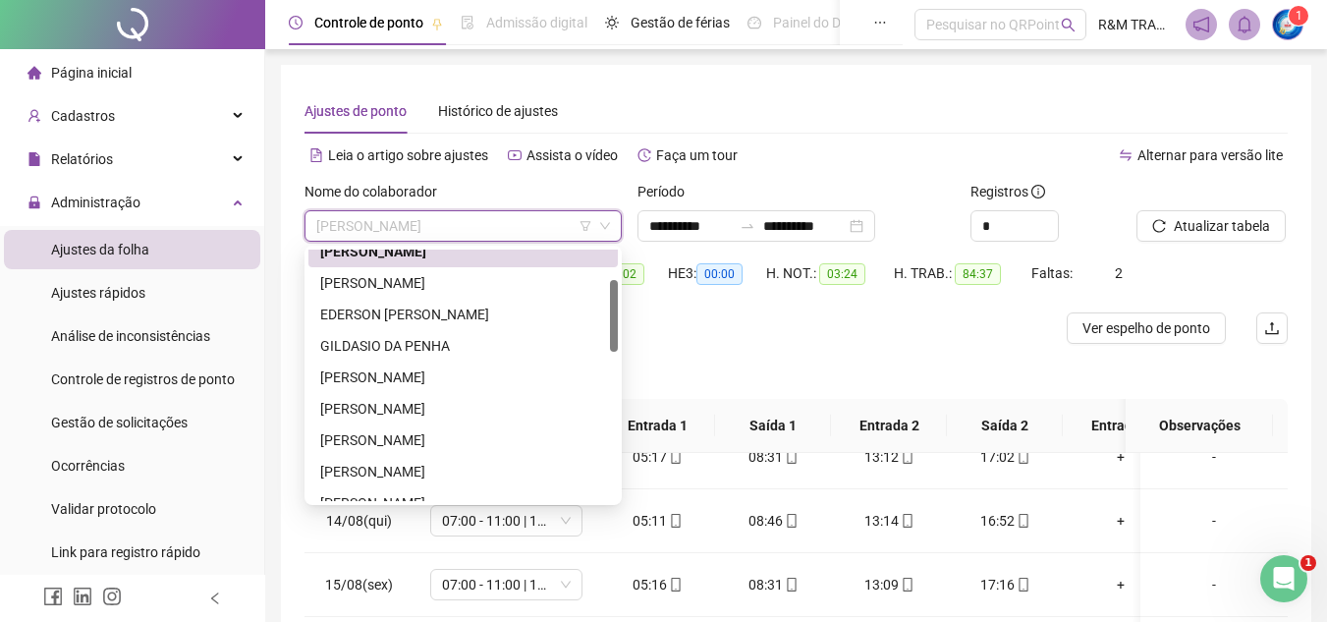
drag, startPoint x: 615, startPoint y: 267, endPoint x: 618, endPoint y: 297, distance: 29.6
click at [618, 297] on div "224494 292298 237875 [PERSON_NAME] [PERSON_NAME] NETO [PERSON_NAME] DOS SANTOS …" at bounding box center [462, 375] width 317 height 259
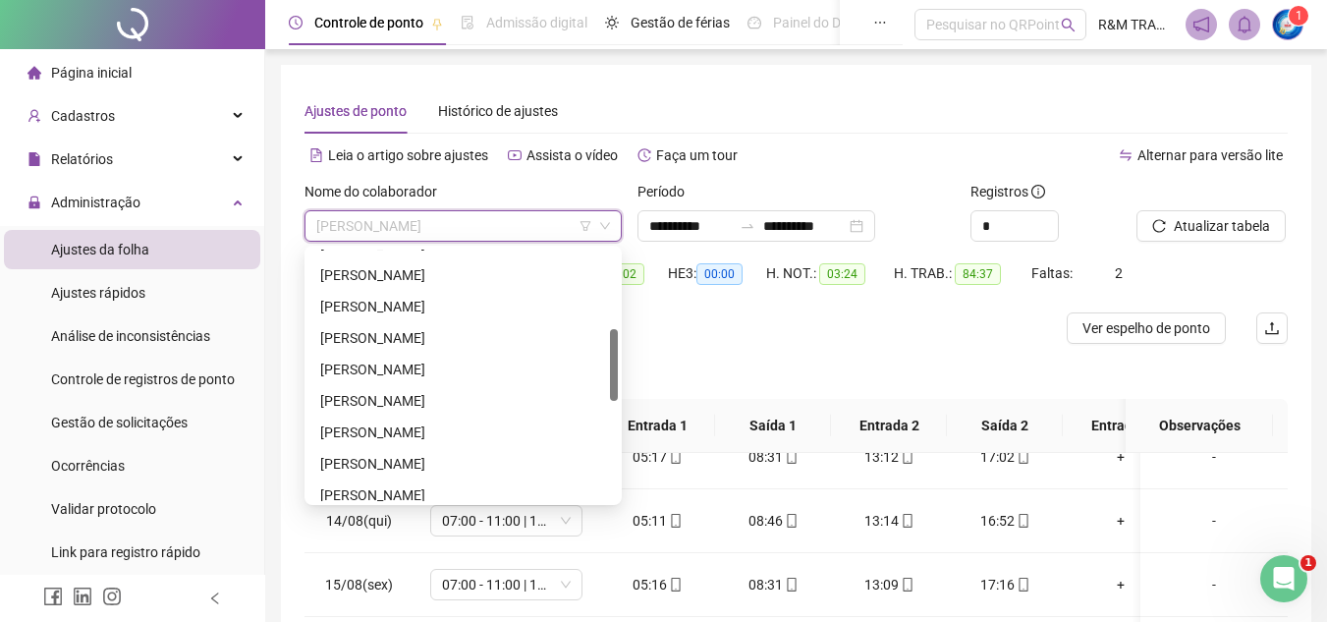
scroll to position [277, 0]
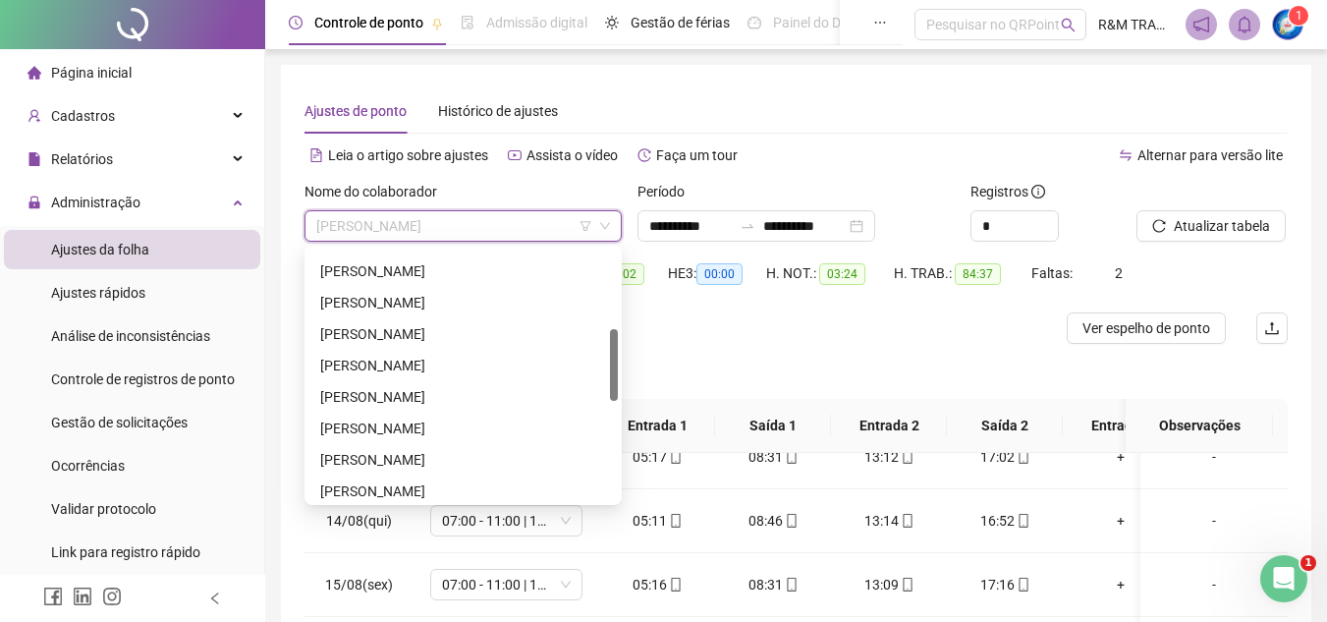
drag, startPoint x: 612, startPoint y: 301, endPoint x: 617, endPoint y: 349, distance: 48.4
click at [617, 349] on div at bounding box center [614, 365] width 8 height 72
click at [406, 426] on div "[PERSON_NAME]" at bounding box center [463, 428] width 286 height 22
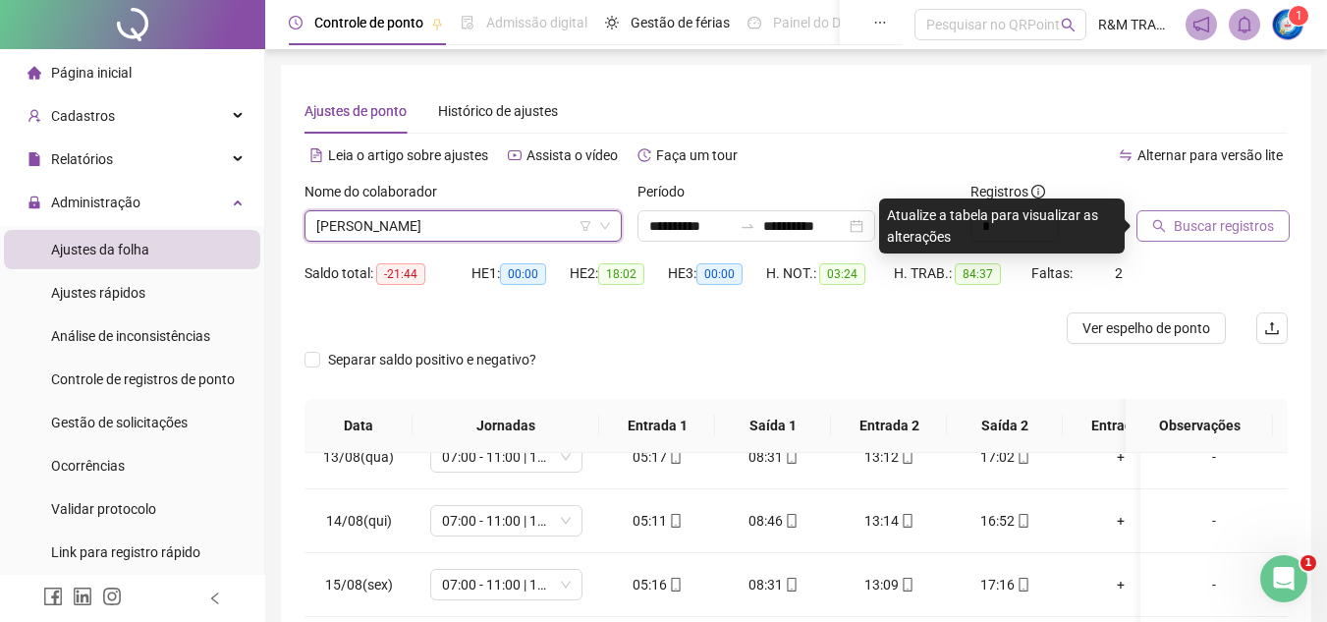
click at [1169, 224] on button "Buscar registros" at bounding box center [1212, 225] width 153 height 31
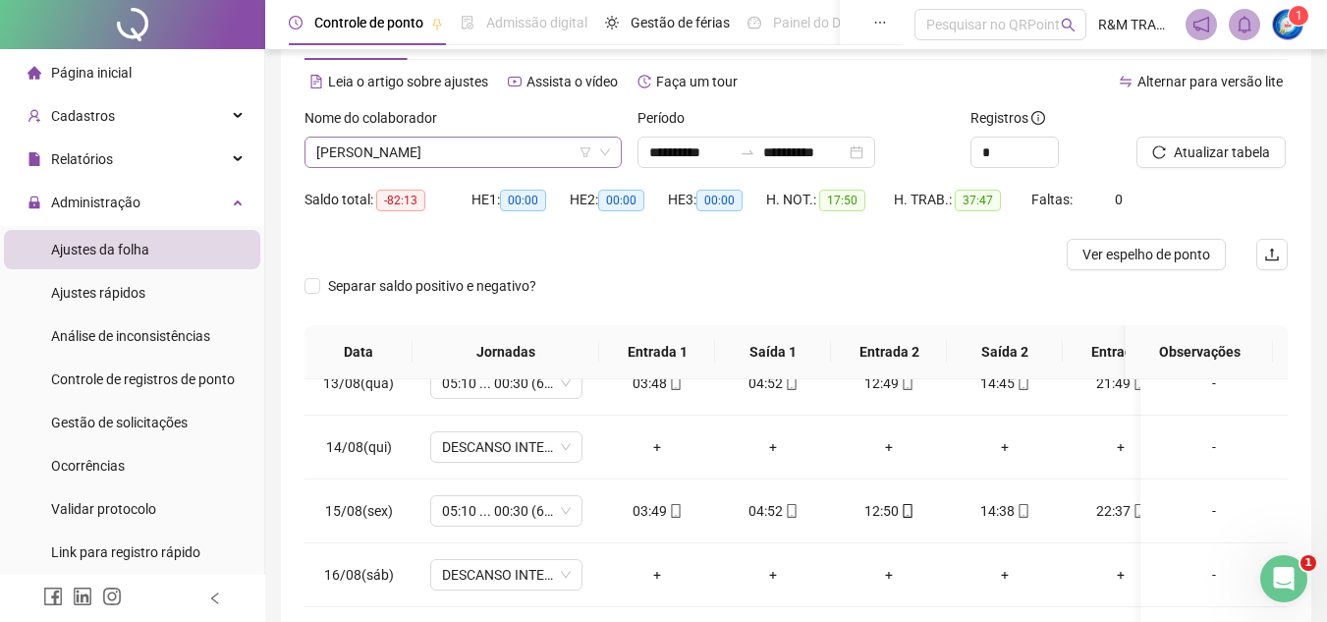
scroll to position [0, 0]
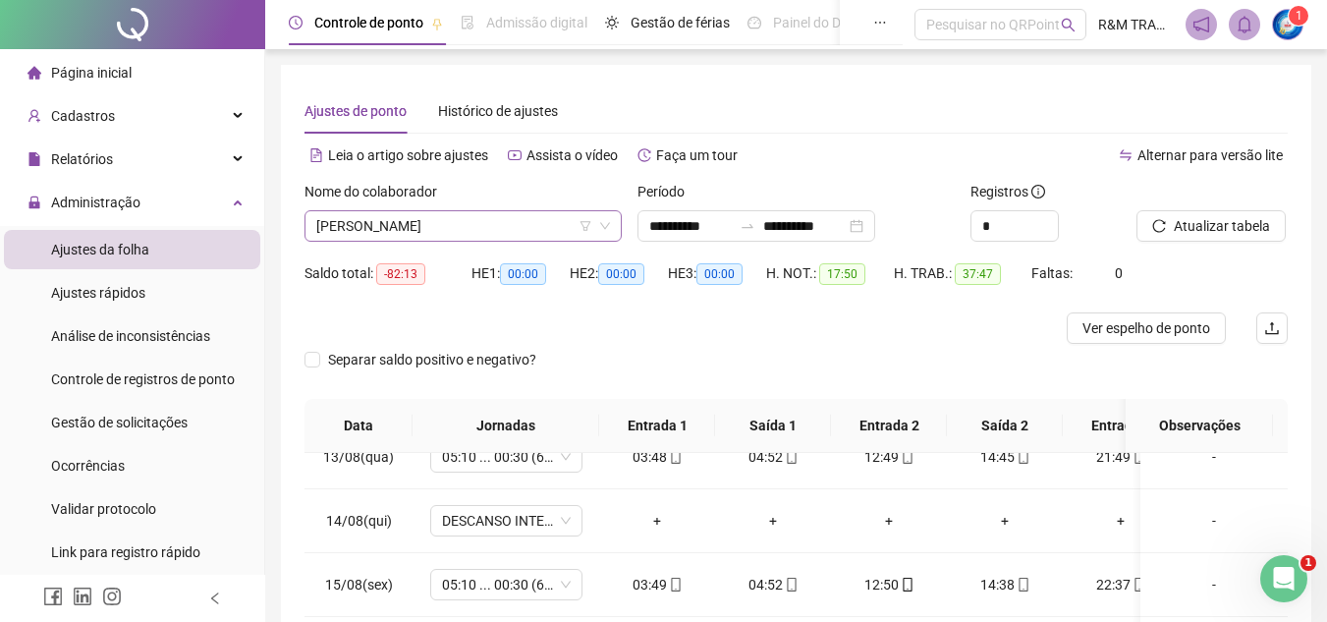
click at [389, 225] on span "[PERSON_NAME]" at bounding box center [463, 225] width 294 height 29
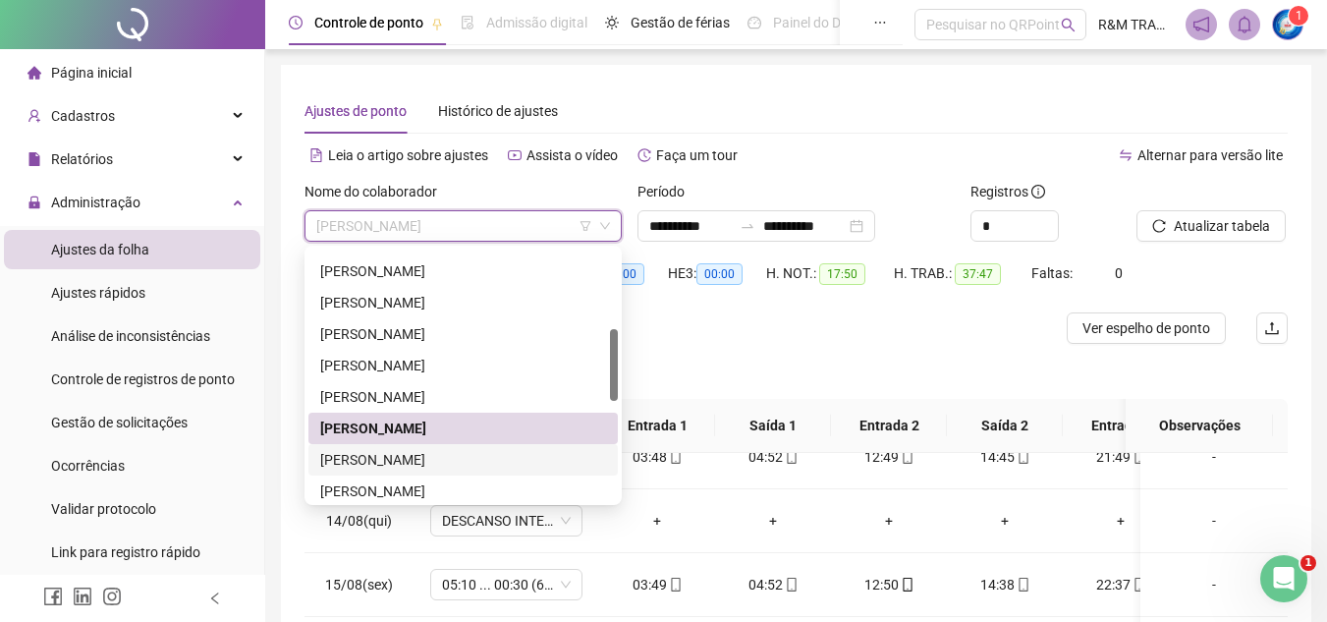
click at [425, 463] on div "[PERSON_NAME]" at bounding box center [463, 460] width 286 height 22
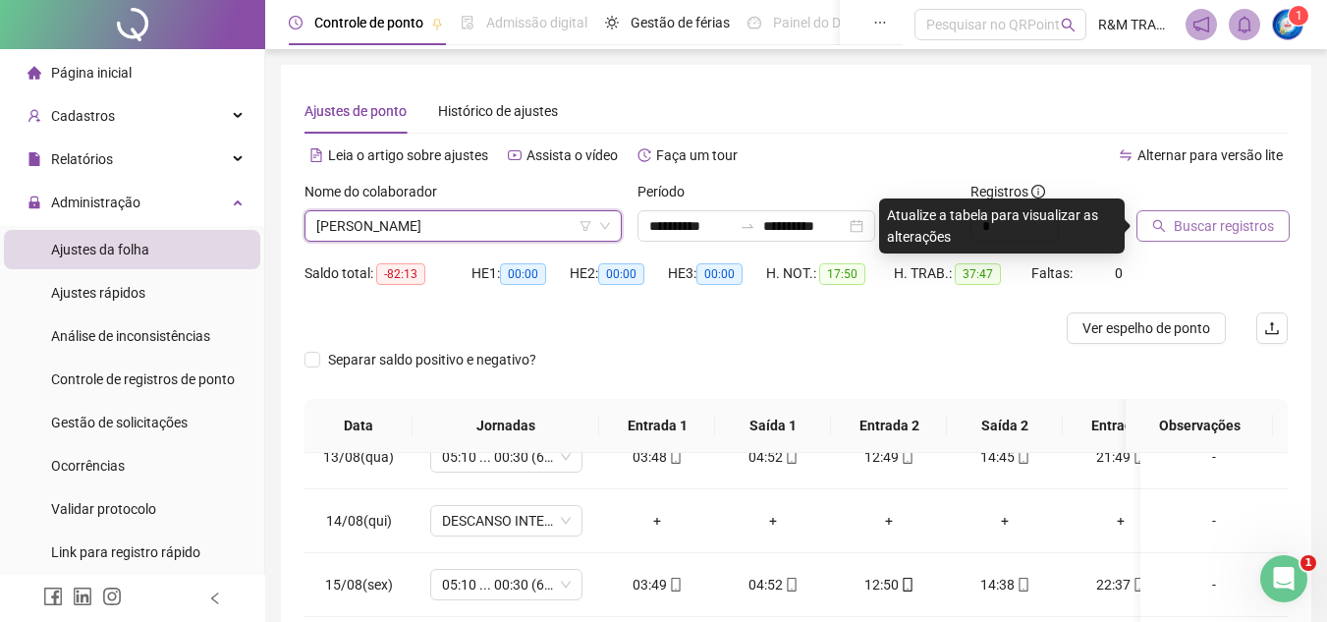
click at [1185, 223] on span "Buscar registros" at bounding box center [1224, 226] width 100 height 22
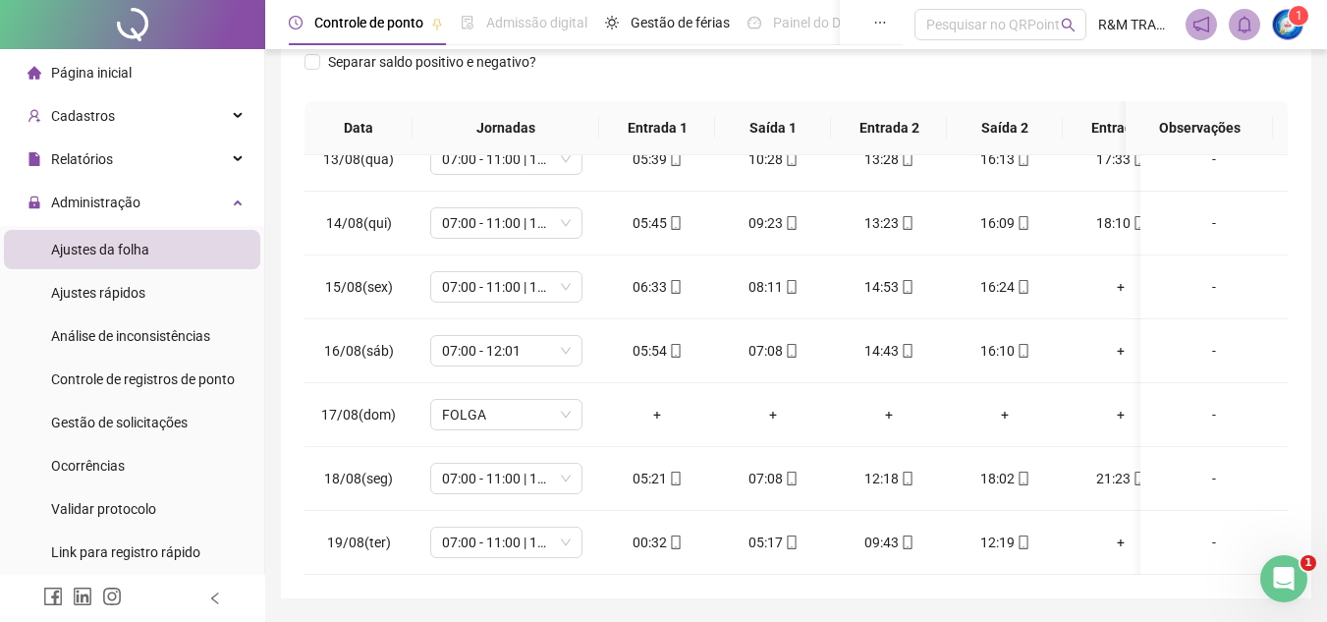
scroll to position [314, 0]
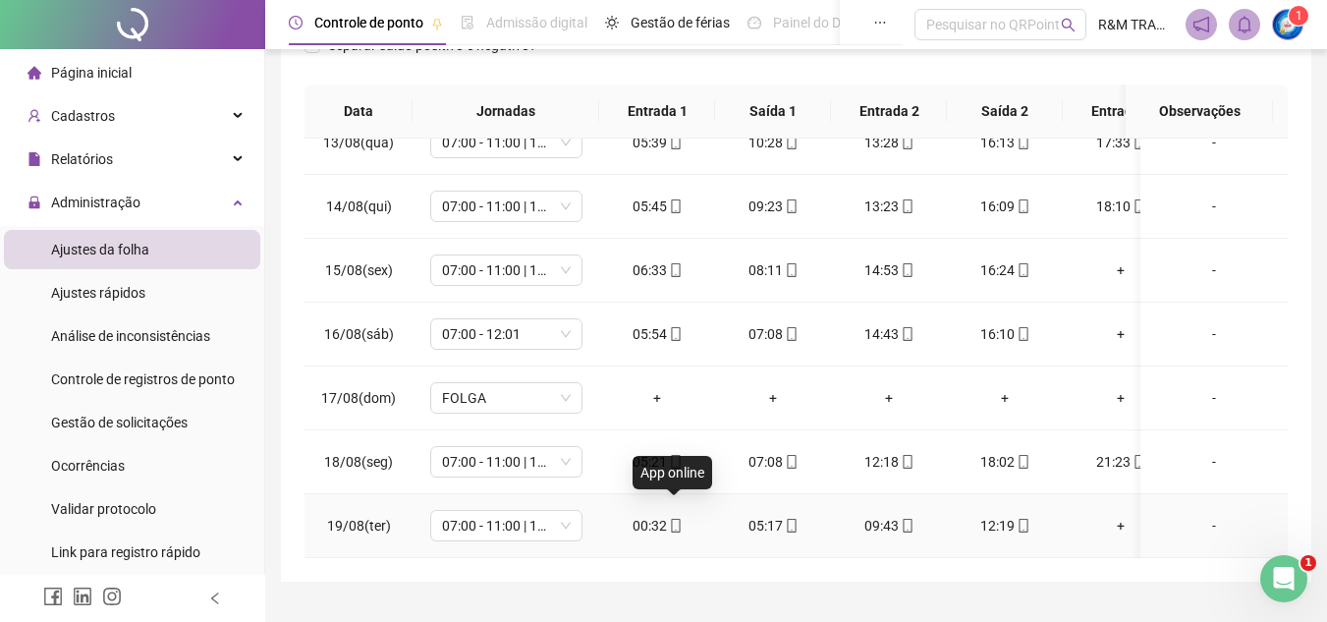
click at [674, 519] on icon "mobile" at bounding box center [676, 526] width 14 height 14
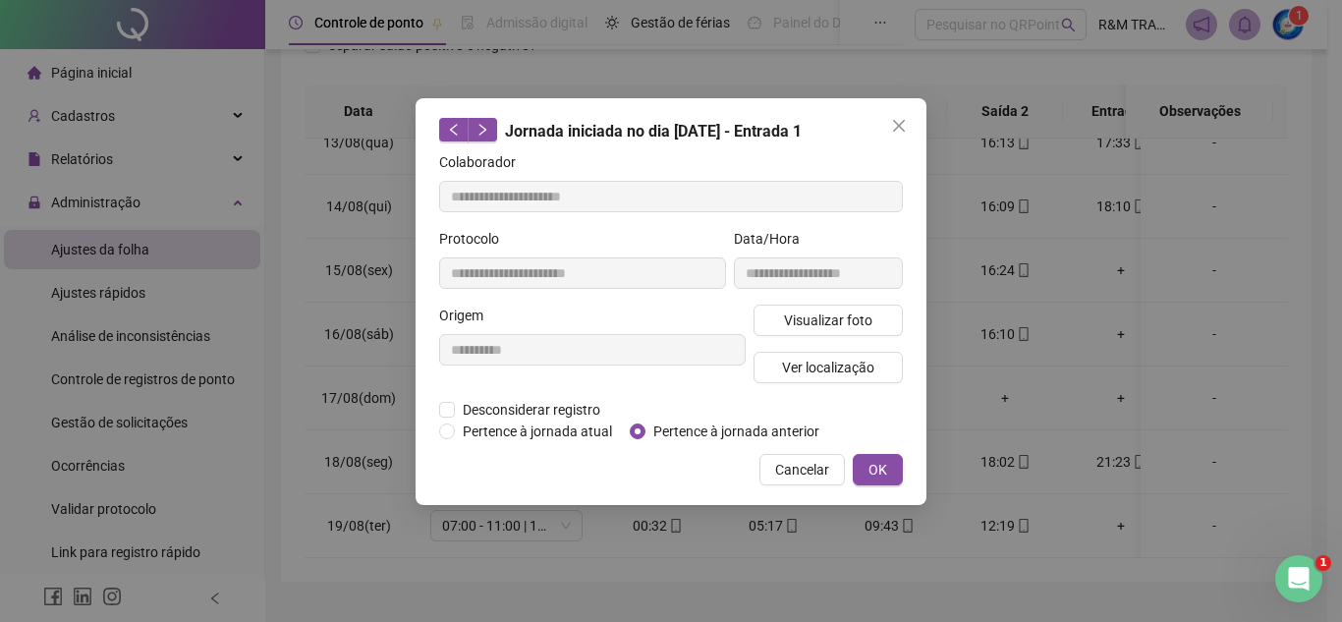
type input "**********"
click at [884, 467] on span "OK" at bounding box center [877, 470] width 19 height 22
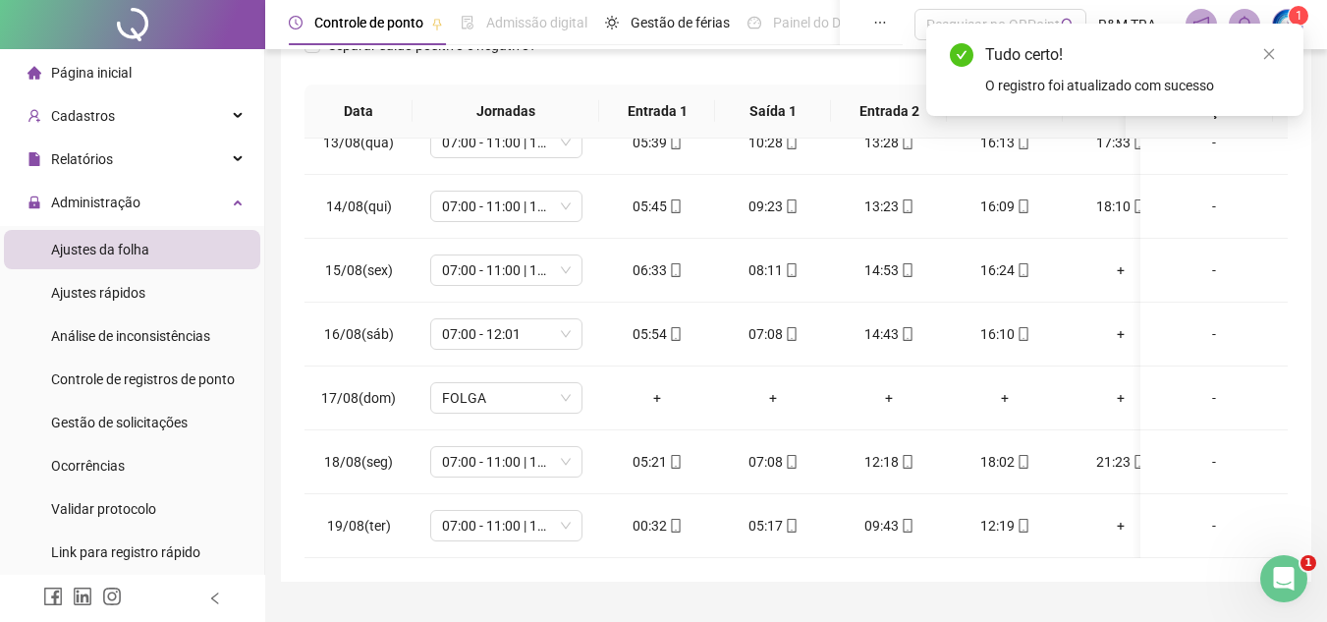
scroll to position [0, 0]
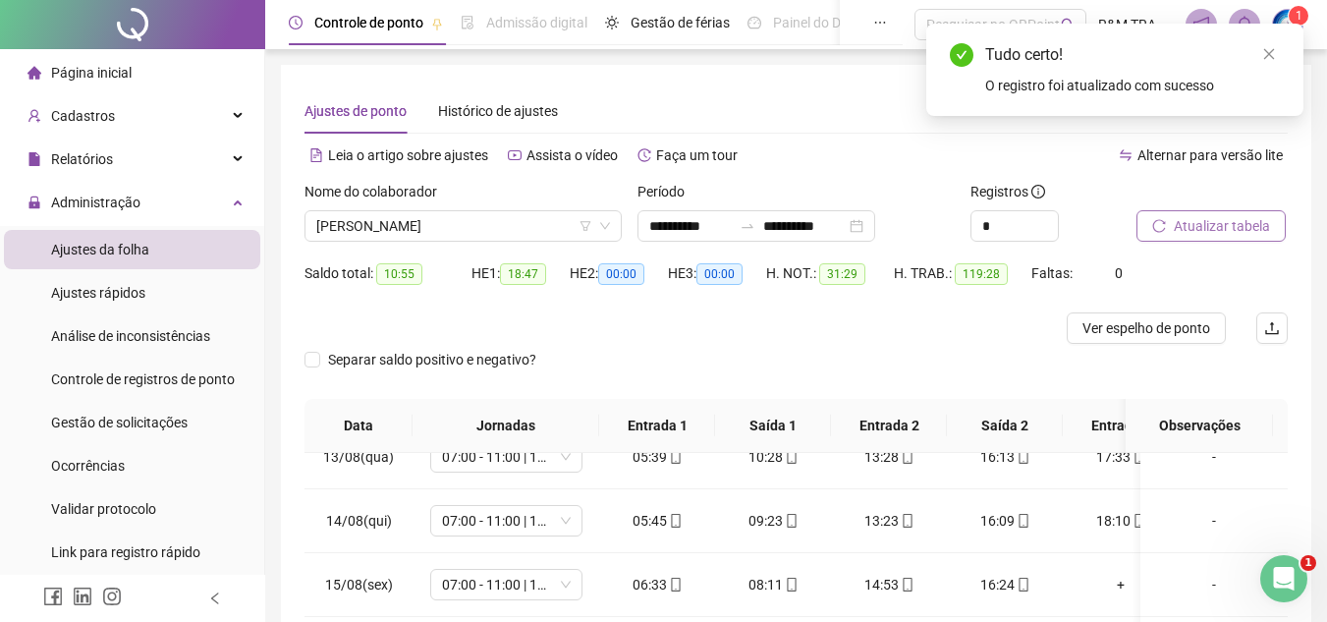
click at [1210, 218] on span "Atualizar tabela" at bounding box center [1222, 226] width 96 height 22
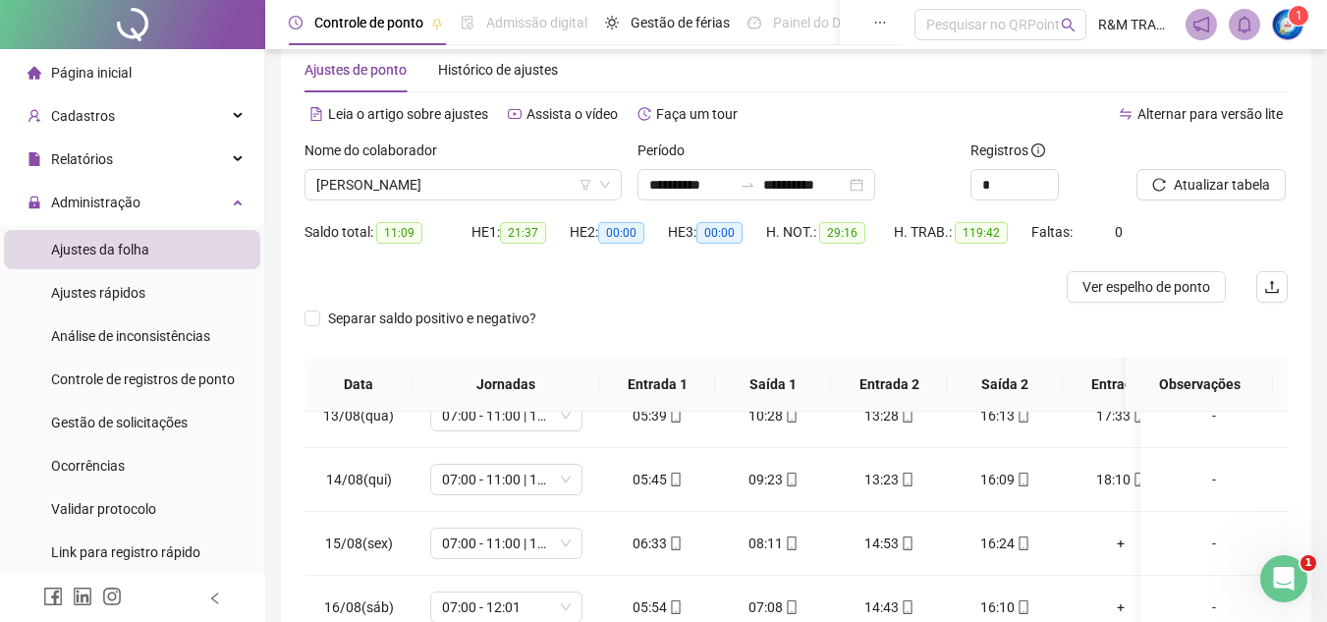
click at [354, 179] on span "[PERSON_NAME]" at bounding box center [463, 184] width 294 height 29
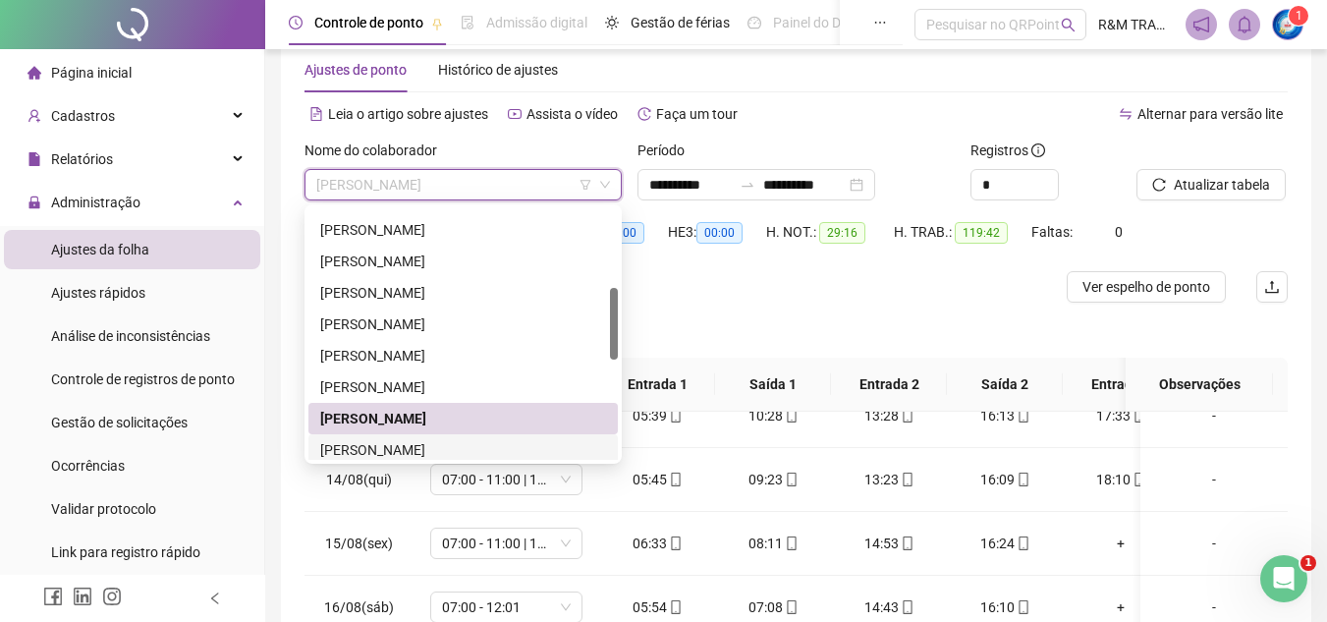
drag, startPoint x: 420, startPoint y: 453, endPoint x: 634, endPoint y: 293, distance: 267.3
click at [420, 452] on div "[PERSON_NAME]" at bounding box center [463, 450] width 286 height 22
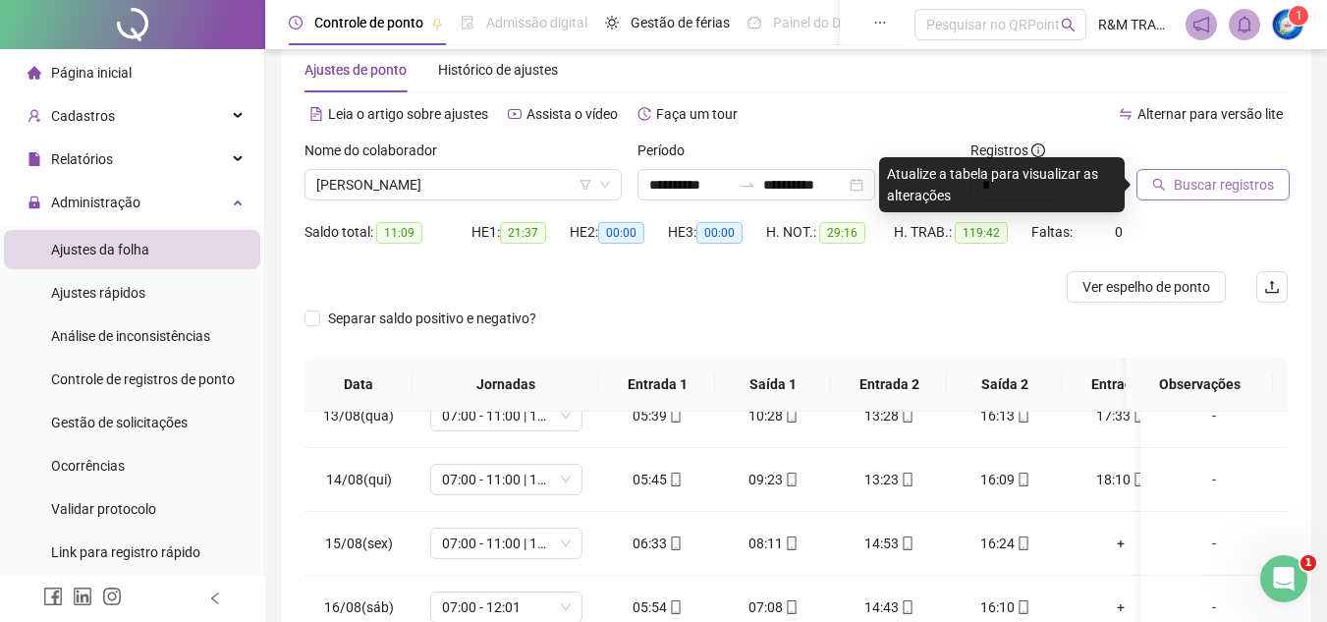
click at [1223, 194] on span "Buscar registros" at bounding box center [1224, 185] width 100 height 22
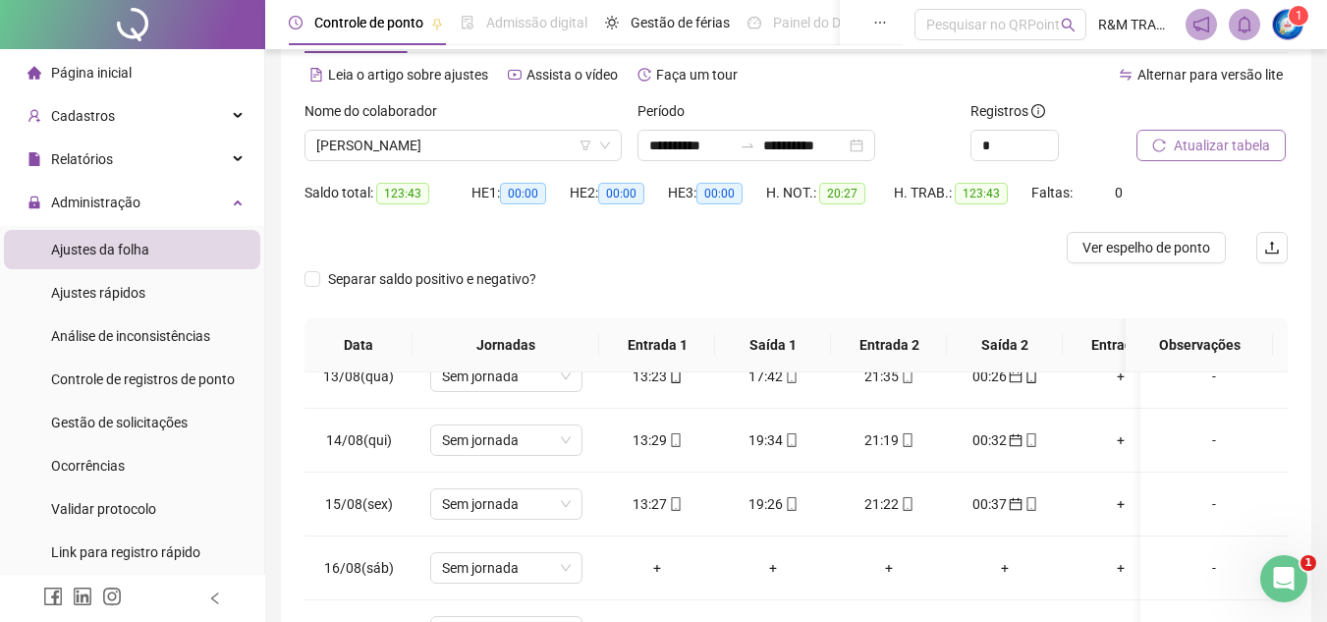
click at [1210, 136] on span "Atualizar tabela" at bounding box center [1222, 146] width 96 height 22
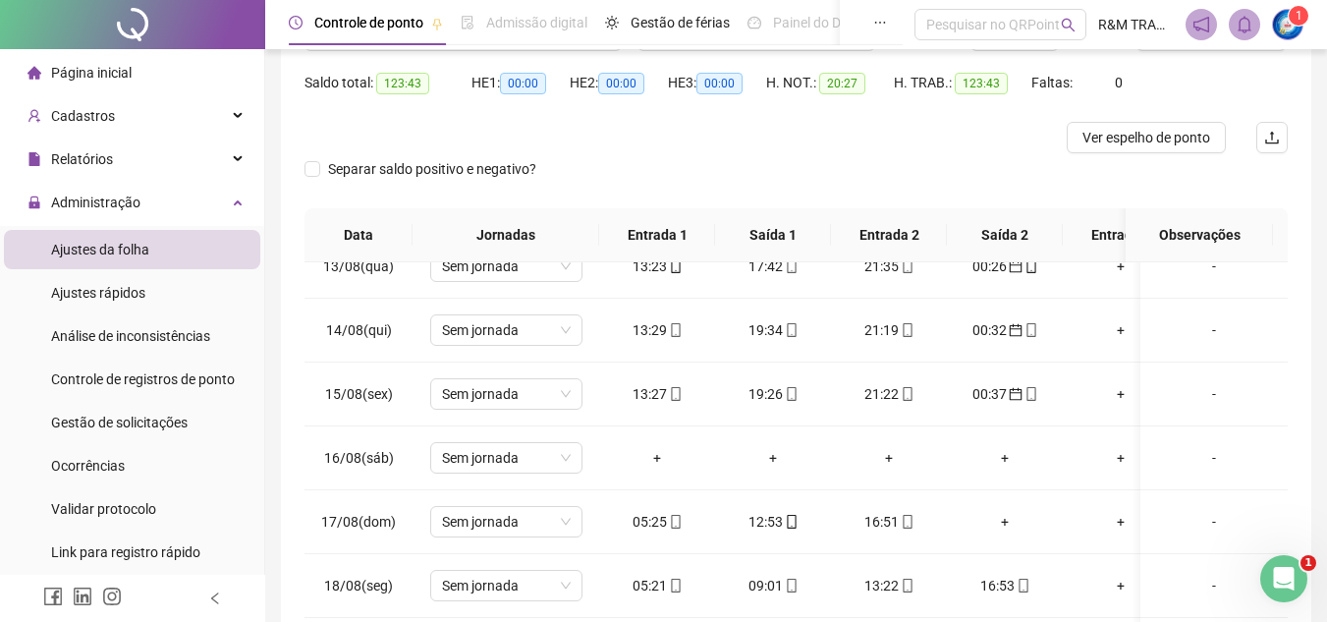
scroll to position [92, 0]
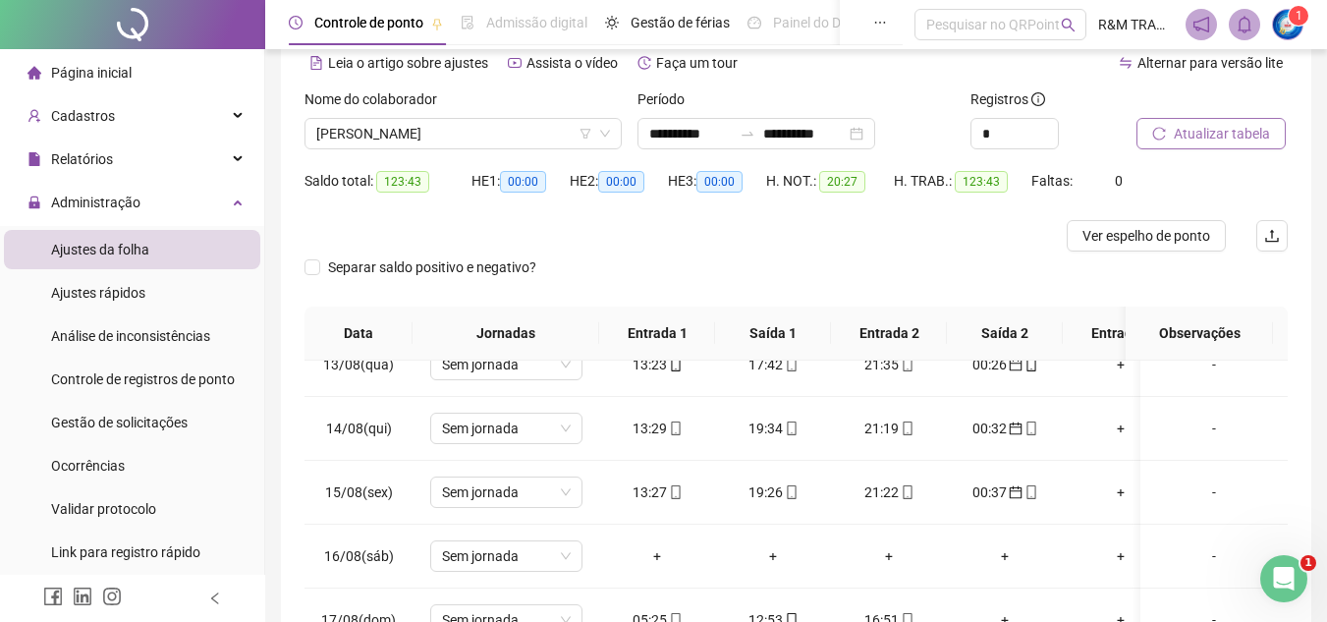
click at [1187, 129] on span "Atualizar tabela" at bounding box center [1222, 134] width 96 height 22
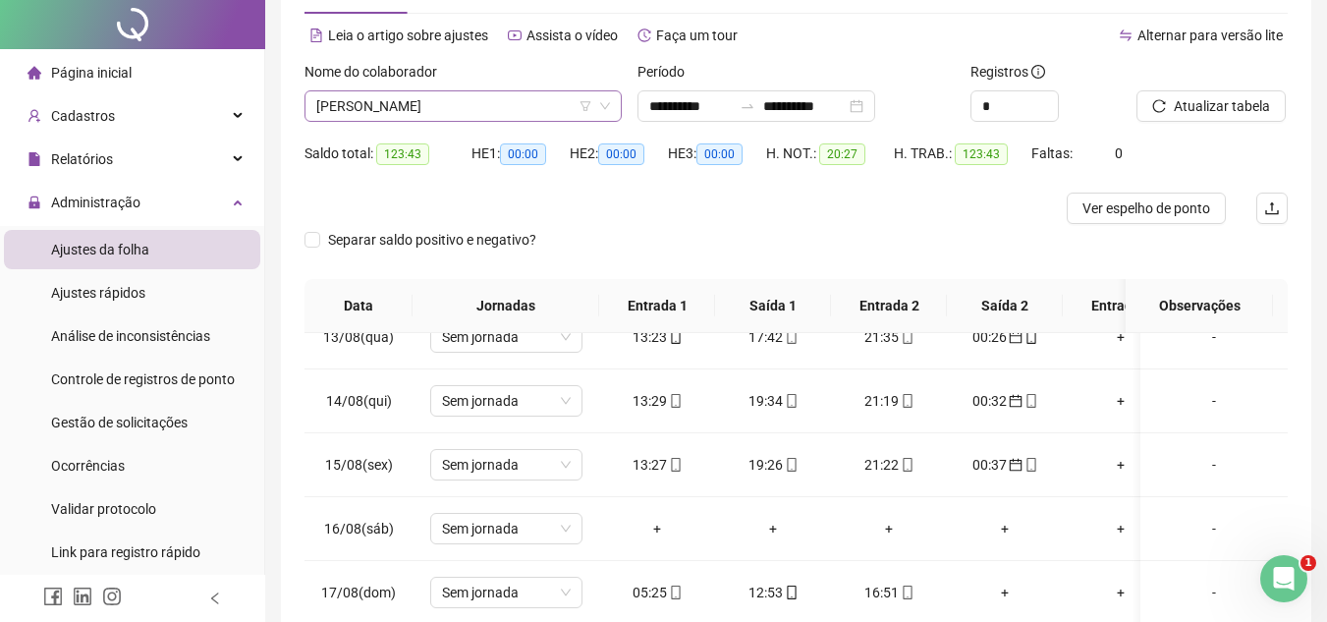
scroll to position [0, 0]
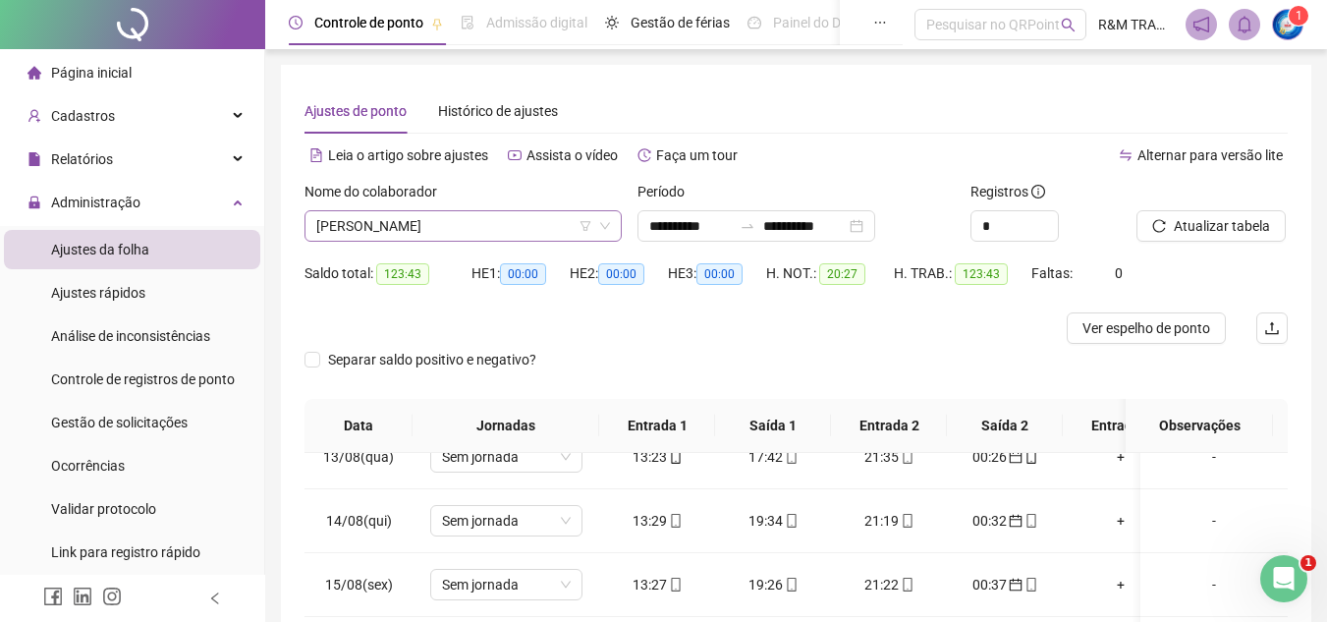
click at [356, 234] on span "[PERSON_NAME]" at bounding box center [463, 225] width 294 height 29
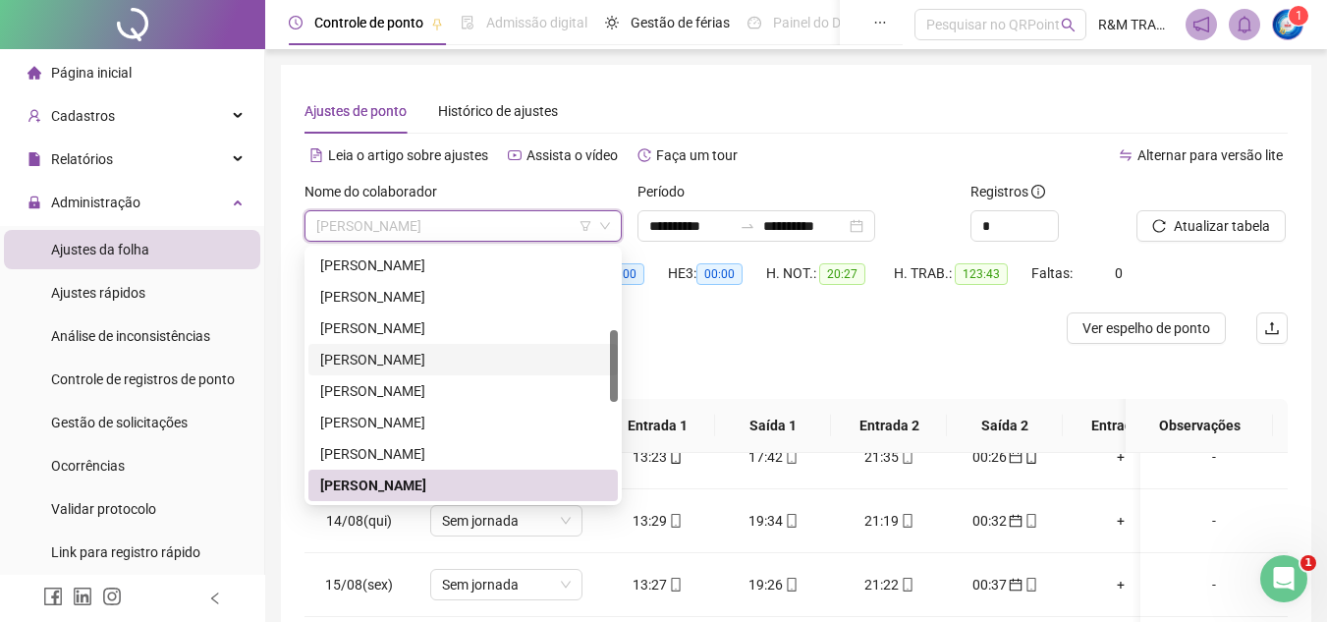
scroll to position [407, 0]
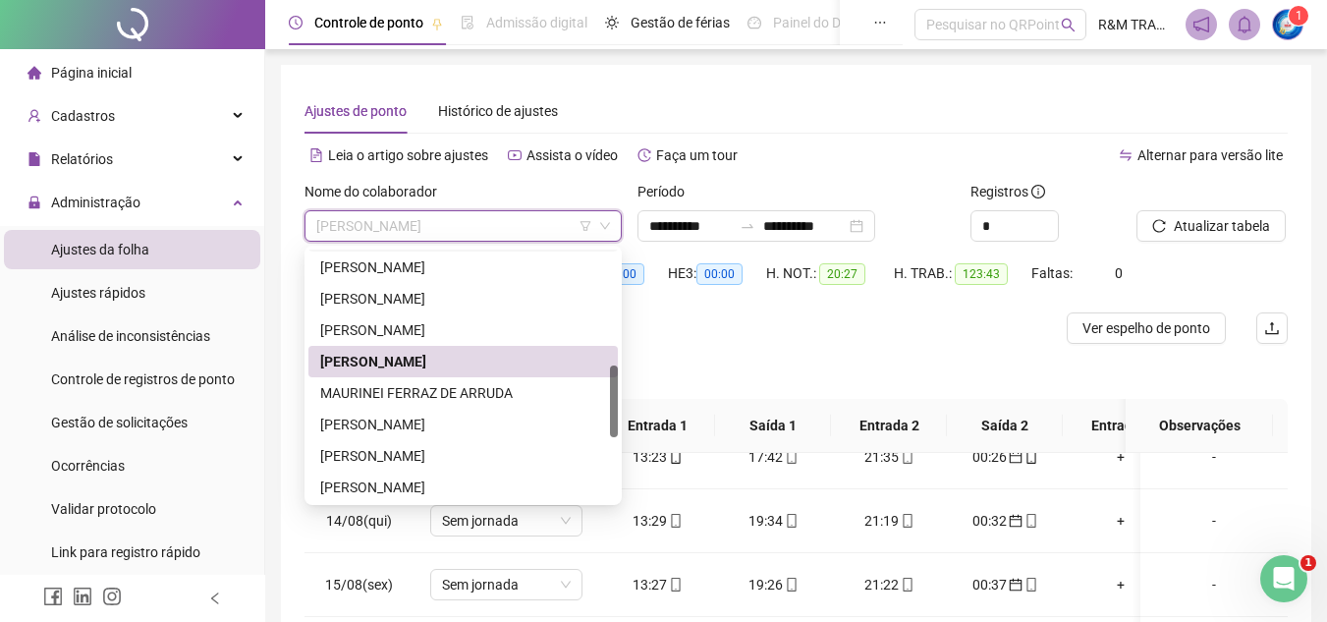
drag, startPoint x: 616, startPoint y: 343, endPoint x: 617, endPoint y: 365, distance: 22.6
click at [623, 378] on body "**********" at bounding box center [663, 311] width 1327 height 622
drag, startPoint x: 615, startPoint y: 373, endPoint x: 612, endPoint y: 410, distance: 36.5
click at [612, 410] on div at bounding box center [614, 401] width 8 height 72
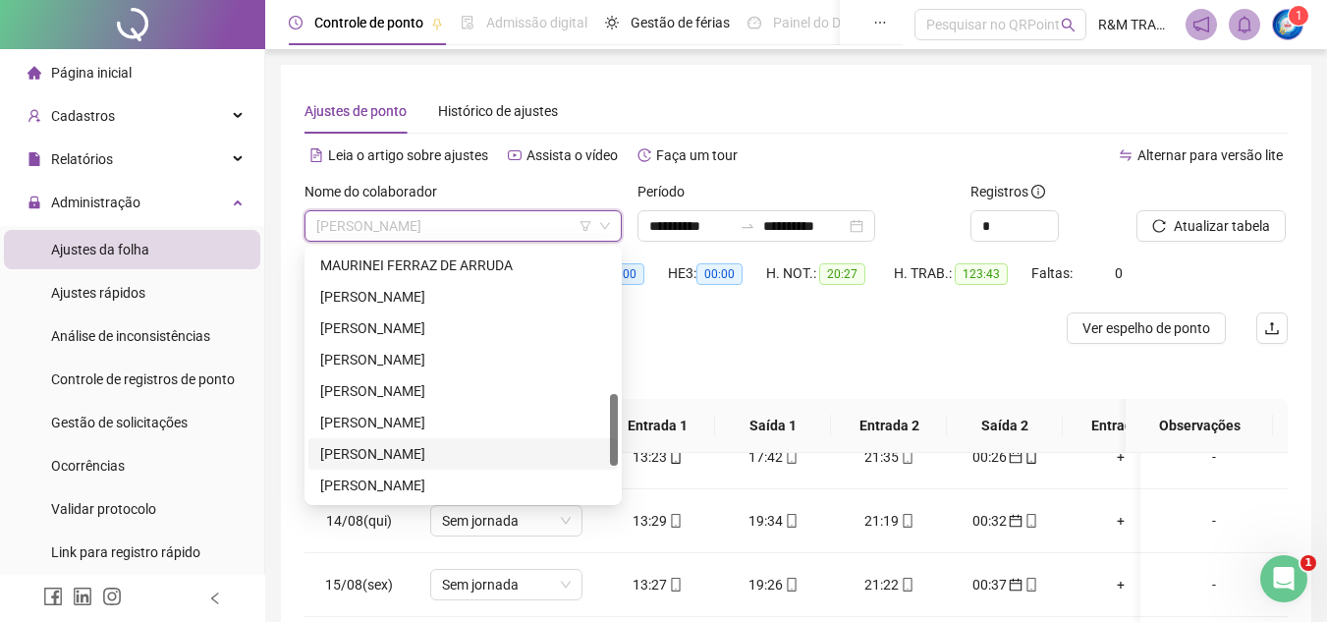
drag, startPoint x: 613, startPoint y: 444, endPoint x: 607, endPoint y: 420, distance: 24.3
click at [607, 420] on div "[PERSON_NAME] [PERSON_NAME] [PERSON_NAME] [PERSON_NAME] TAIS [PERSON_NAME]" at bounding box center [462, 374] width 309 height 251
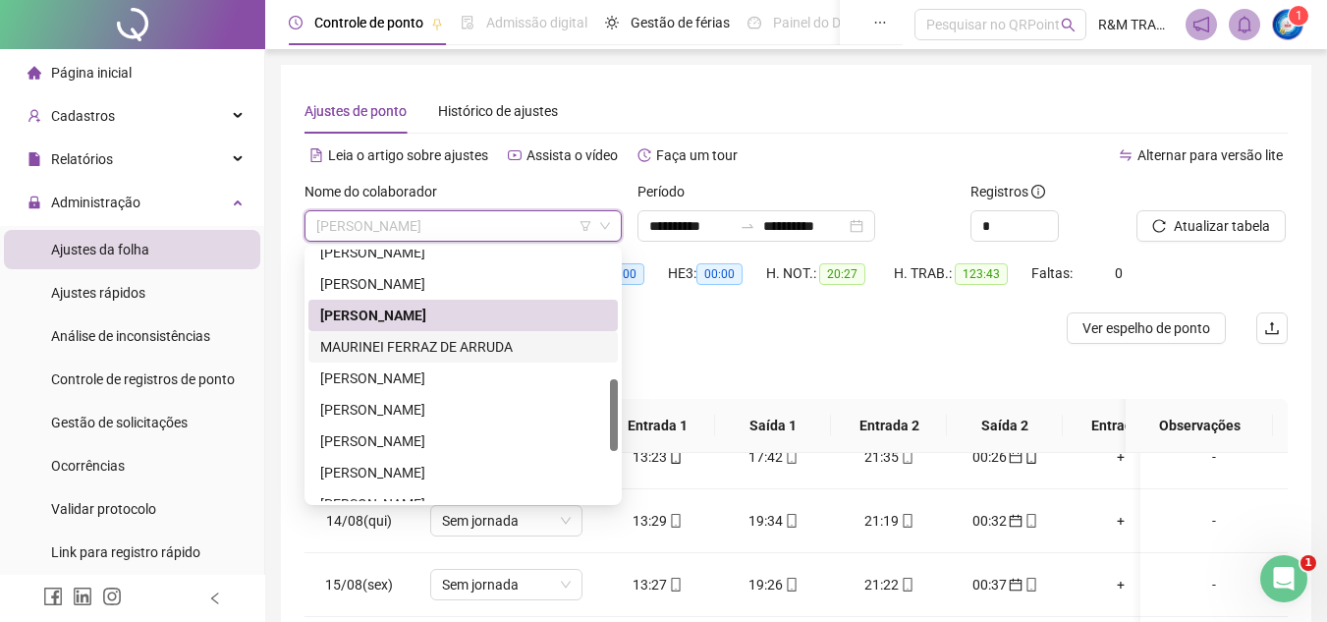
click at [377, 344] on div "MAURINEI FERRAZ DE ARRUDA" at bounding box center [463, 347] width 286 height 22
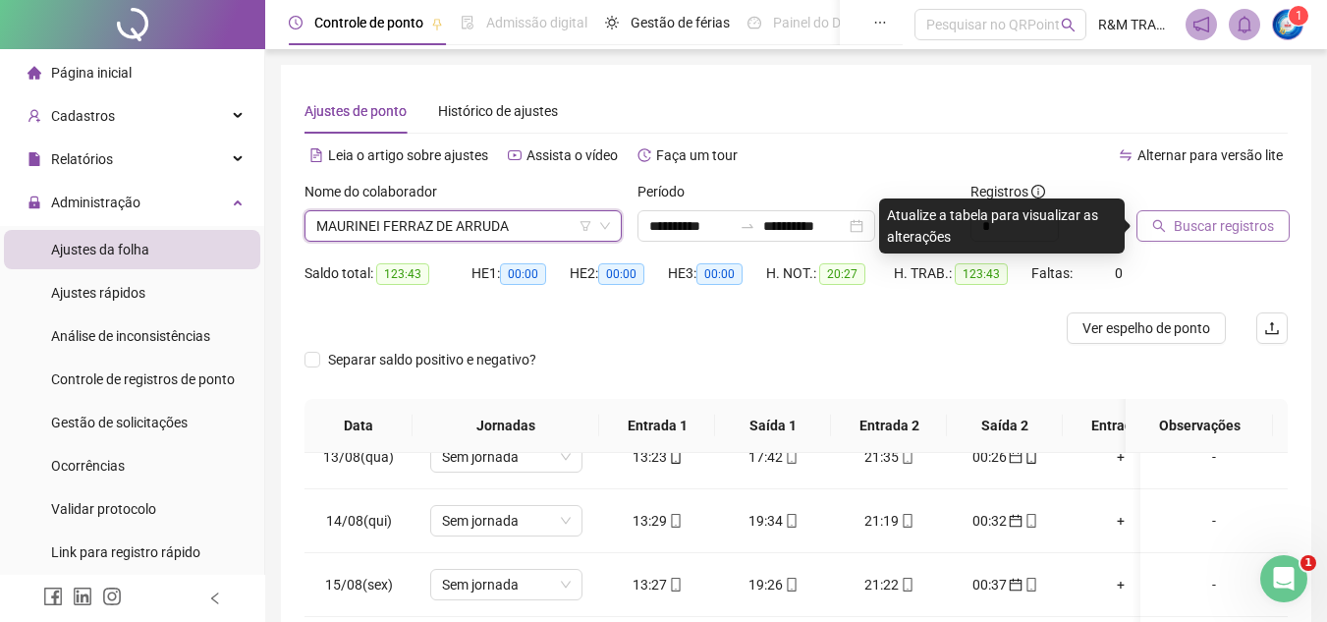
click at [1206, 237] on button "Buscar registros" at bounding box center [1212, 225] width 153 height 31
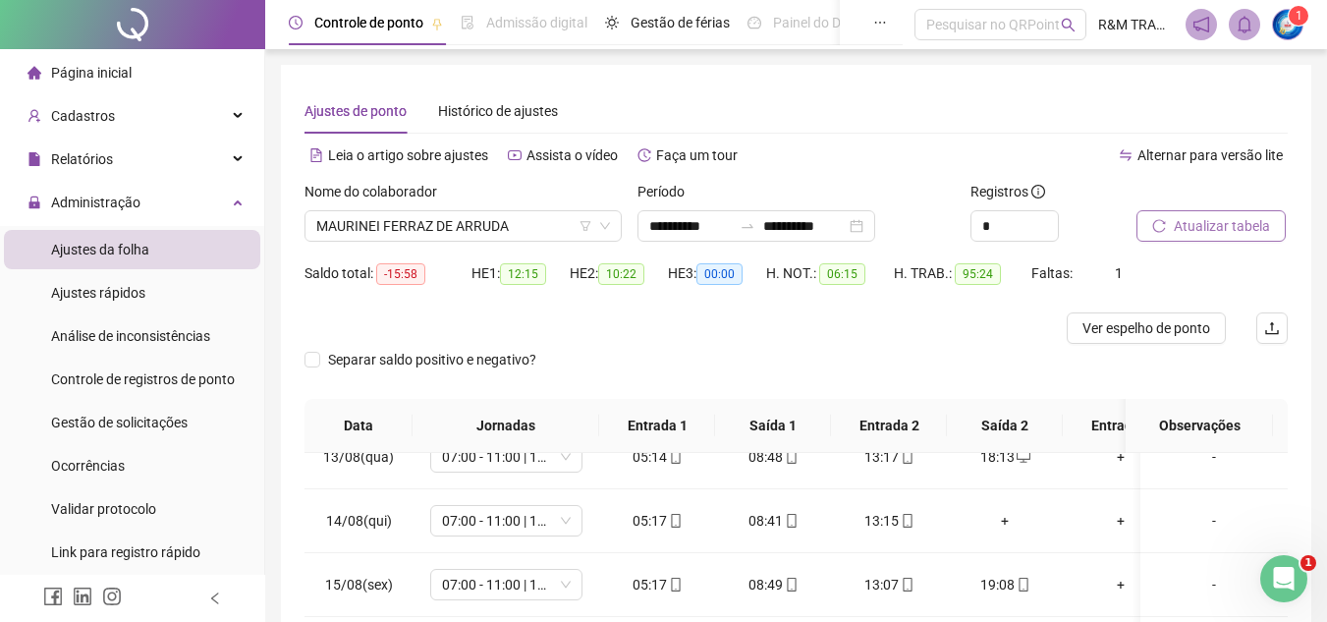
click at [1215, 230] on span "Atualizar tabela" at bounding box center [1222, 226] width 96 height 22
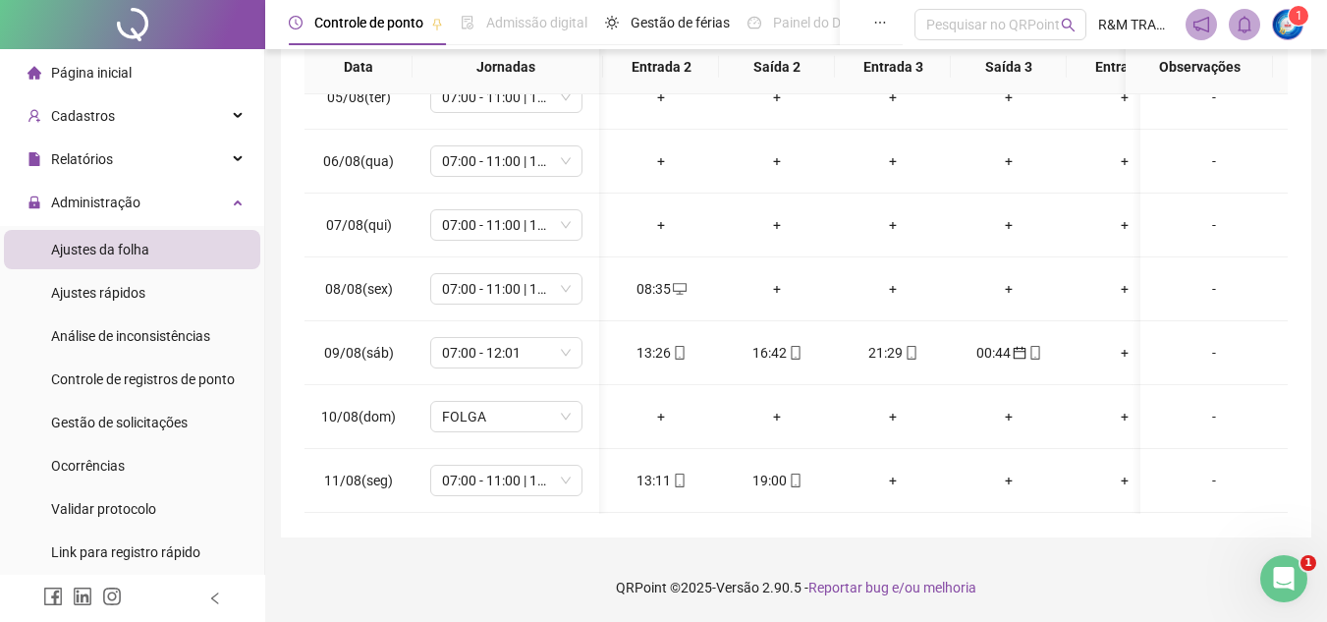
scroll to position [0, 189]
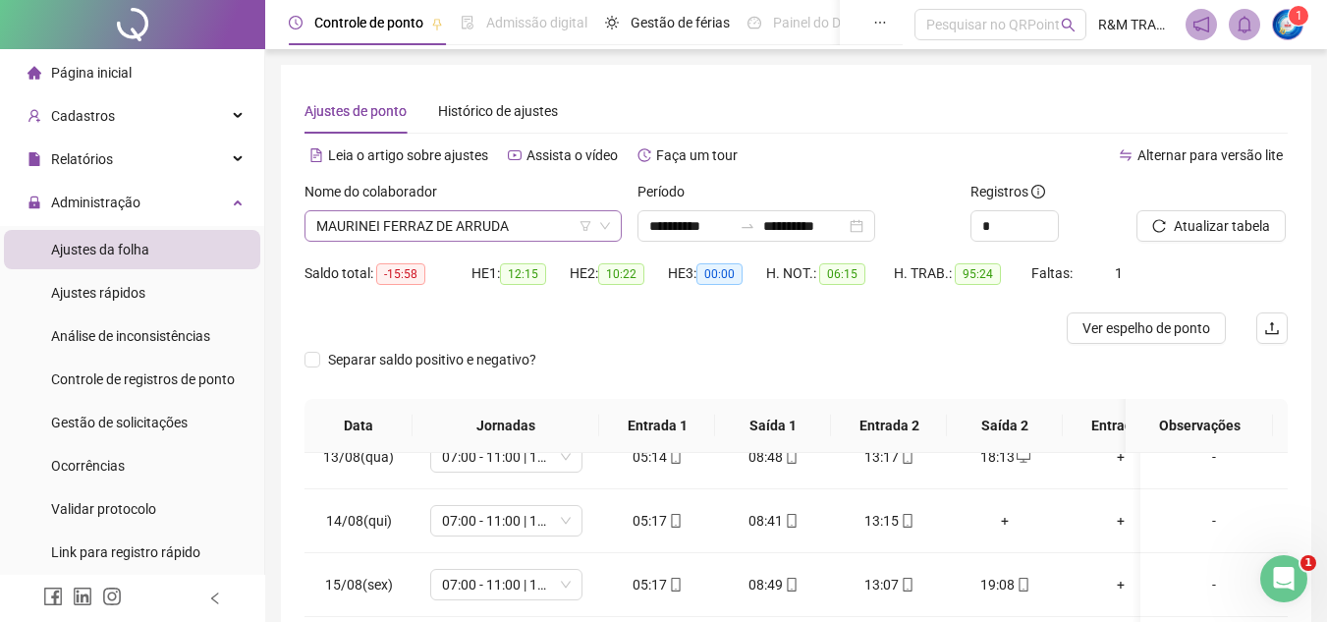
click at [362, 226] on span "MAURINEI FERRAZ DE ARRUDA" at bounding box center [463, 225] width 294 height 29
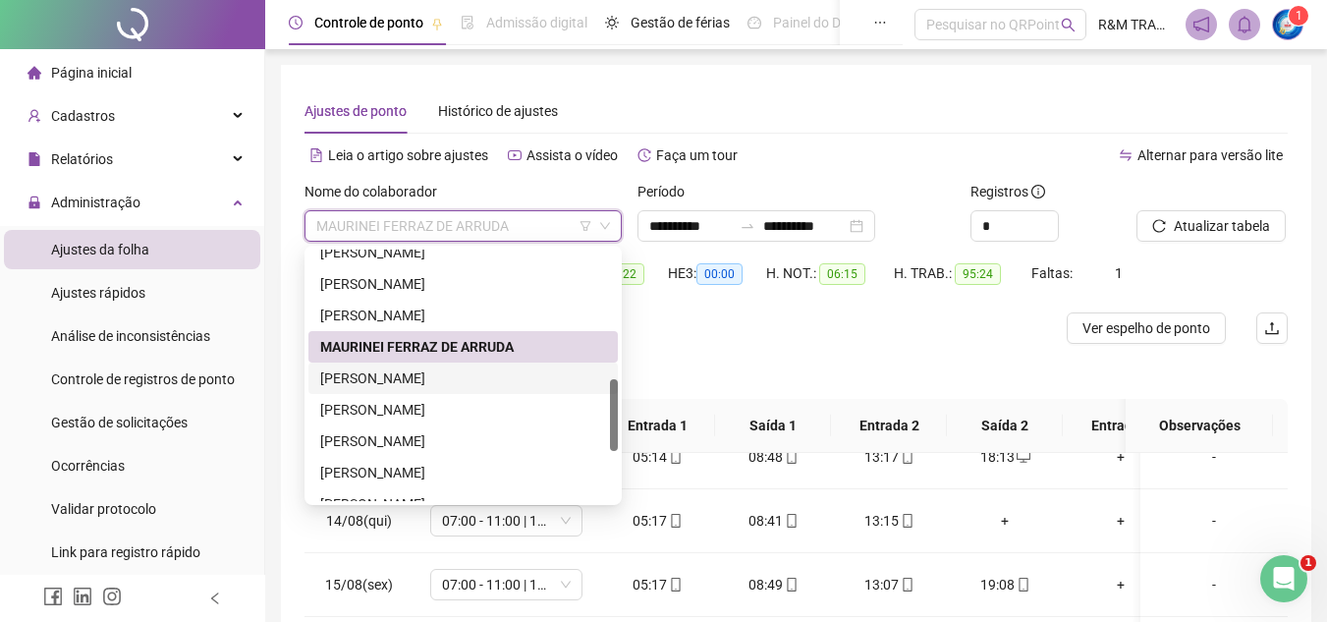
click at [383, 380] on div "[PERSON_NAME]" at bounding box center [463, 378] width 286 height 22
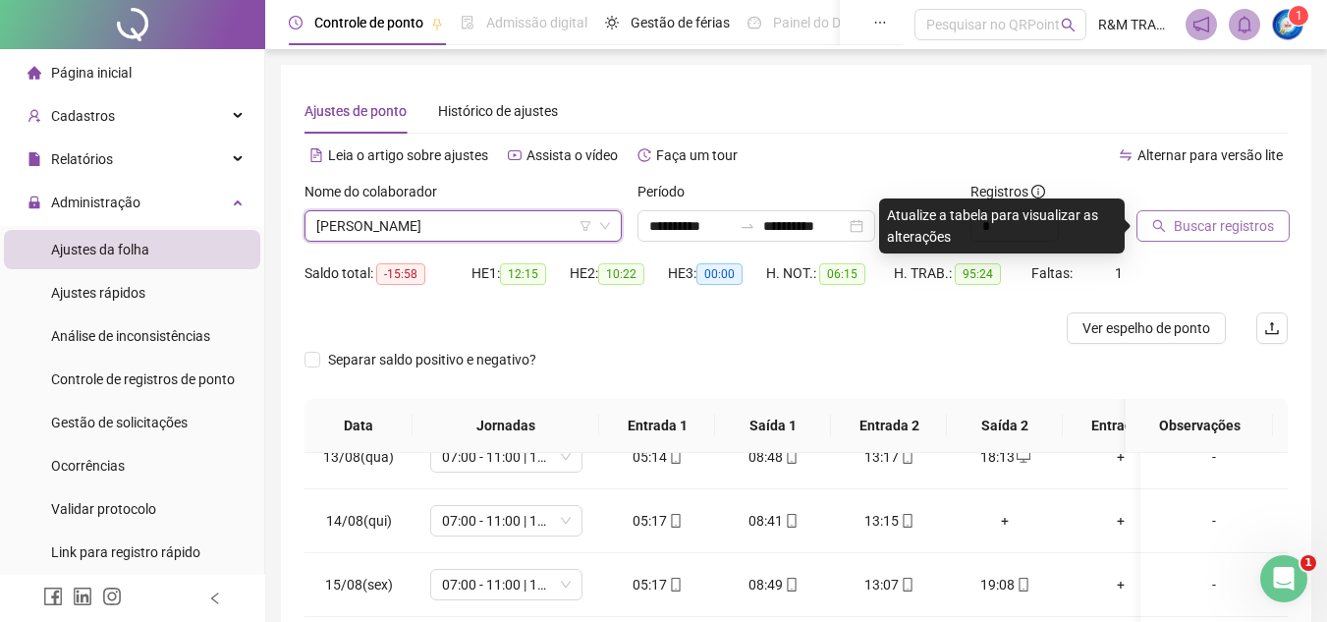
click at [1201, 233] on span "Buscar registros" at bounding box center [1224, 226] width 100 height 22
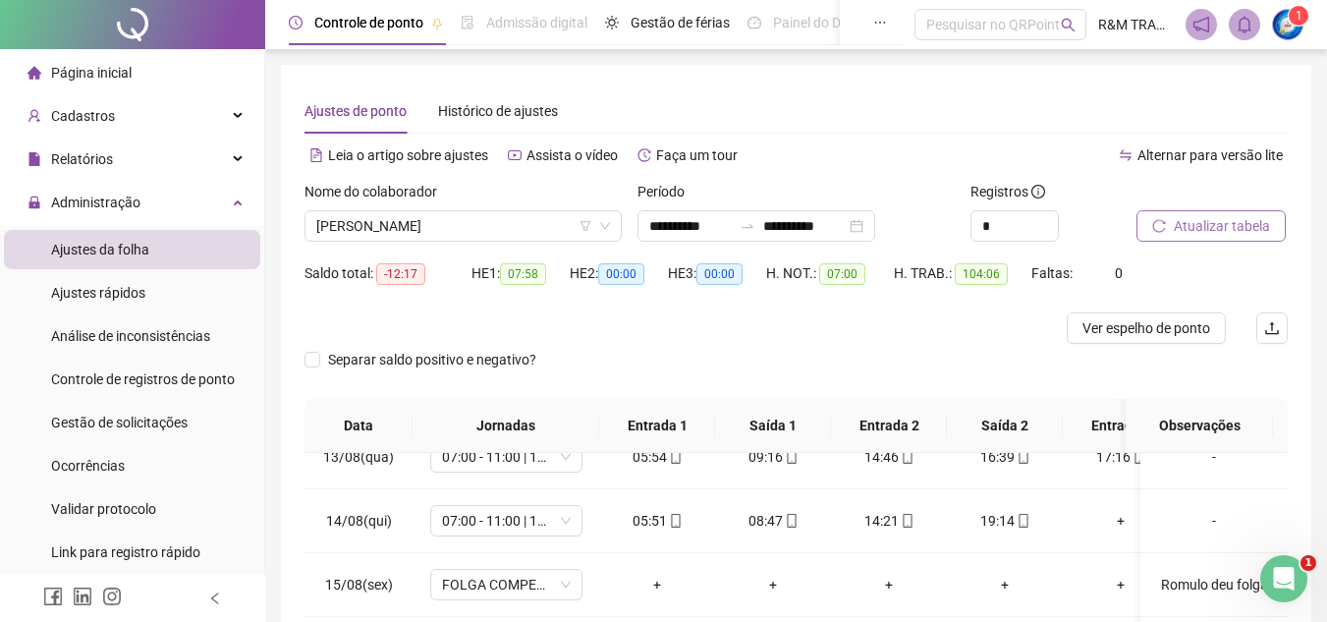
click at [1182, 218] on span "Atualizar tabela" at bounding box center [1222, 226] width 96 height 22
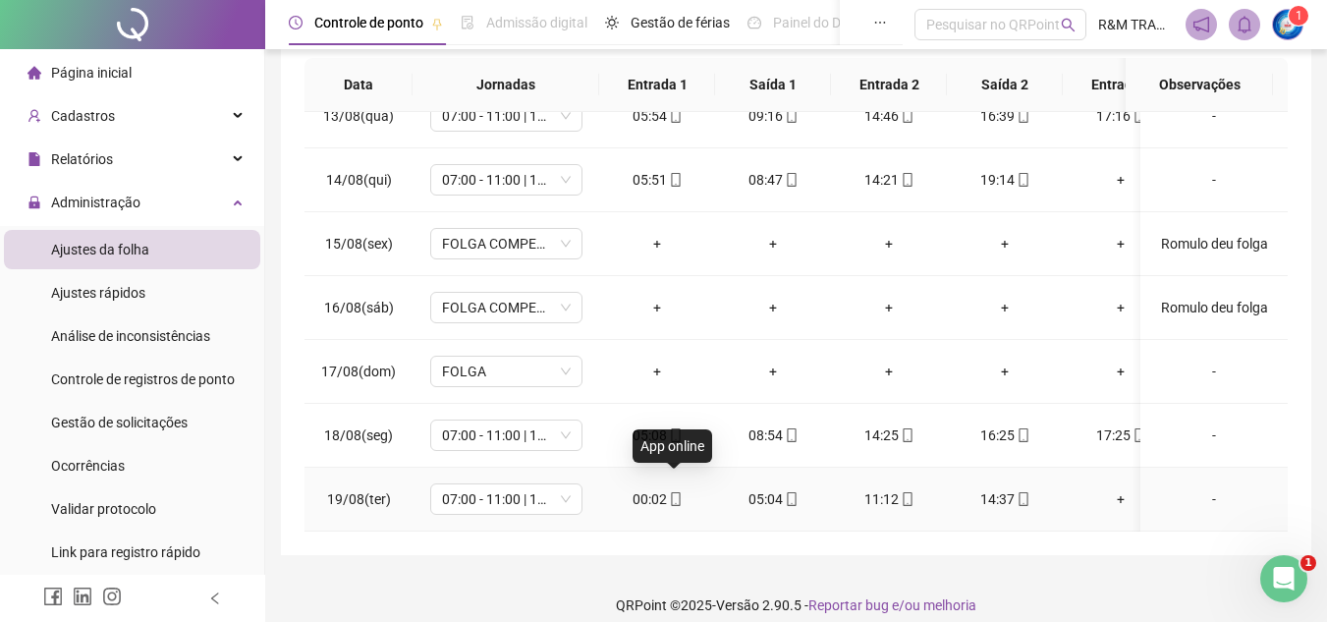
click at [671, 492] on icon "mobile" at bounding box center [675, 499] width 9 height 14
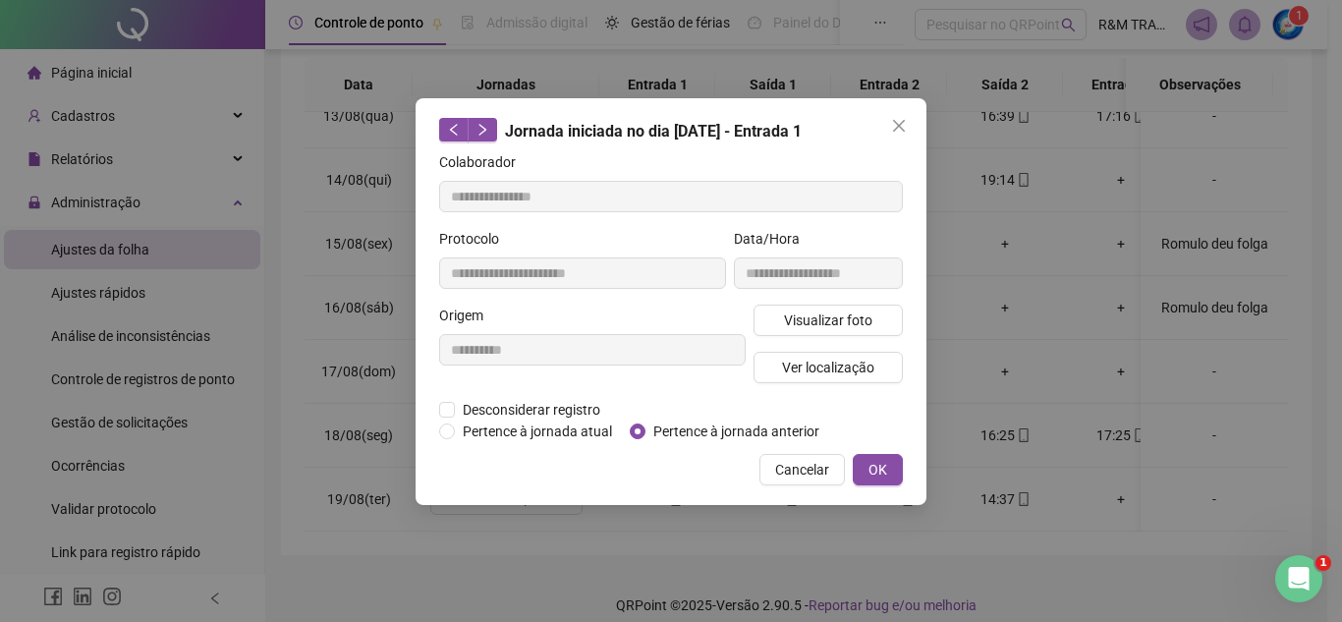
type input "**********"
click at [859, 468] on button "OK" at bounding box center [877, 469] width 50 height 31
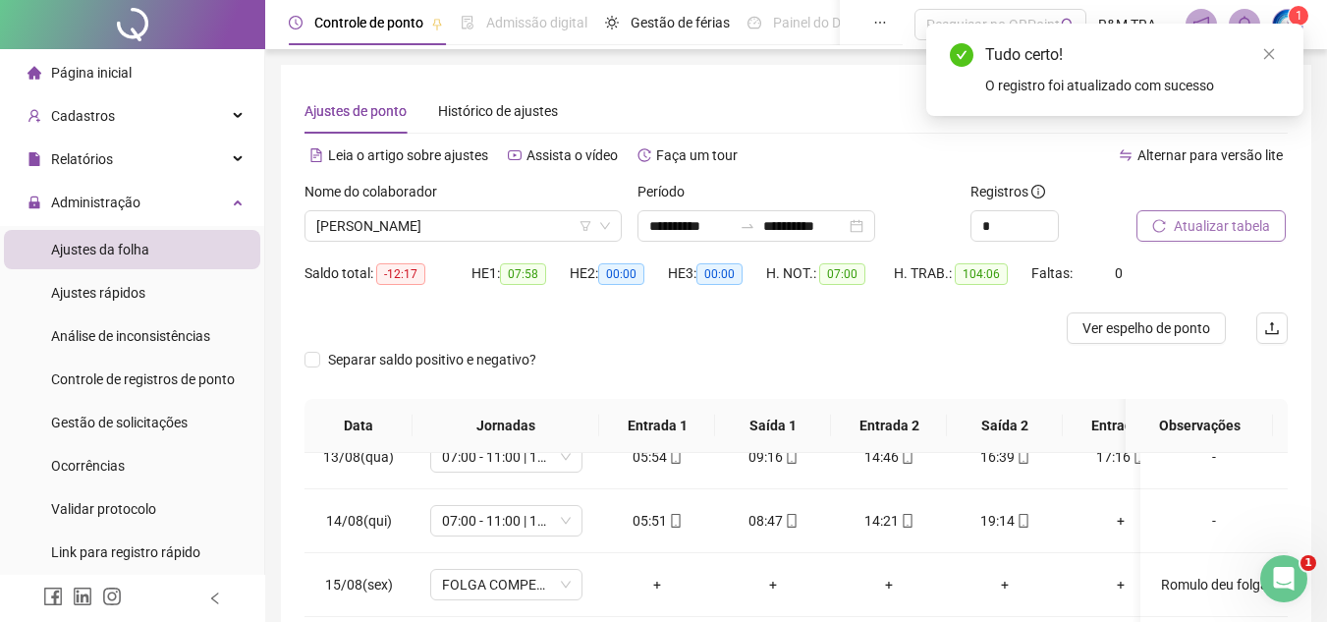
click at [1195, 236] on span "Atualizar tabela" at bounding box center [1222, 226] width 96 height 22
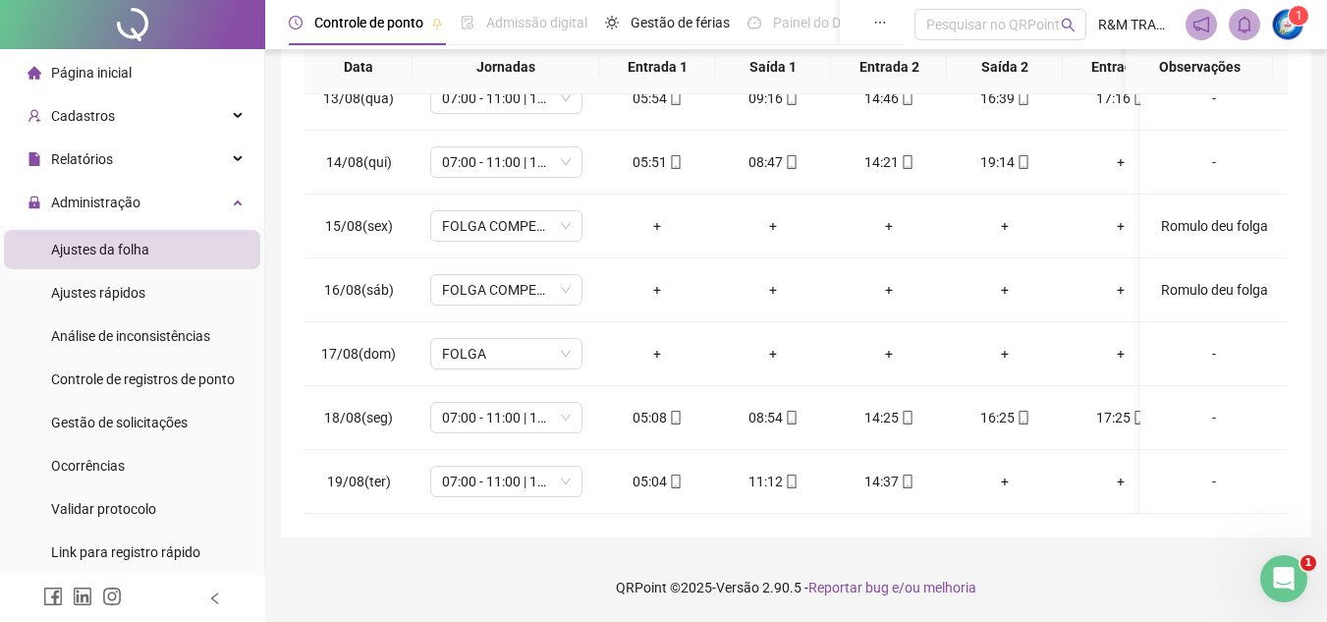
scroll to position [808, 16]
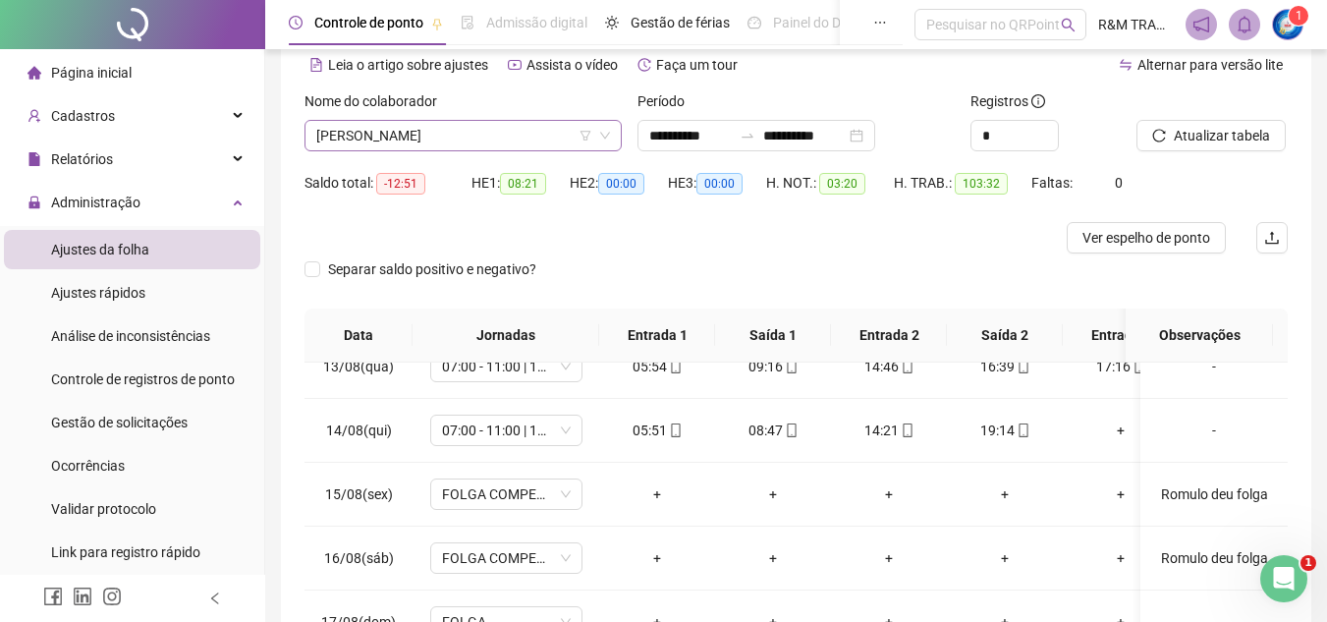
click at [434, 134] on span "[PERSON_NAME]" at bounding box center [463, 135] width 294 height 29
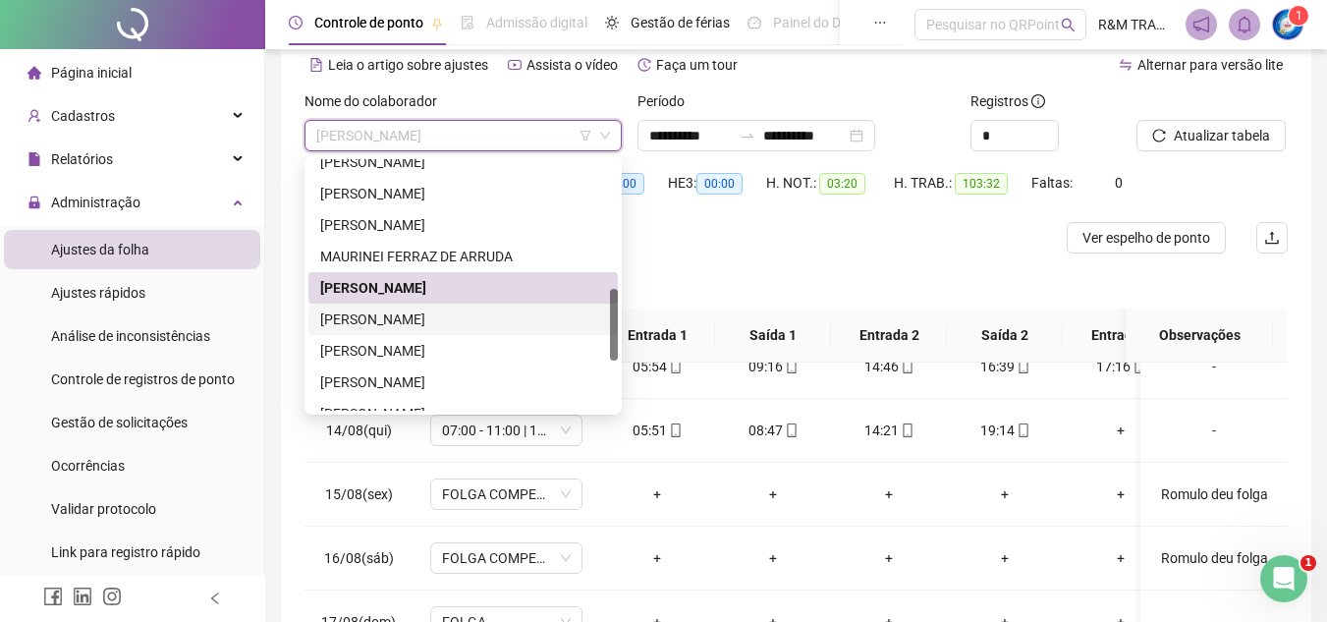
click at [421, 321] on div "[PERSON_NAME]" at bounding box center [463, 319] width 286 height 22
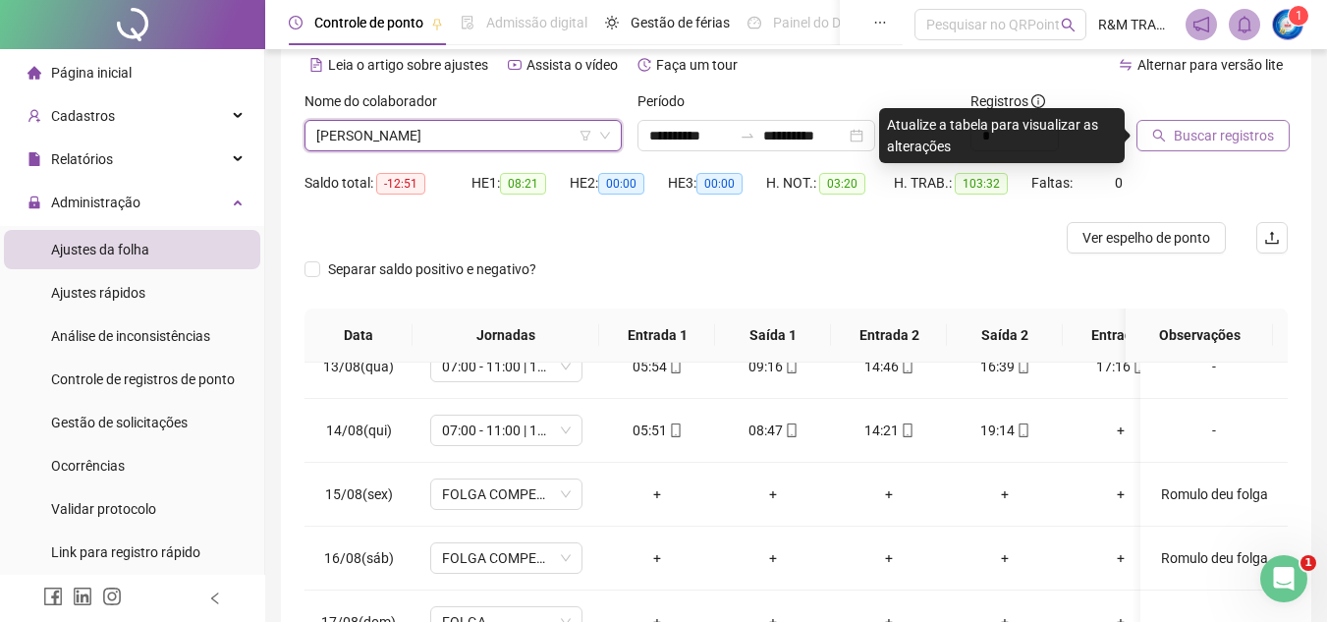
click at [1188, 144] on span "Buscar registros" at bounding box center [1224, 136] width 100 height 22
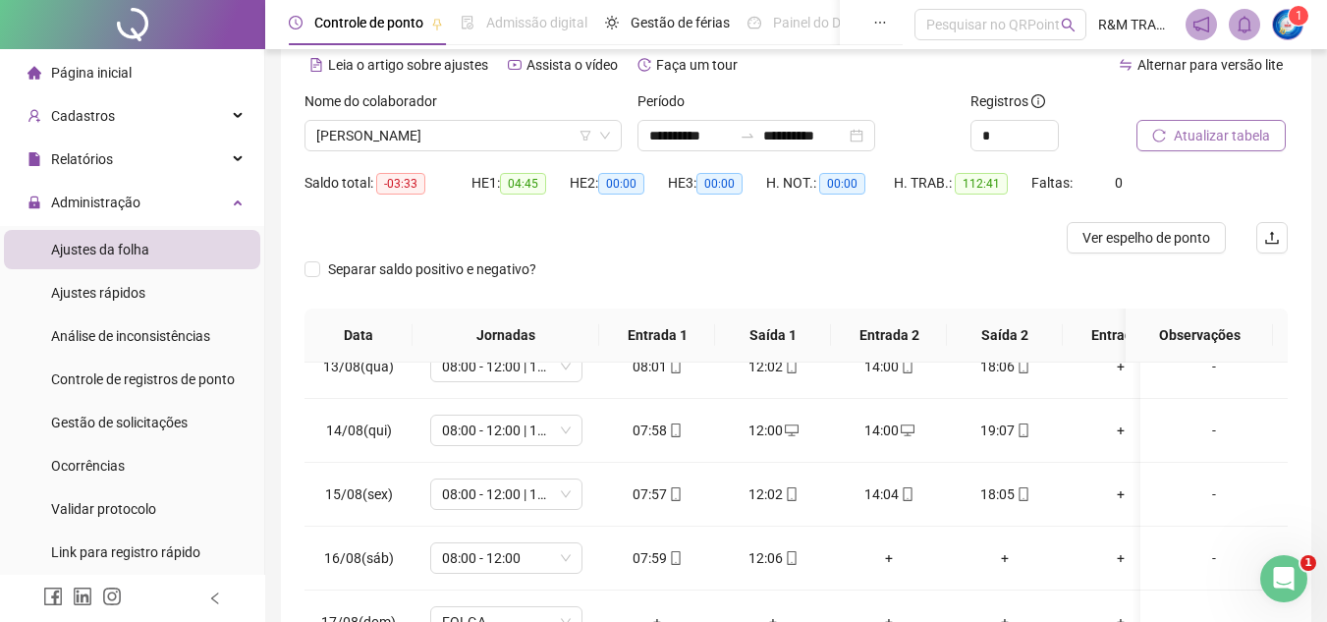
click at [1203, 139] on span "Atualizar tabela" at bounding box center [1222, 136] width 96 height 22
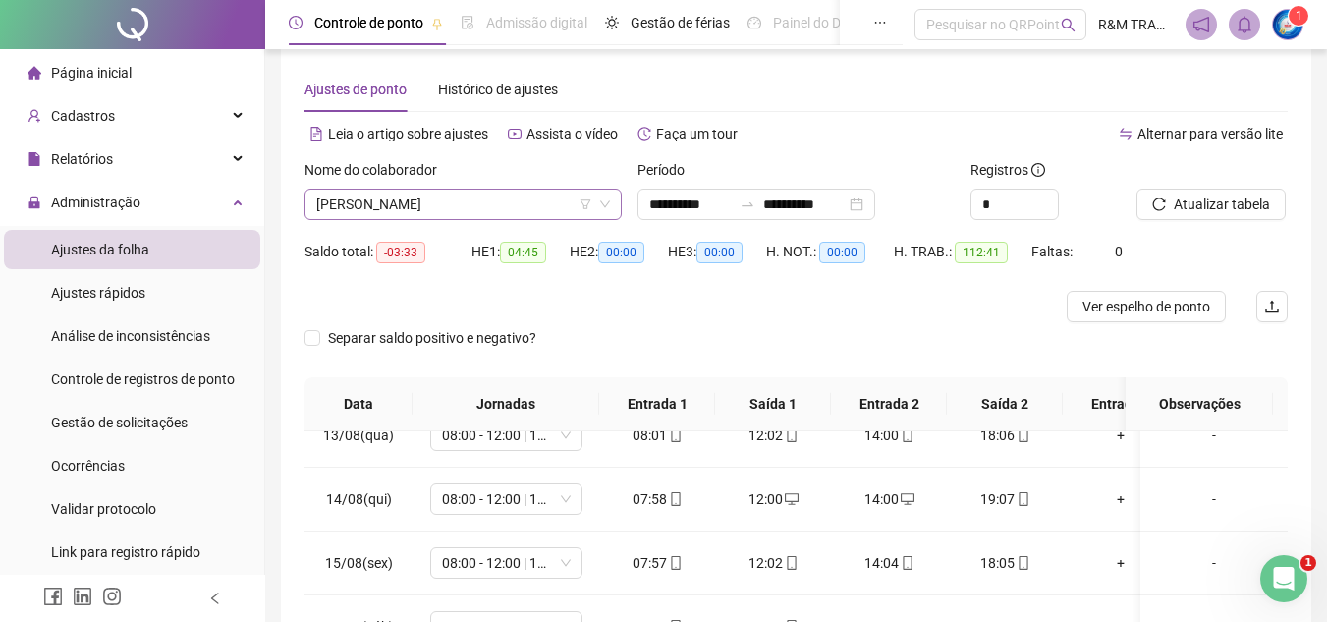
click at [422, 202] on span "[PERSON_NAME]" at bounding box center [463, 204] width 294 height 29
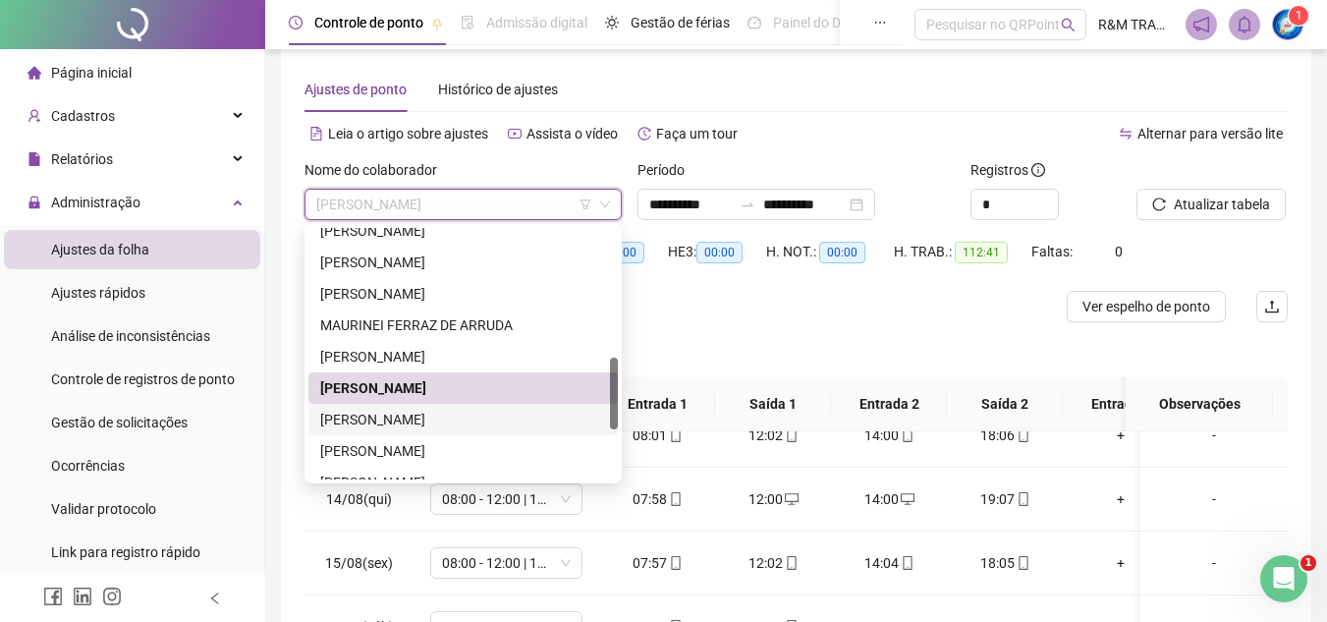
click at [453, 423] on div "[PERSON_NAME]" at bounding box center [463, 420] width 286 height 22
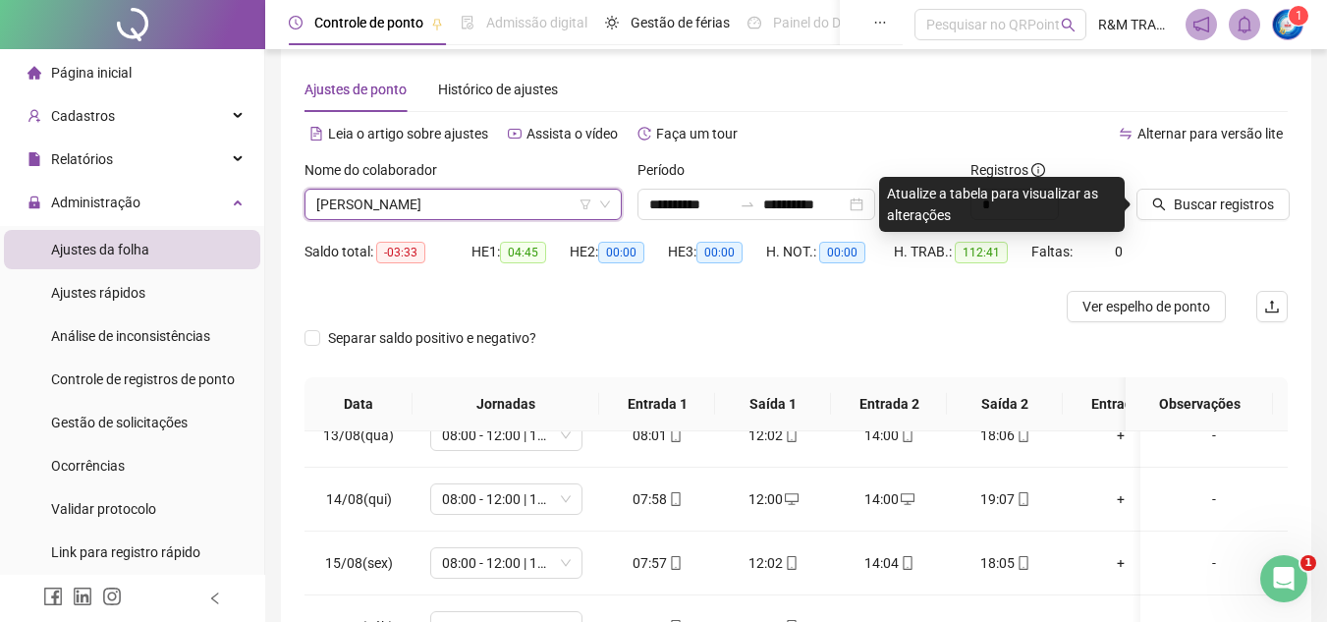
click at [529, 206] on span "[PERSON_NAME]" at bounding box center [463, 204] width 294 height 29
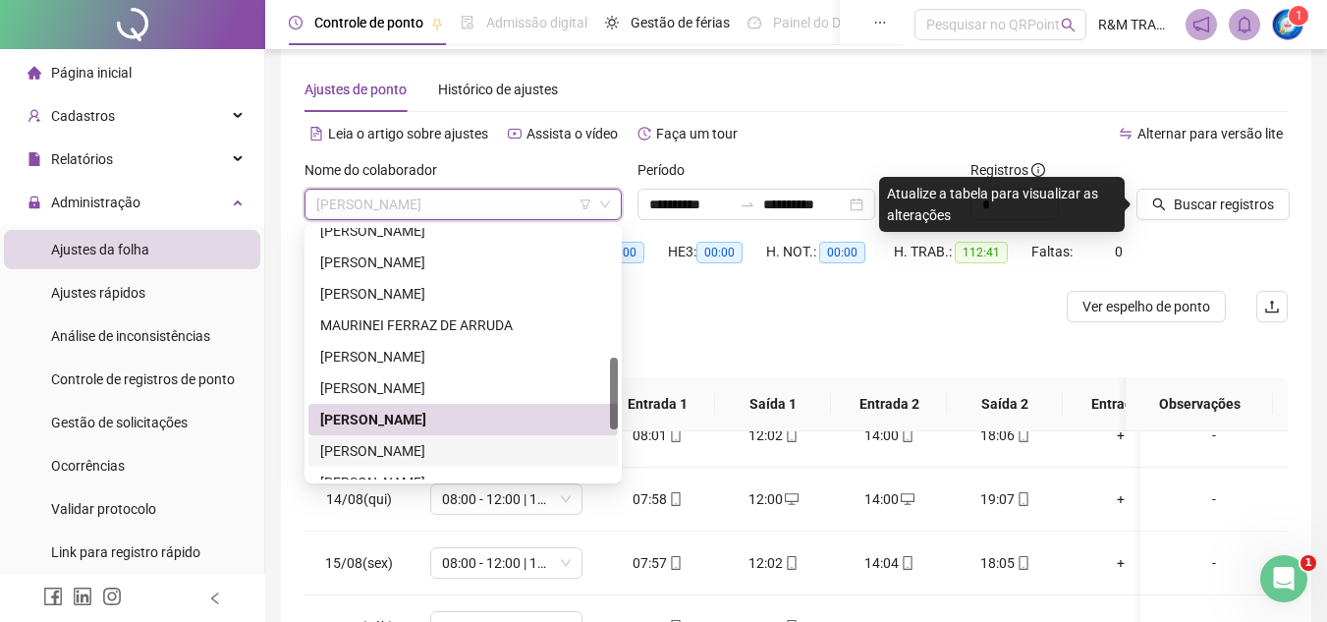
click at [454, 456] on div "[PERSON_NAME]" at bounding box center [463, 451] width 286 height 22
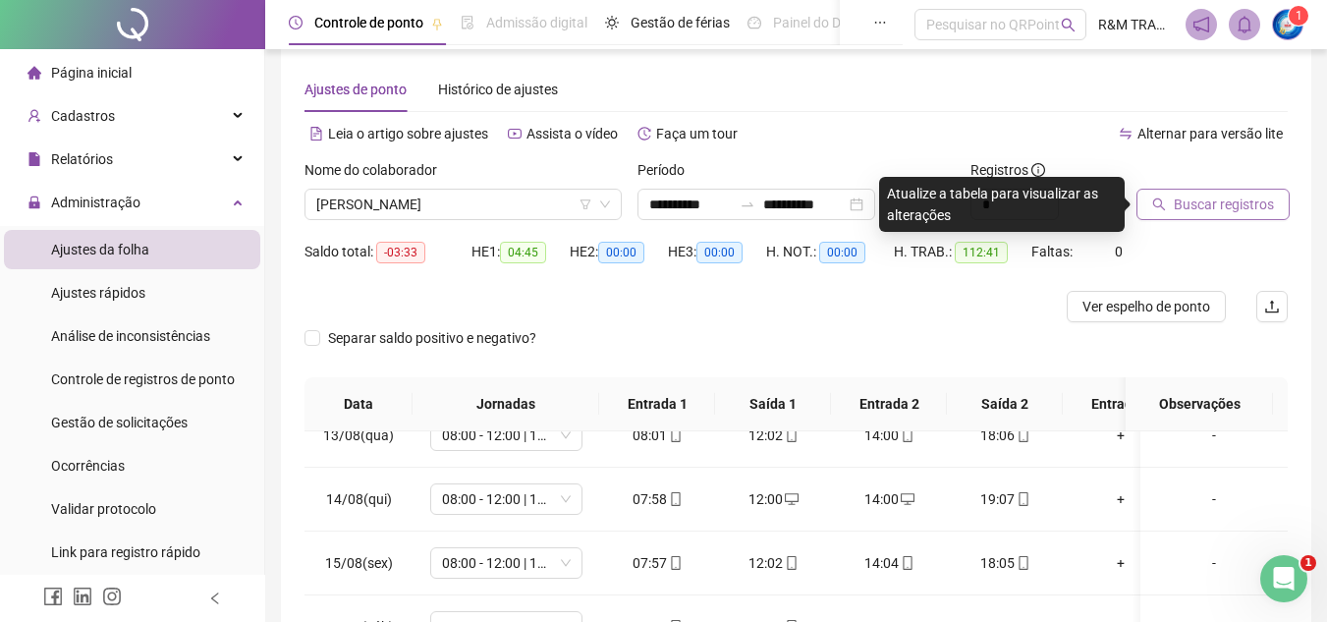
click at [1160, 211] on button "Buscar registros" at bounding box center [1212, 204] width 153 height 31
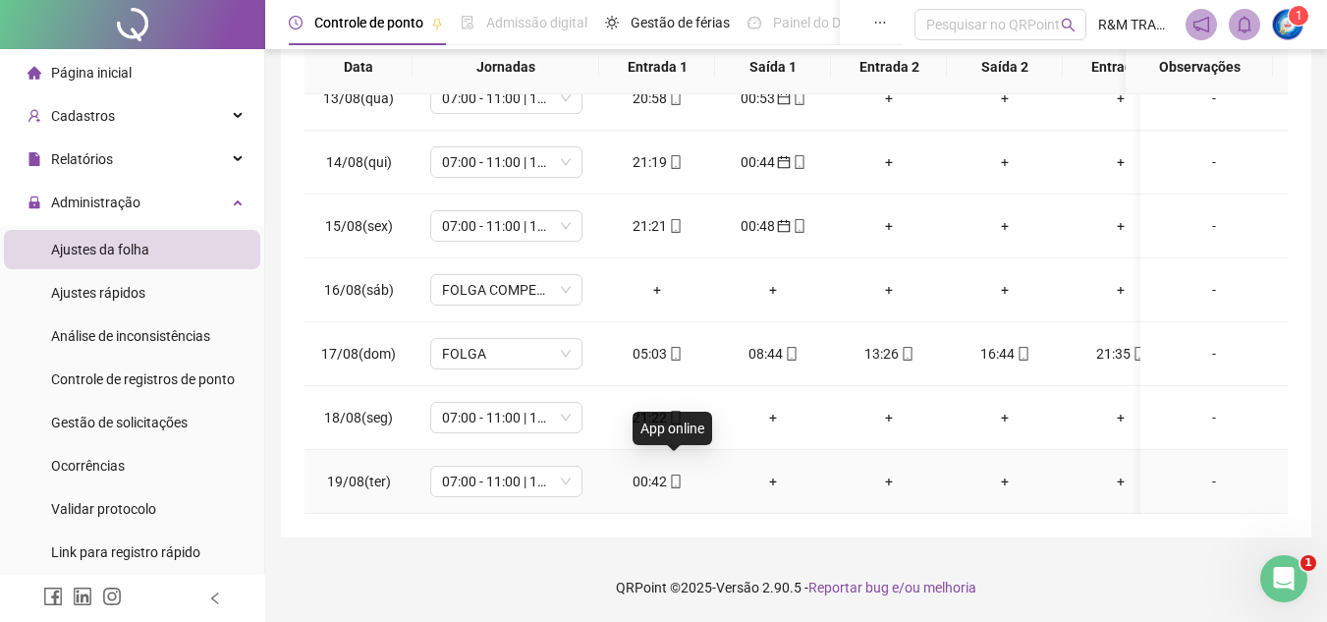
click at [678, 474] on icon "mobile" at bounding box center [676, 481] width 14 height 14
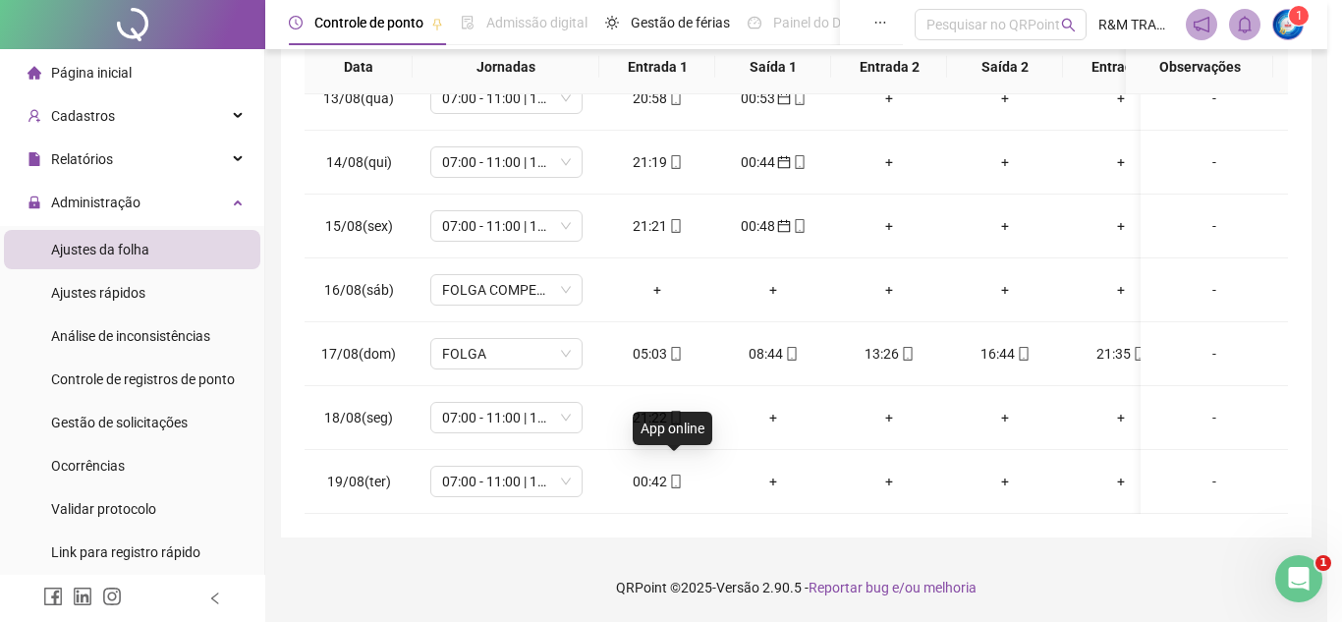
type input "**********"
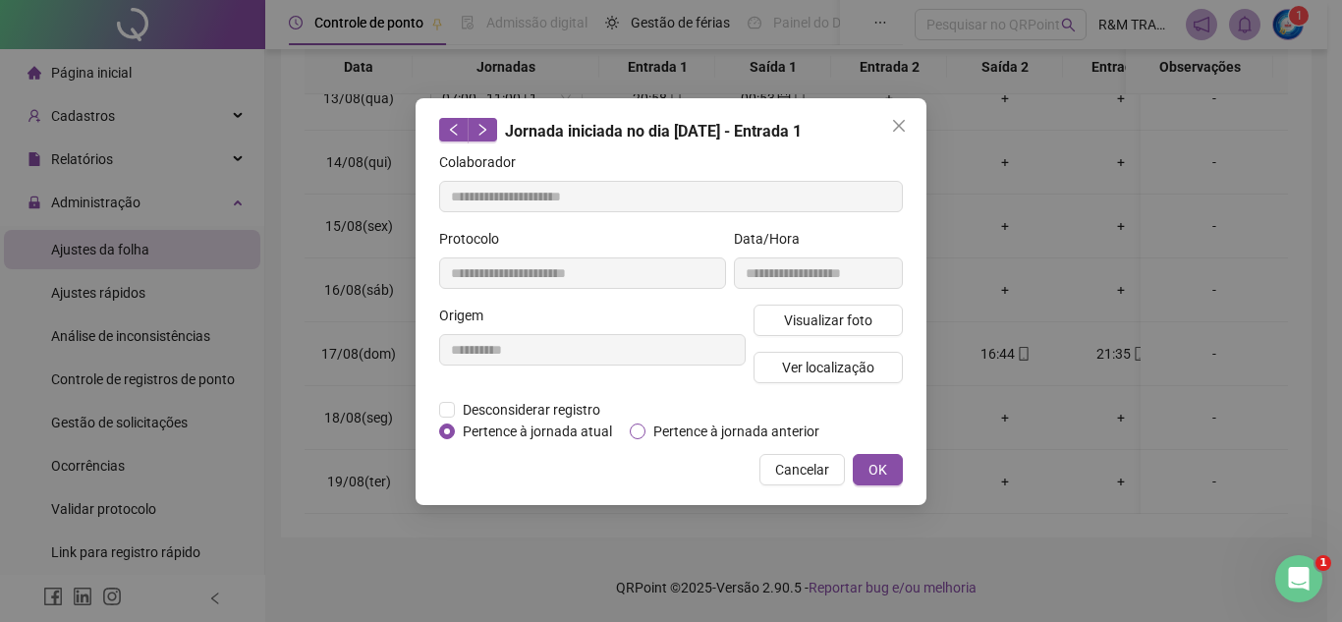
click at [656, 429] on span "Pertence à jornada anterior" at bounding box center [736, 431] width 182 height 22
click at [869, 467] on span "OK" at bounding box center [877, 470] width 19 height 22
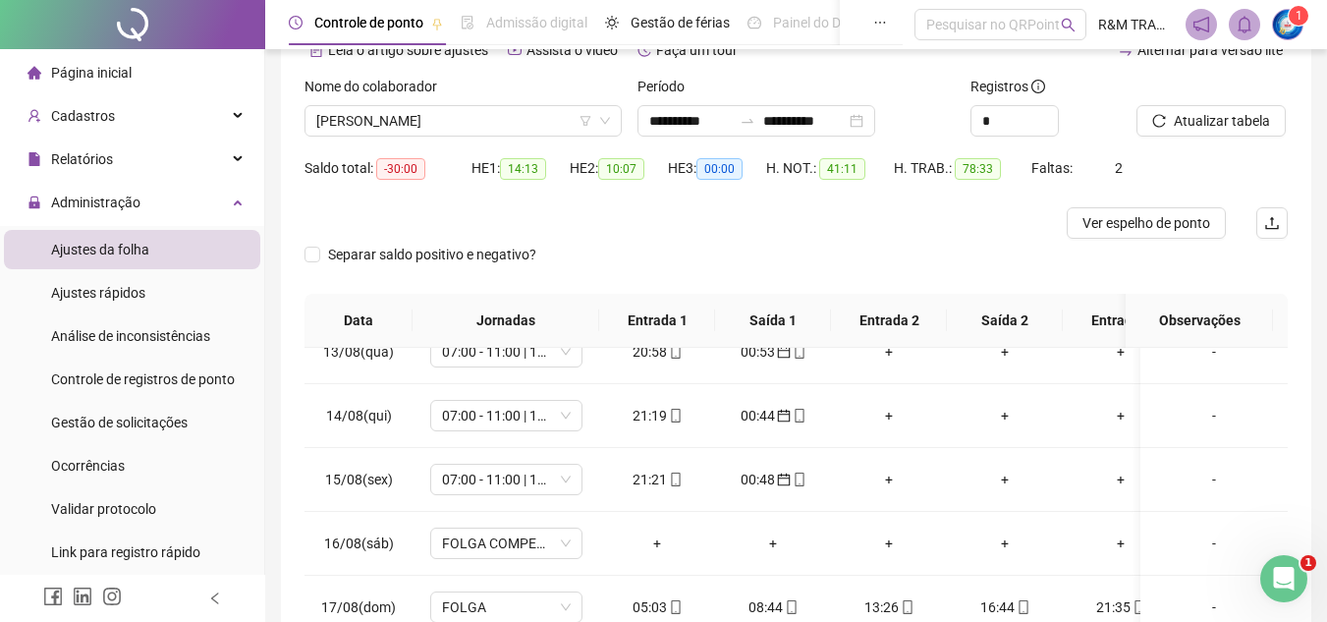
scroll to position [27, 0]
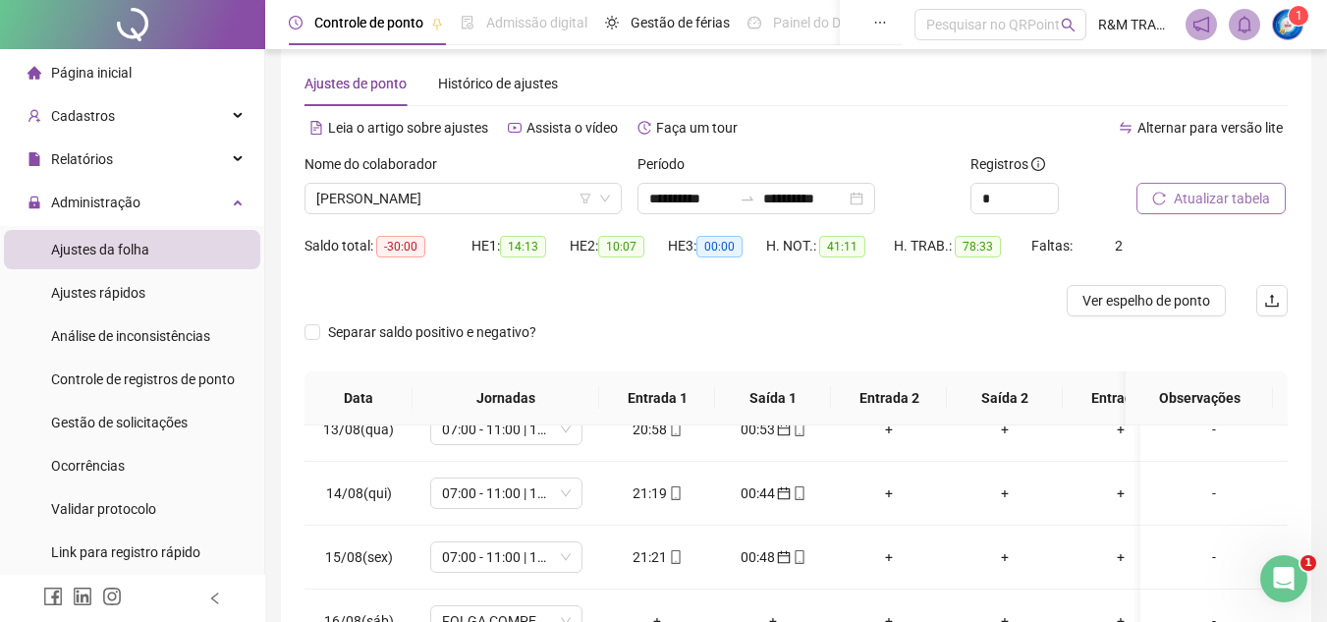
click at [1213, 197] on span "Atualizar tabela" at bounding box center [1222, 199] width 96 height 22
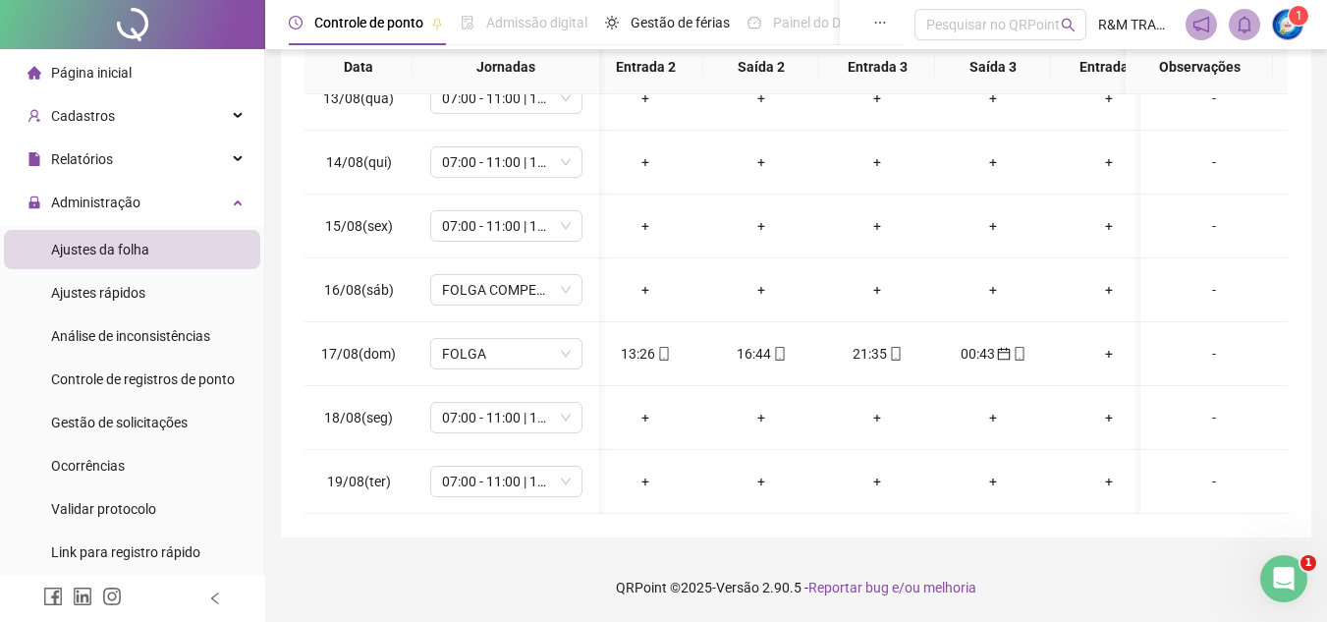
scroll to position [808, 308]
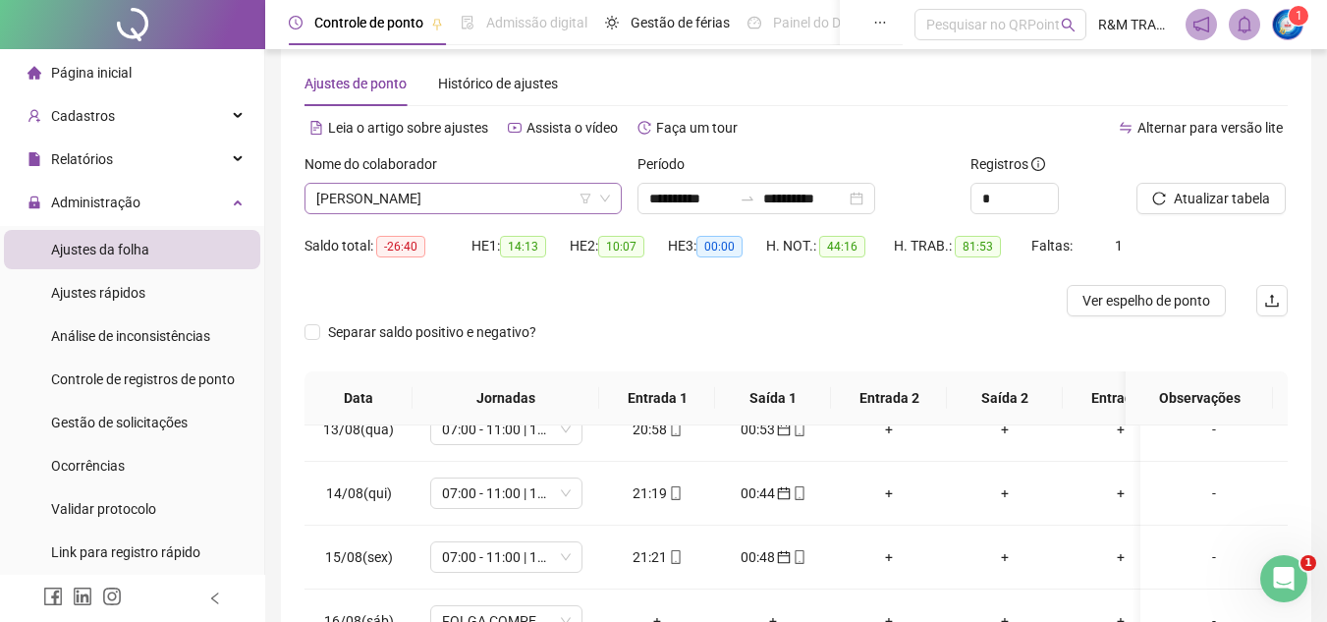
click at [363, 202] on span "[PERSON_NAME]" at bounding box center [463, 198] width 294 height 29
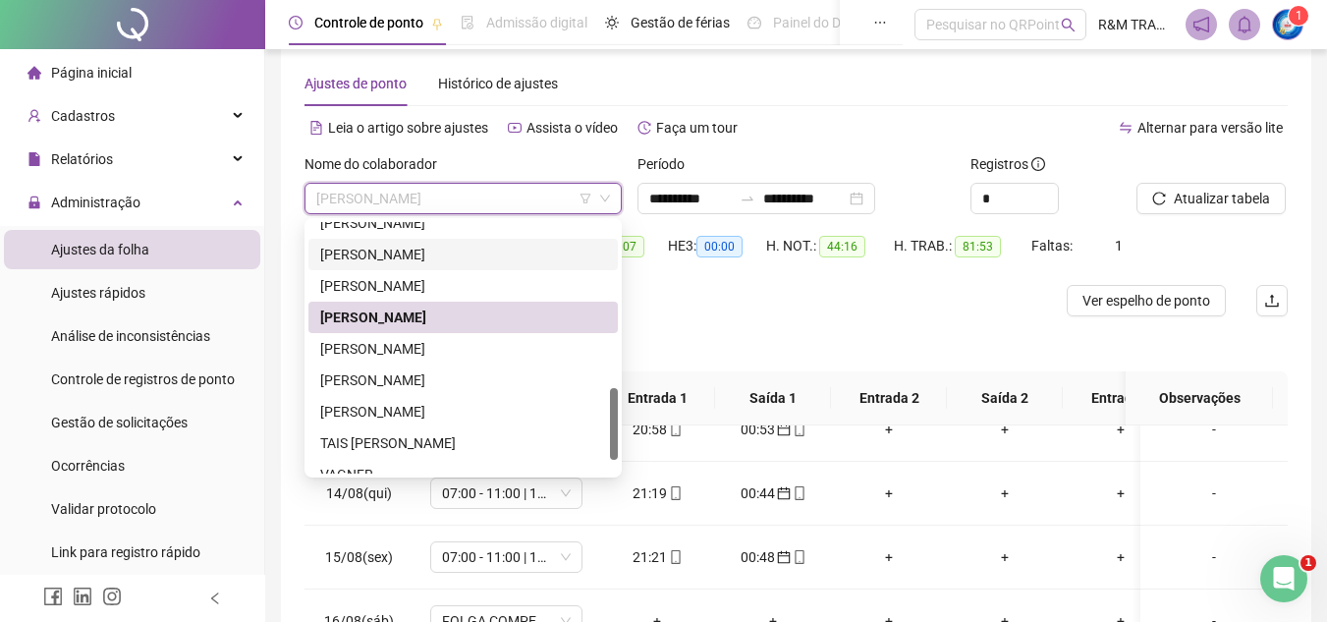
drag, startPoint x: 616, startPoint y: 361, endPoint x: 614, endPoint y: 398, distance: 36.4
click at [614, 398] on div at bounding box center [614, 424] width 8 height 72
click at [461, 347] on div "[PERSON_NAME]" at bounding box center [463, 349] width 286 height 22
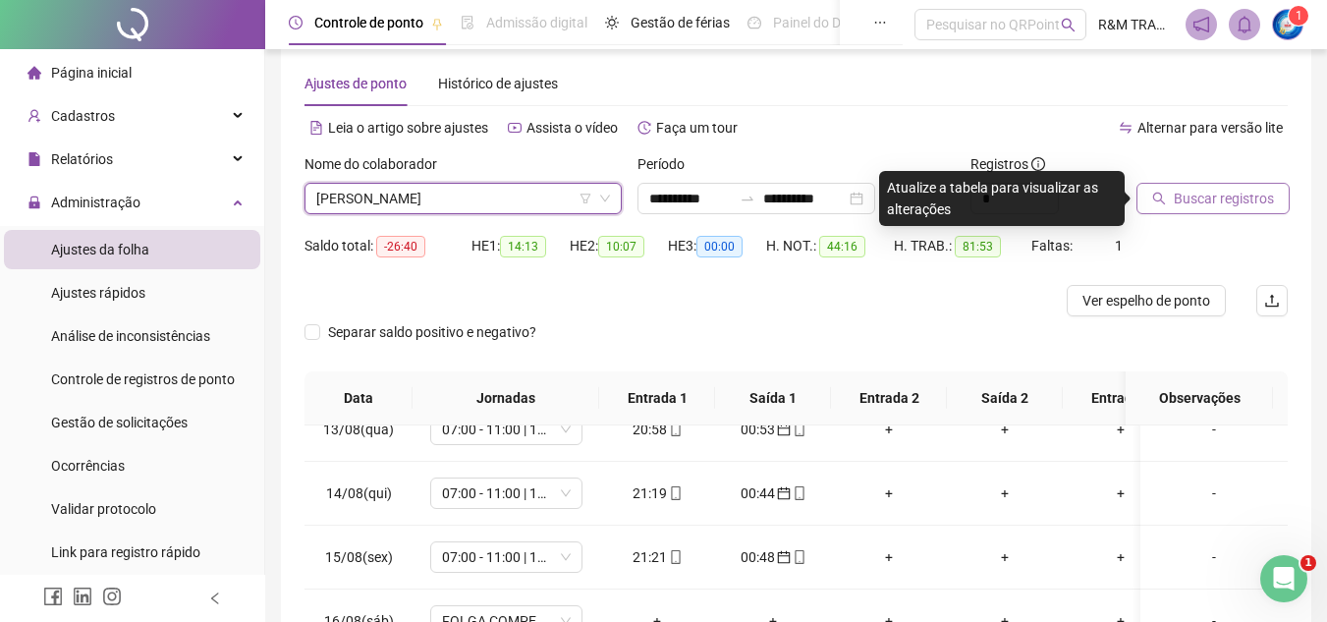
click at [1215, 202] on span "Buscar registros" at bounding box center [1224, 199] width 100 height 22
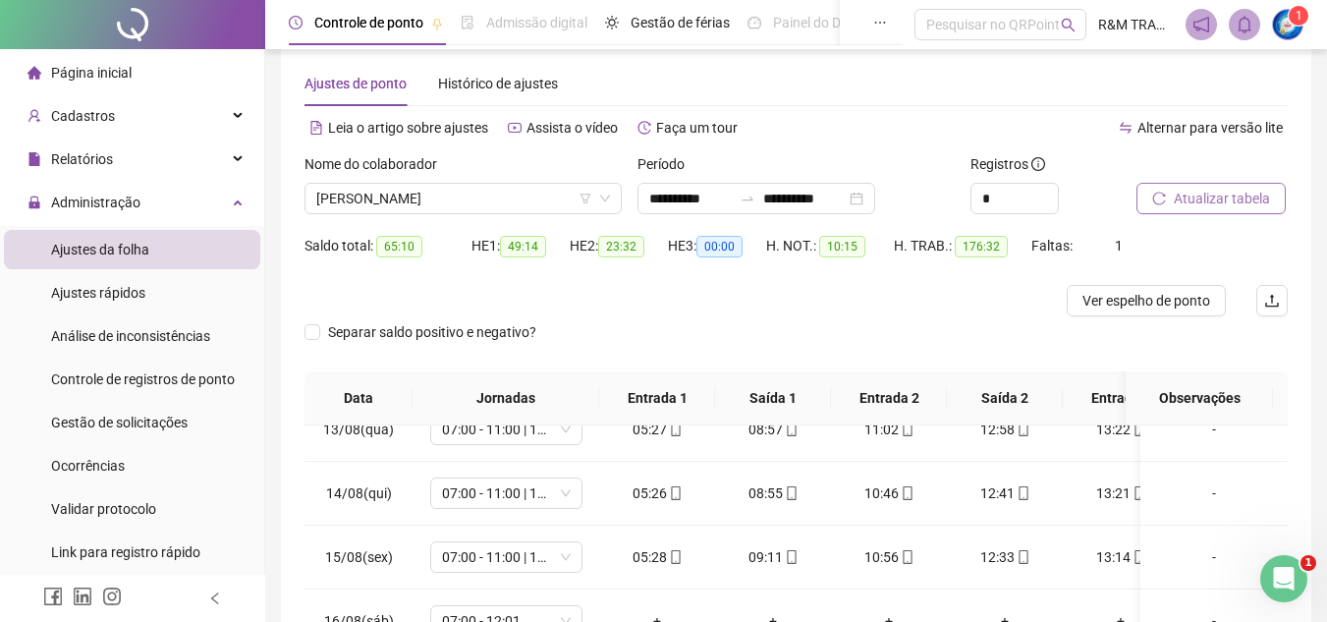
click at [1204, 203] on span "Atualizar tabela" at bounding box center [1222, 199] width 96 height 22
click at [1192, 204] on span "Atualizar tabela" at bounding box center [1222, 199] width 96 height 22
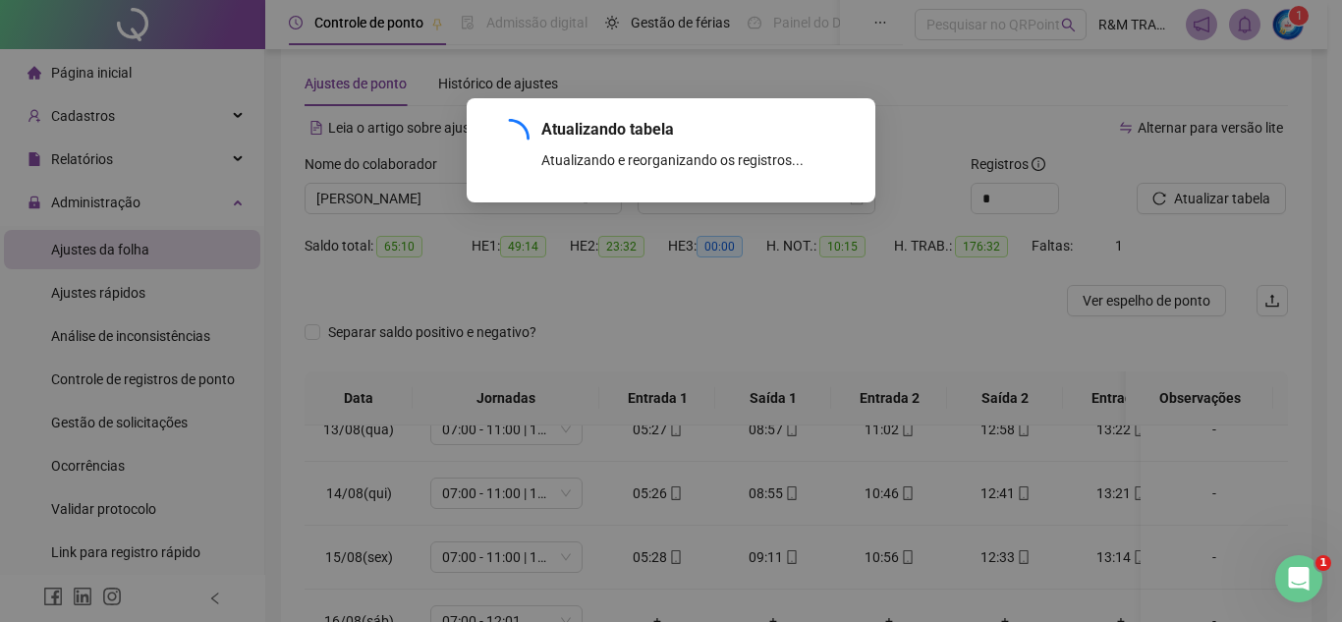
click at [716, 64] on div "Atualizando tabela Atualizando e reorganizando os registros... OK" at bounding box center [671, 311] width 1342 height 622
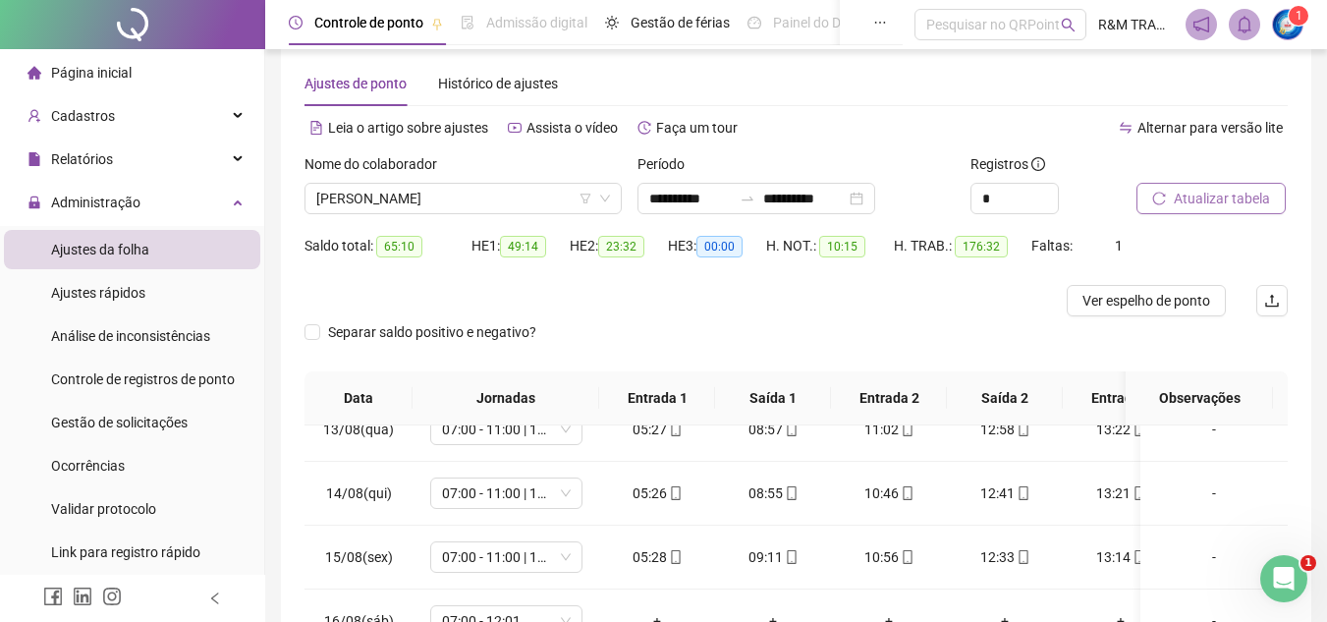
click at [1200, 191] on span "Atualizar tabela" at bounding box center [1222, 199] width 96 height 22
click at [1221, 208] on span "Atualizar tabela" at bounding box center [1222, 199] width 96 height 22
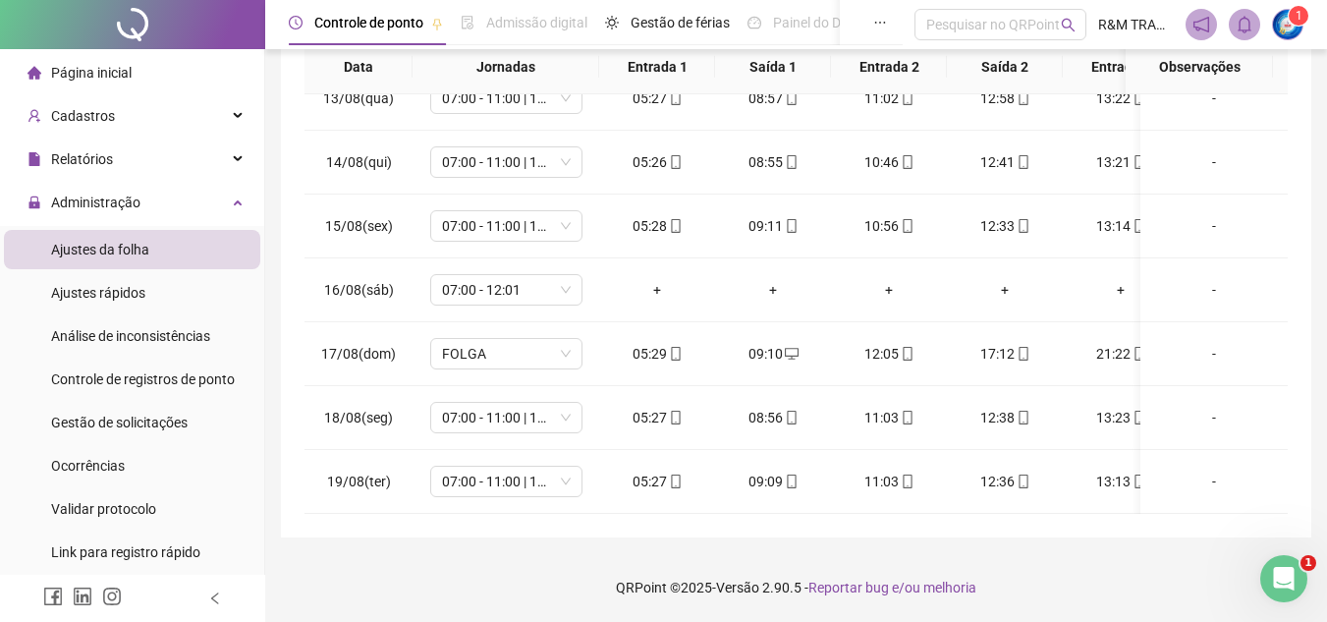
scroll to position [0, 0]
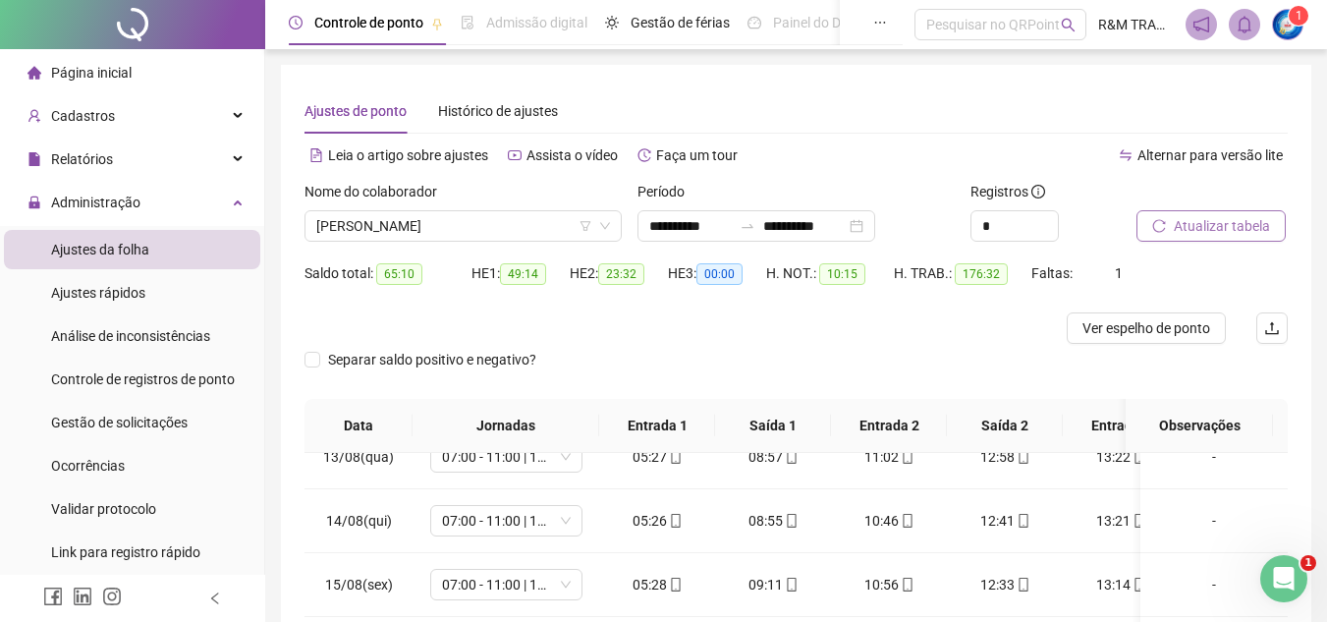
click at [1176, 225] on span "Atualizar tabela" at bounding box center [1222, 226] width 96 height 22
click at [404, 242] on div "Nome do colaborador [PERSON_NAME]" at bounding box center [463, 219] width 333 height 77
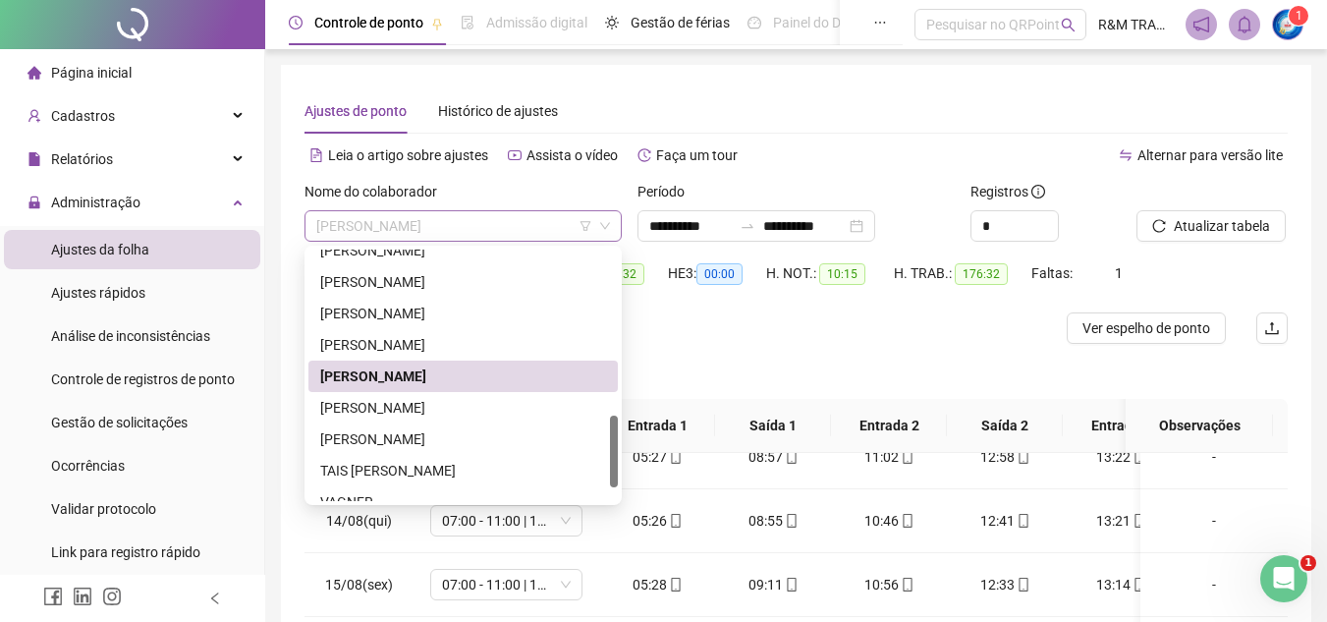
click at [400, 232] on span "[PERSON_NAME]" at bounding box center [463, 225] width 294 height 29
click at [387, 408] on div "[PERSON_NAME]" at bounding box center [463, 408] width 286 height 22
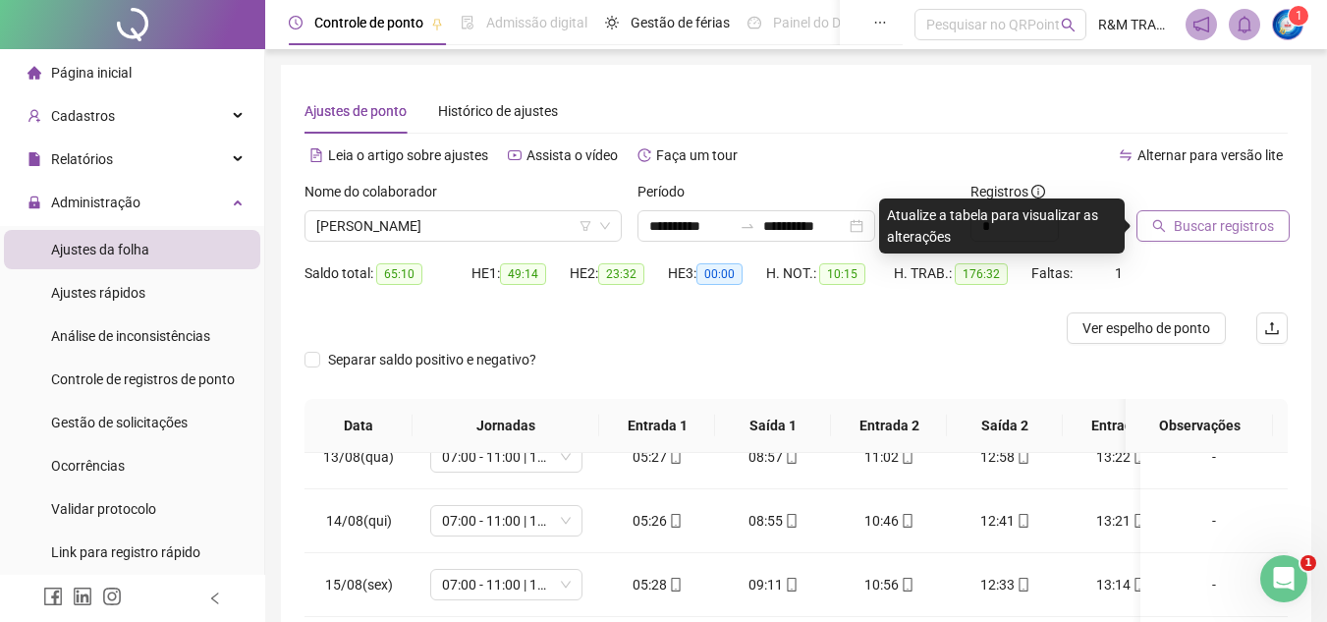
click at [1186, 231] on span "Buscar registros" at bounding box center [1224, 226] width 100 height 22
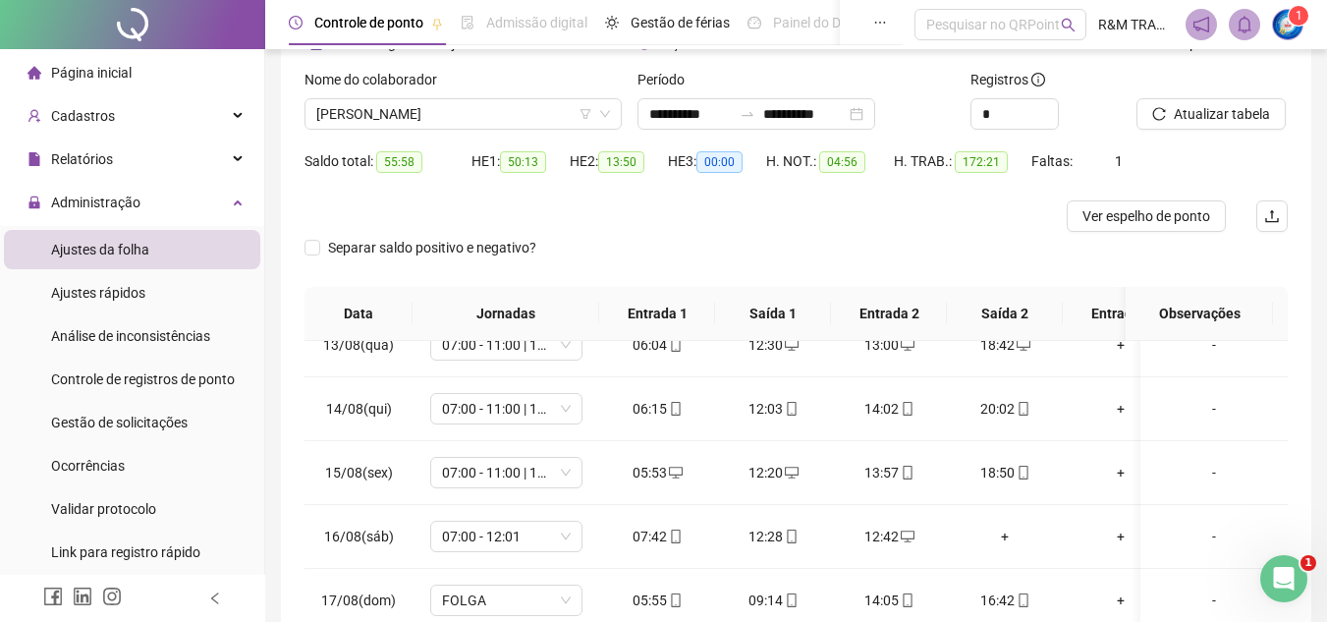
scroll to position [29, 0]
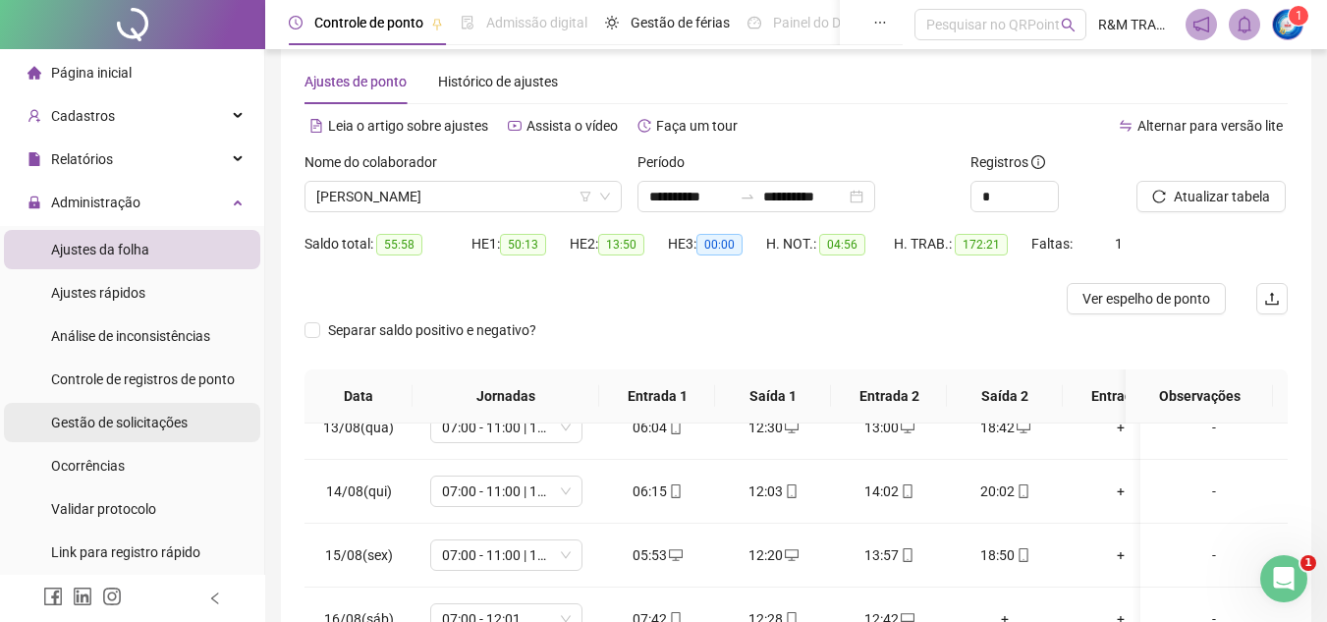
click at [133, 427] on span "Gestão de solicitações" at bounding box center [119, 422] width 137 height 16
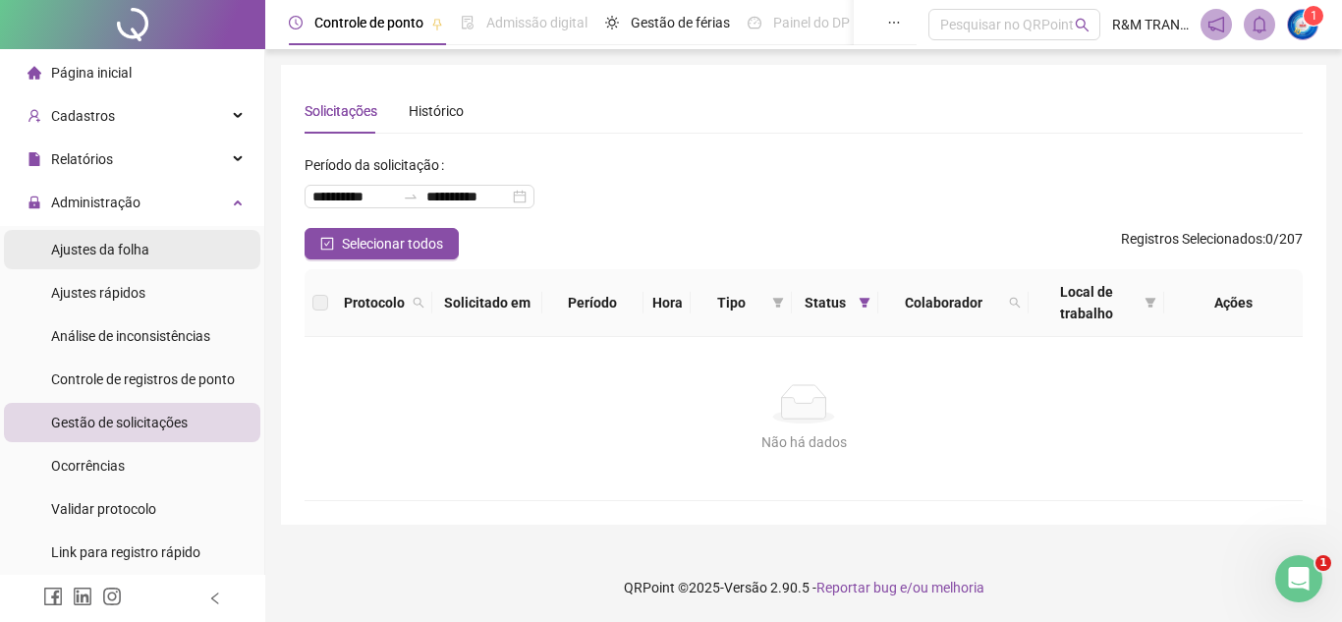
click at [90, 245] on span "Ajustes da folha" at bounding box center [100, 250] width 98 height 16
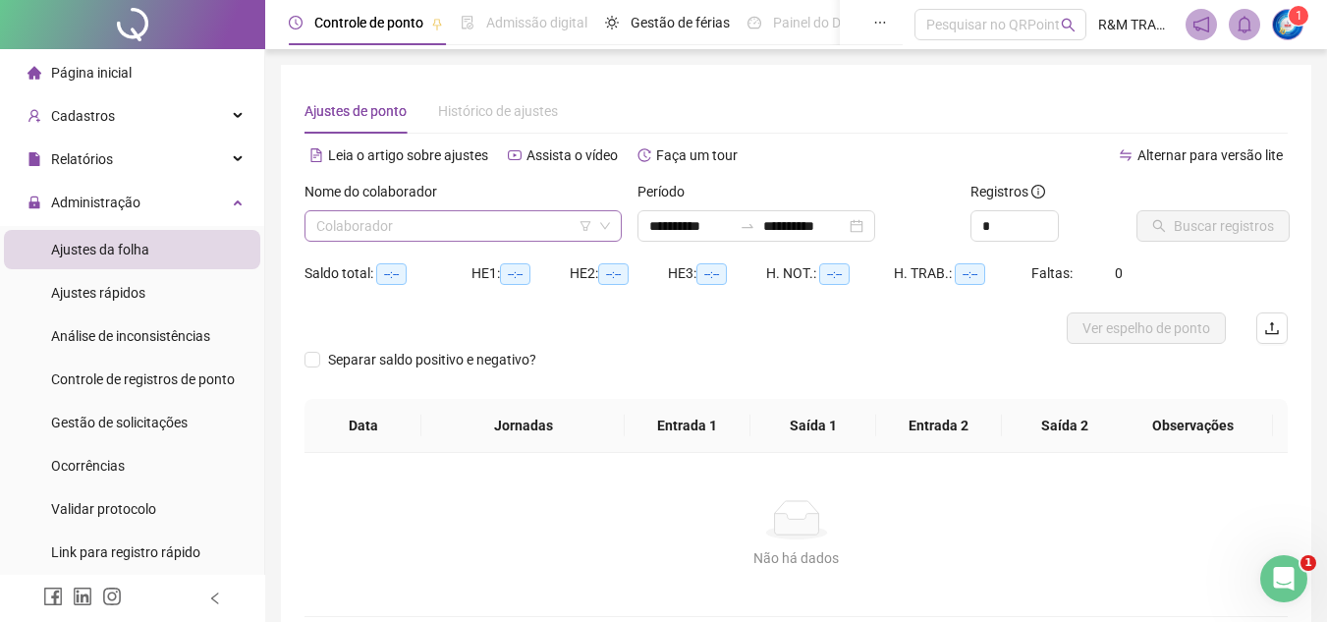
click at [400, 222] on input "search" at bounding box center [454, 225] width 276 height 29
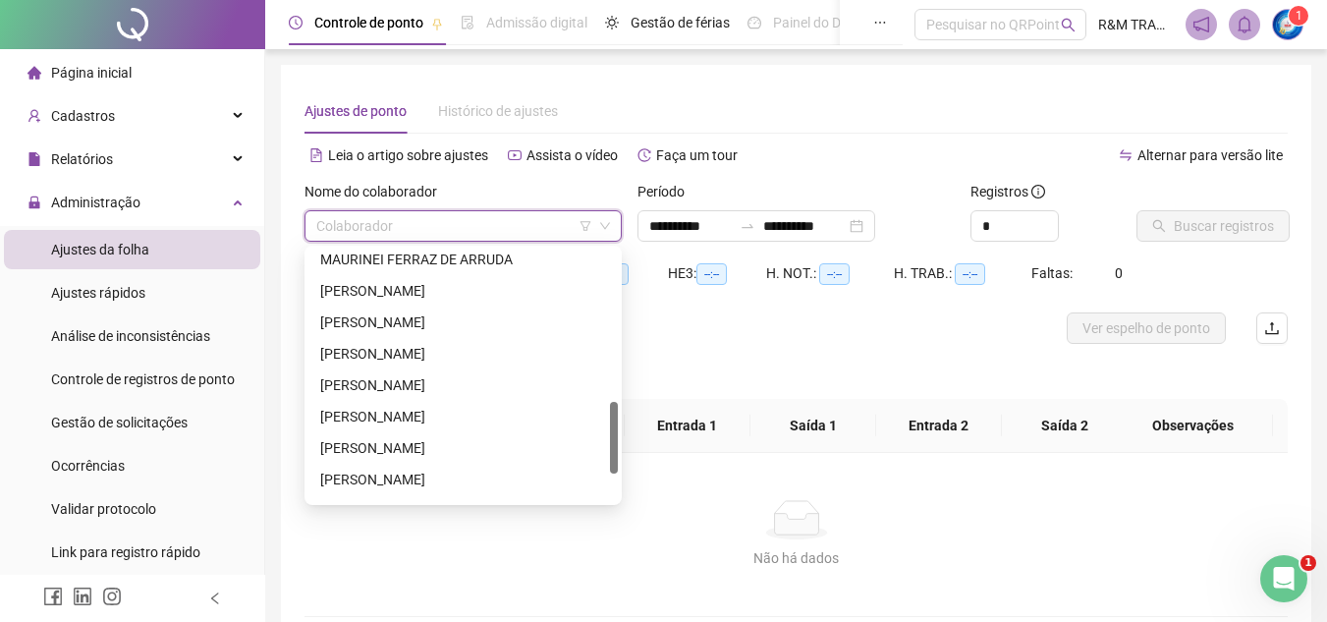
drag, startPoint x: 613, startPoint y: 267, endPoint x: 590, endPoint y: 432, distance: 166.5
click at [597, 429] on div "[PERSON_NAME] [PERSON_NAME] [PERSON_NAME] [PERSON_NAME] TAIS [PERSON_NAME]" at bounding box center [462, 374] width 309 height 251
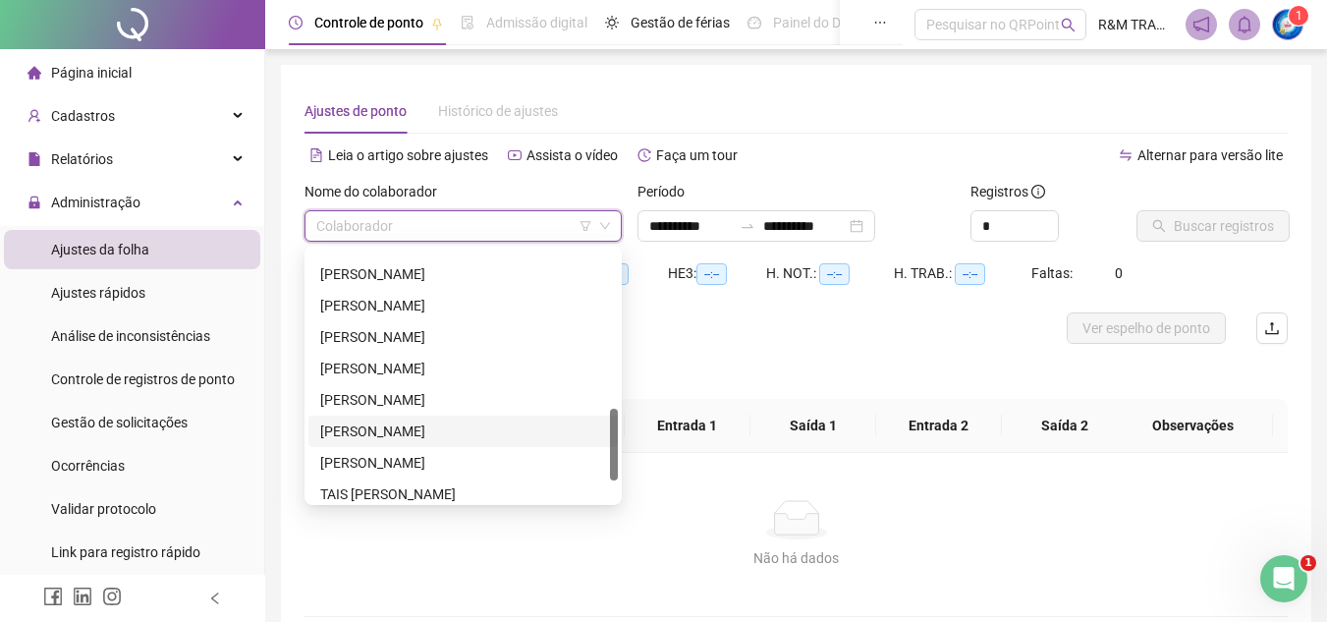
click at [416, 436] on div "[PERSON_NAME]" at bounding box center [463, 431] width 286 height 22
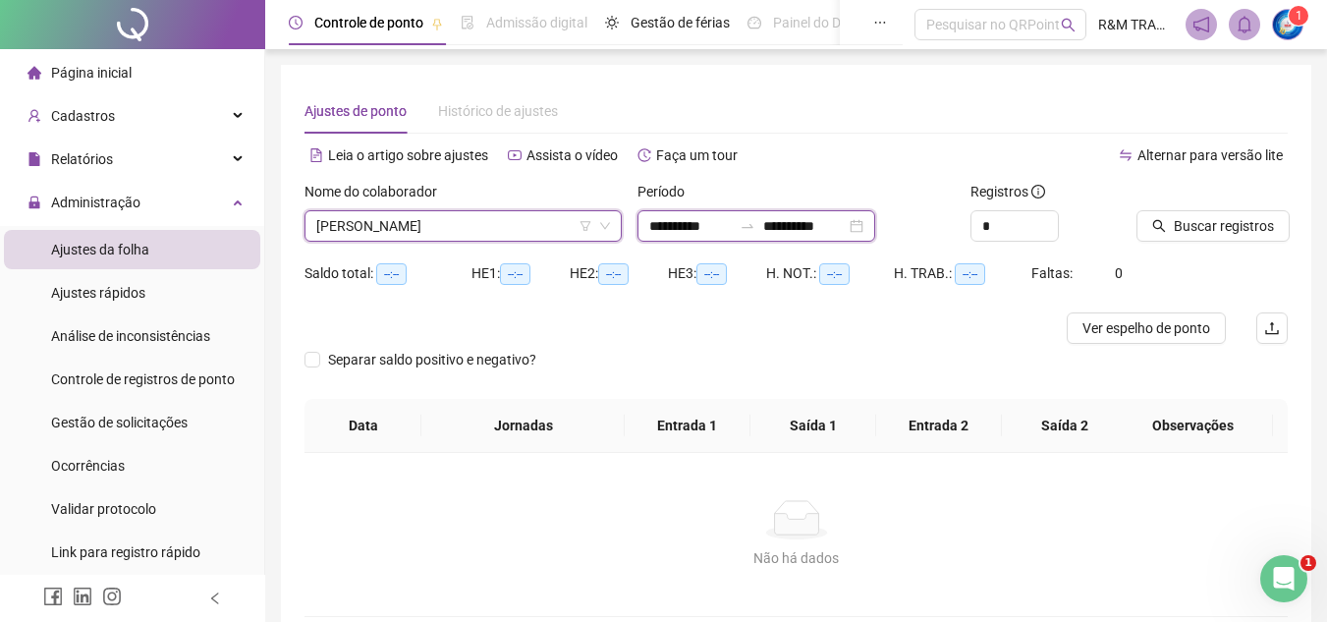
click at [827, 217] on input "**********" at bounding box center [804, 226] width 82 height 22
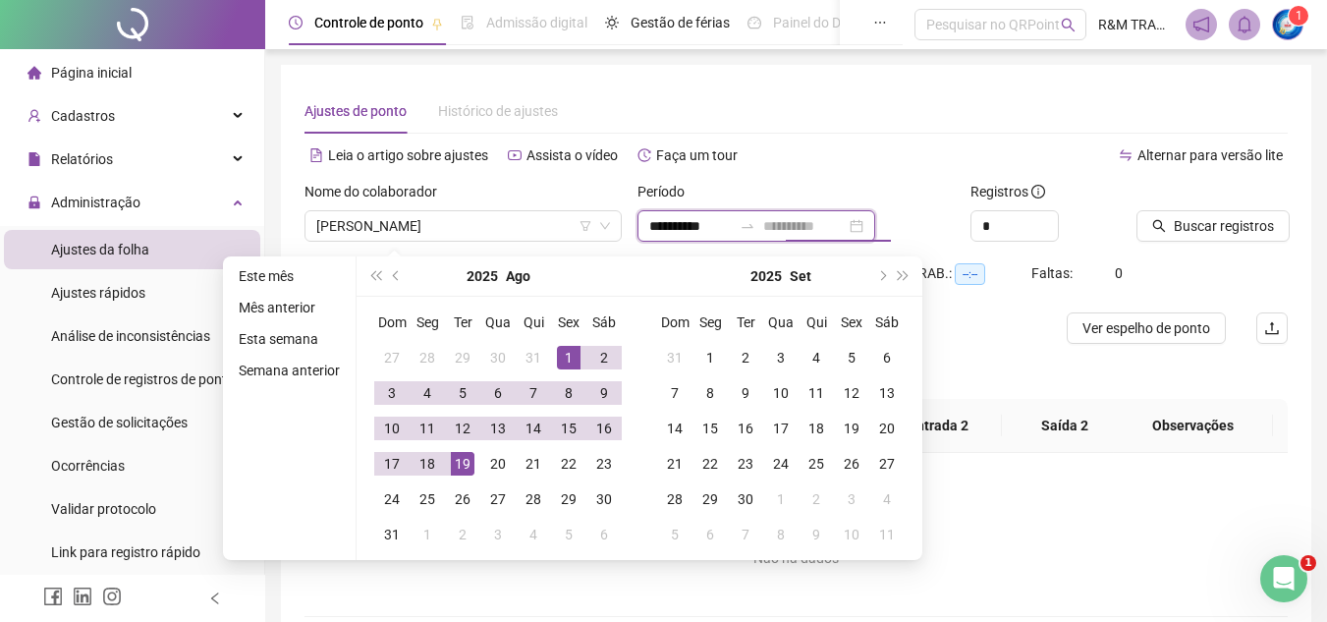
type input "**********"
click at [461, 460] on div "19" at bounding box center [463, 464] width 24 height 24
type input "**********"
click at [1044, 219] on icon "up" at bounding box center [1047, 220] width 7 height 7
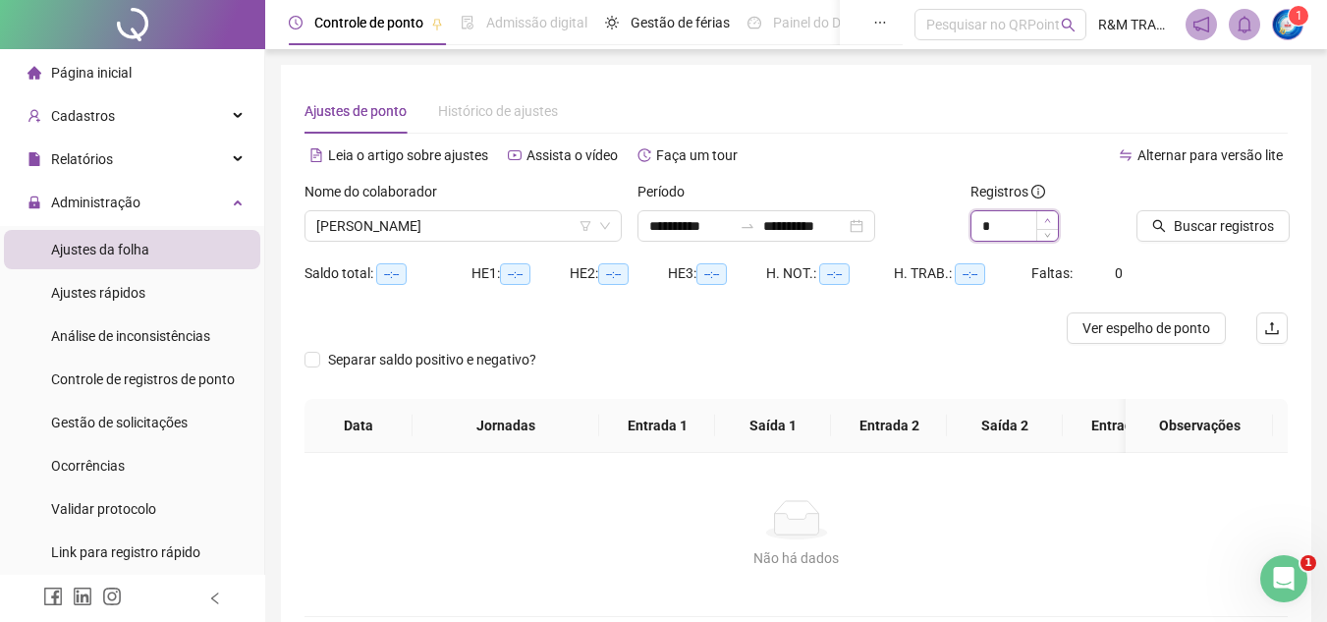
type input "*"
click at [1044, 219] on icon "up" at bounding box center [1047, 220] width 7 height 7
click at [1201, 231] on span "Buscar registros" at bounding box center [1224, 226] width 100 height 22
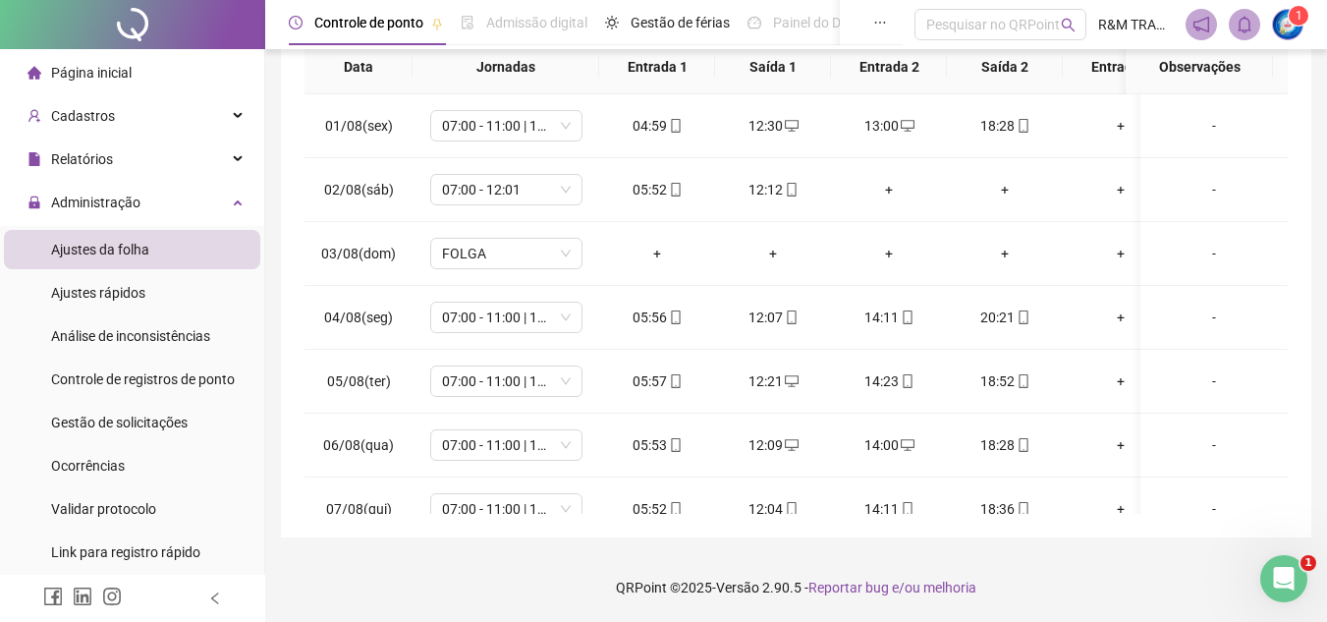
scroll to position [808, 0]
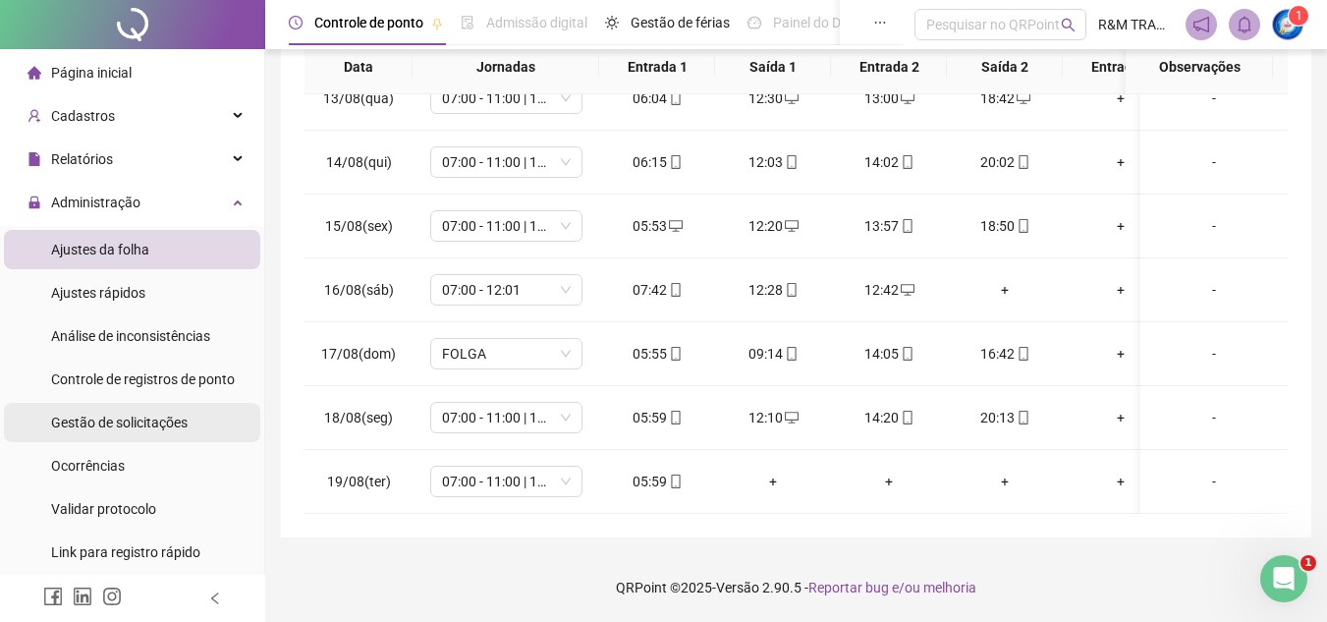
click at [125, 410] on div "Gestão de solicitações" at bounding box center [119, 422] width 137 height 39
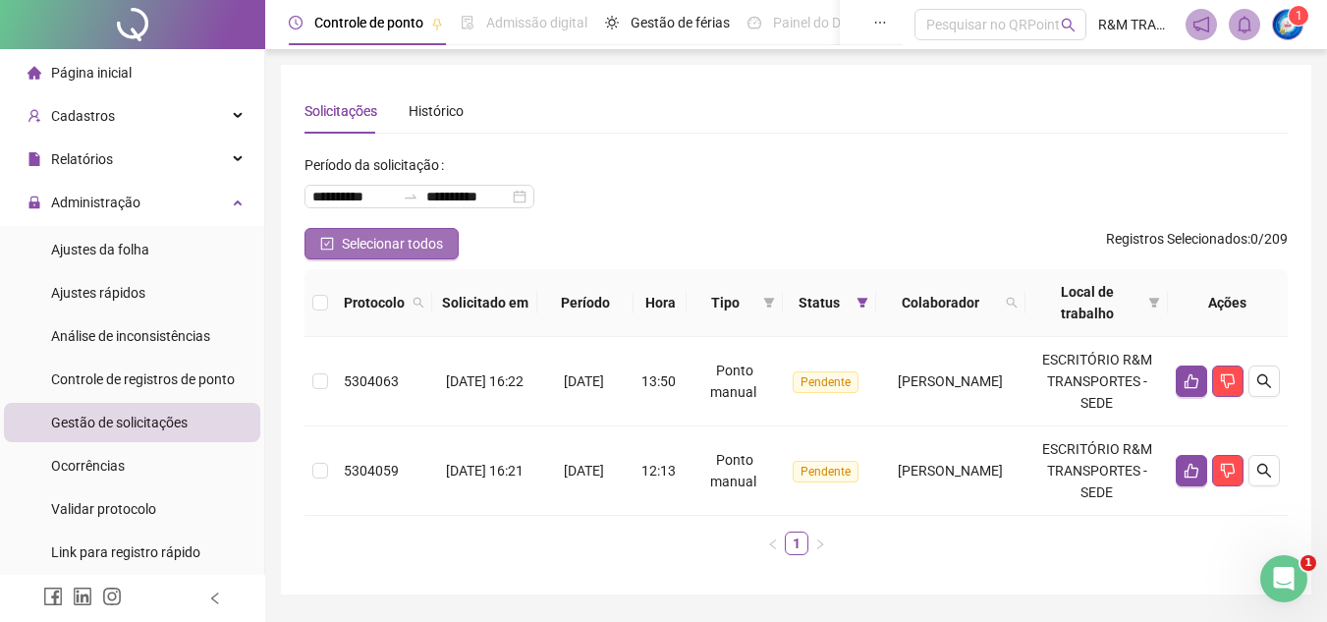
click at [359, 234] on span "Selecionar todos" at bounding box center [392, 244] width 101 height 22
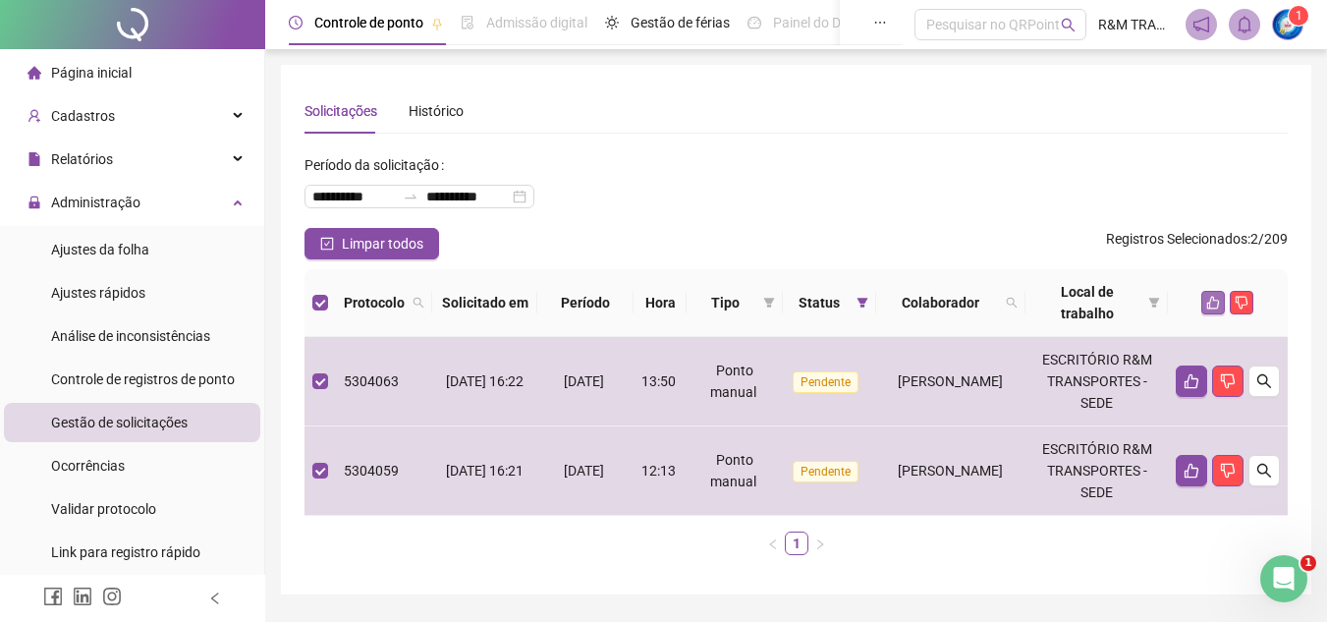
click at [1214, 303] on icon "like" at bounding box center [1213, 303] width 14 height 14
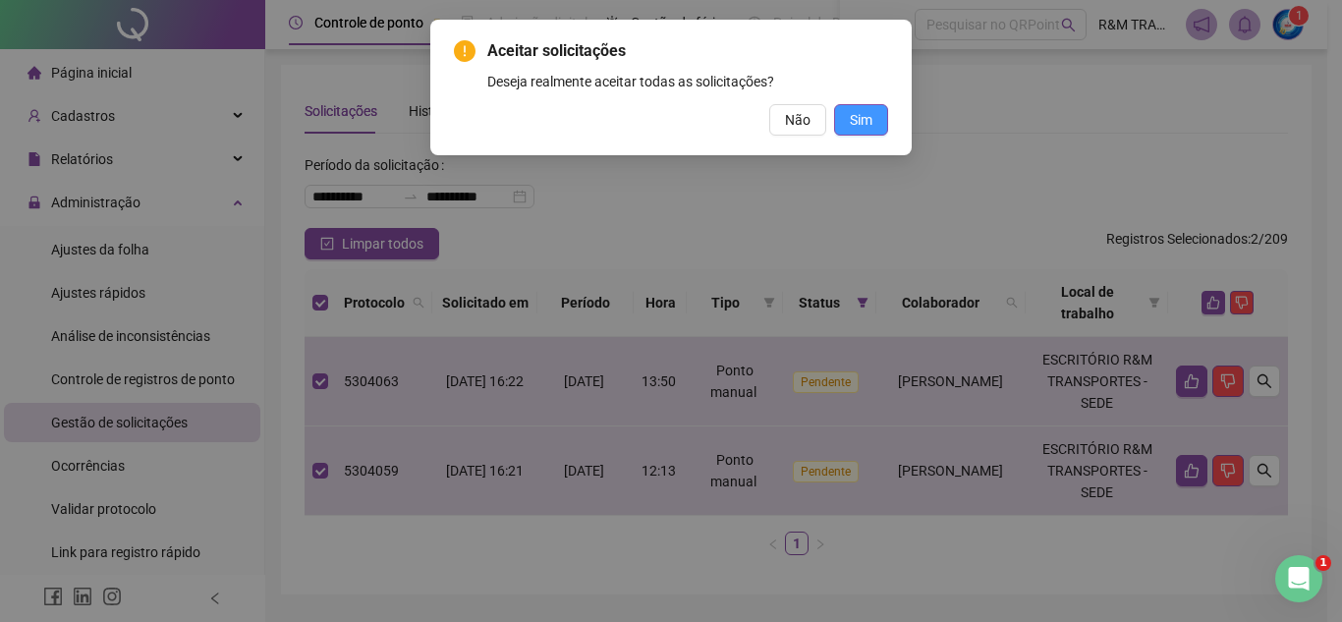
click at [860, 117] on span "Sim" at bounding box center [861, 120] width 23 height 22
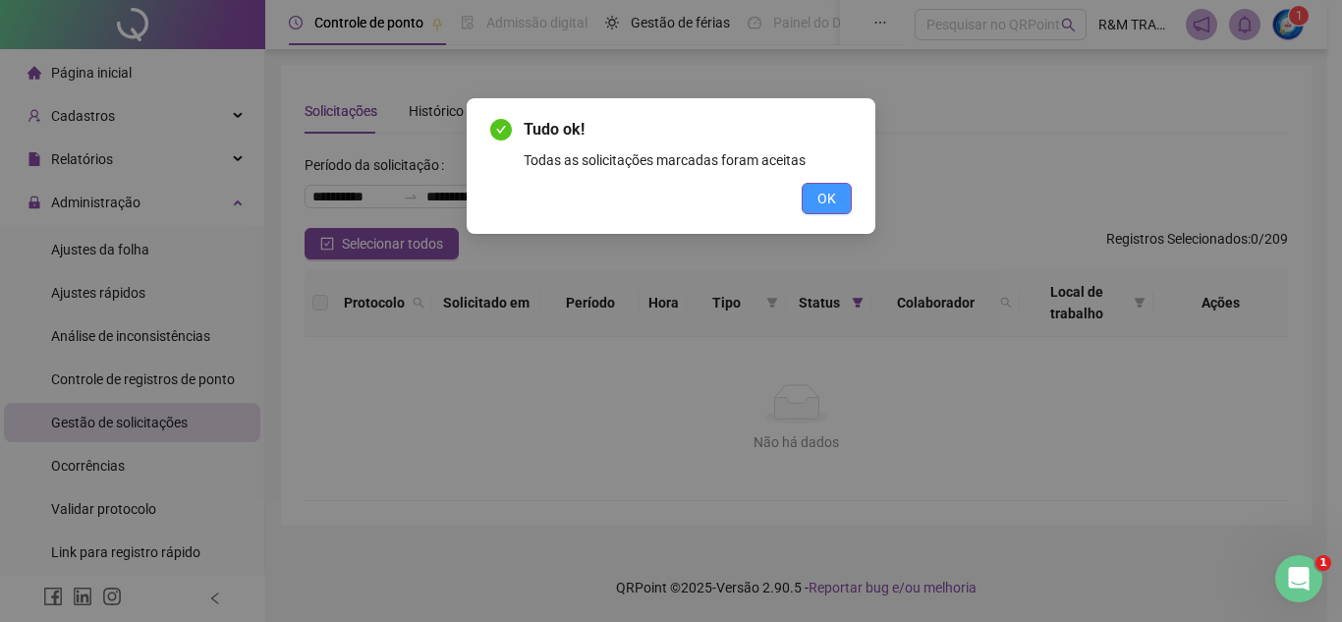
click at [839, 202] on button "OK" at bounding box center [826, 198] width 50 height 31
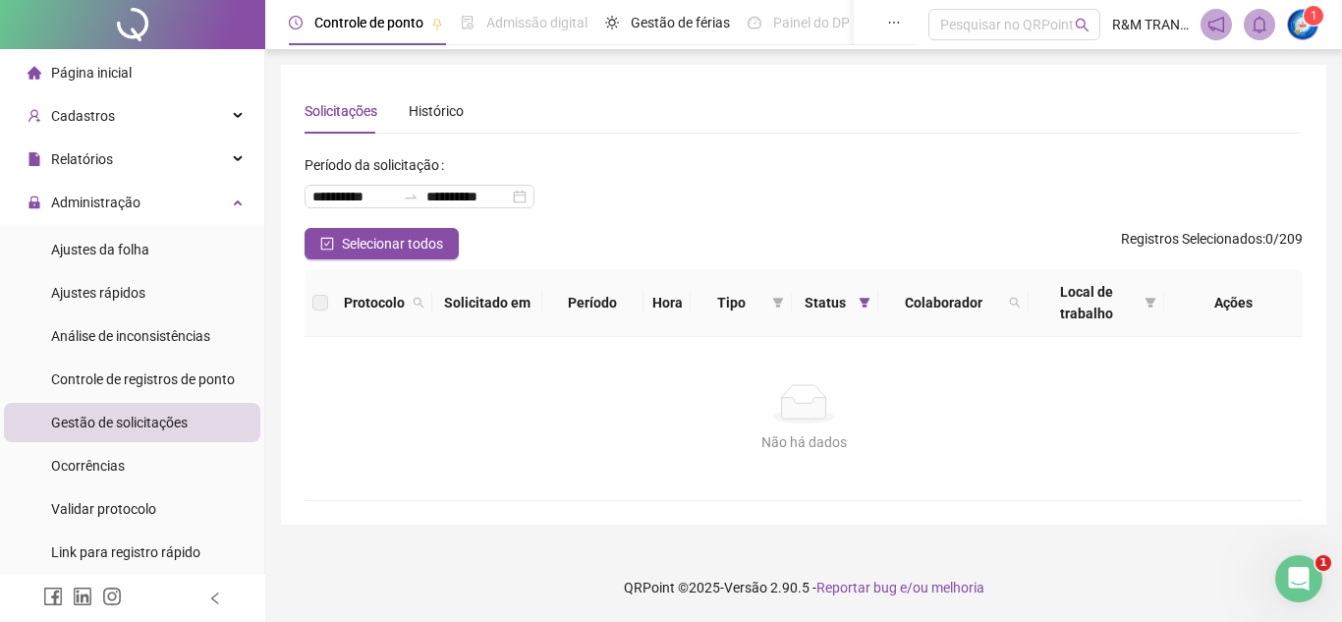
click at [630, 172] on div "**********" at bounding box center [803, 188] width 998 height 79
click at [146, 251] on span "Ajustes da folha" at bounding box center [100, 250] width 98 height 16
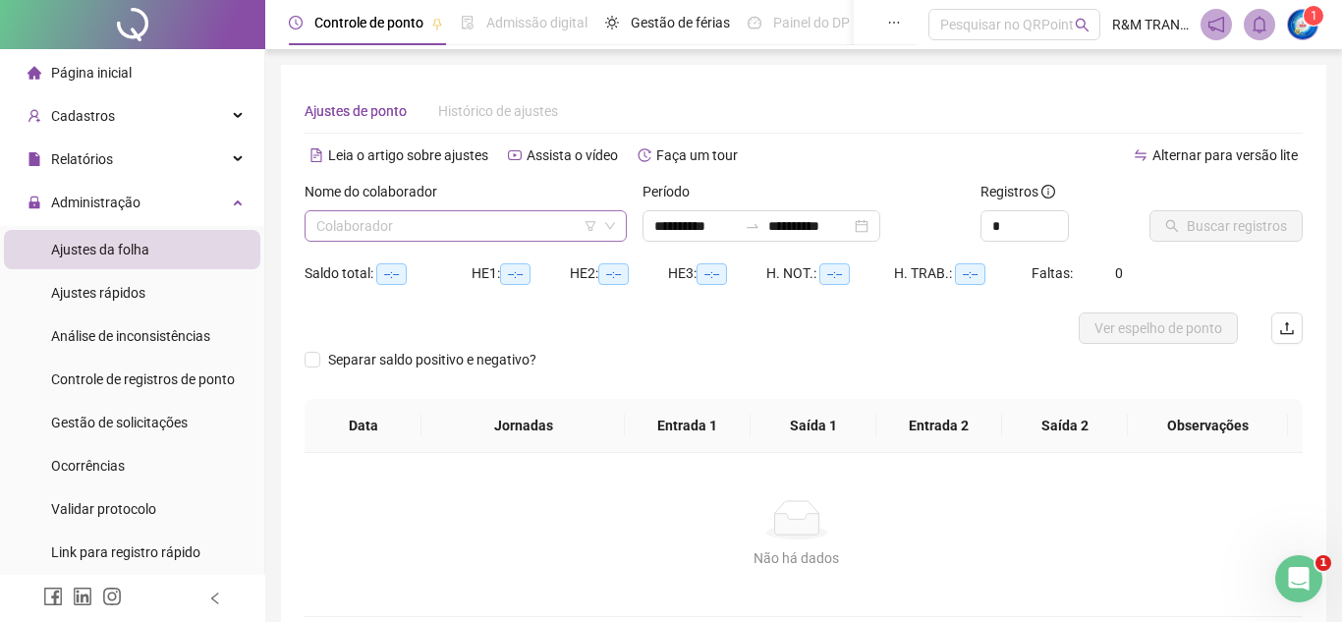
click at [388, 216] on input "search" at bounding box center [456, 225] width 281 height 29
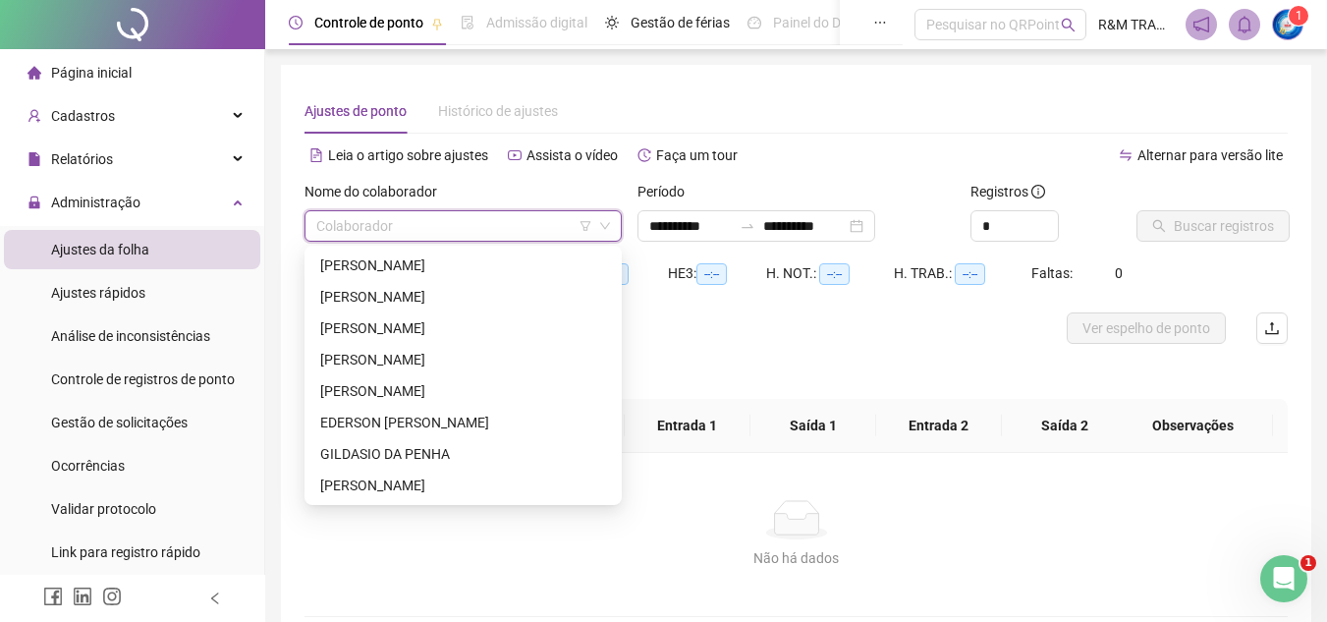
type input "**********"
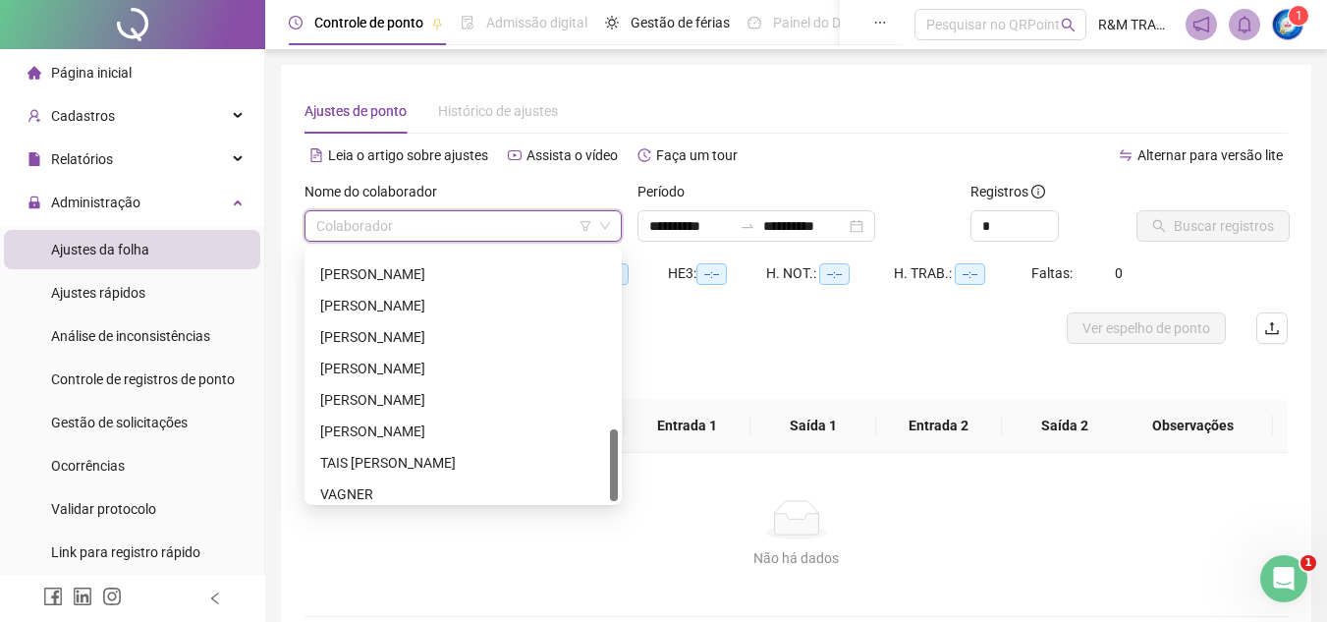
scroll to position [629, 0]
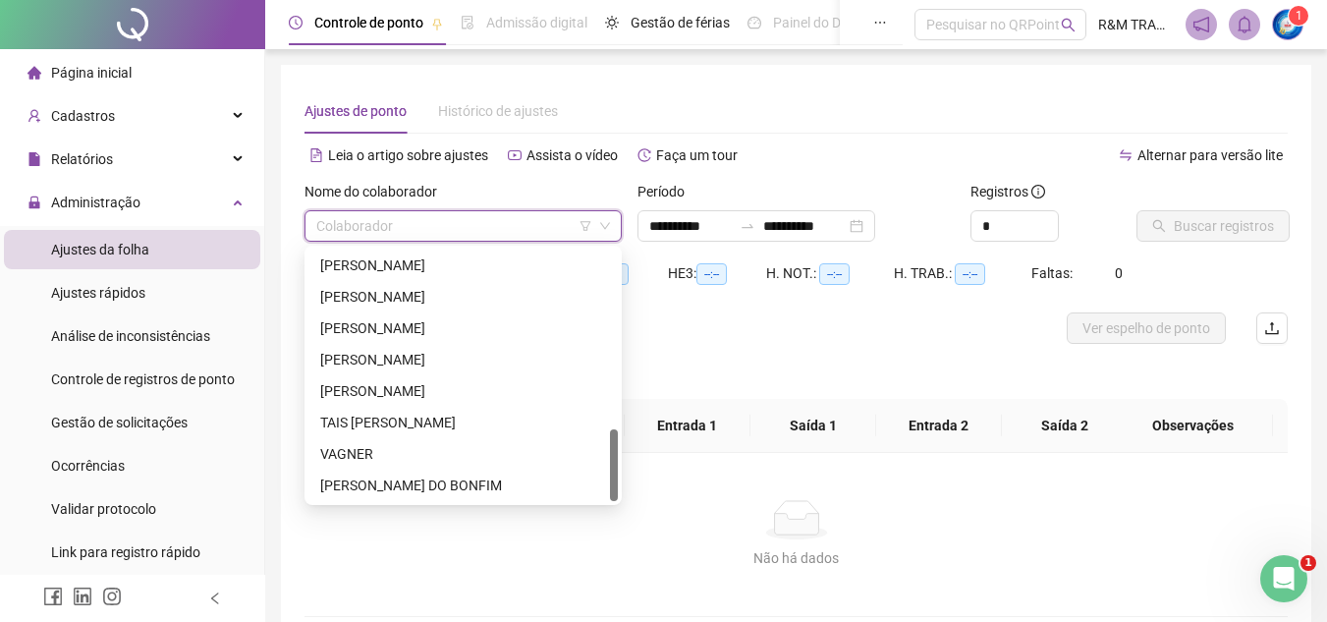
drag, startPoint x: 614, startPoint y: 268, endPoint x: 597, endPoint y: 452, distance: 184.4
click at [597, 452] on div "[PERSON_NAME] [PERSON_NAME] [PERSON_NAME] [PERSON_NAME] TAIS [PERSON_NAME] VAGN…" at bounding box center [462, 374] width 309 height 251
click at [374, 357] on div "[PERSON_NAME]" at bounding box center [463, 360] width 286 height 22
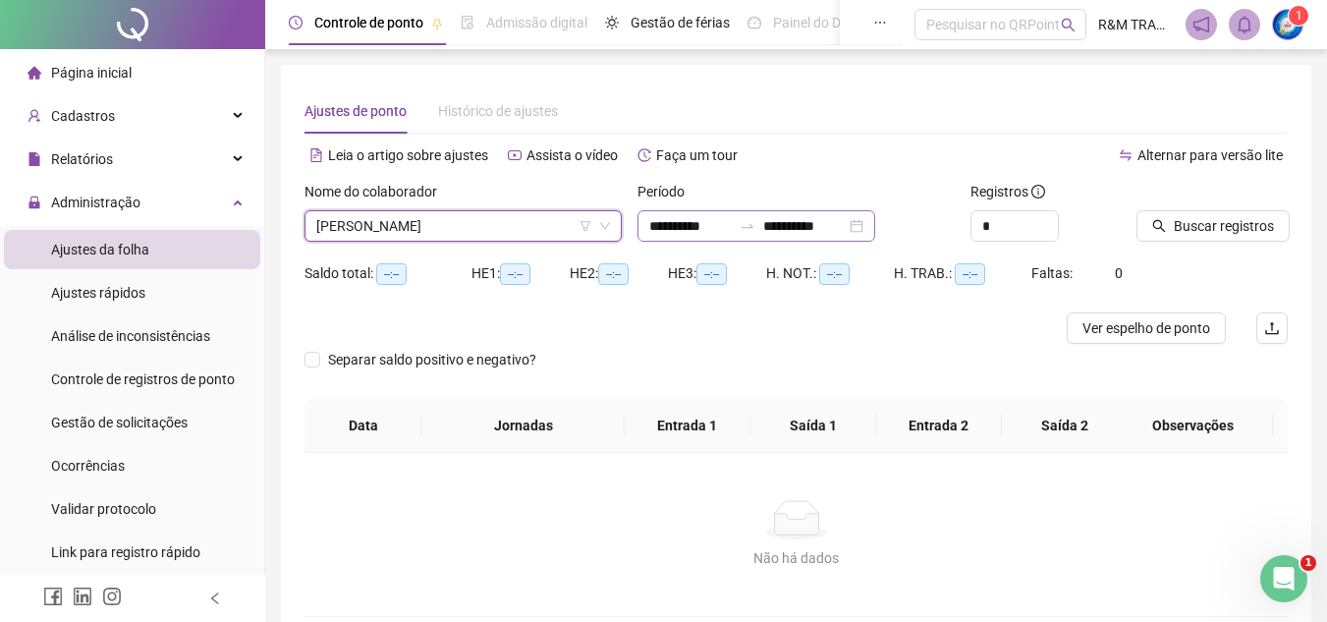
click at [810, 240] on div "**********" at bounding box center [796, 219] width 333 height 77
click at [813, 234] on input "**********" at bounding box center [804, 226] width 82 height 22
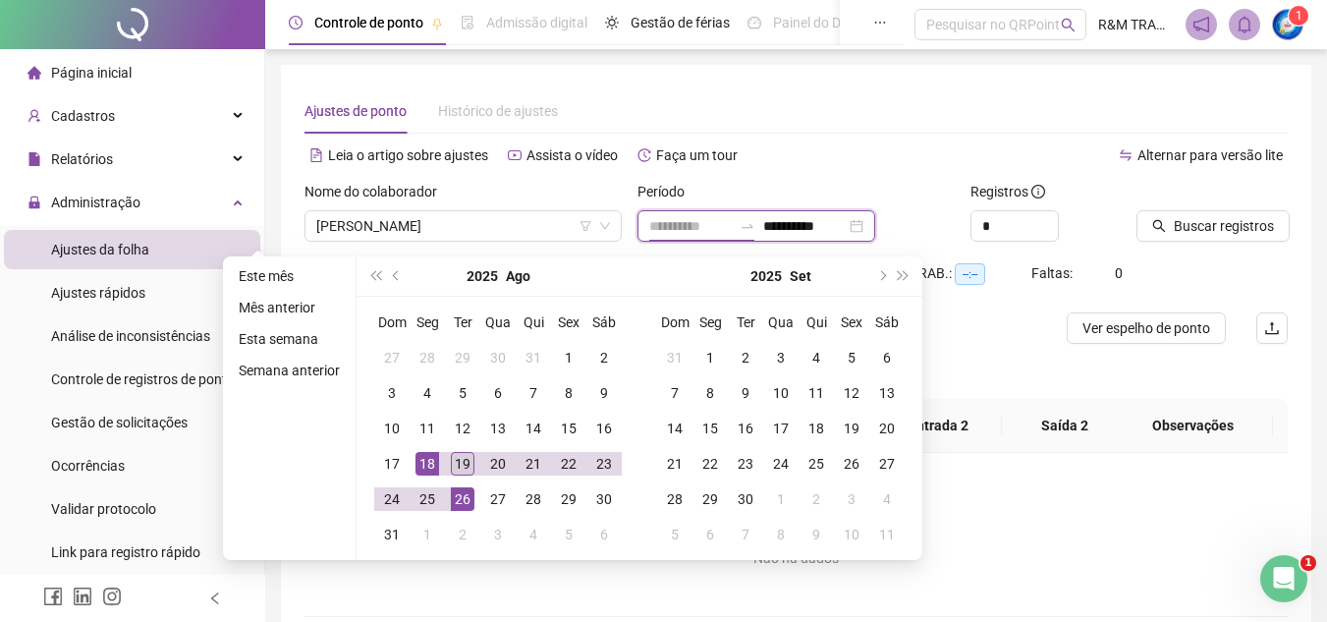
type input "**********"
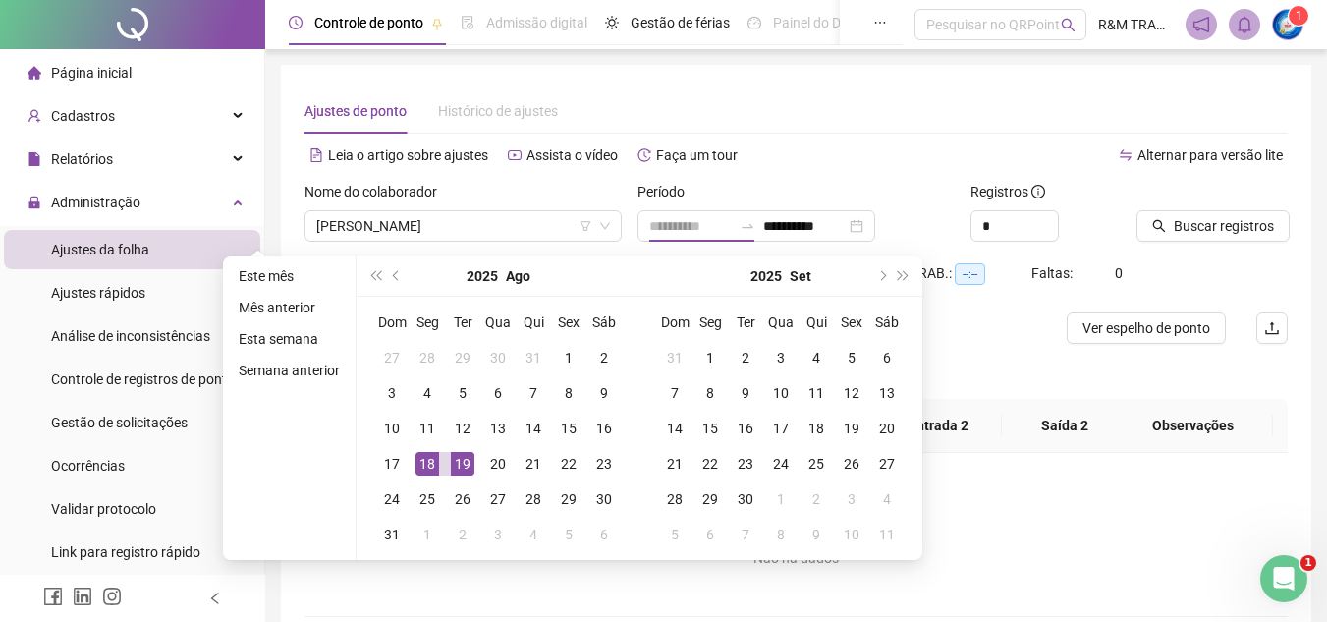
click at [462, 462] on div "19" at bounding box center [463, 464] width 24 height 24
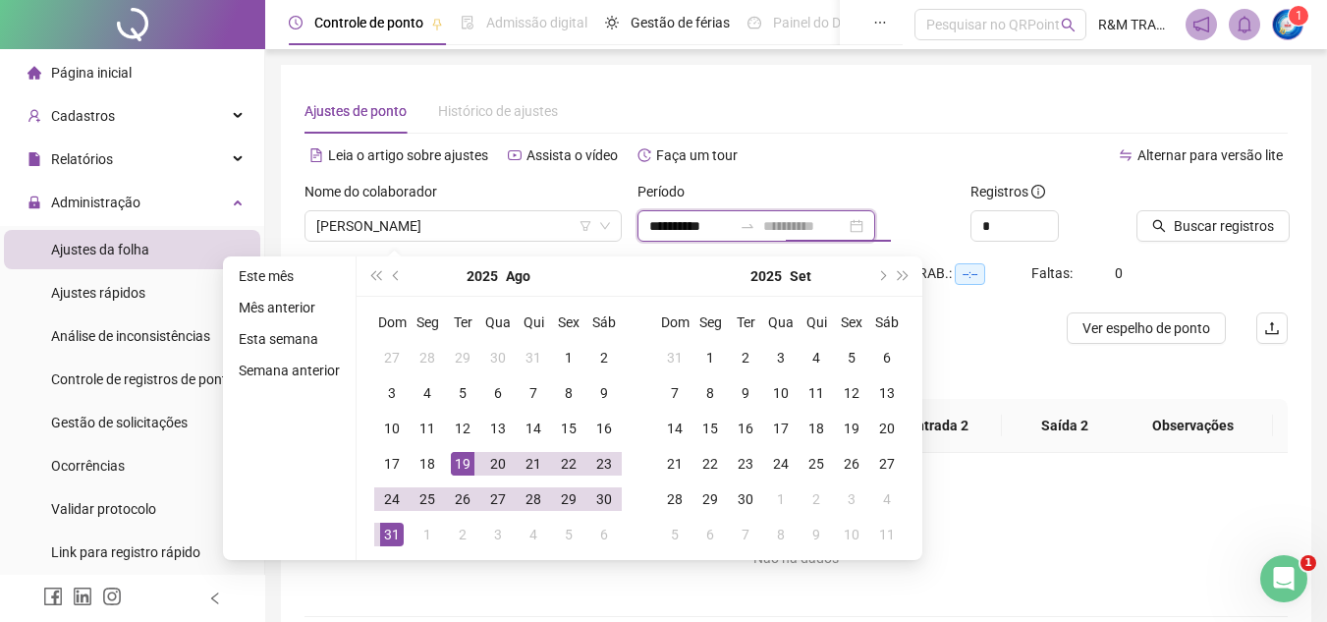
type input "**********"
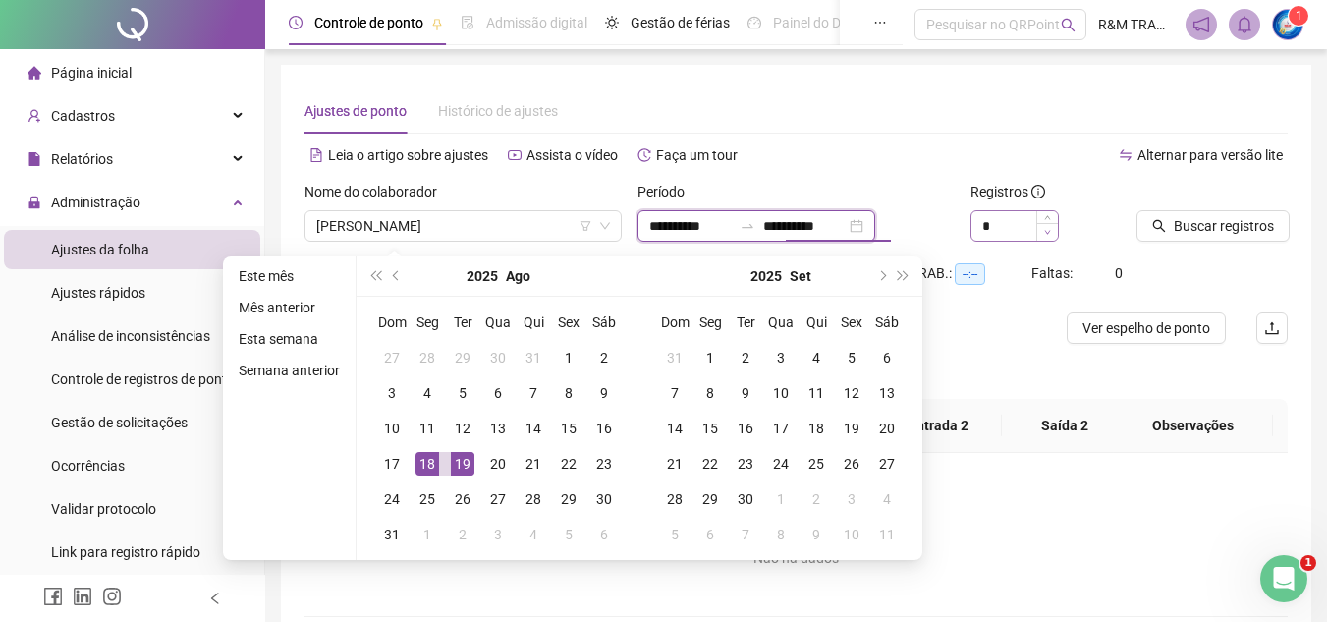
click at [1044, 224] on span "Decrease Value" at bounding box center [1047, 232] width 22 height 18
type input "**********"
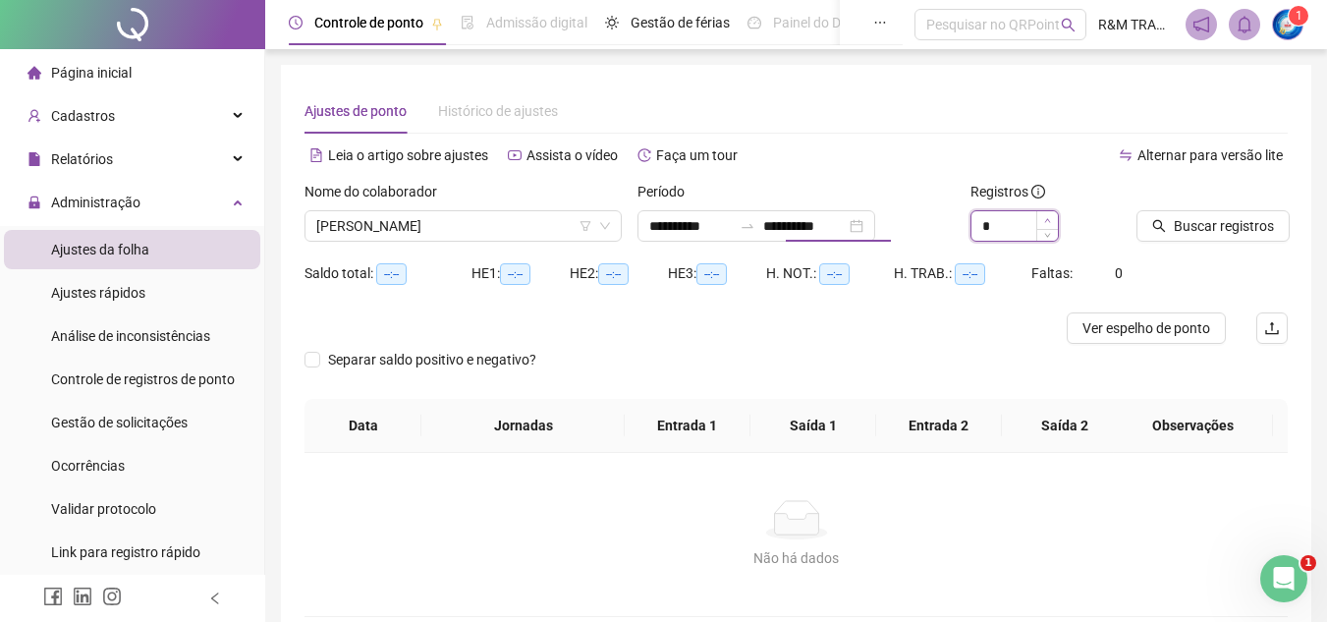
type input "*"
click at [1048, 218] on icon "up" at bounding box center [1047, 220] width 7 height 7
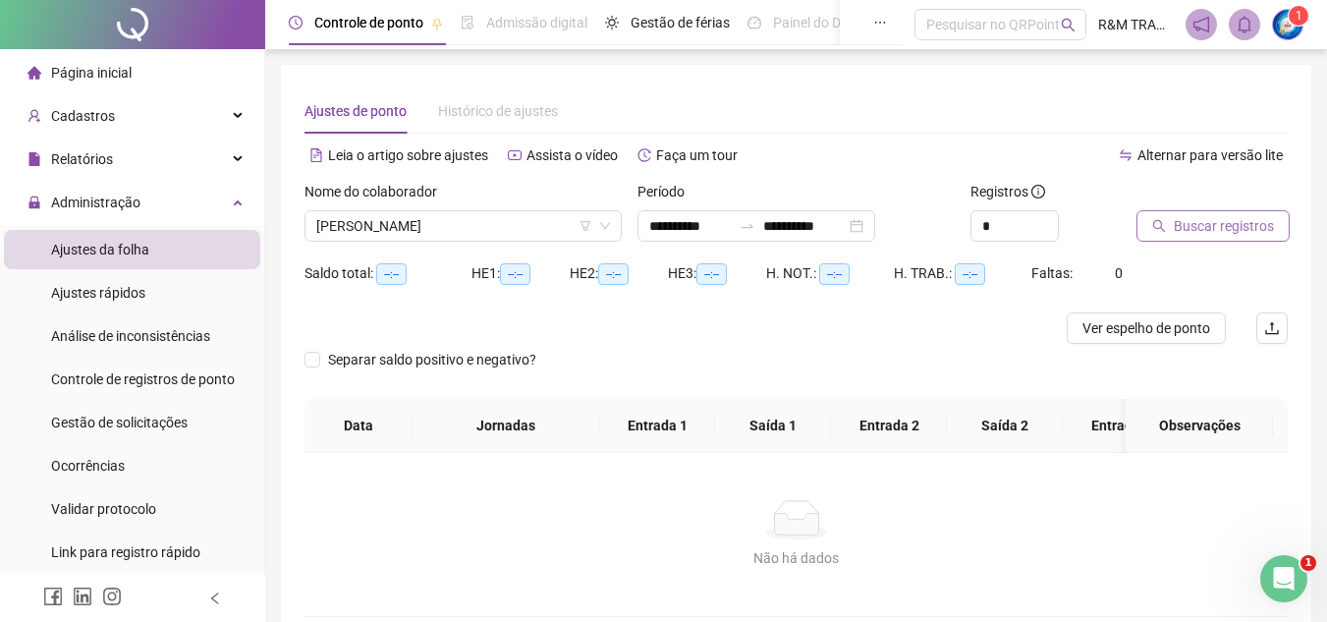
click at [1188, 220] on span "Buscar registros" at bounding box center [1224, 226] width 100 height 22
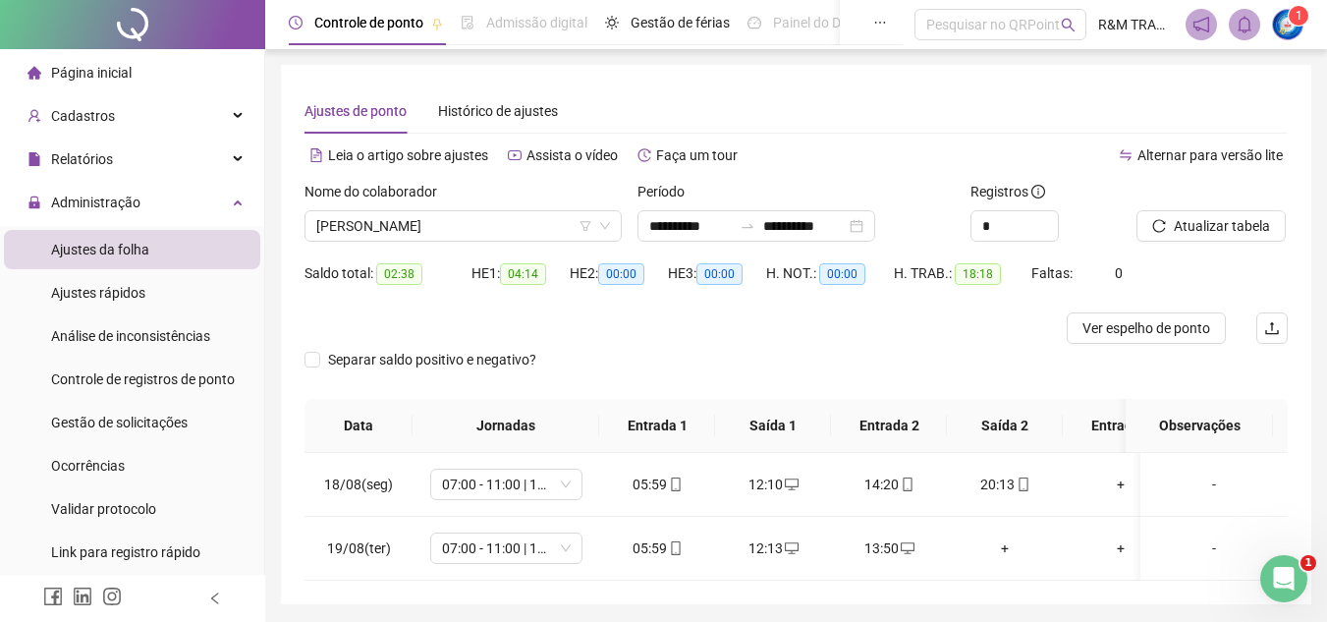
scroll to position [82, 0]
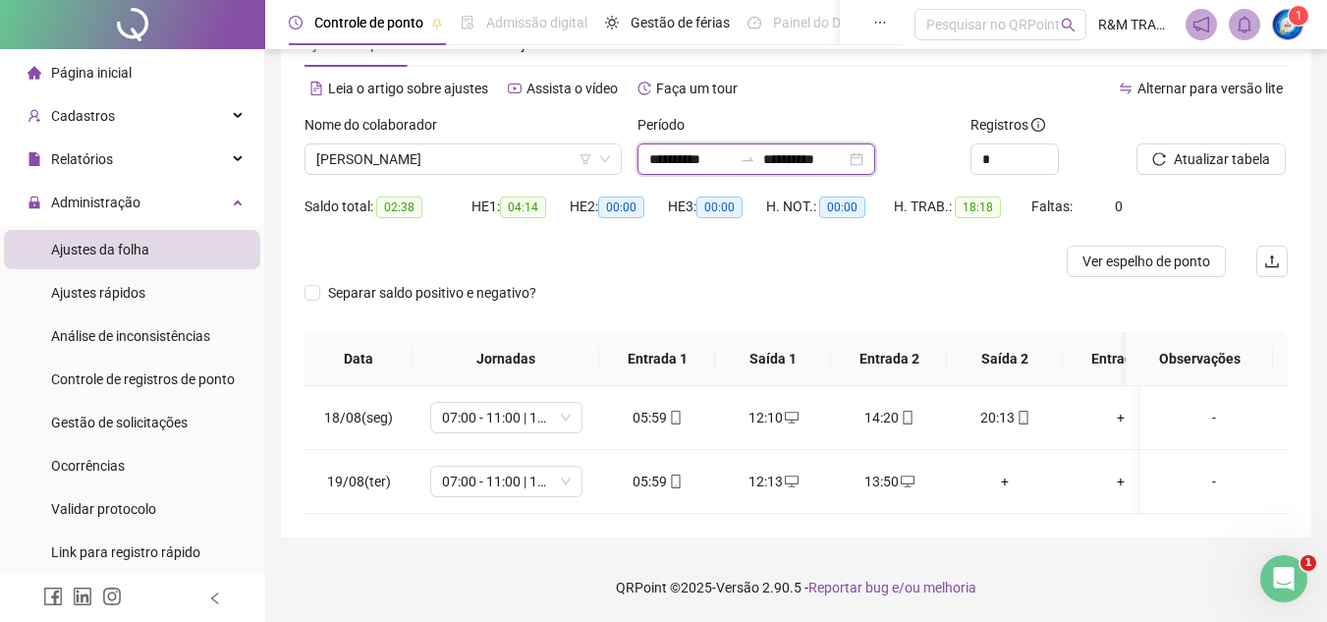
click at [662, 148] on input "**********" at bounding box center [690, 159] width 82 height 22
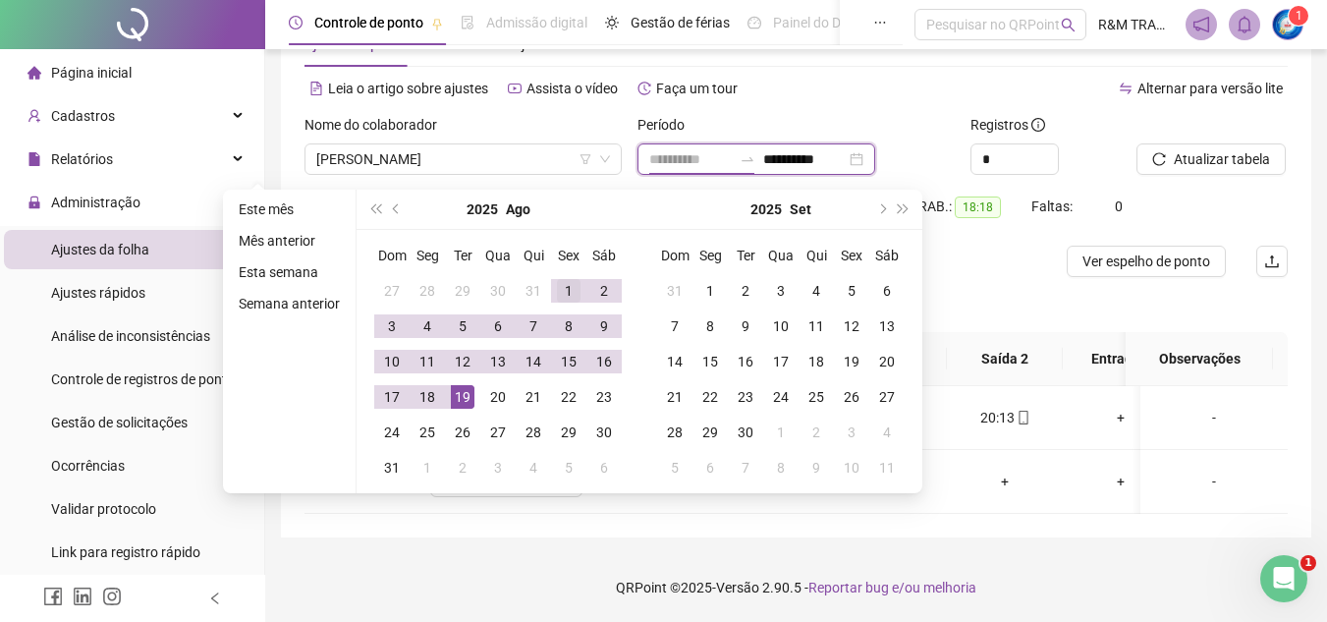
type input "**********"
click at [568, 279] on div "1" at bounding box center [569, 291] width 24 height 24
type input "**********"
click at [1047, 150] on icon "up" at bounding box center [1047, 153] width 7 height 7
type input "*"
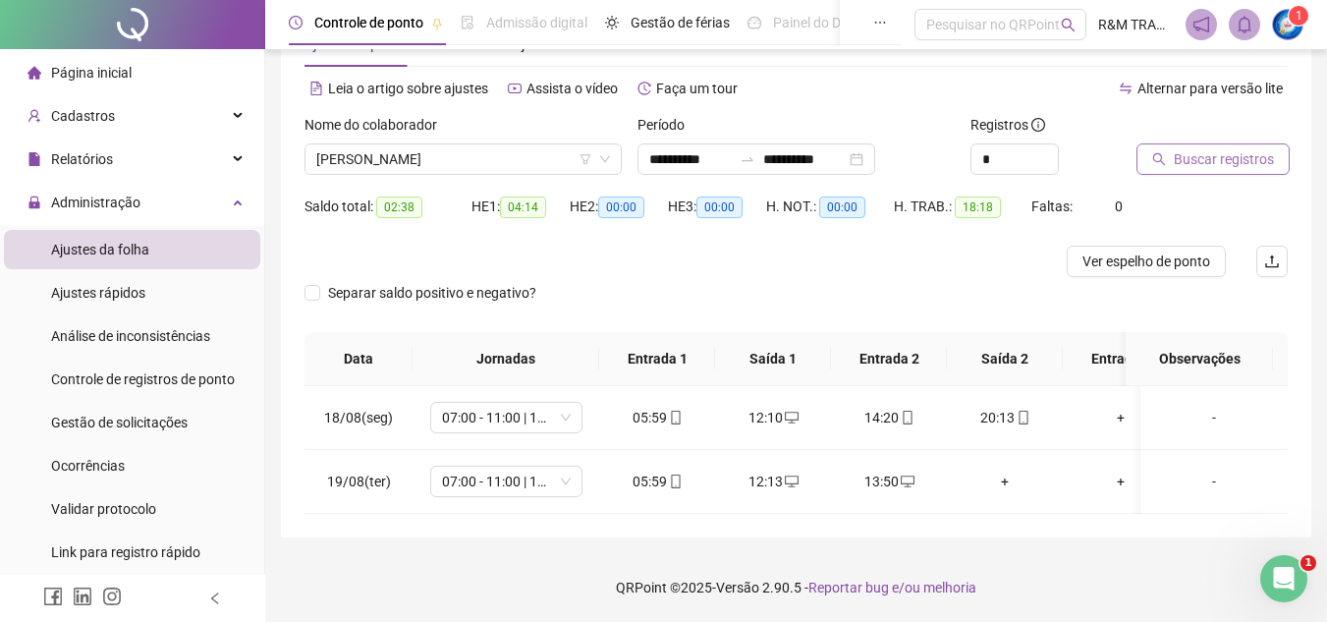
click at [1213, 148] on span "Buscar registros" at bounding box center [1224, 159] width 100 height 22
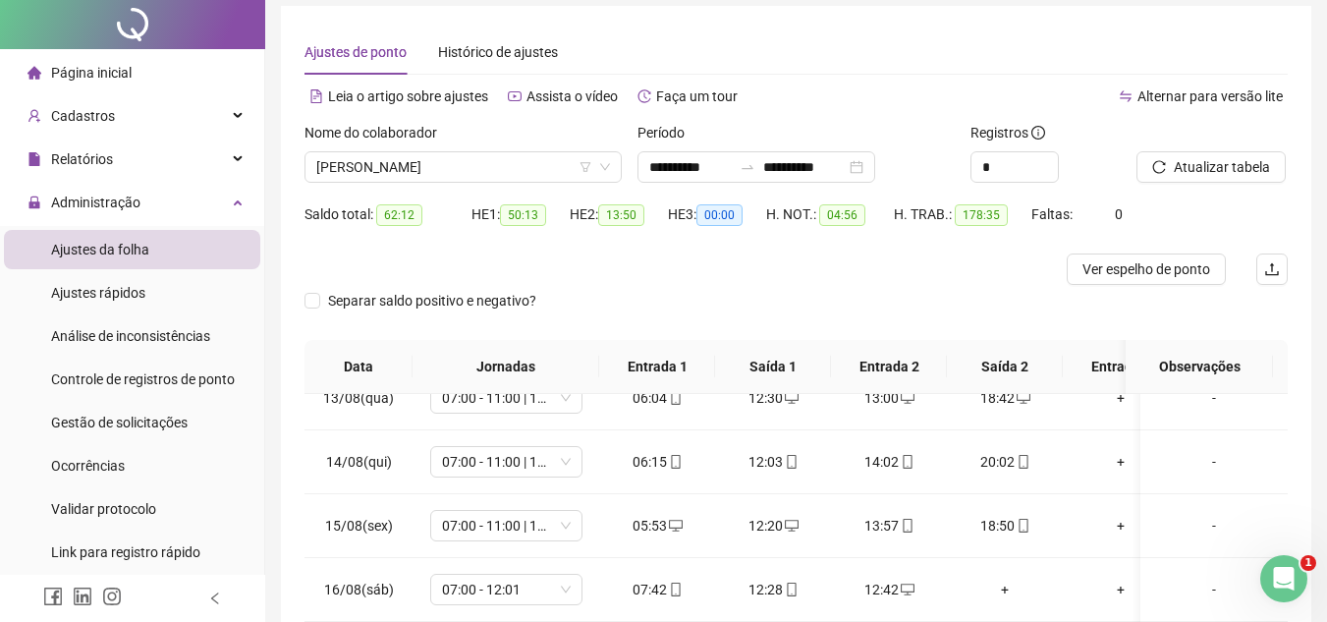
scroll to position [0, 0]
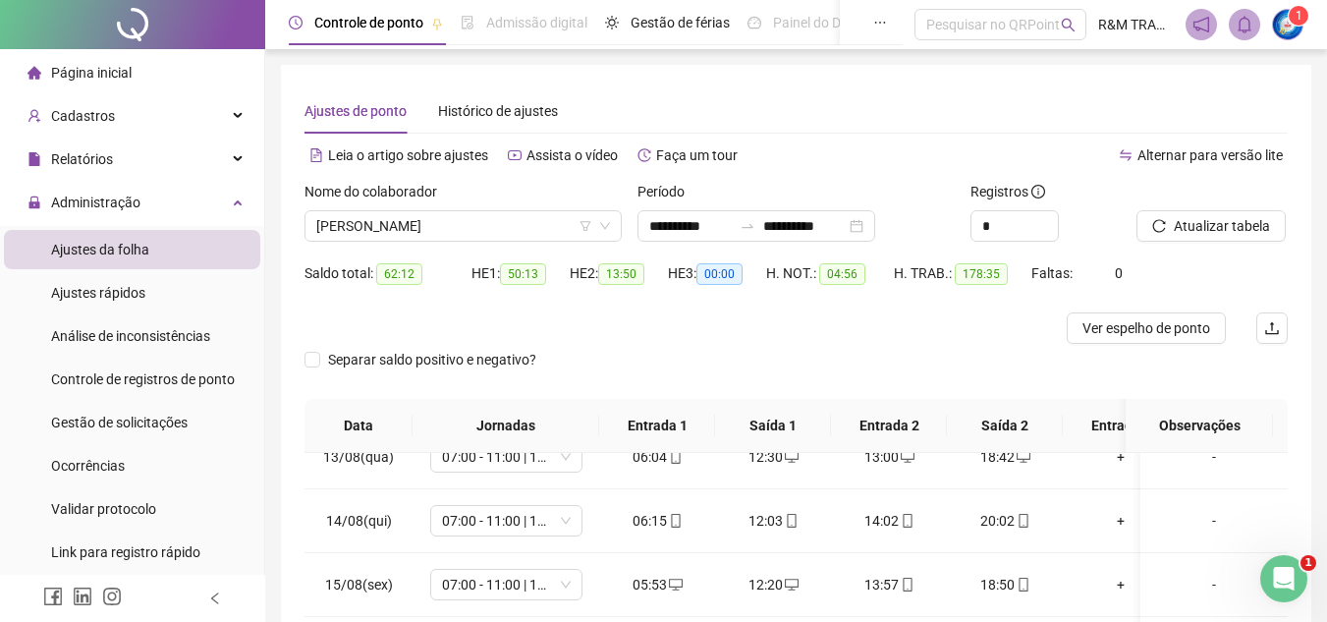
click at [1197, 233] on span "Atualizar tabela" at bounding box center [1222, 226] width 96 height 22
click at [414, 229] on span "[PERSON_NAME]" at bounding box center [463, 225] width 294 height 29
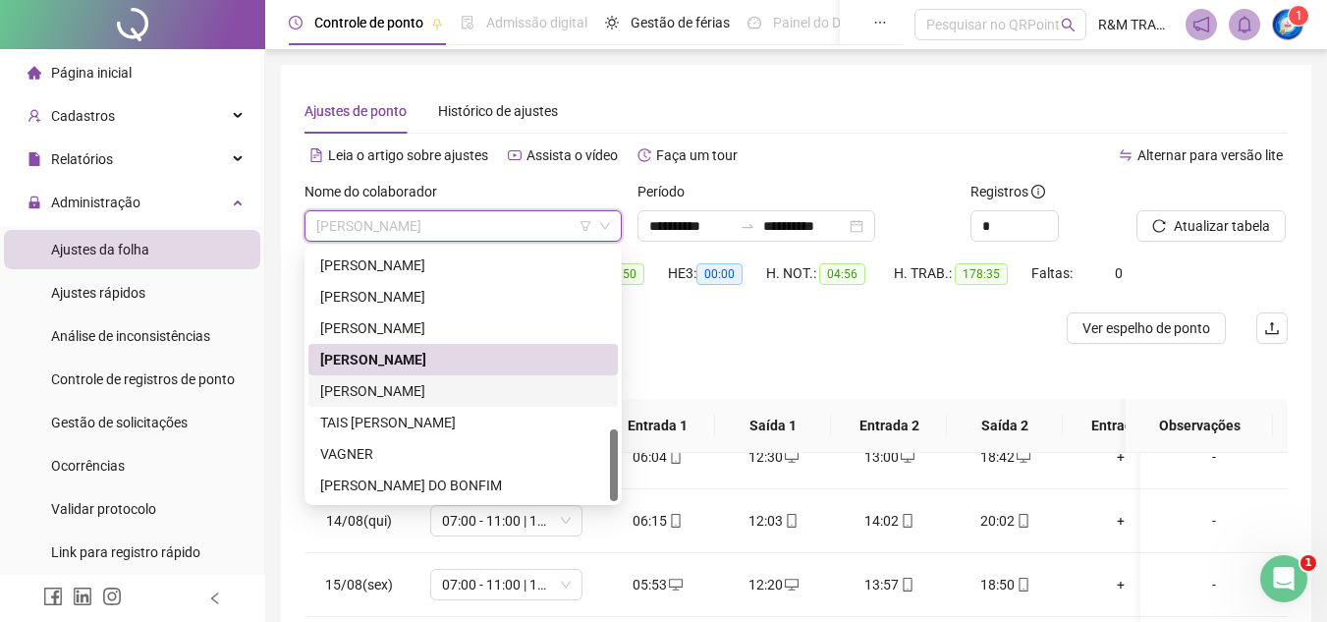
click at [386, 391] on div "[PERSON_NAME]" at bounding box center [463, 391] width 286 height 22
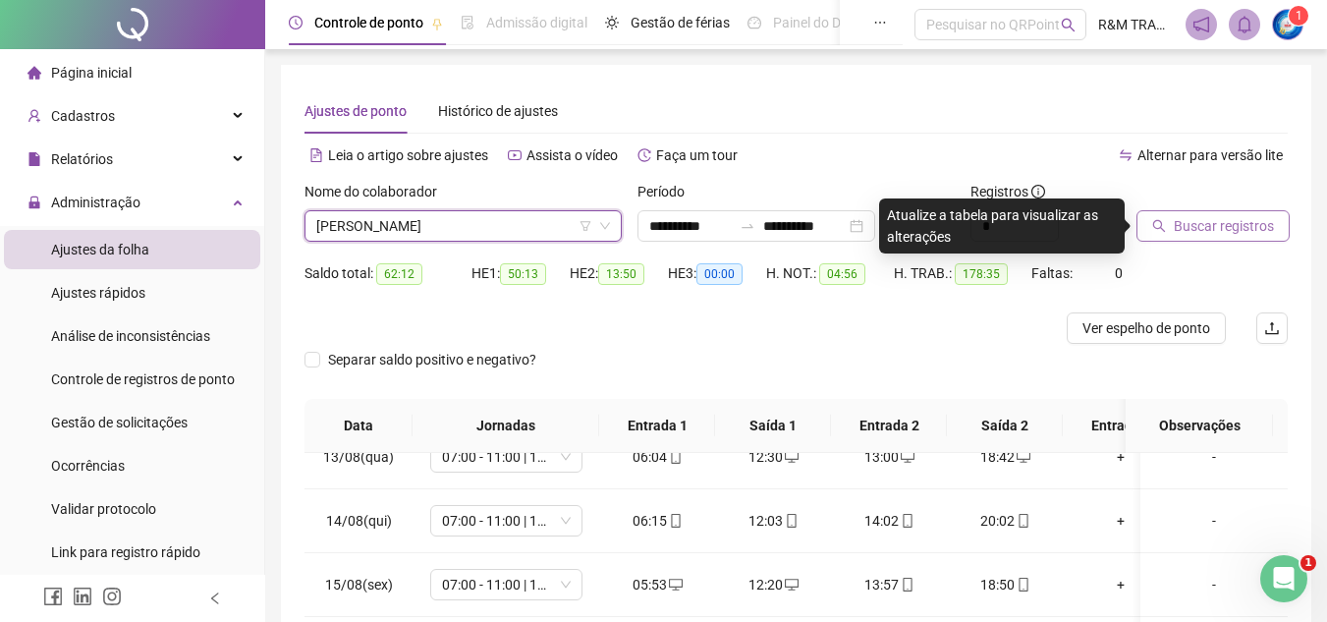
click at [1217, 233] on span "Buscar registros" at bounding box center [1224, 226] width 100 height 22
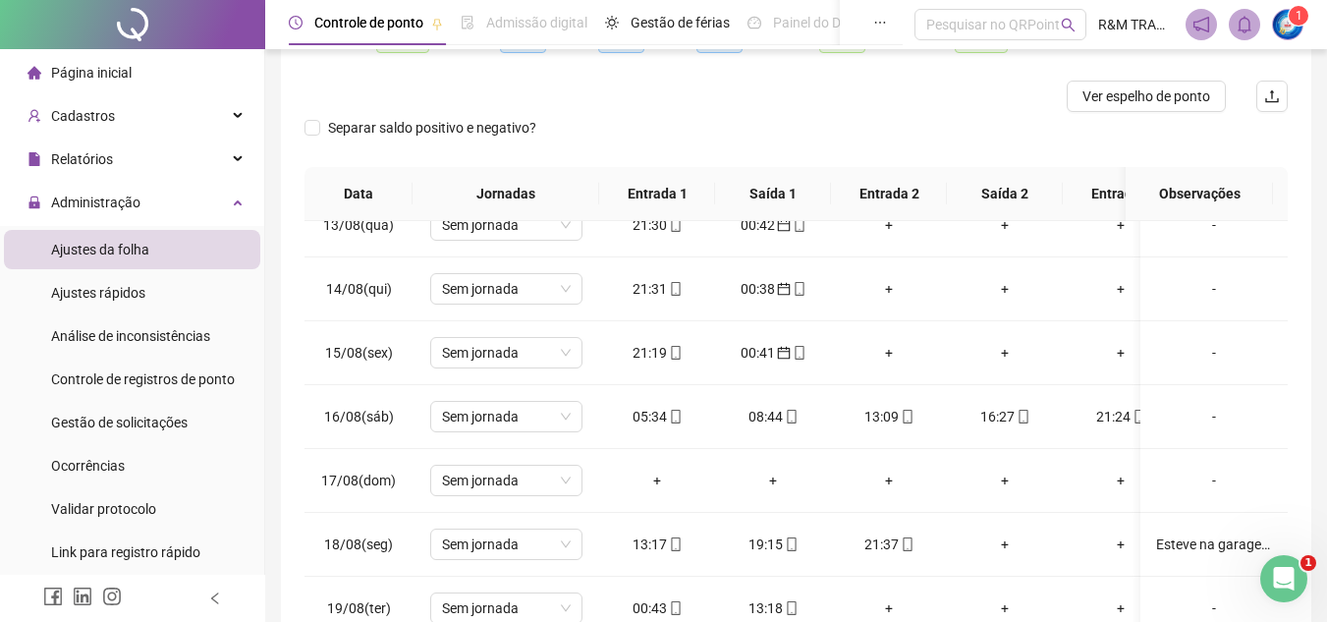
scroll to position [358, 0]
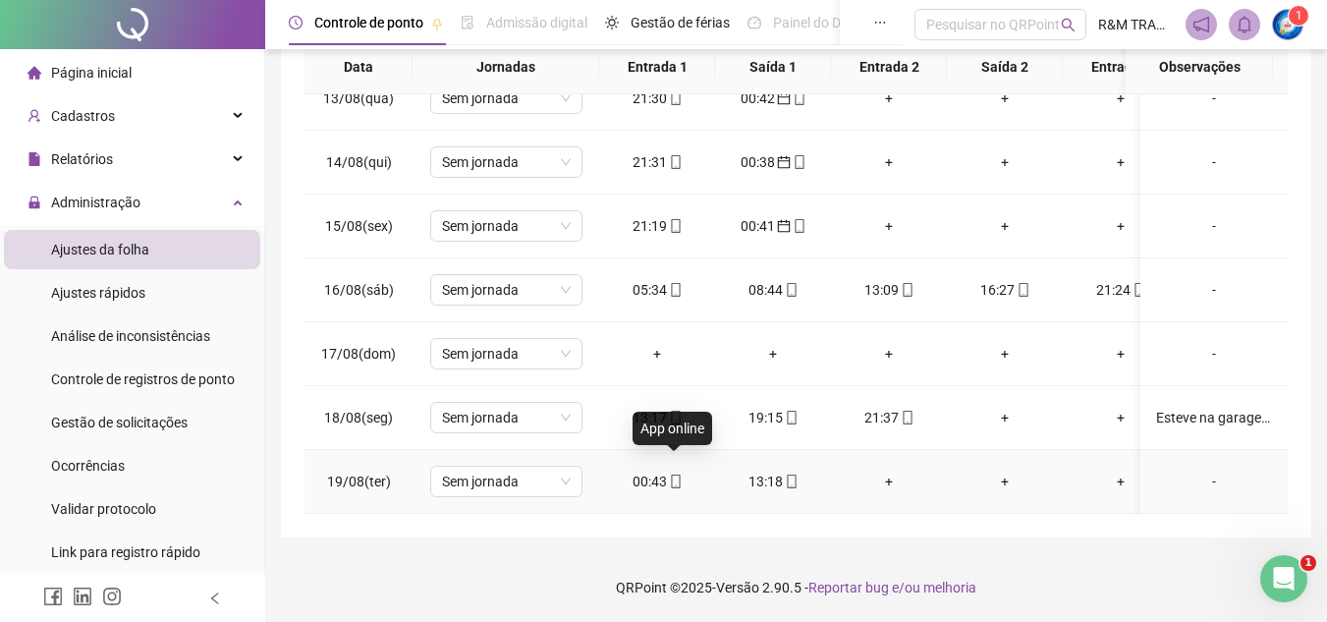
click at [671, 474] on icon "mobile" at bounding box center [675, 481] width 9 height 14
type input "**********"
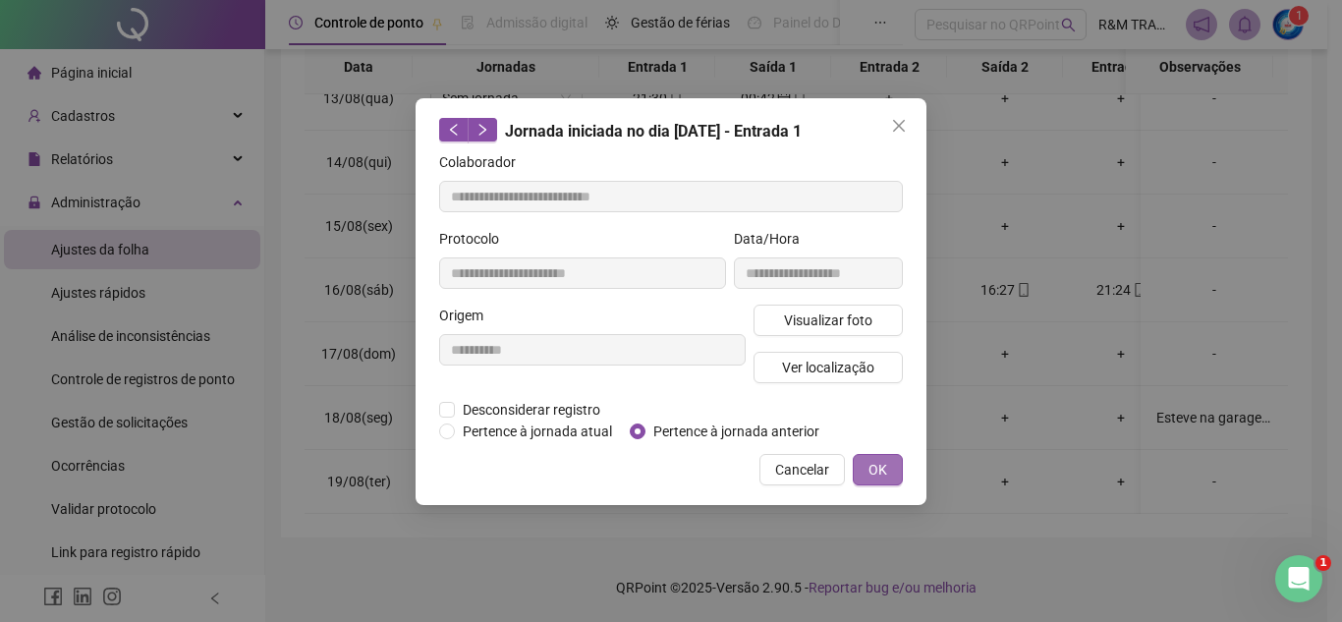
click at [868, 468] on span "OK" at bounding box center [877, 470] width 19 height 22
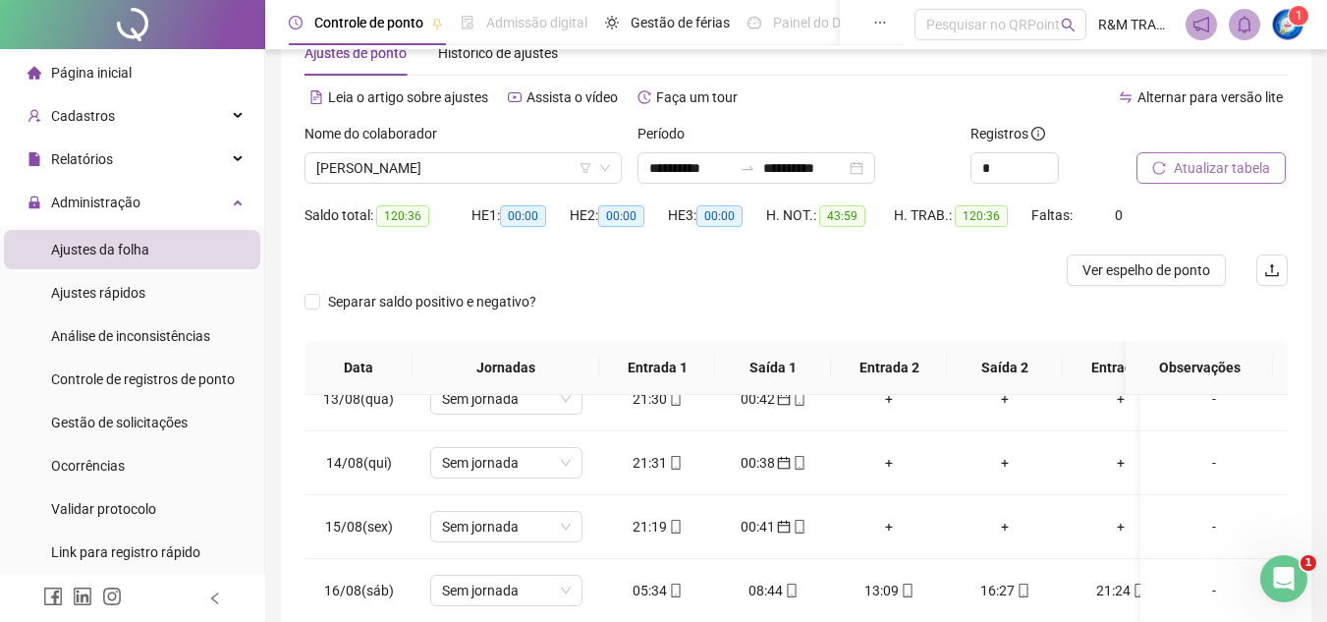
scroll to position [0, 0]
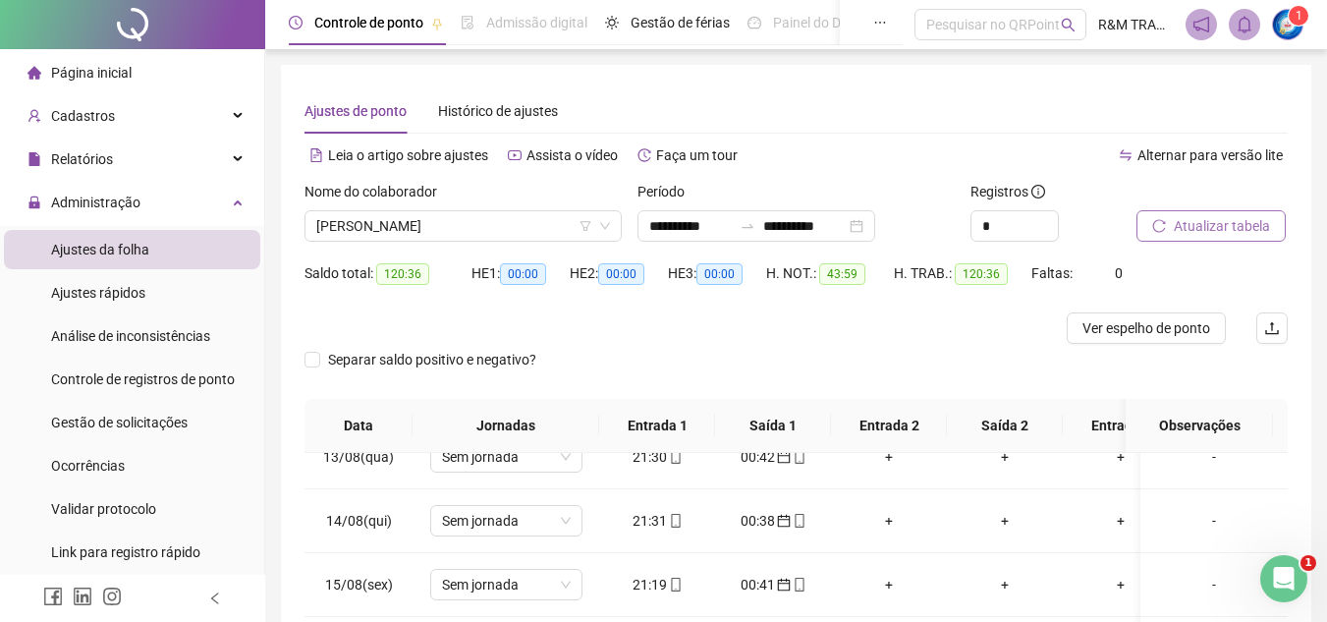
click at [1202, 218] on span "Atualizar tabela" at bounding box center [1222, 226] width 96 height 22
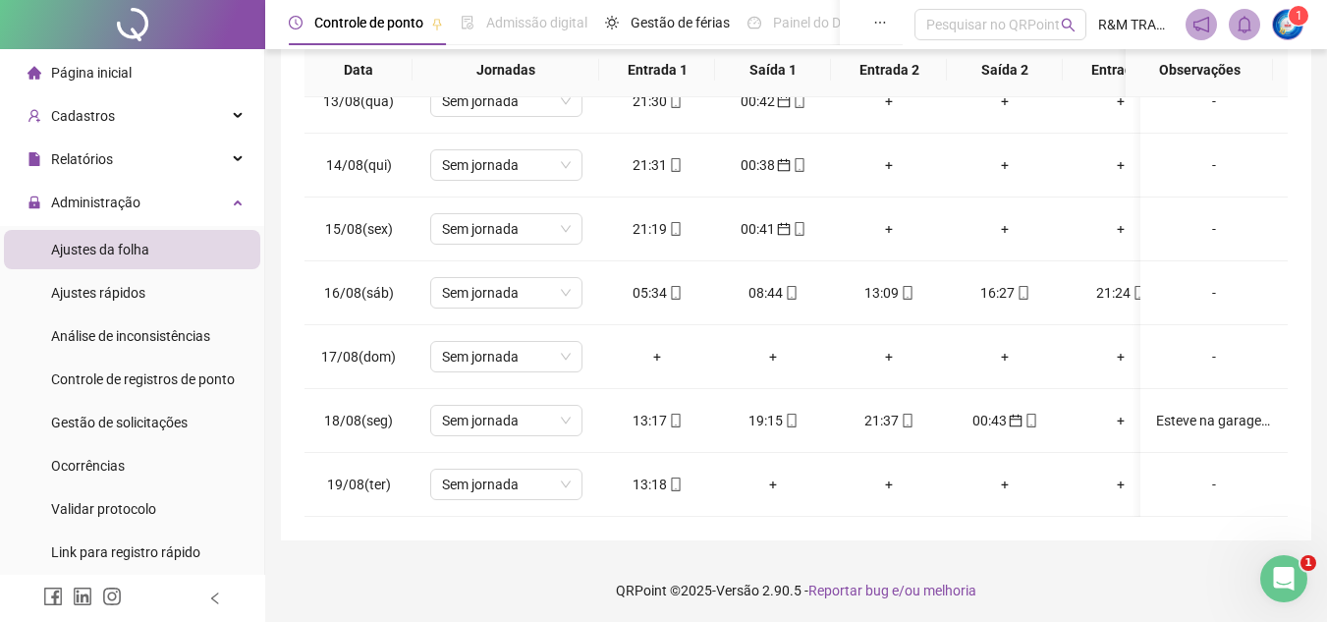
scroll to position [32, 0]
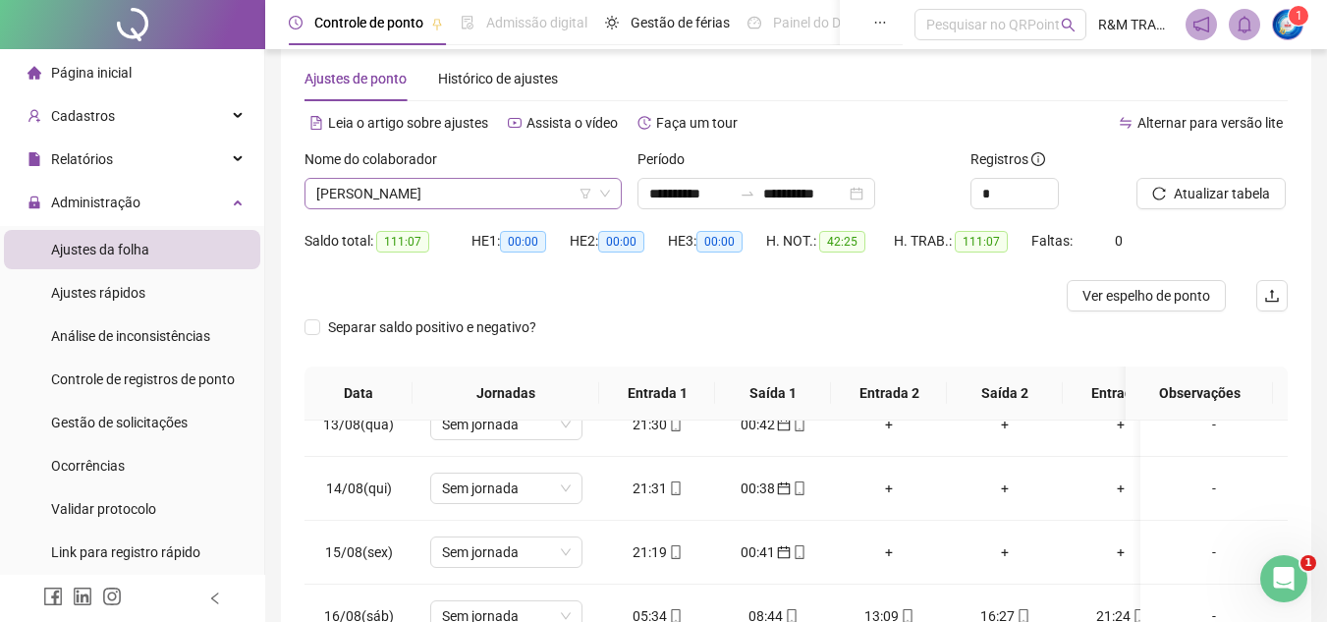
click at [374, 189] on span "[PERSON_NAME]" at bounding box center [463, 193] width 294 height 29
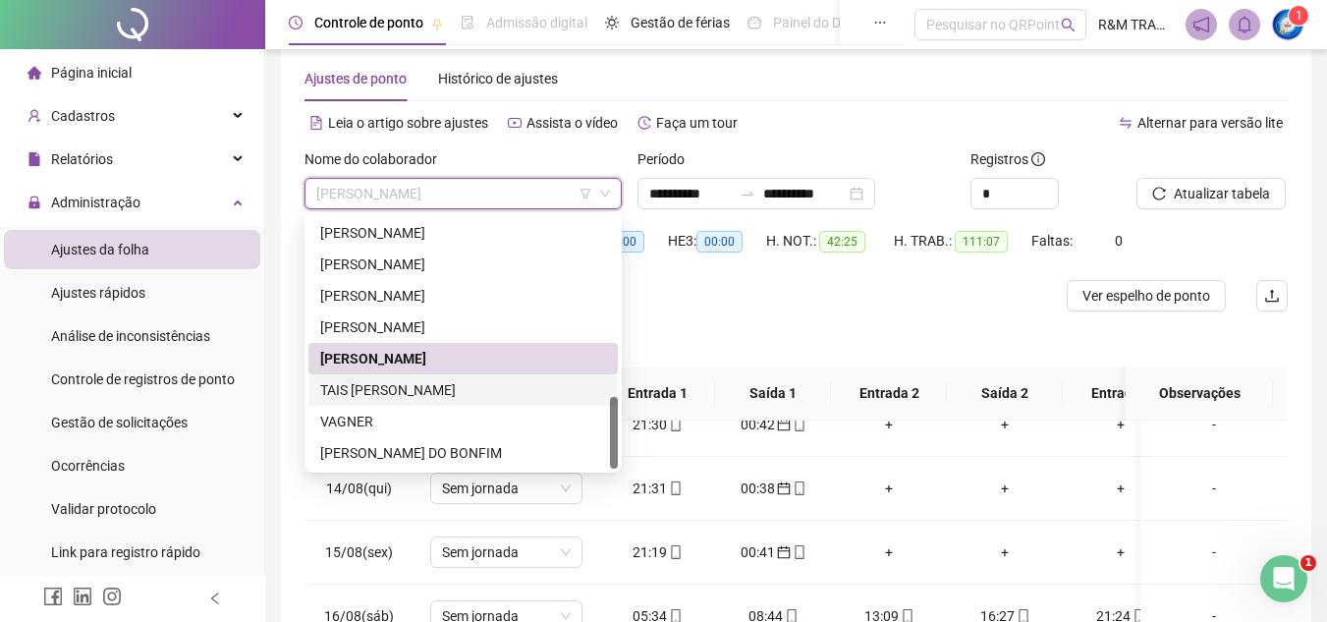
click at [392, 394] on div "TAIS [PERSON_NAME]" at bounding box center [463, 390] width 286 height 22
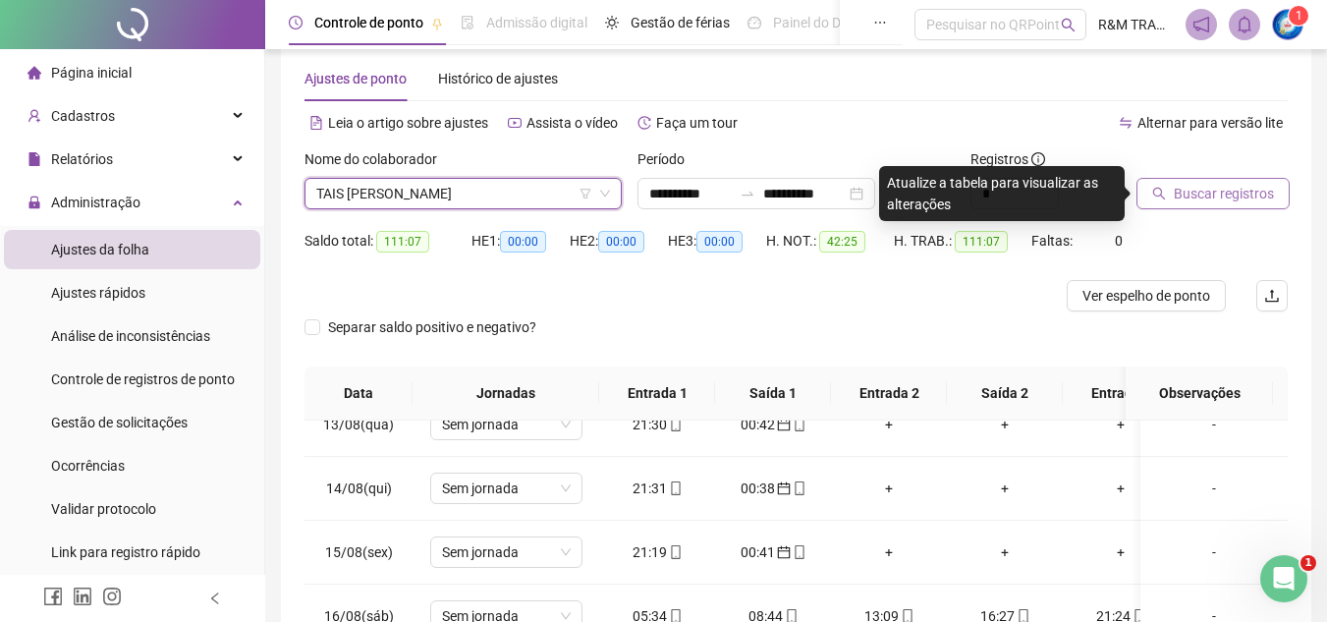
click at [1184, 196] on span "Buscar registros" at bounding box center [1224, 194] width 100 height 22
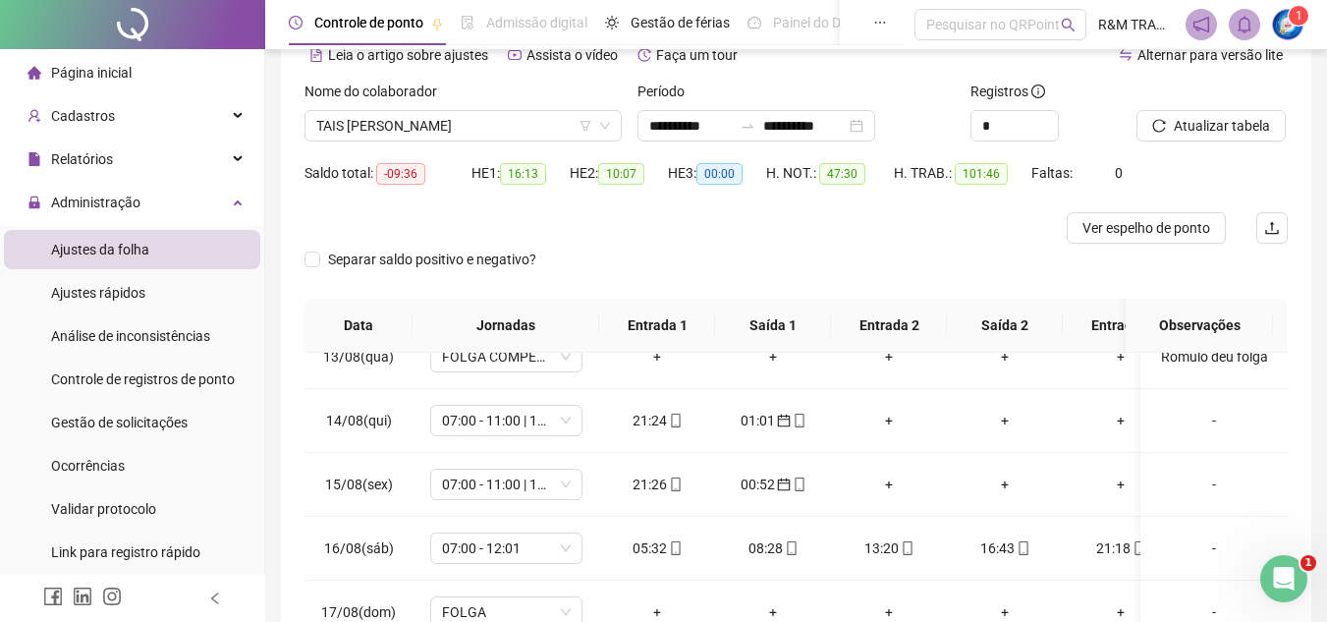
scroll to position [332, 0]
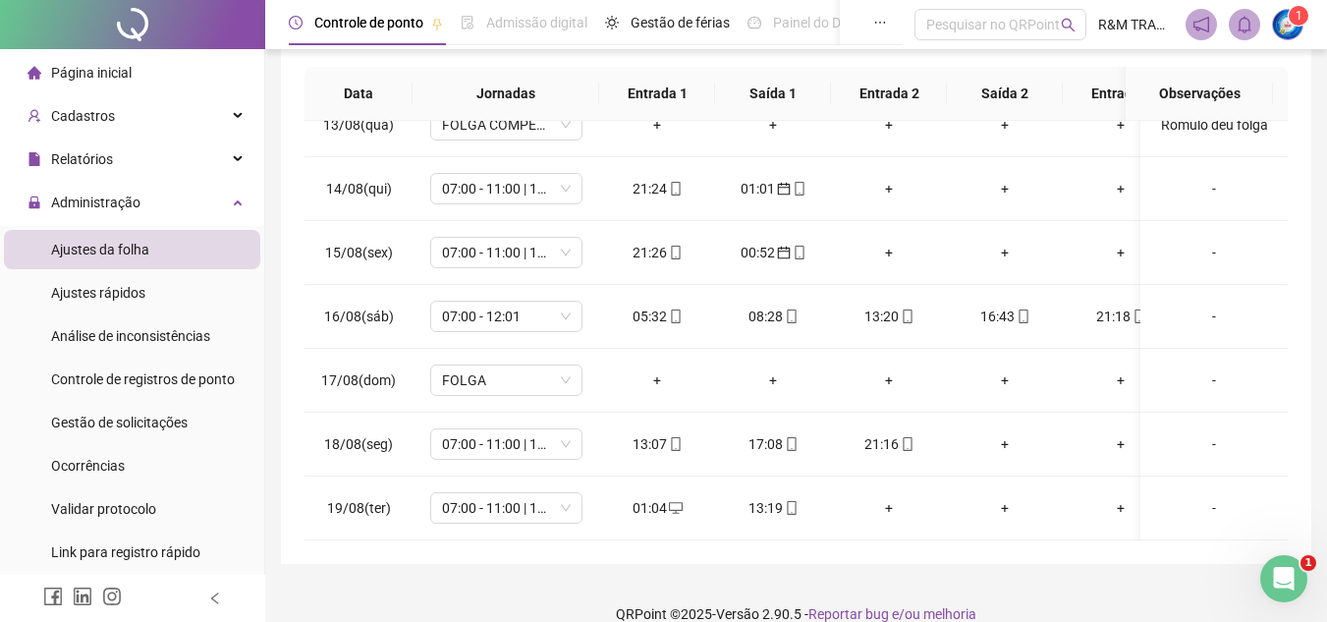
click at [671, 501] on icon "desktop" at bounding box center [676, 508] width 14 height 14
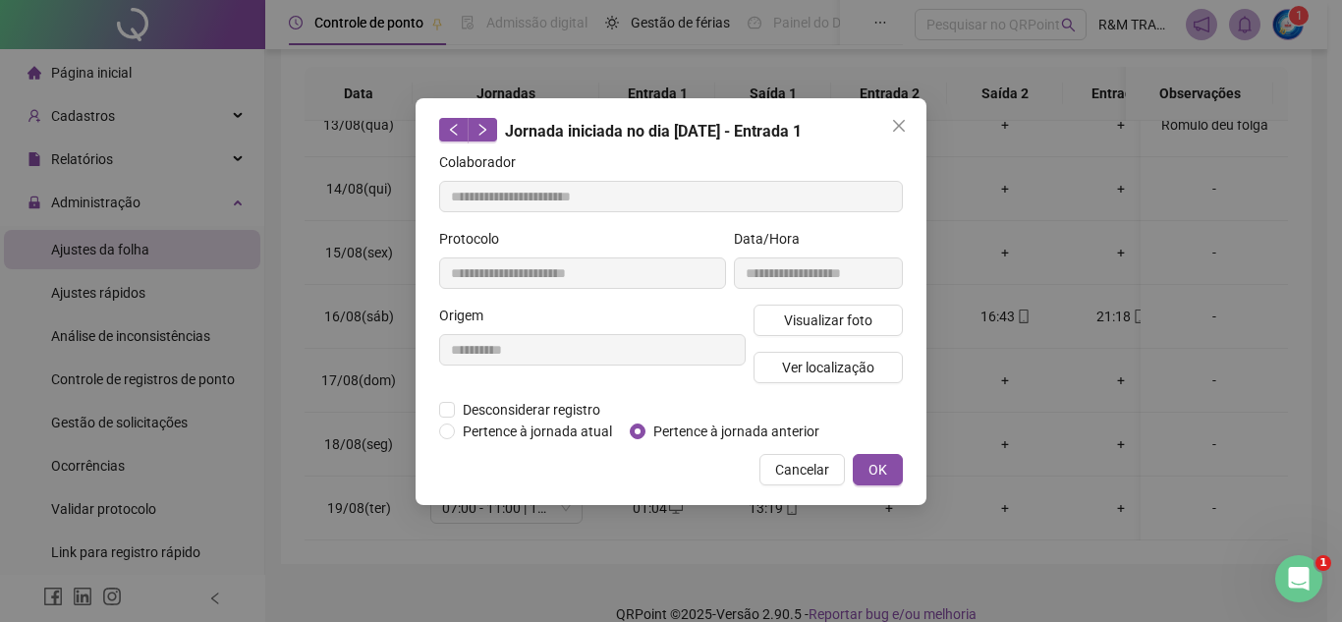
type input "**********"
click at [687, 432] on span "Pertence à jornada anterior" at bounding box center [736, 431] width 182 height 22
click at [875, 467] on span "OK" at bounding box center [877, 470] width 19 height 22
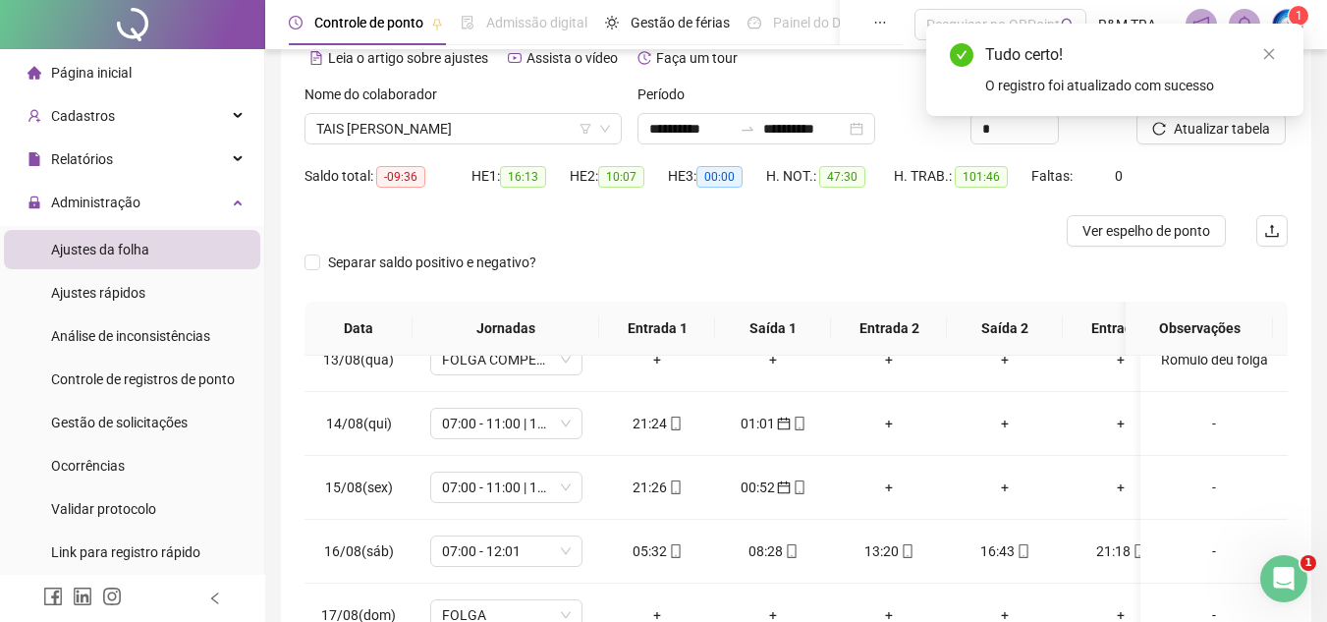
scroll to position [15, 0]
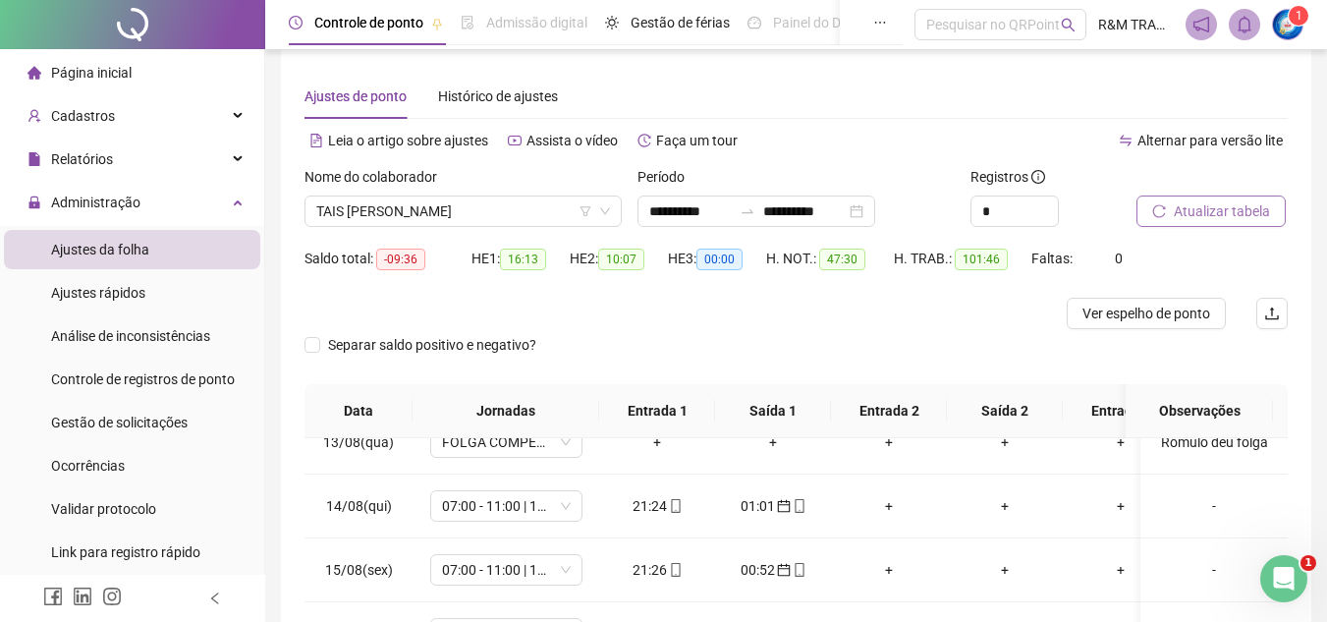
click at [1177, 204] on span "Atualizar tabela" at bounding box center [1222, 211] width 96 height 22
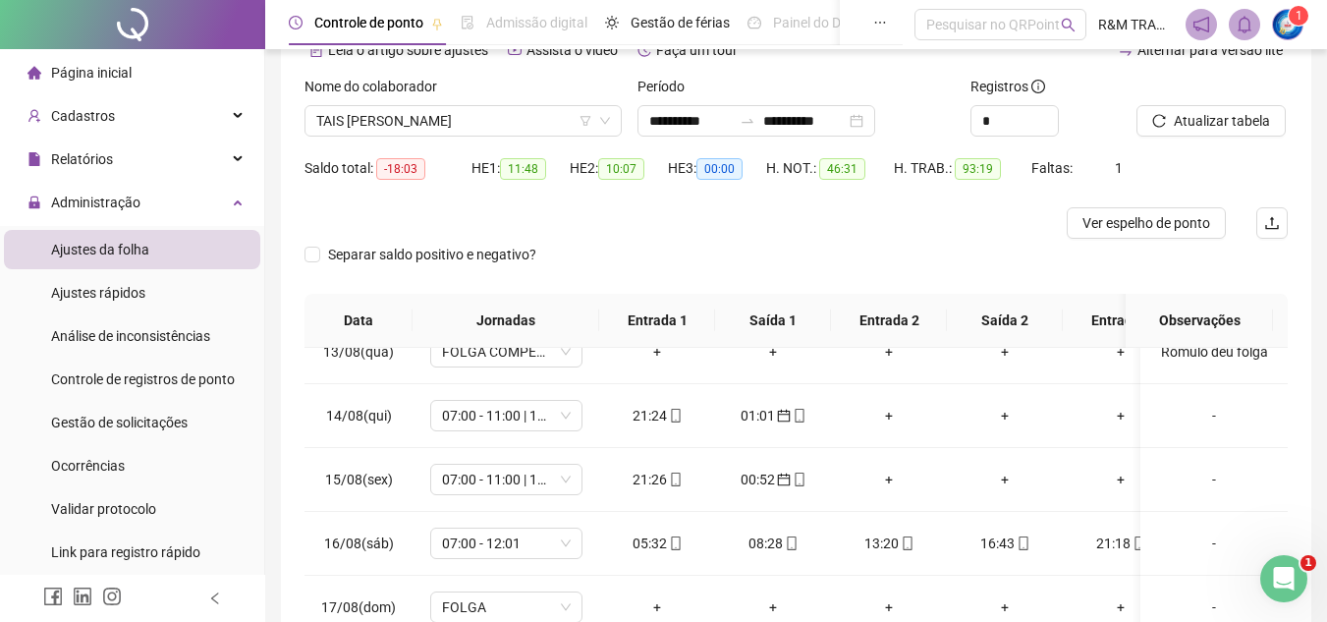
scroll to position [69, 0]
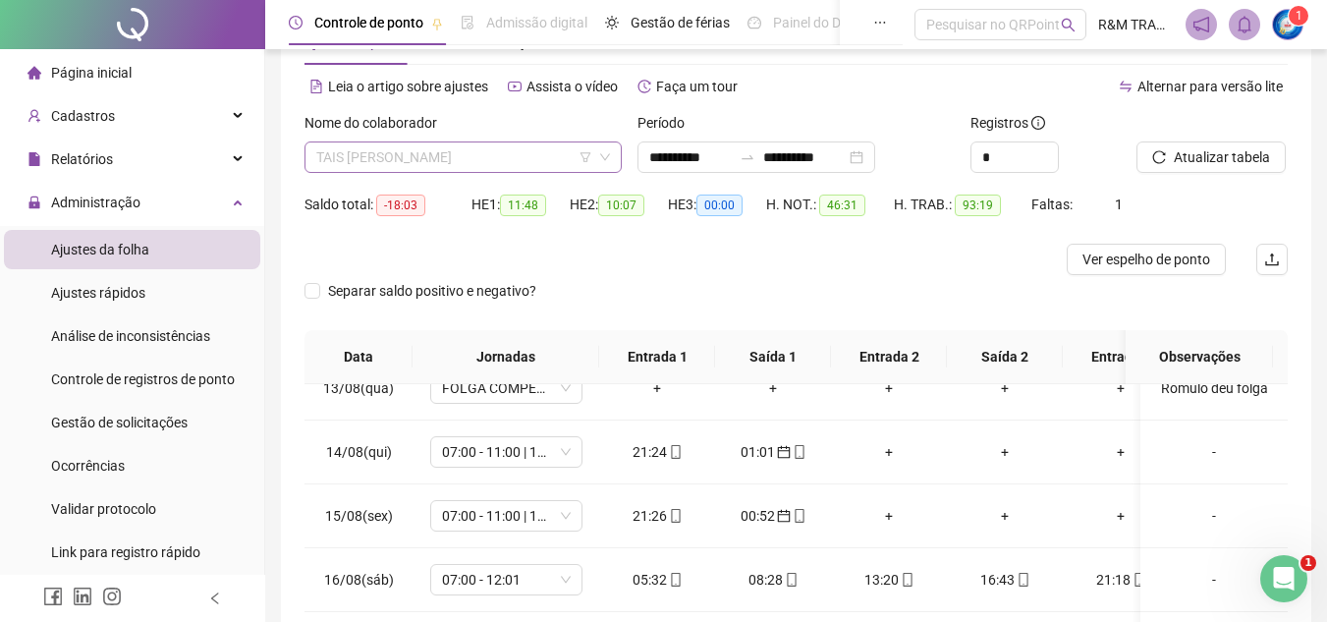
click at [375, 160] on span "TAIS [PERSON_NAME]" at bounding box center [463, 156] width 294 height 29
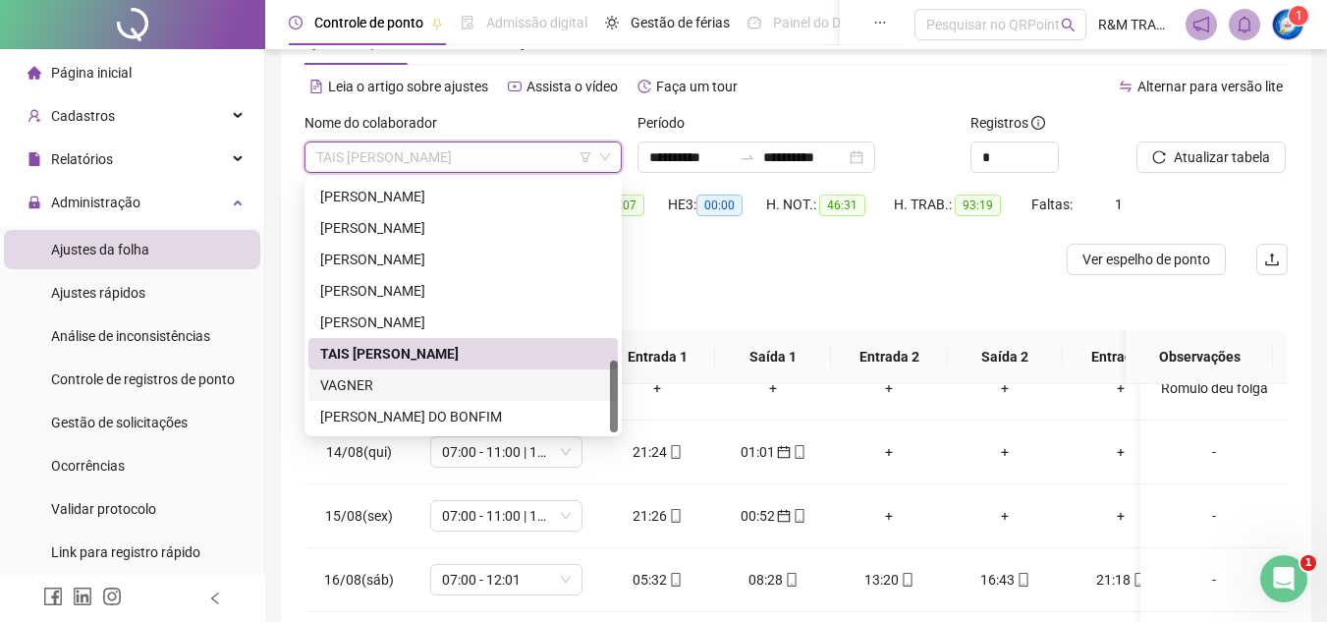
click at [387, 385] on div "VAGNER" at bounding box center [463, 385] width 286 height 22
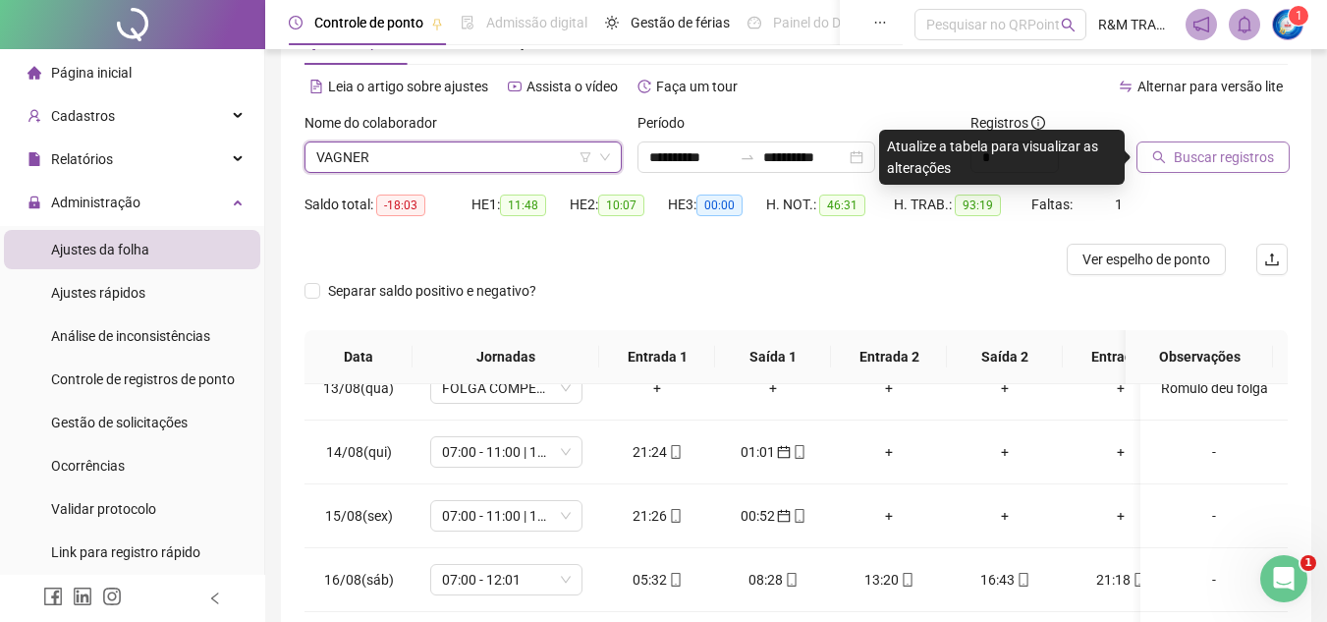
click at [1213, 162] on span "Buscar registros" at bounding box center [1224, 157] width 100 height 22
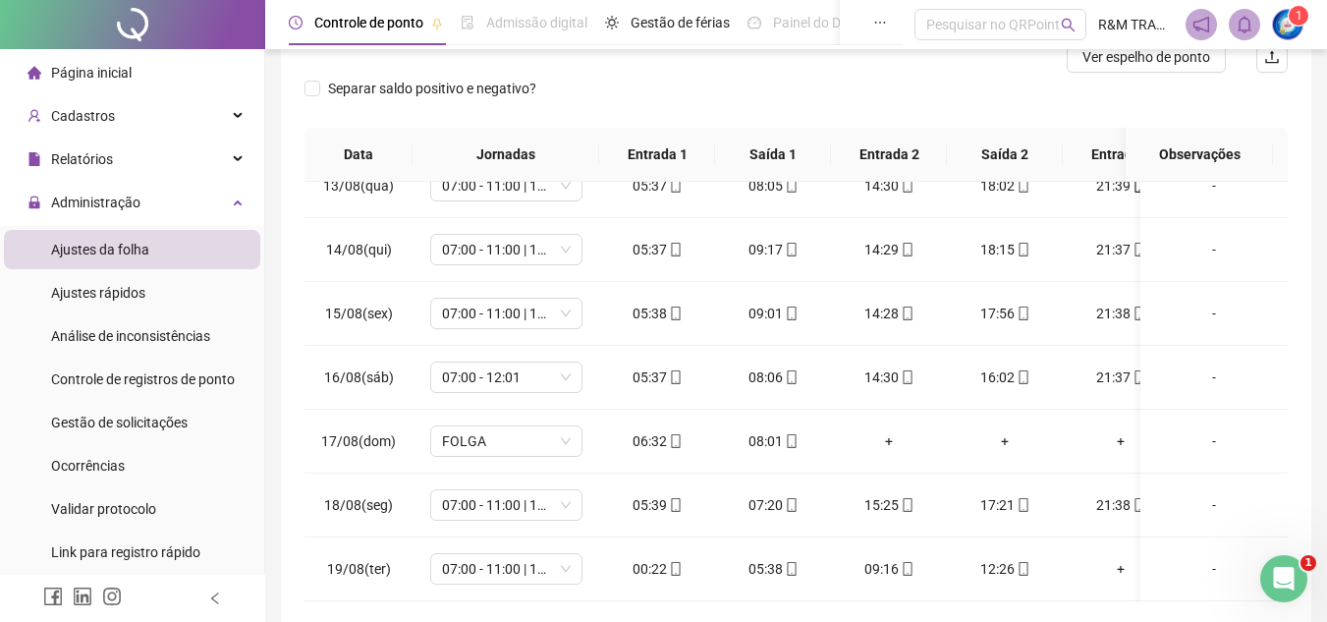
scroll to position [358, 0]
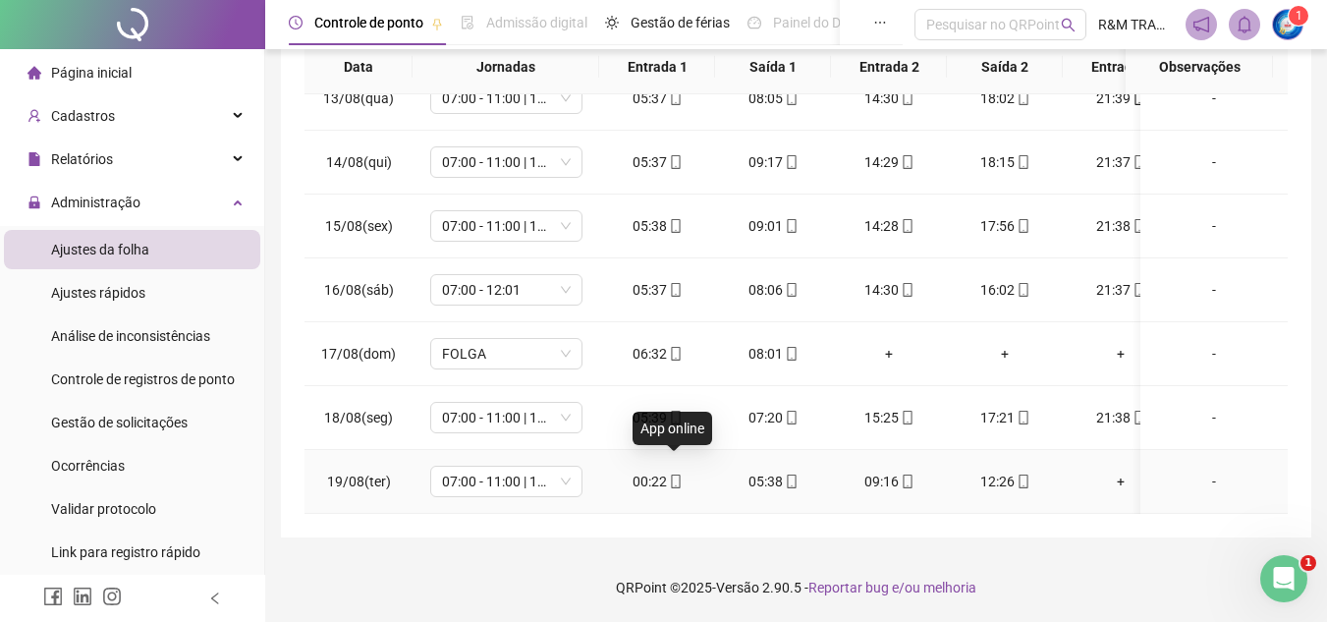
click at [675, 474] on icon "mobile" at bounding box center [676, 481] width 14 height 14
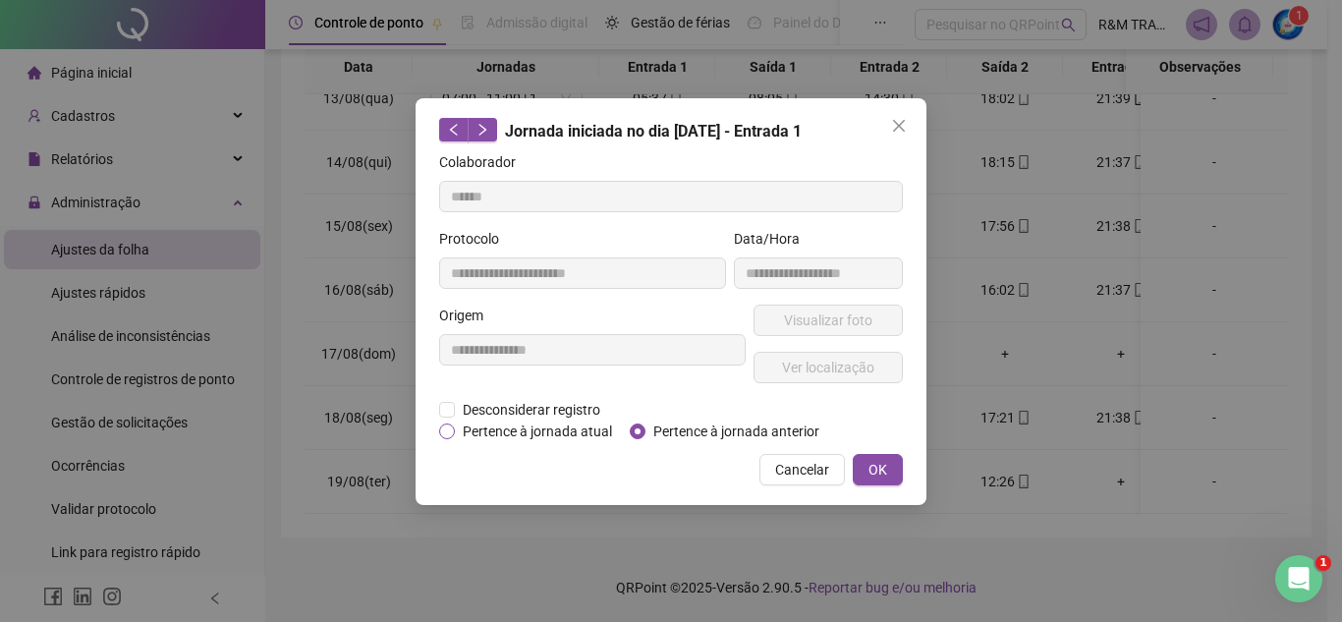
type input "**********"
click at [658, 434] on span "Pertence à jornada anterior" at bounding box center [736, 431] width 182 height 22
click at [873, 465] on span "OK" at bounding box center [877, 470] width 19 height 22
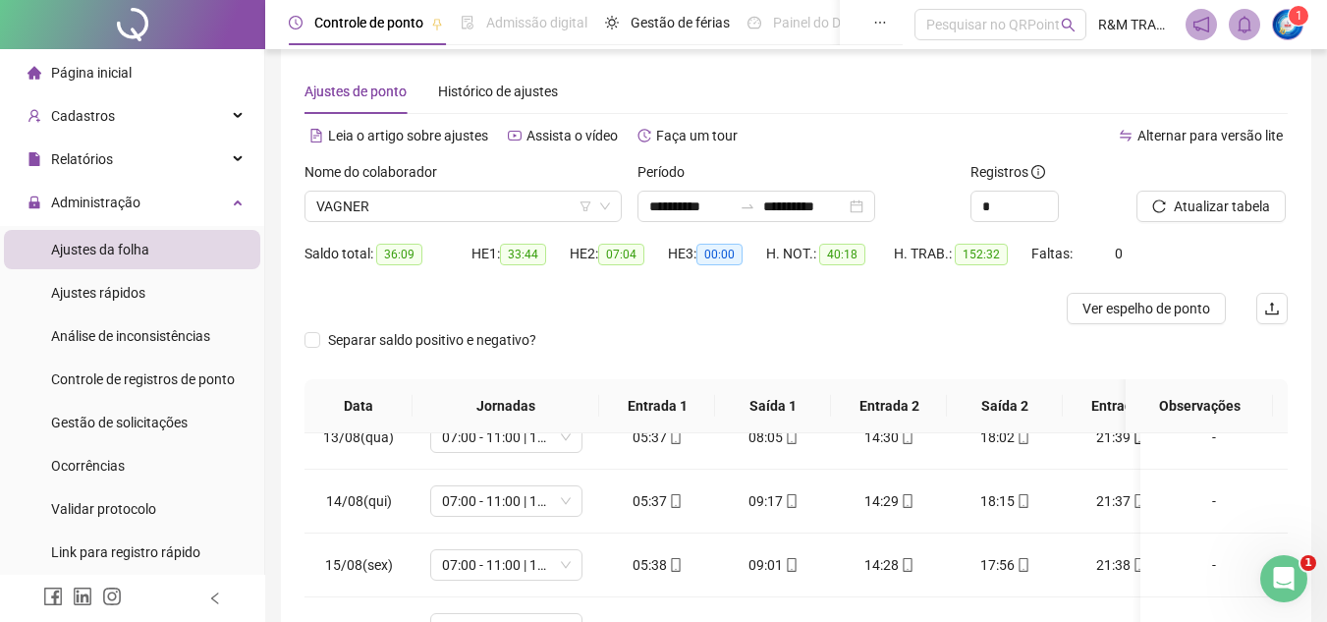
scroll to position [17, 0]
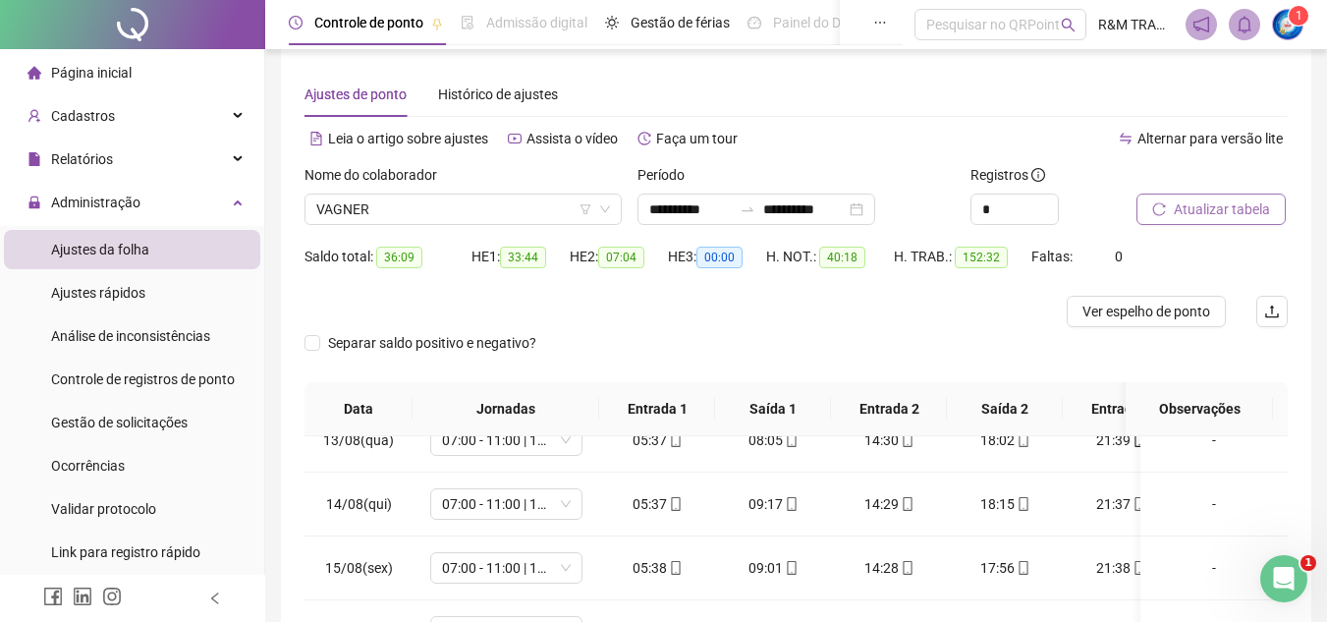
click at [1185, 205] on span "Atualizar tabela" at bounding box center [1222, 209] width 96 height 22
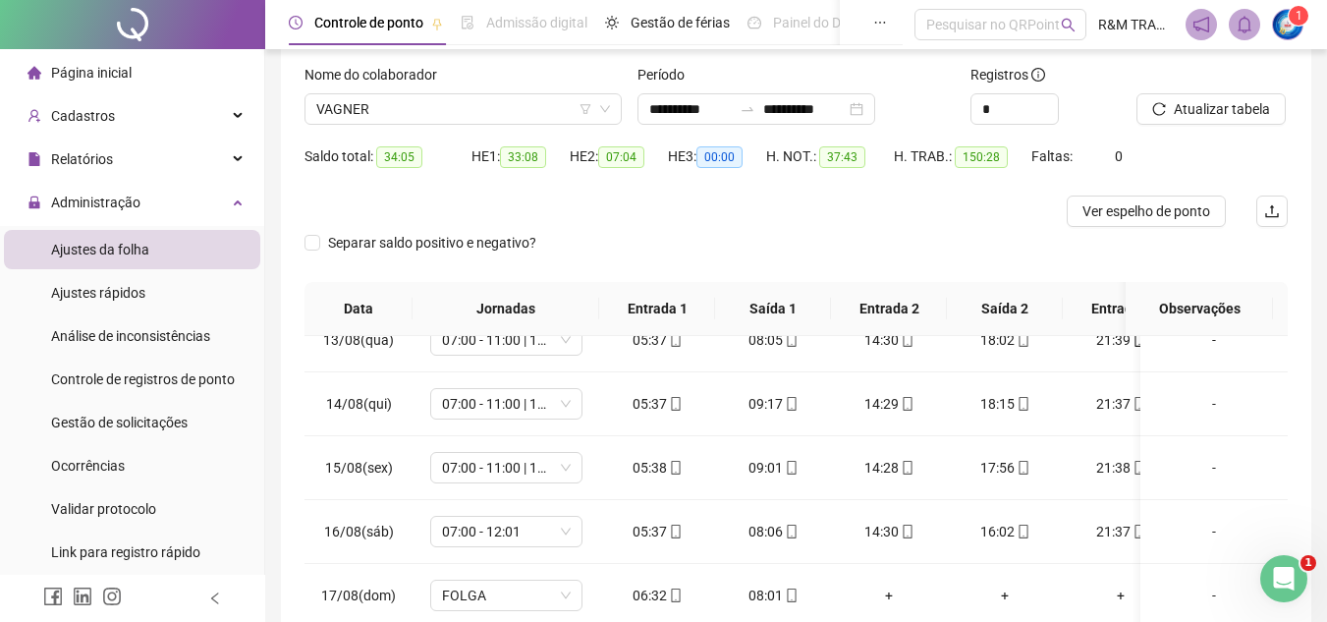
scroll to position [0, 0]
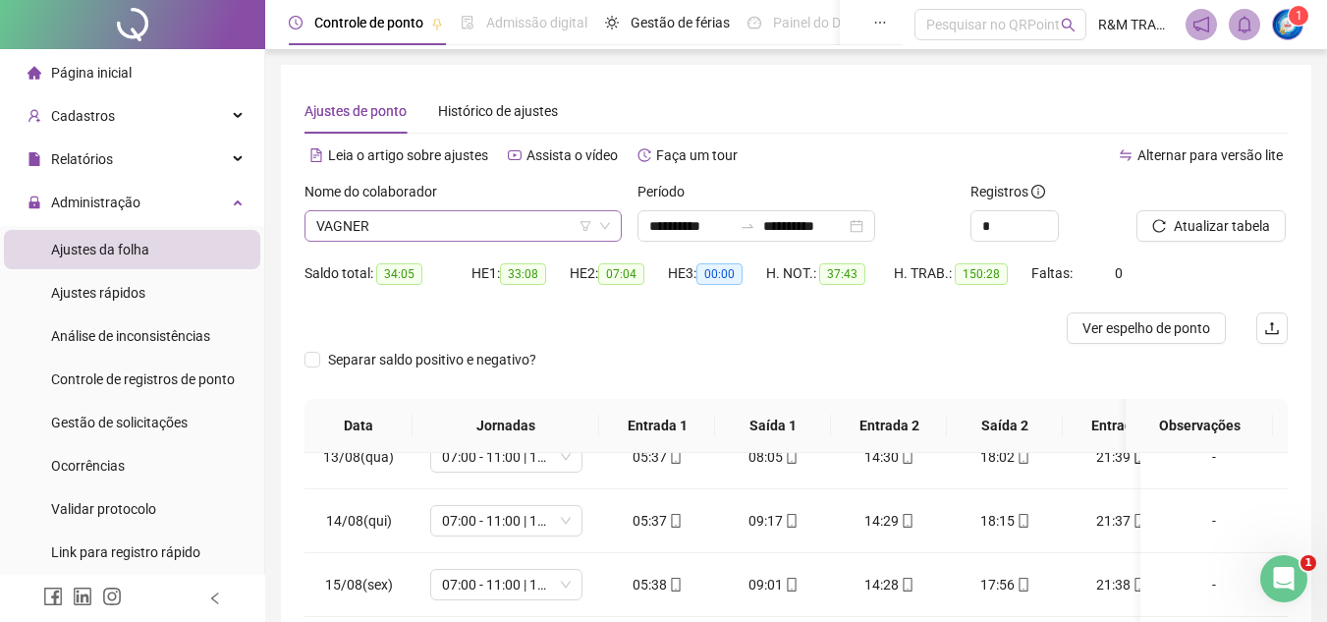
click at [379, 231] on span "VAGNER" at bounding box center [463, 225] width 294 height 29
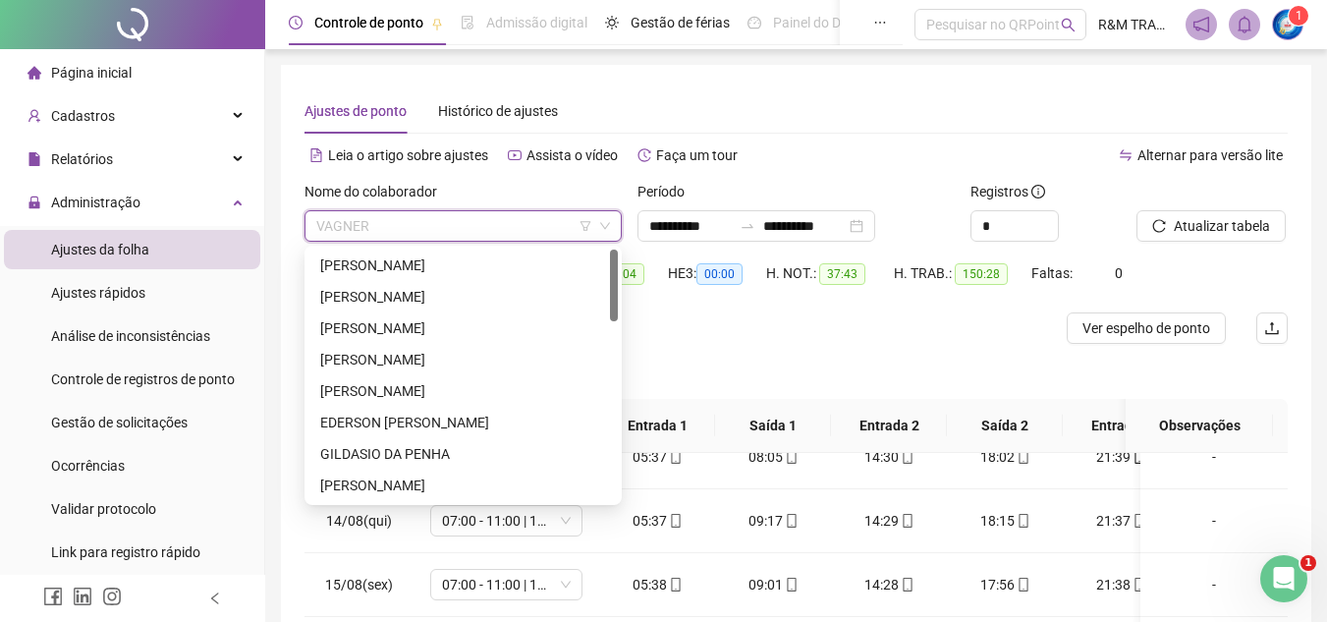
drag, startPoint x: 614, startPoint y: 448, endPoint x: 610, endPoint y: 256, distance: 191.6
click at [610, 256] on div at bounding box center [614, 285] width 8 height 72
click at [469, 261] on div "[PERSON_NAME]" at bounding box center [463, 265] width 286 height 22
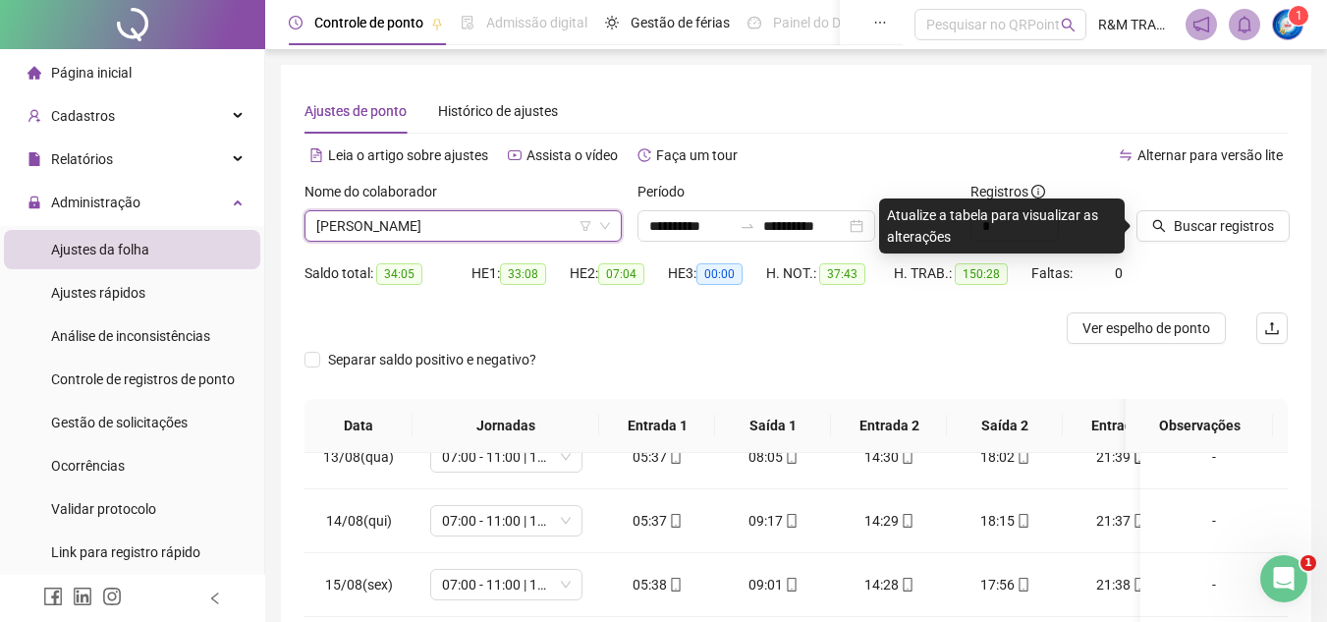
click at [396, 219] on span "[PERSON_NAME]" at bounding box center [463, 225] width 294 height 29
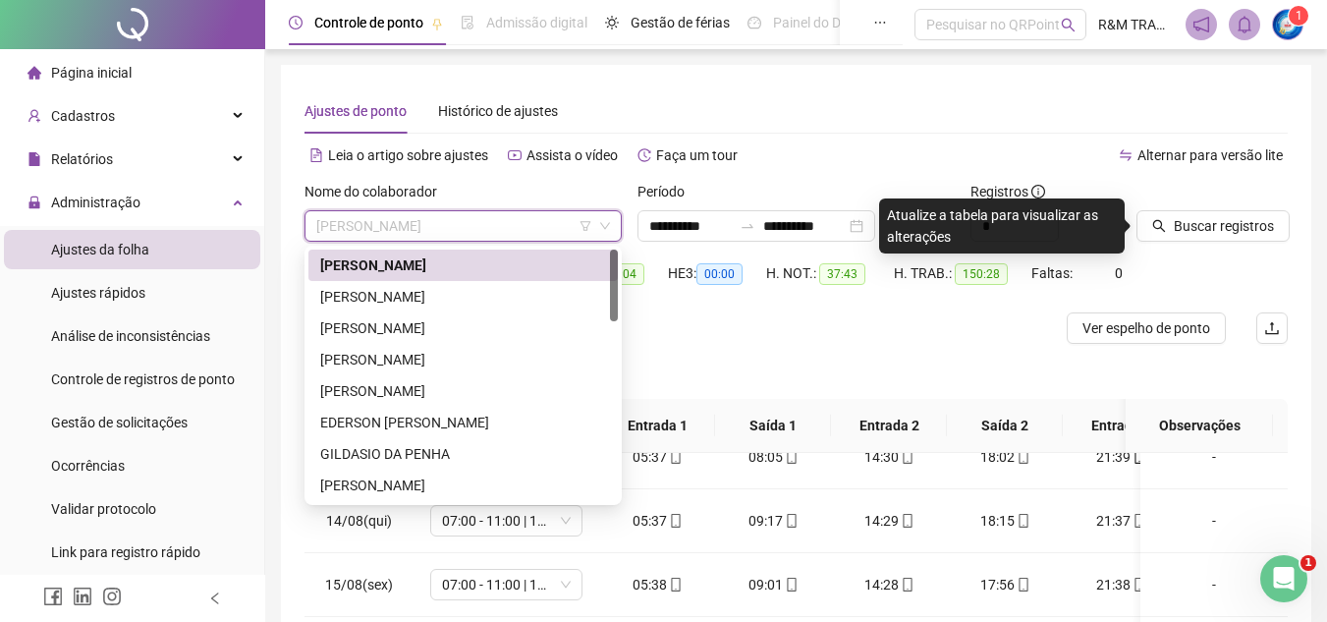
click at [617, 331] on div "[PERSON_NAME] [PERSON_NAME]" at bounding box center [462, 374] width 309 height 251
drag, startPoint x: 615, startPoint y: 336, endPoint x: 614, endPoint y: 286, distance: 50.1
click at [614, 321] on div at bounding box center [614, 285] width 8 height 72
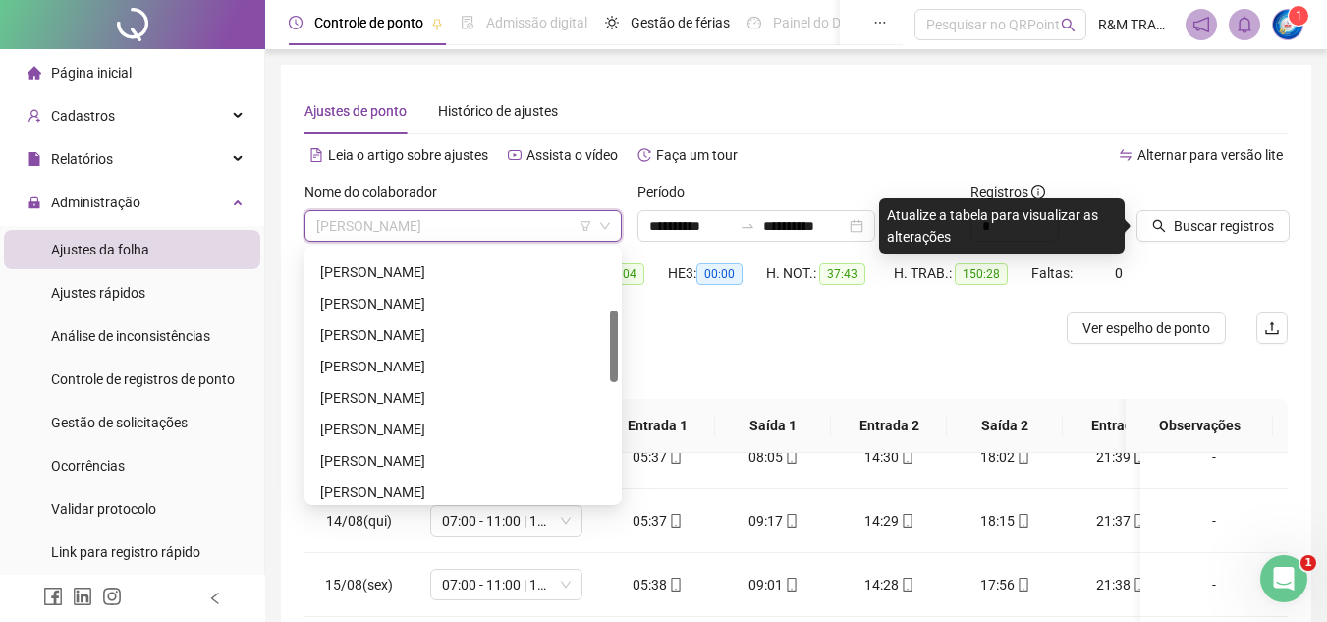
click at [620, 349] on div "224494 292298 [PERSON_NAME] [PERSON_NAME] DOS SANTOS [PERSON_NAME] [PERSON_NAME…" at bounding box center [462, 375] width 317 height 259
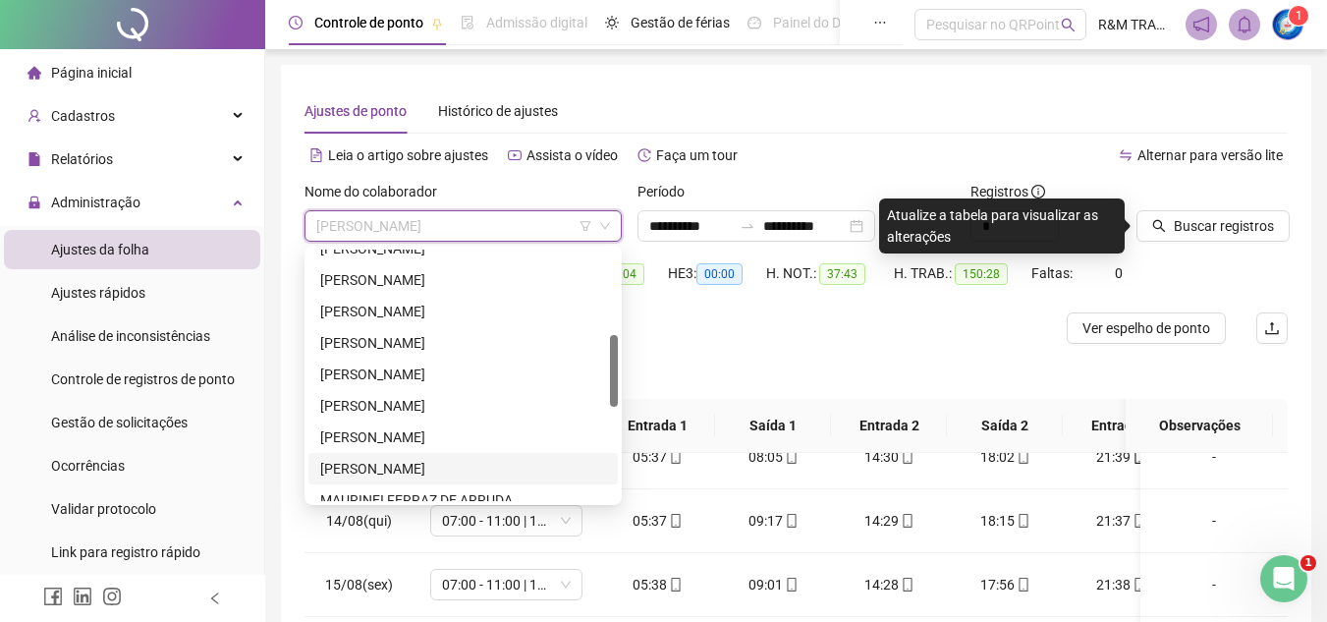
click at [416, 469] on div "[PERSON_NAME]" at bounding box center [463, 469] width 286 height 22
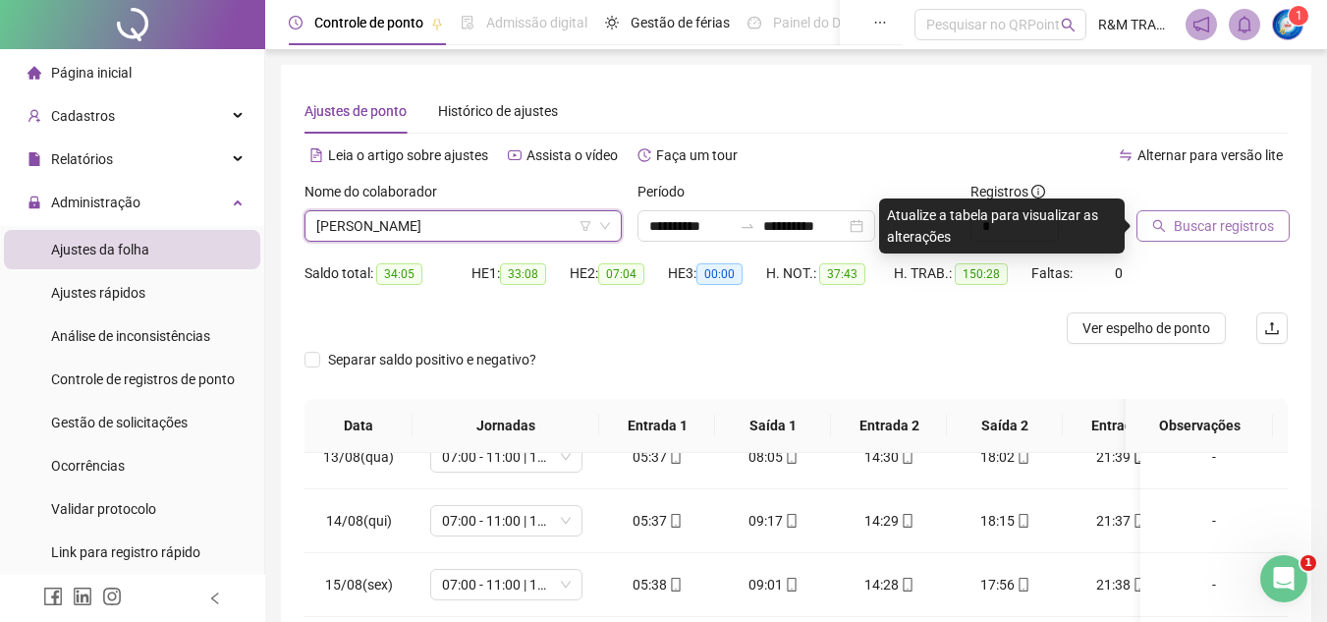
click at [1232, 227] on span "Buscar registros" at bounding box center [1224, 226] width 100 height 22
